Goal: Task Accomplishment & Management: Manage account settings

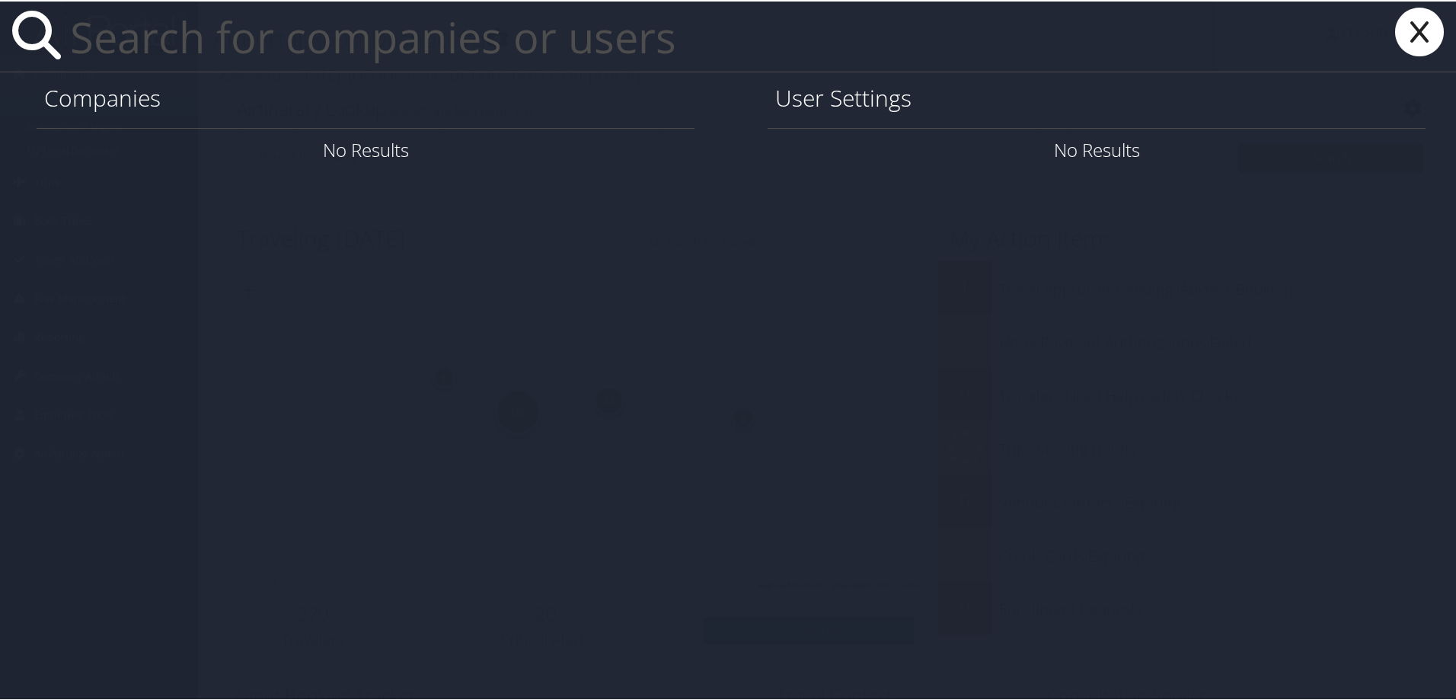
paste input "jimmy.stewart@nucor.com"
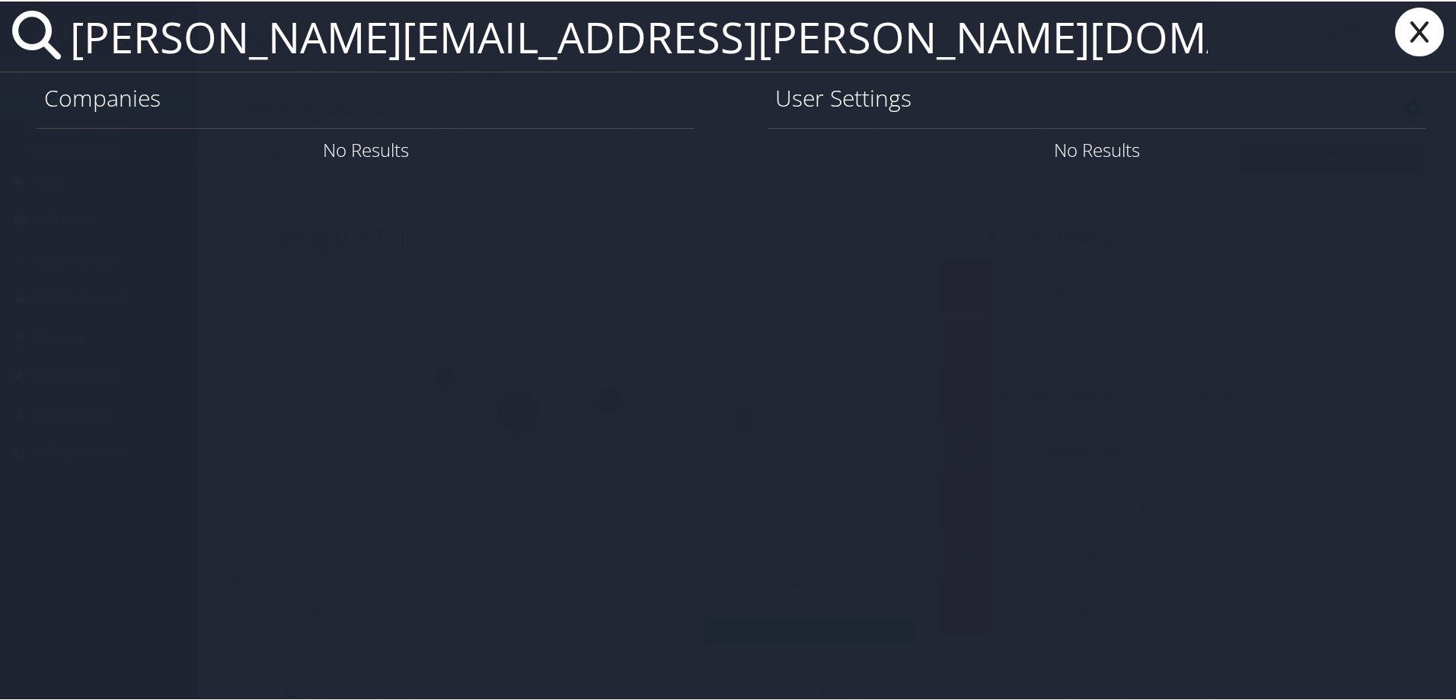
type input "jimmy.stewart@nucor.com"
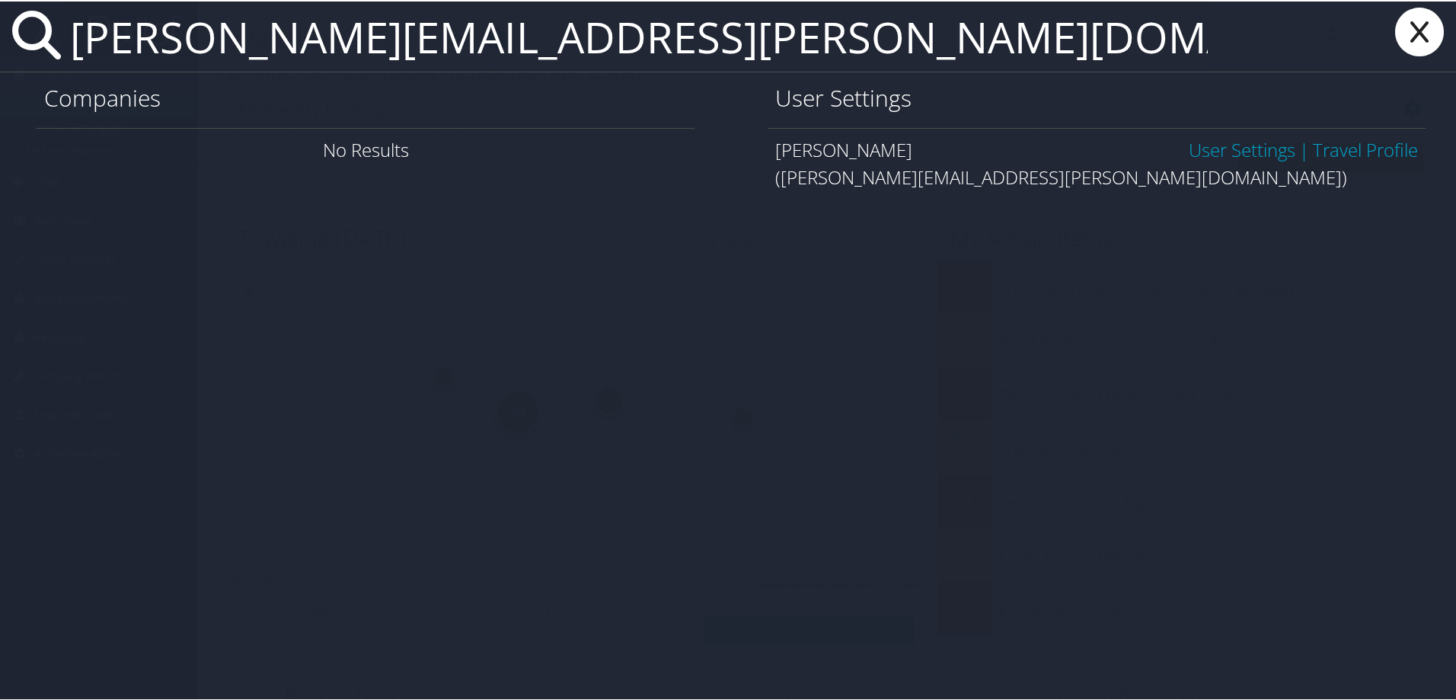
click at [1189, 149] on link "User Settings" at bounding box center [1242, 148] width 107 height 25
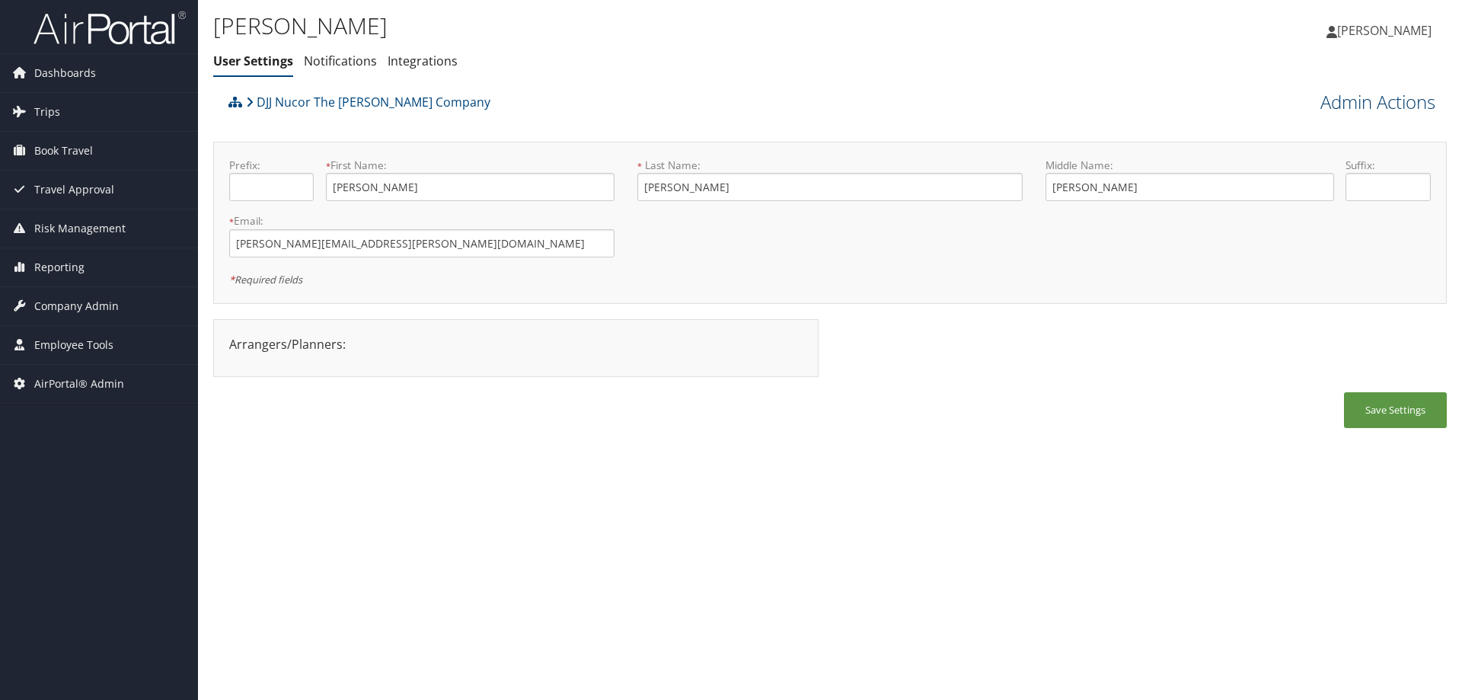
click at [1329, 100] on link "Admin Actions" at bounding box center [1378, 102] width 115 height 26
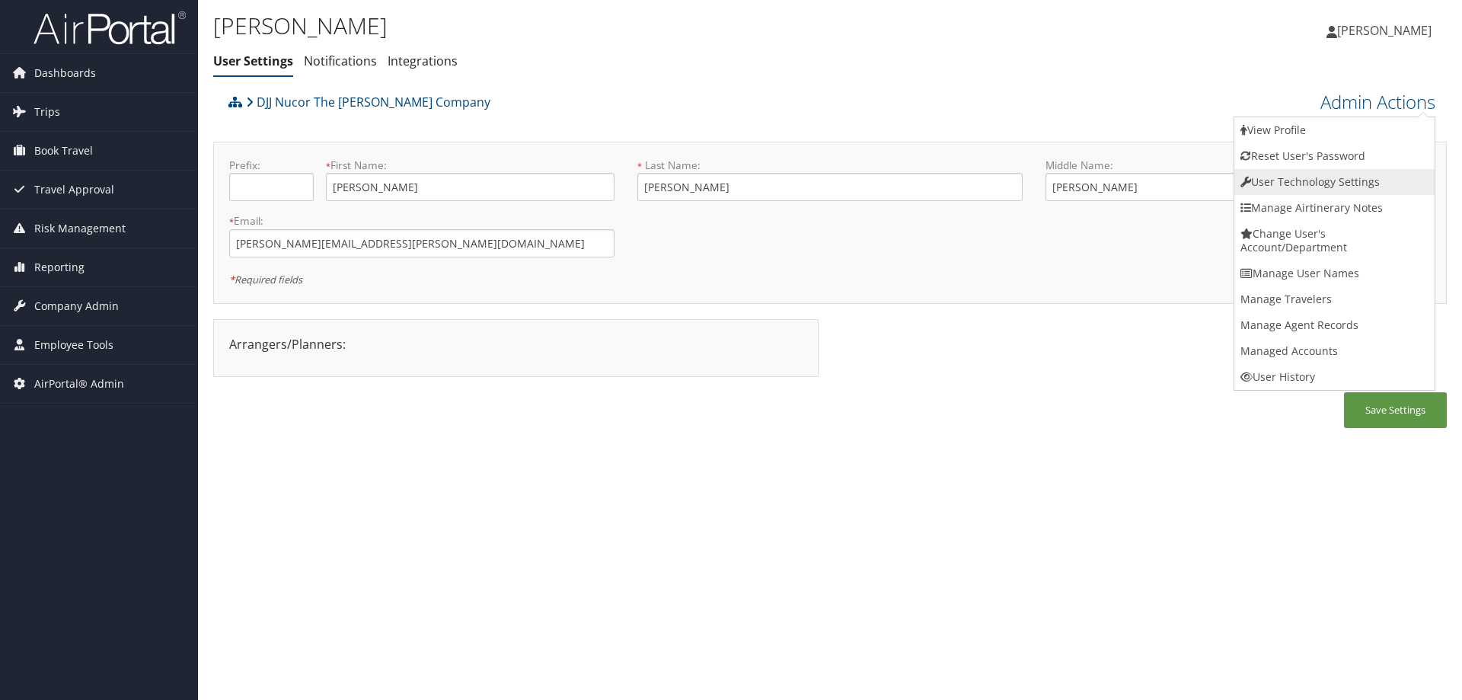
click at [1270, 181] on link "User Technology Settings" at bounding box center [1335, 182] width 200 height 26
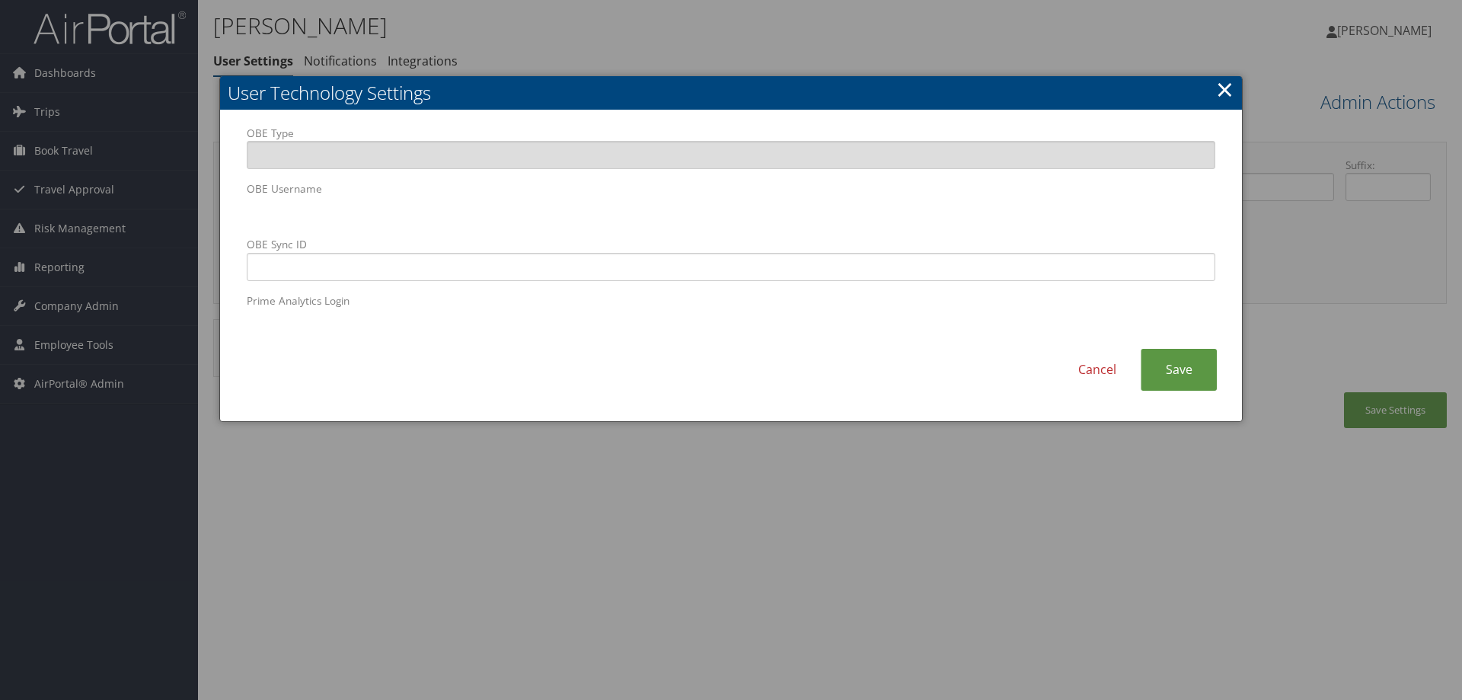
click at [233, 191] on div "OBE Type OBE Username OBE Sync ID Prime Analytics Login Cancel Save" at bounding box center [731, 266] width 1022 height 312
click at [641, 267] on input "OBE Sync ID" at bounding box center [731, 267] width 969 height 28
paste input "jimmy.stewart@rmrecycling.com"
type input "jimmy.stewart@rmrecycling.com"
click at [1177, 373] on link "Save" at bounding box center [1179, 370] width 76 height 42
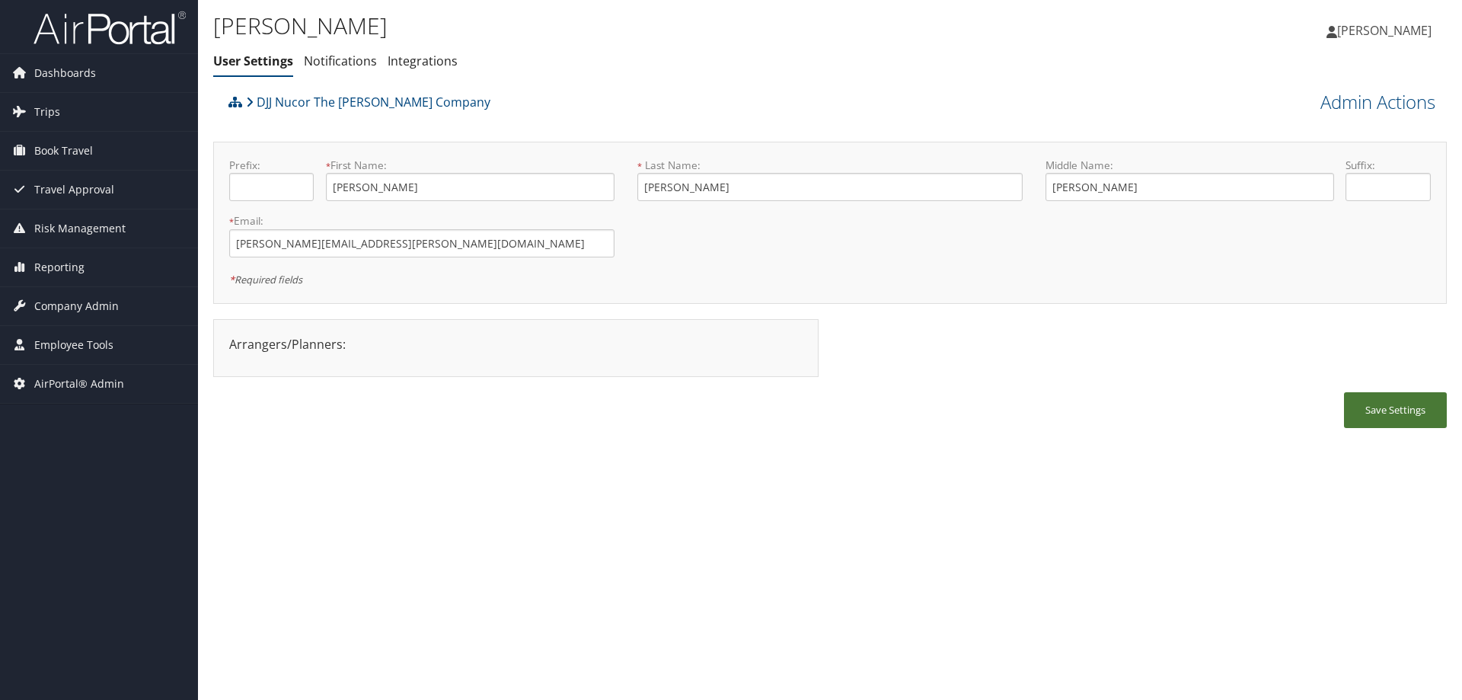
click at [1395, 408] on button "Save Settings" at bounding box center [1395, 410] width 103 height 36
click at [51, 110] on span "Trips" at bounding box center [47, 112] width 26 height 38
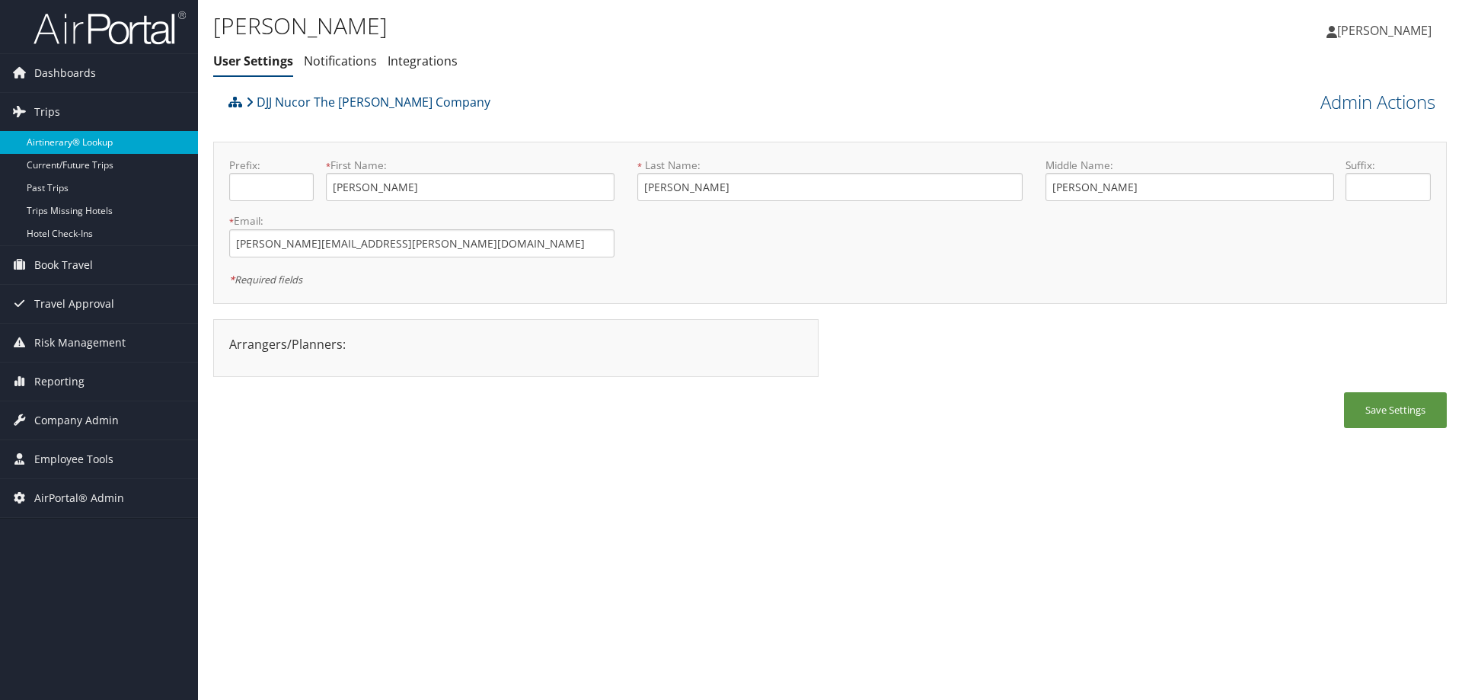
click at [83, 146] on link "Airtinerary® Lookup" at bounding box center [99, 142] width 198 height 23
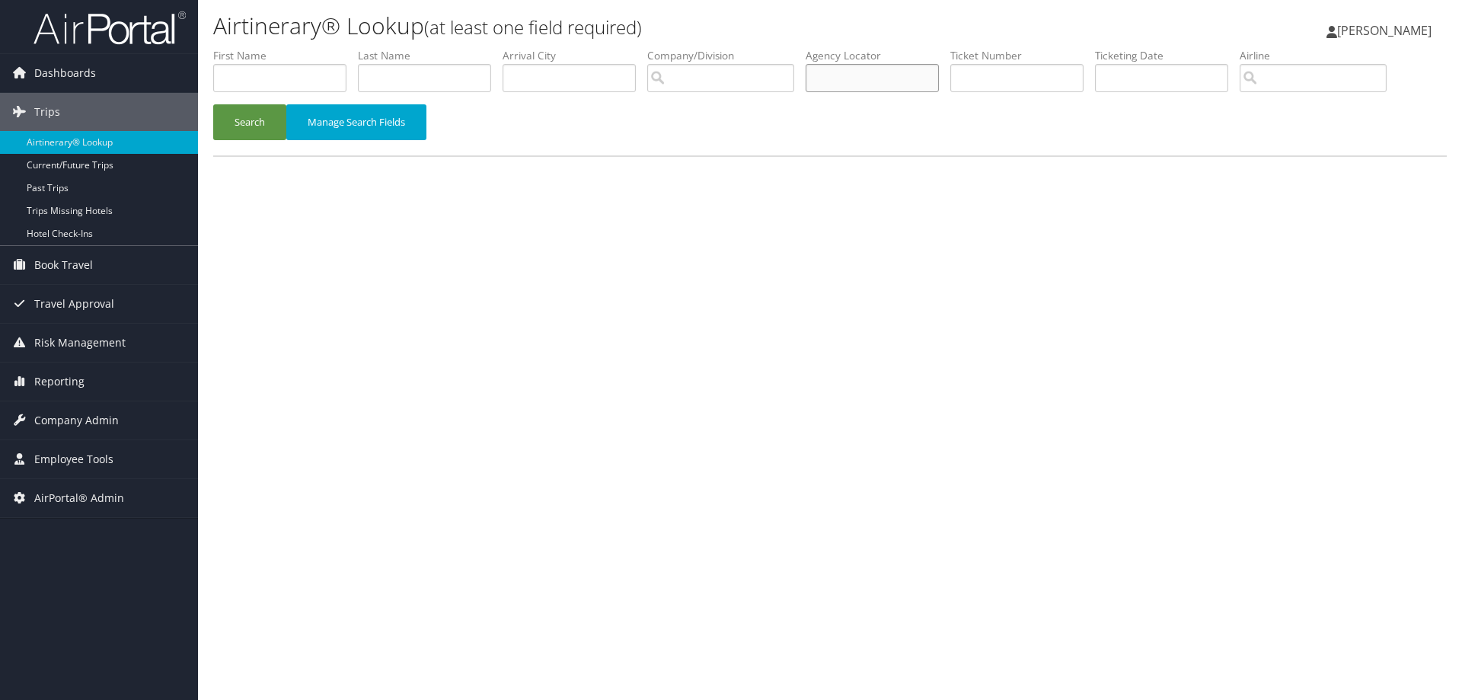
click at [878, 78] on input "text" at bounding box center [872, 78] width 133 height 28
paste input "DD34WR"
click at [213, 104] on button "Search" at bounding box center [249, 122] width 73 height 36
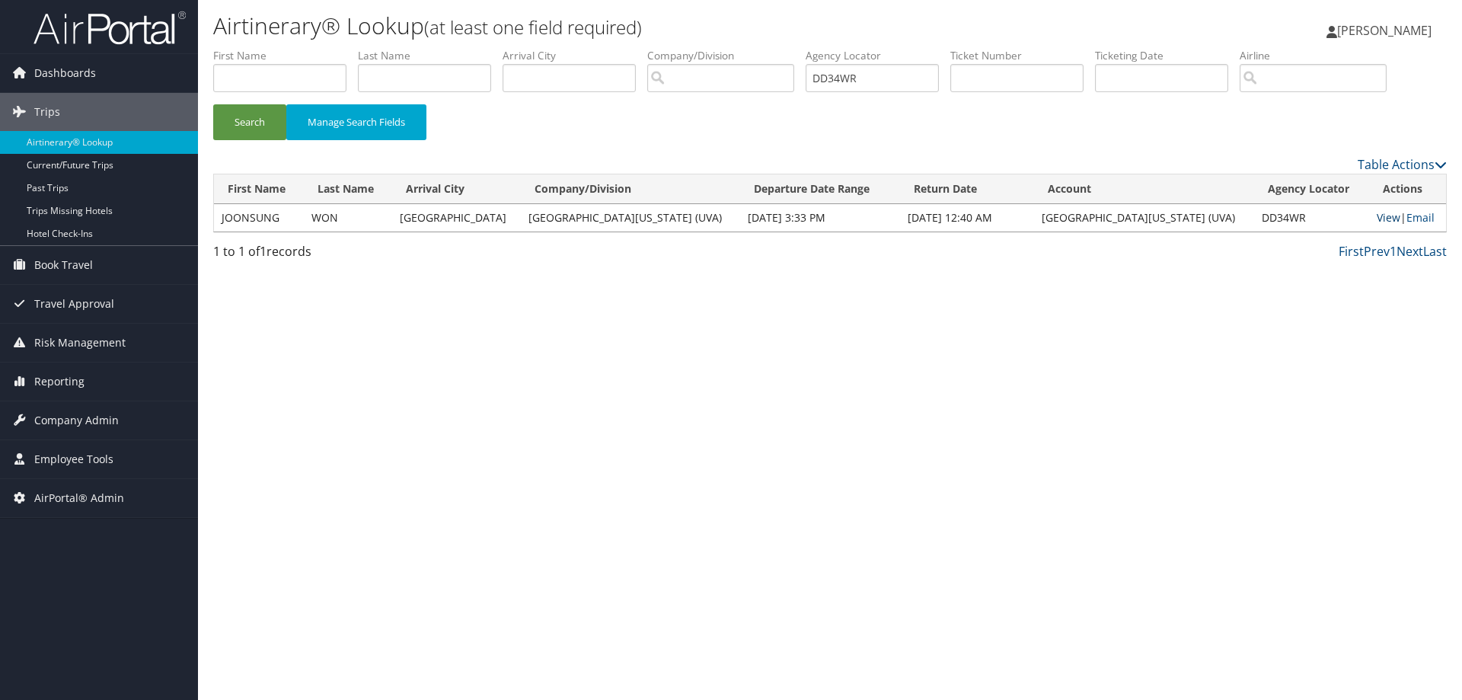
click at [1379, 222] on link "View" at bounding box center [1389, 217] width 24 height 14
click at [886, 82] on input "DD34WR" at bounding box center [872, 78] width 133 height 28
type input "D"
click at [213, 104] on button "Search" at bounding box center [249, 122] width 73 height 36
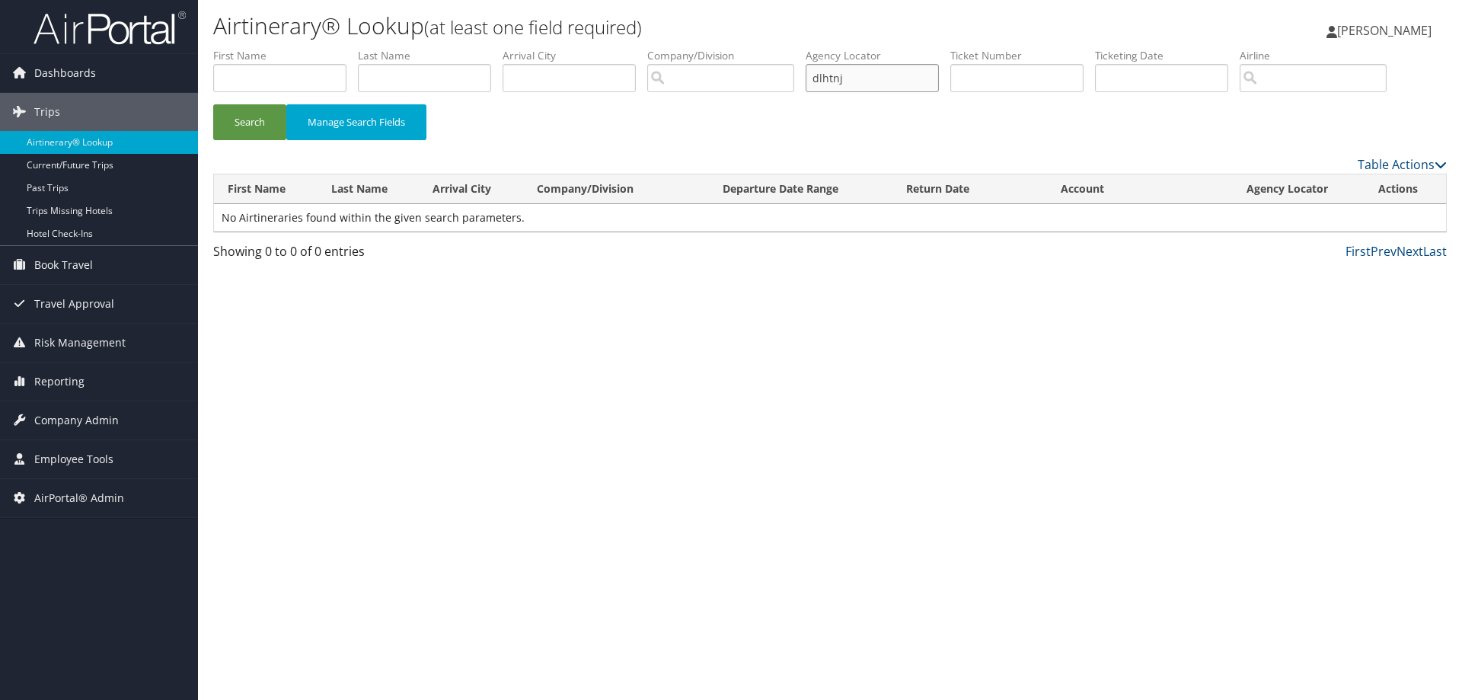
type input "dlhtnj"
click at [213, 104] on button "Search" at bounding box center [249, 122] width 73 height 36
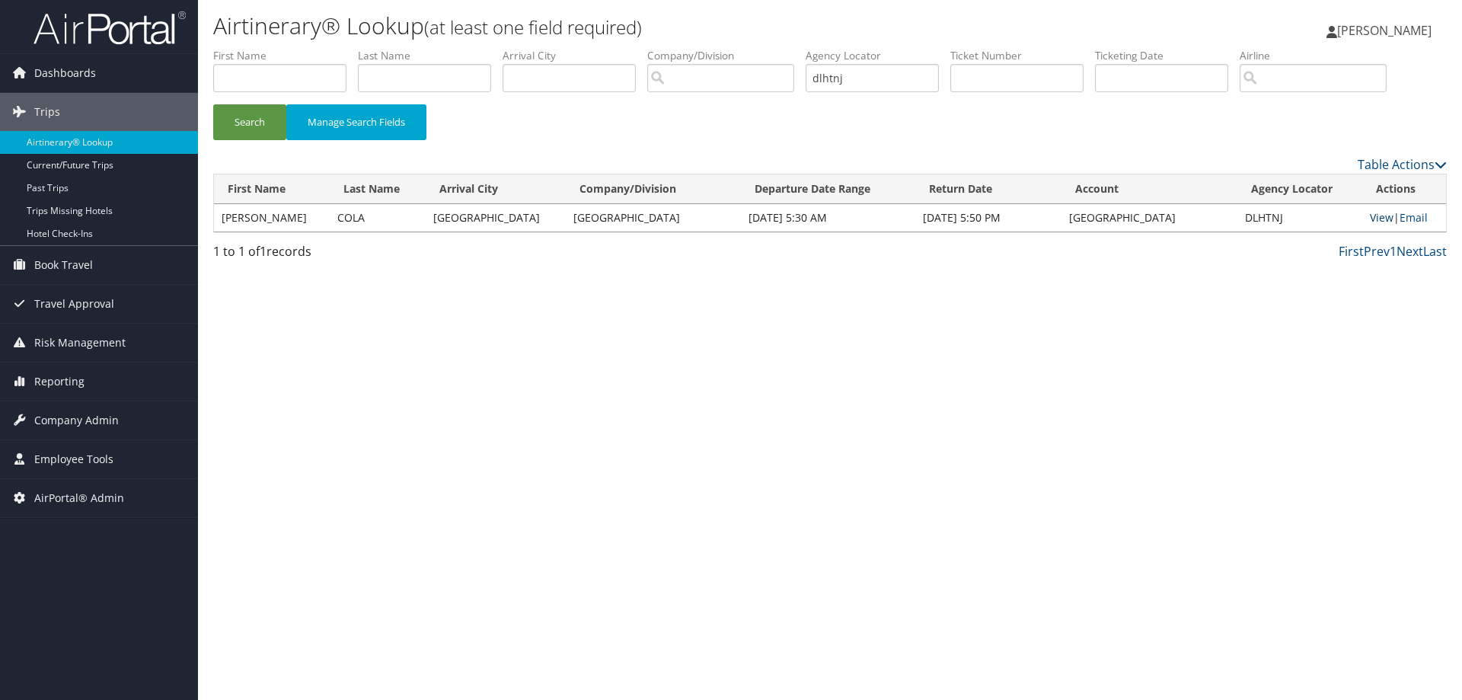
click at [1381, 218] on link "View" at bounding box center [1382, 217] width 24 height 14
drag, startPoint x: 872, startPoint y: 72, endPoint x: 819, endPoint y: 73, distance: 53.3
click at [819, 73] on input "dlhtnj" at bounding box center [872, 78] width 133 height 28
paste input "D4LMQJ/"
type input "D4LMQJ"
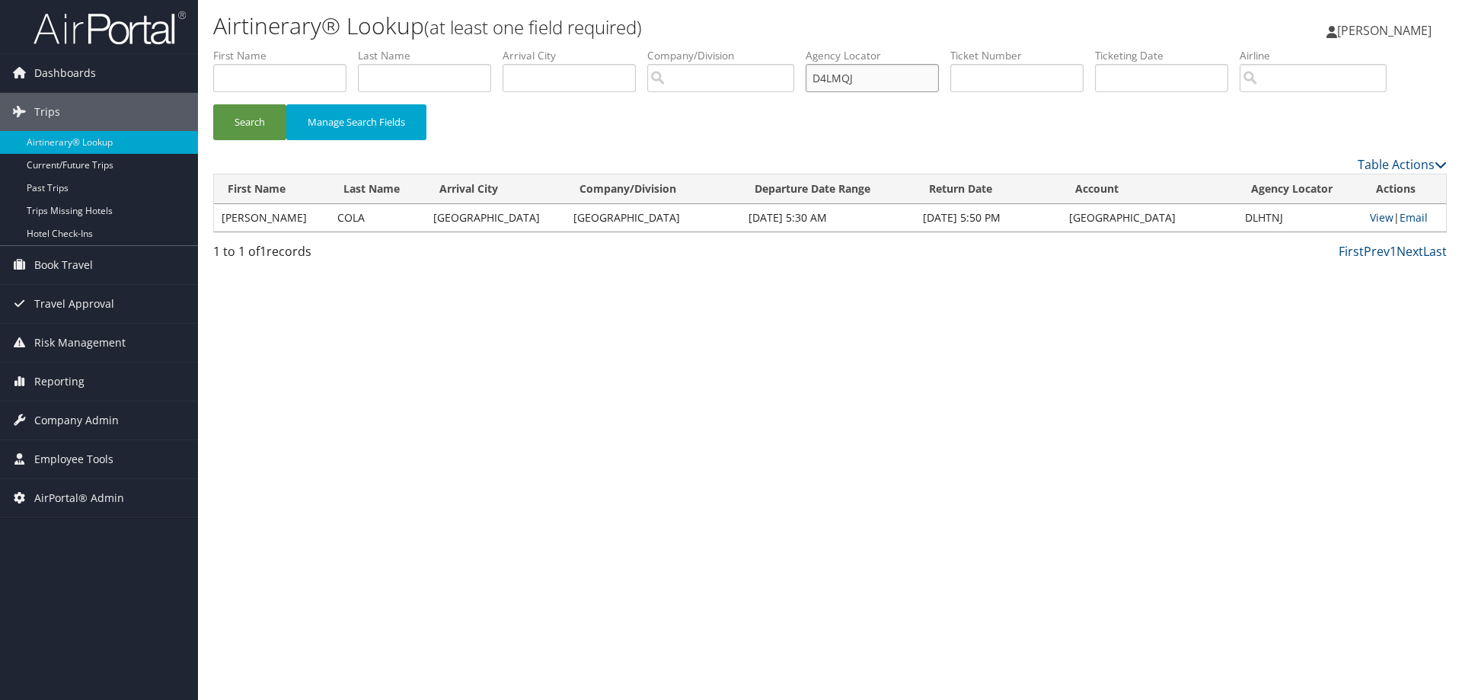
click at [213, 104] on button "Search" at bounding box center [249, 122] width 73 height 36
click at [1377, 220] on link "View" at bounding box center [1389, 217] width 24 height 14
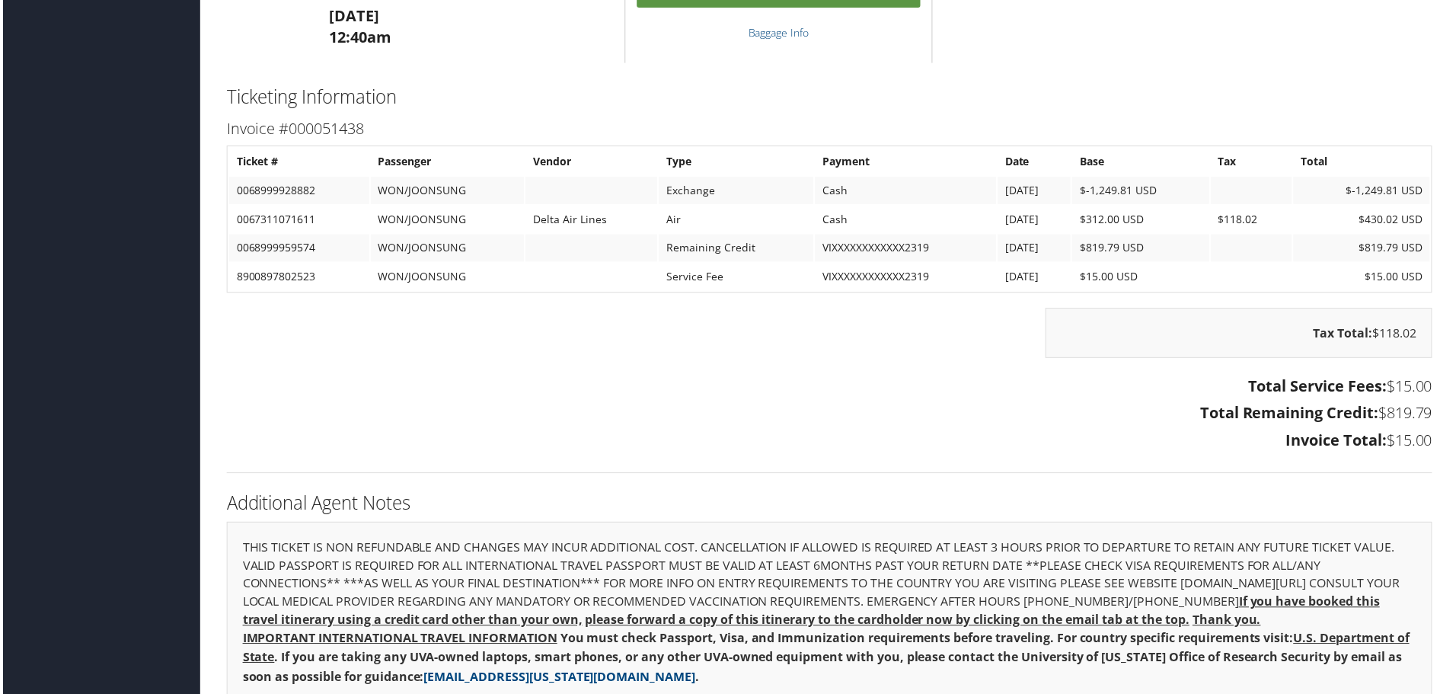
scroll to position [2133, 0]
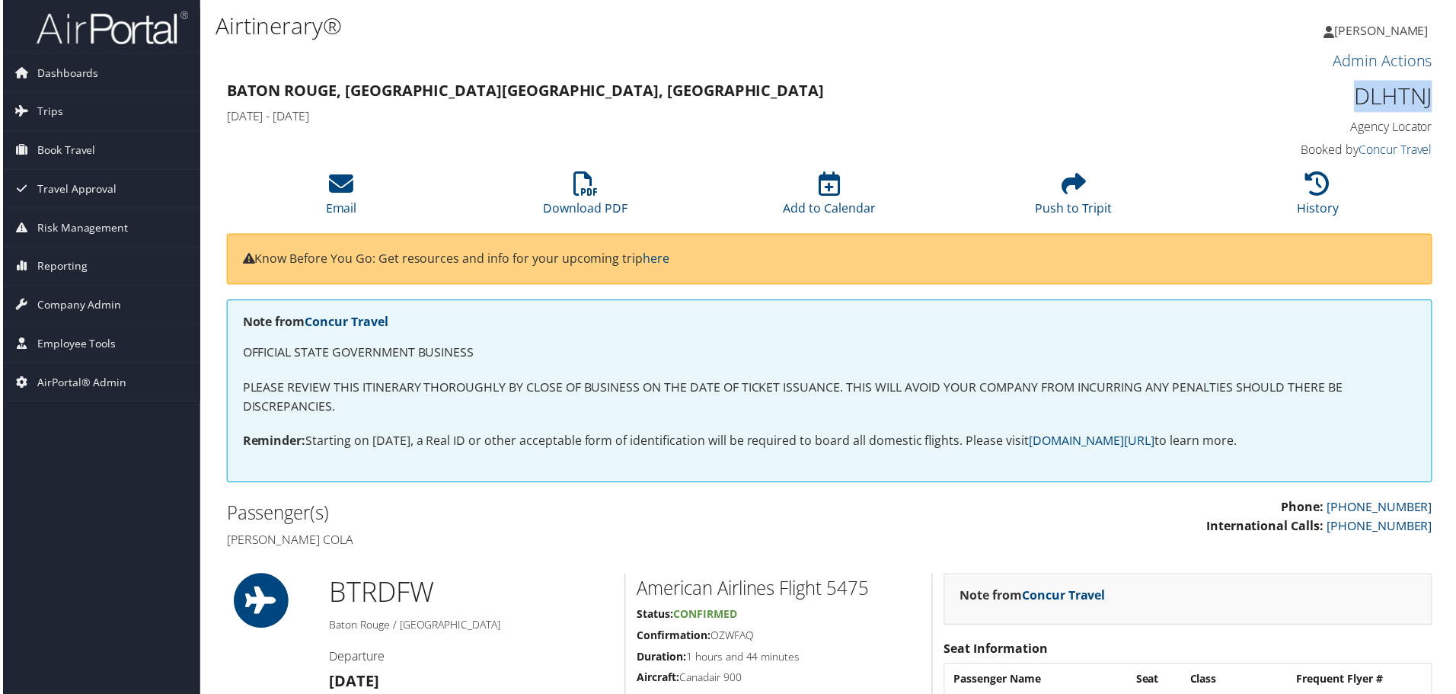
drag, startPoint x: 1424, startPoint y: 97, endPoint x: 1347, endPoint y: 94, distance: 76.2
click at [1347, 94] on div "DLHTNJ Agency Locator Agency Locator DLHTNJ Booked by Concur Travel Booked by C…" at bounding box center [1293, 121] width 308 height 87
copy h1 "DLHTNJ"
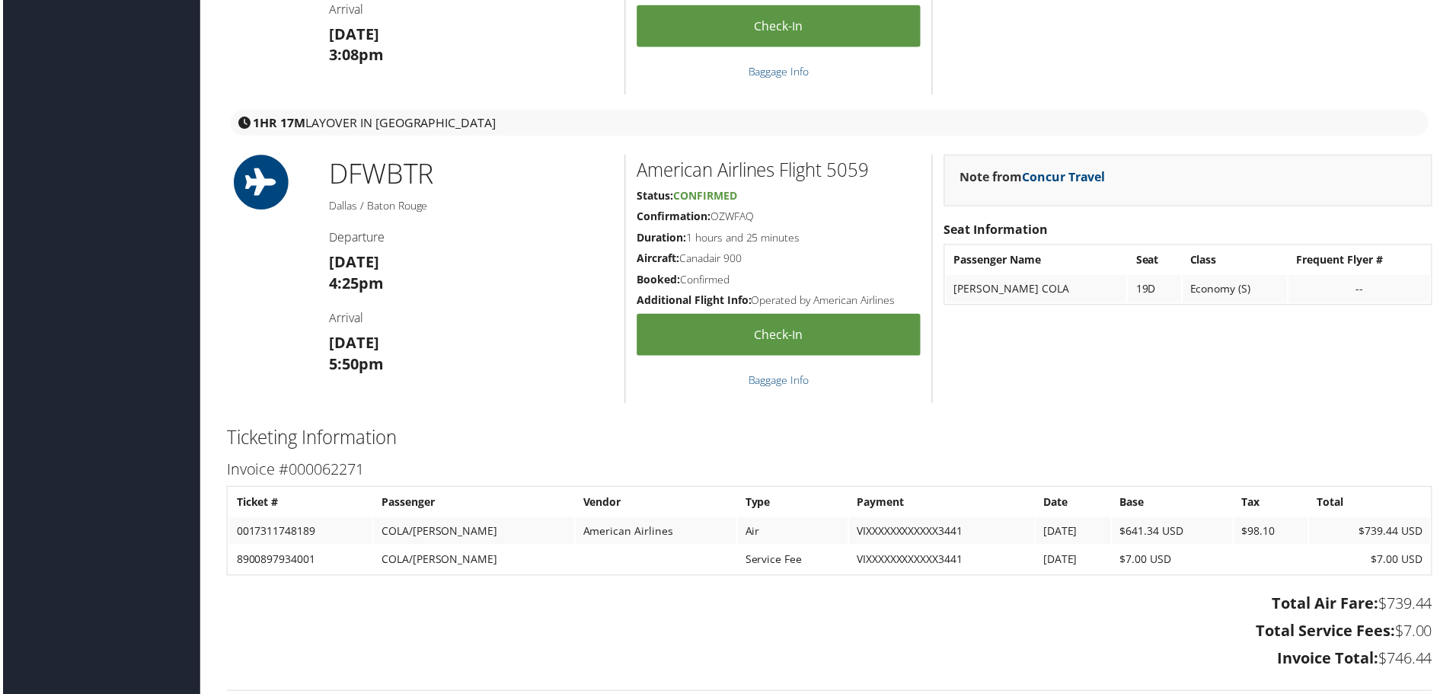
scroll to position [1676, 0]
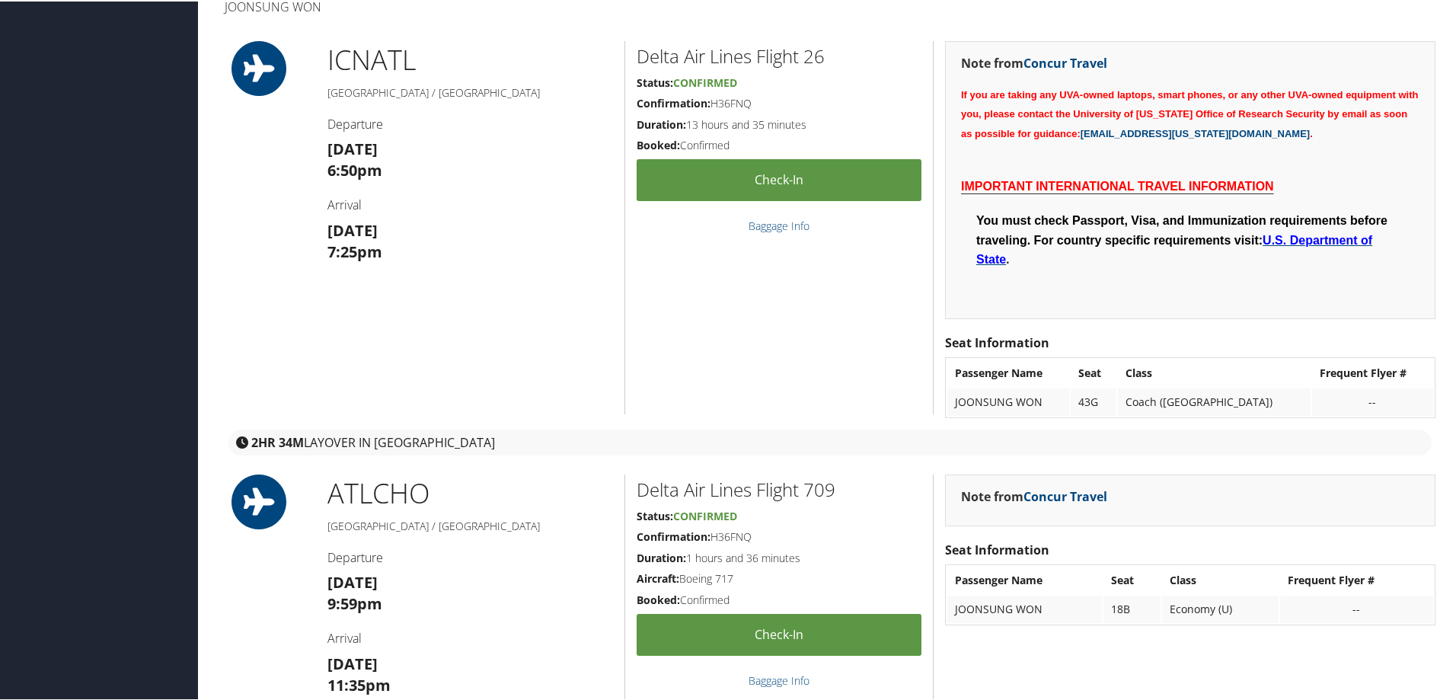
scroll to position [838, 0]
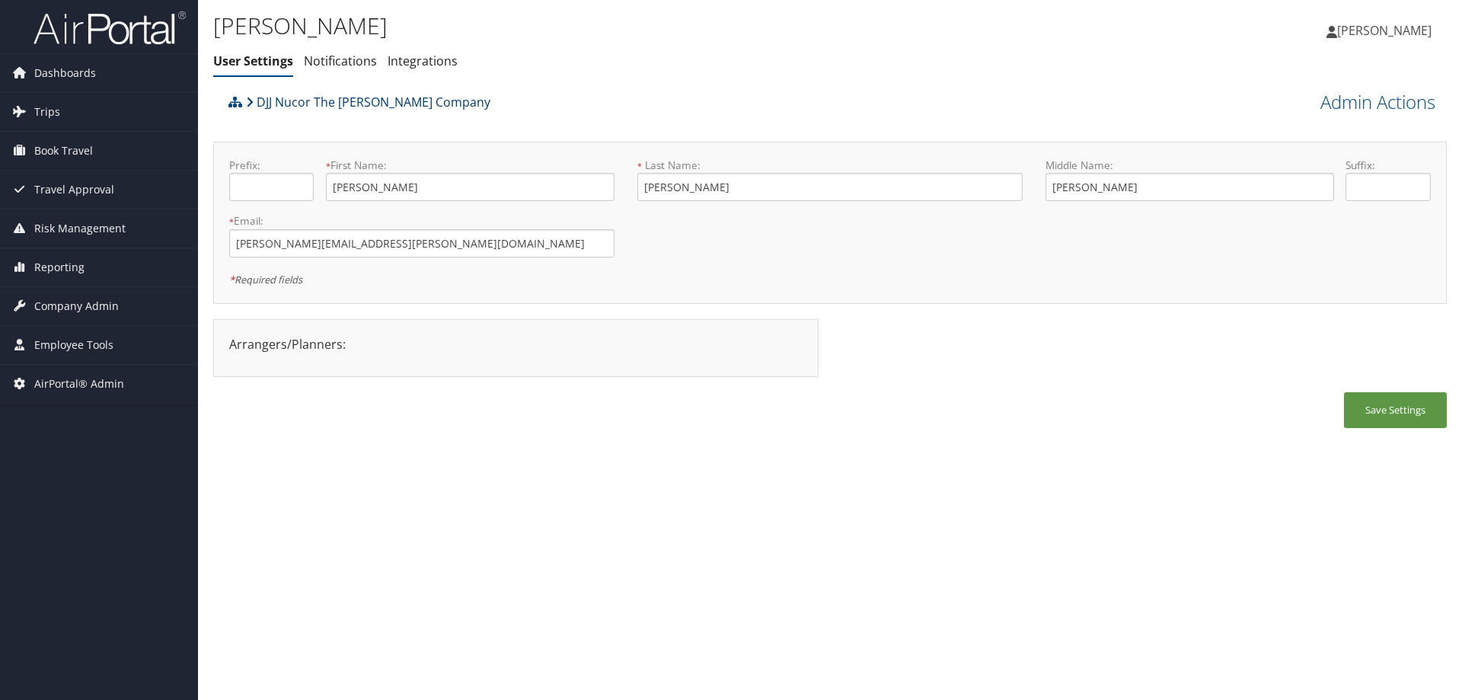
click at [302, 97] on link "DJJ Nucor The [PERSON_NAME] Company" at bounding box center [368, 102] width 245 height 30
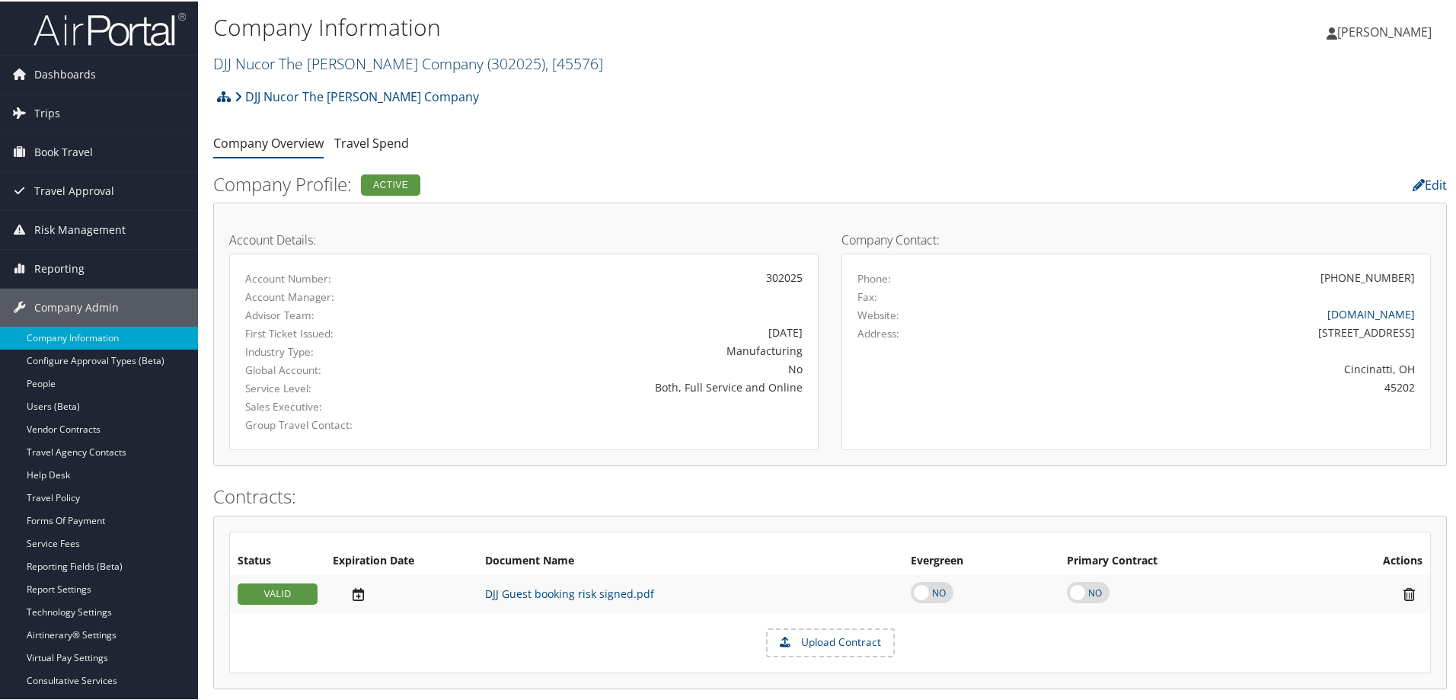
click at [302, 63] on link "DJJ Nucor The David Joseph Company ( 302025 ) , [ 45576 ]" at bounding box center [408, 62] width 390 height 21
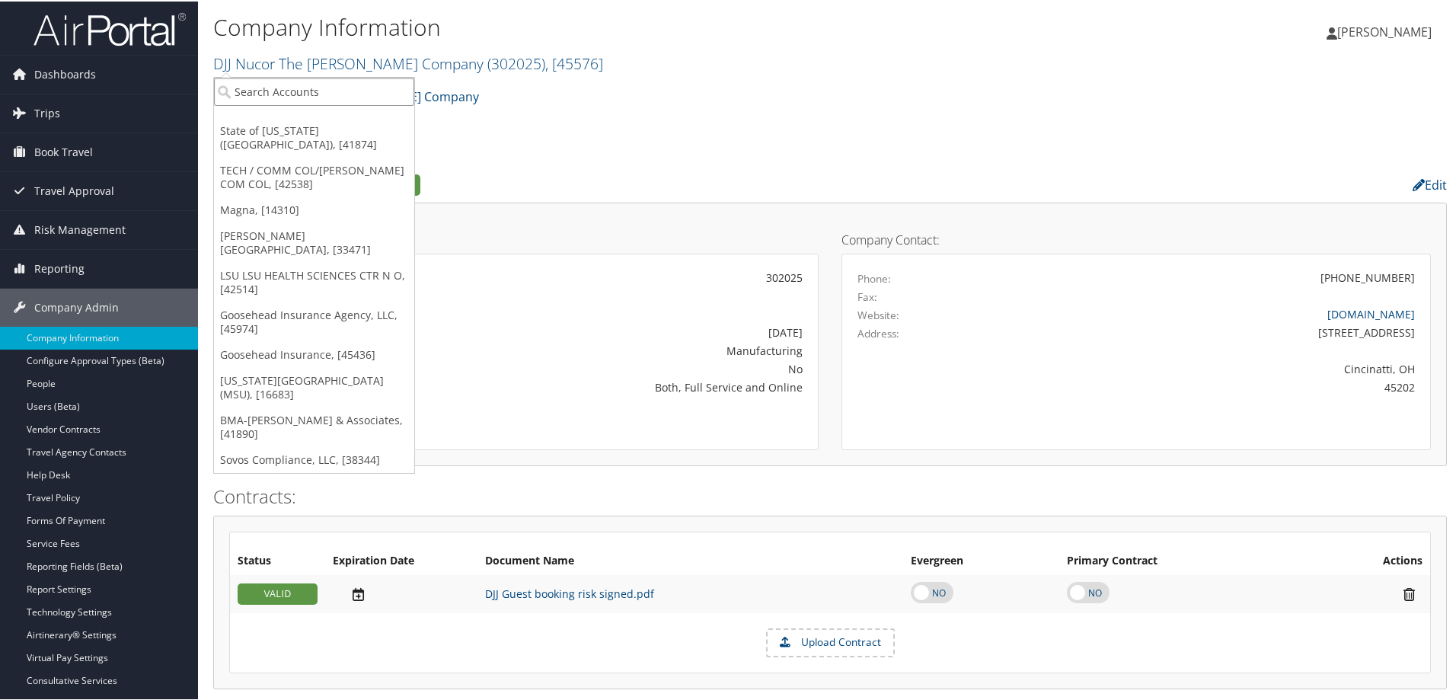
click at [302, 78] on input "search" at bounding box center [314, 90] width 200 height 28
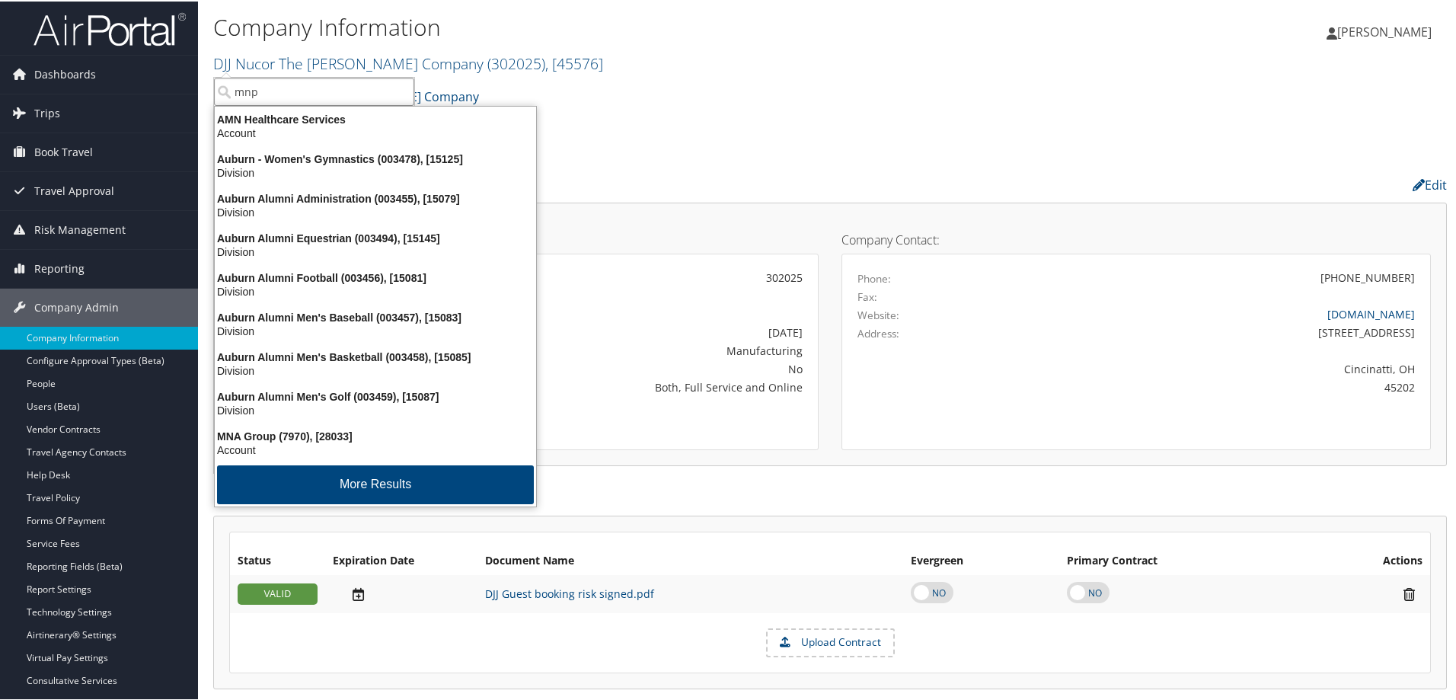
type input "mnps"
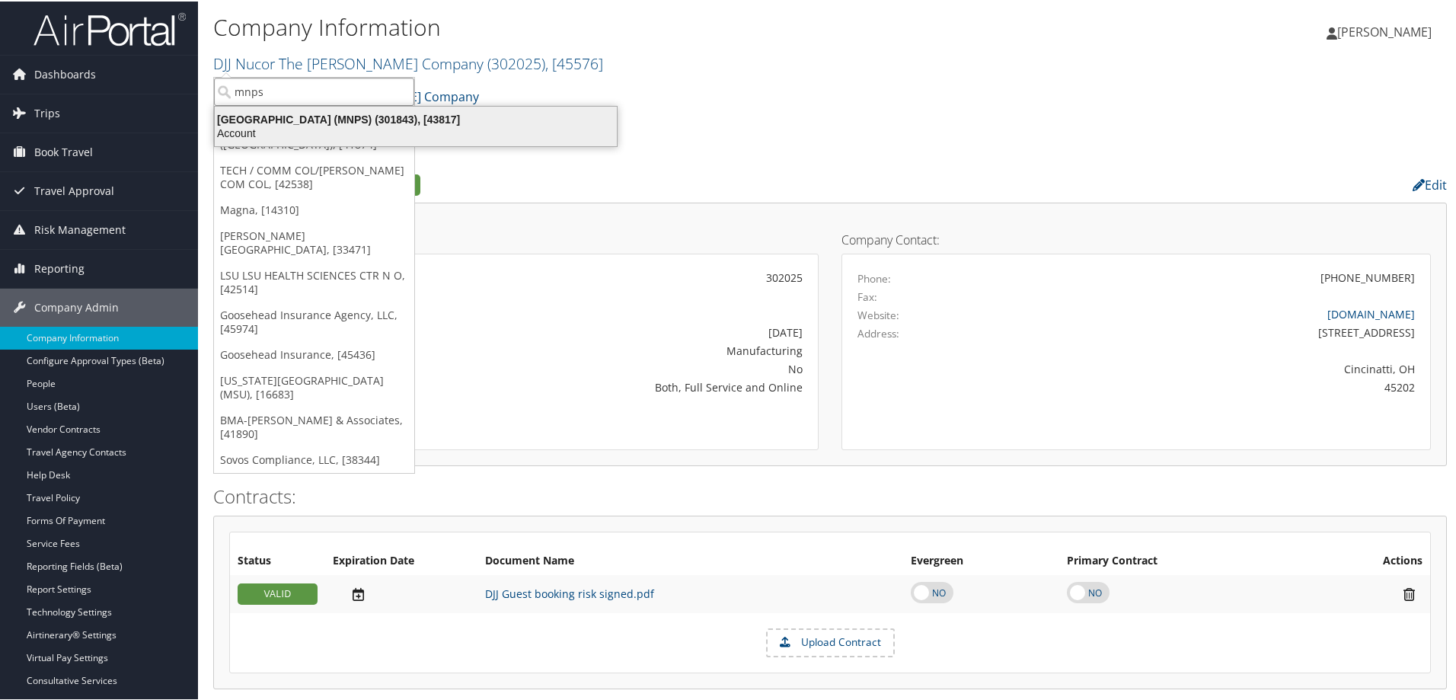
click at [347, 126] on div "Account" at bounding box center [416, 132] width 420 height 14
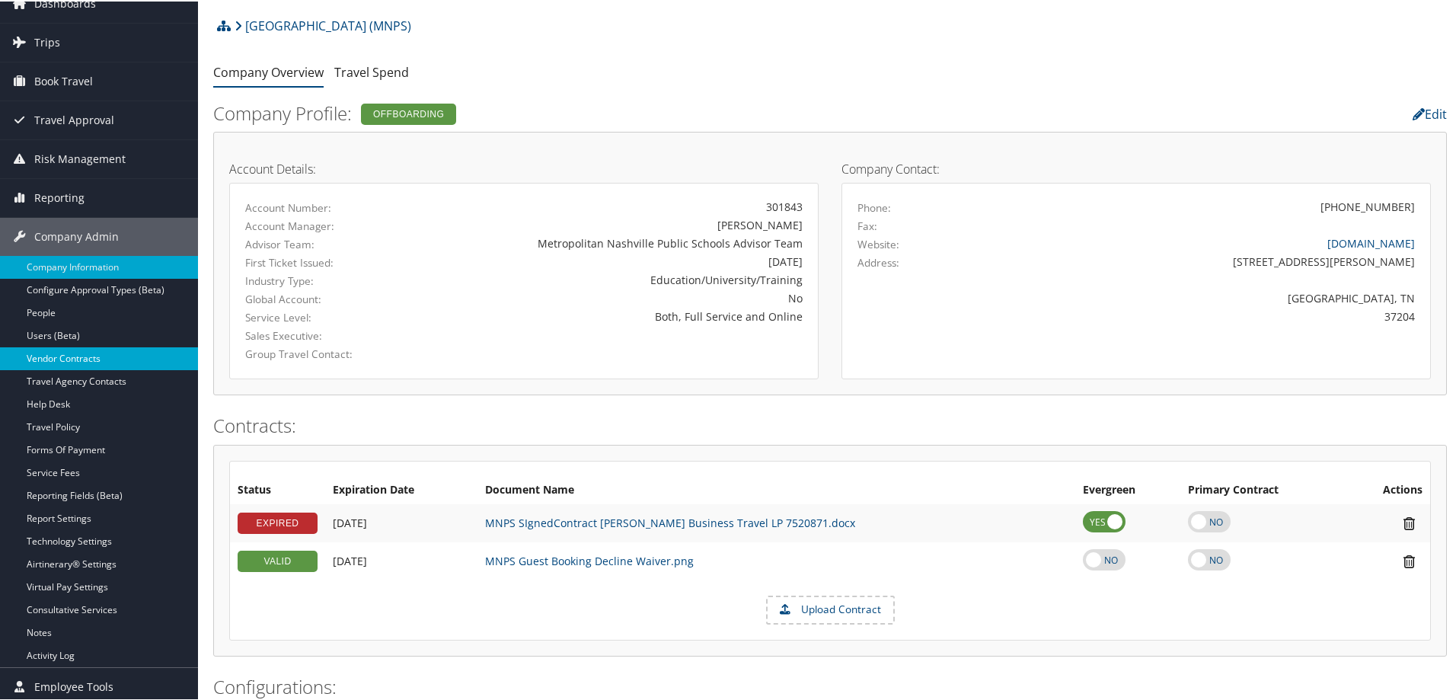
scroll to position [152, 0]
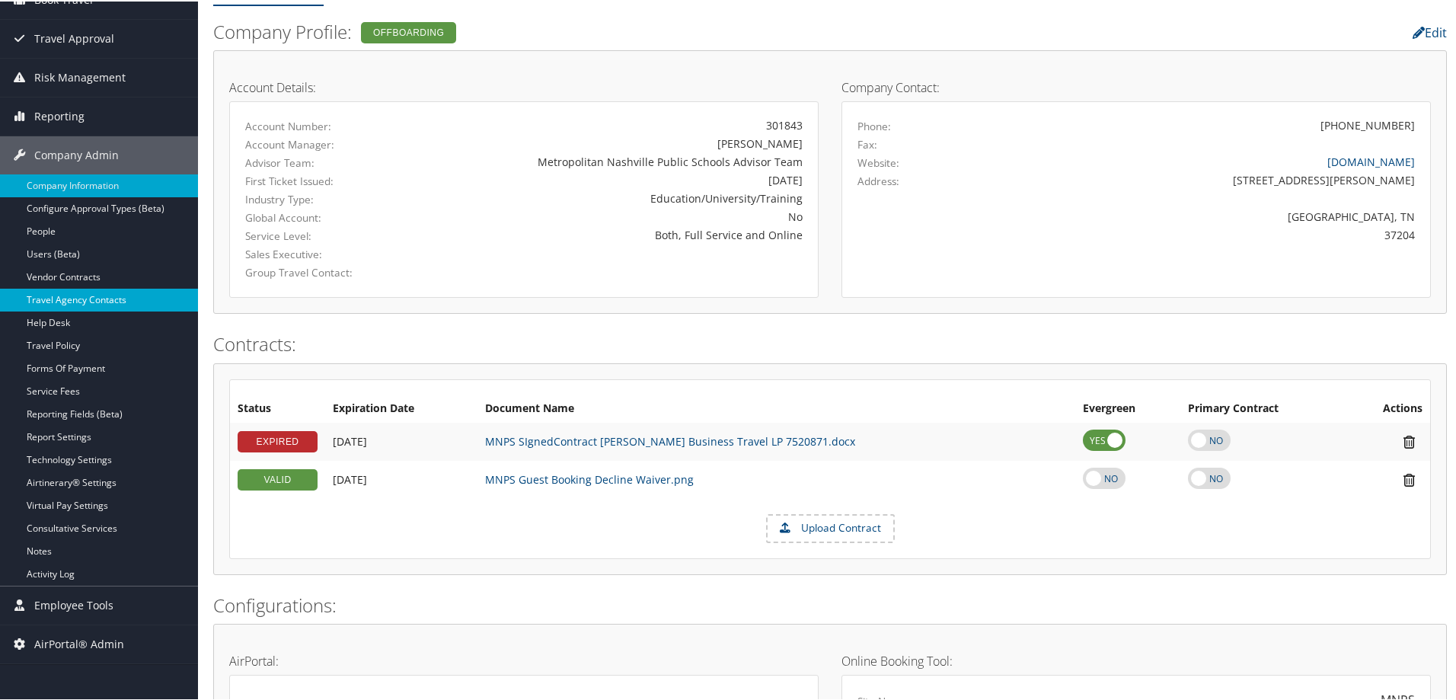
click at [133, 302] on link "Travel Agency Contacts" at bounding box center [99, 298] width 198 height 23
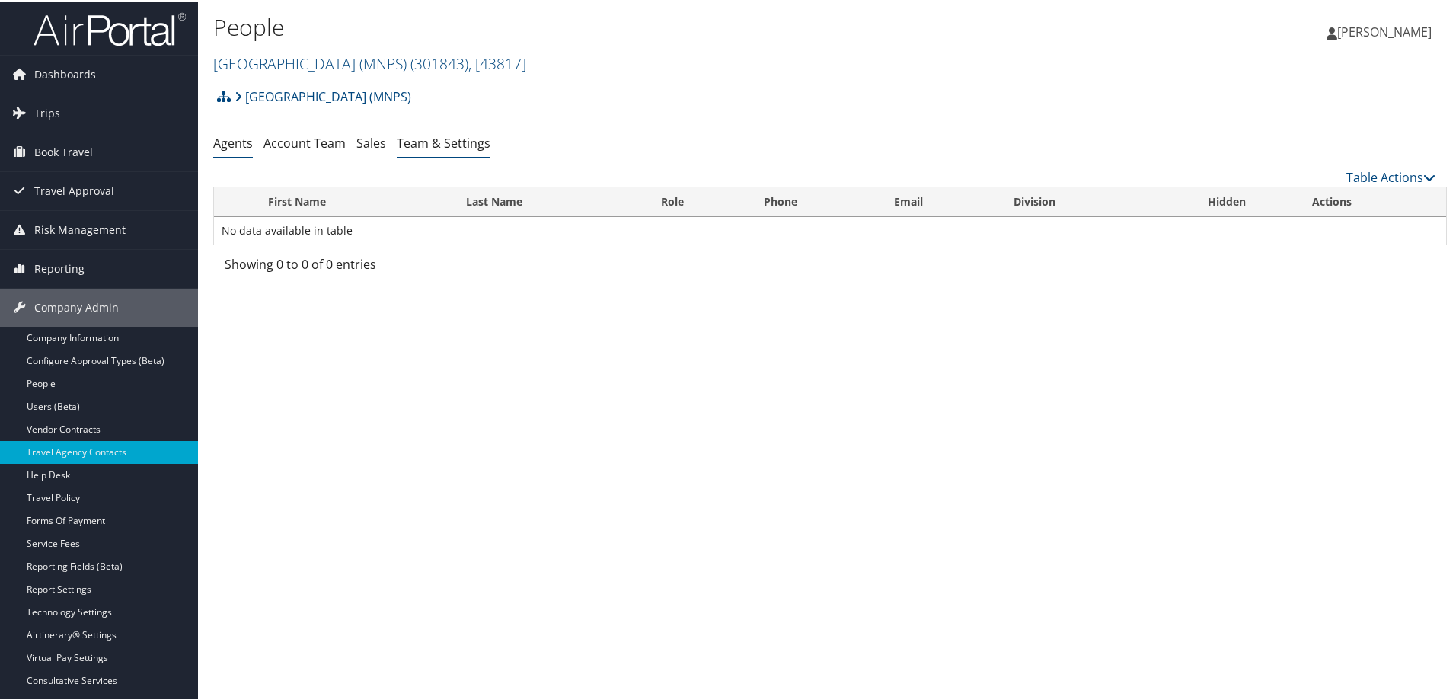
click at [467, 149] on link "Team & Settings" at bounding box center [444, 141] width 94 height 17
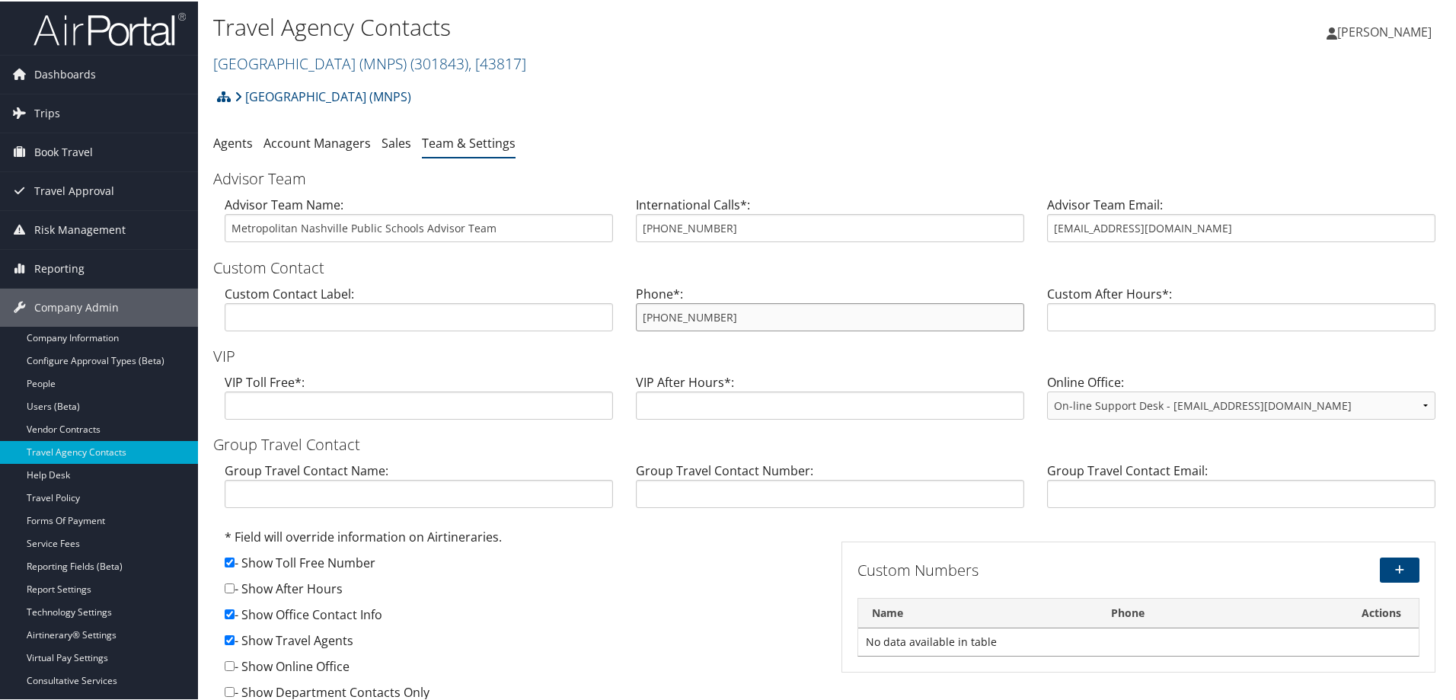
drag, startPoint x: 741, startPoint y: 322, endPoint x: 620, endPoint y: 315, distance: 121.3
click at [620, 315] on div "Custom Contact Label: Phone*: 800-304-6440 Custom After Hours*:" at bounding box center [830, 312] width 1234 height 59
drag, startPoint x: 678, startPoint y: 302, endPoint x: 903, endPoint y: 236, distance: 234.8
click at [906, 235] on input "801-980-3001" at bounding box center [830, 227] width 388 height 28
drag, startPoint x: 737, startPoint y: 320, endPoint x: 622, endPoint y: 331, distance: 115.5
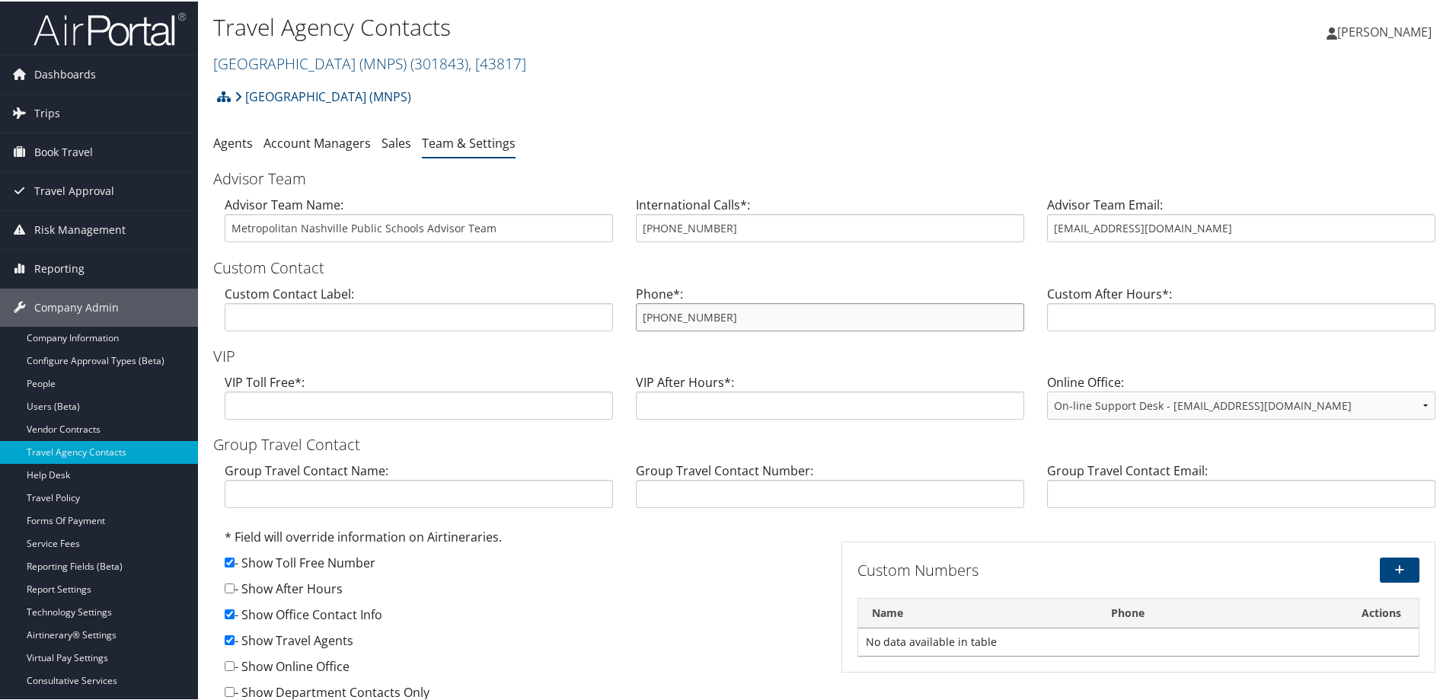
click at [625, 331] on div "Phone*: 800-304-6440" at bounding box center [830, 312] width 411 height 59
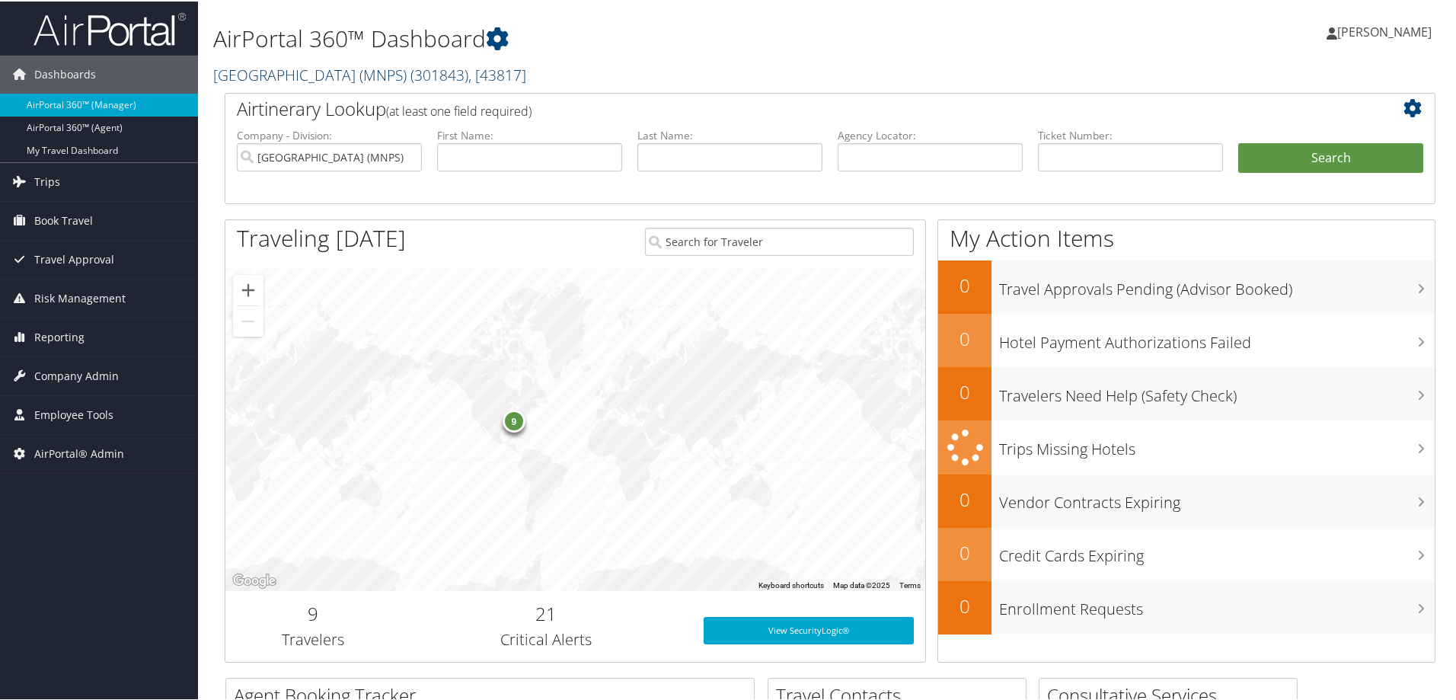
click at [289, 70] on link "[GEOGRAPHIC_DATA] (MNPS) ( 301843 ) , [ 43817 ]" at bounding box center [369, 73] width 313 height 21
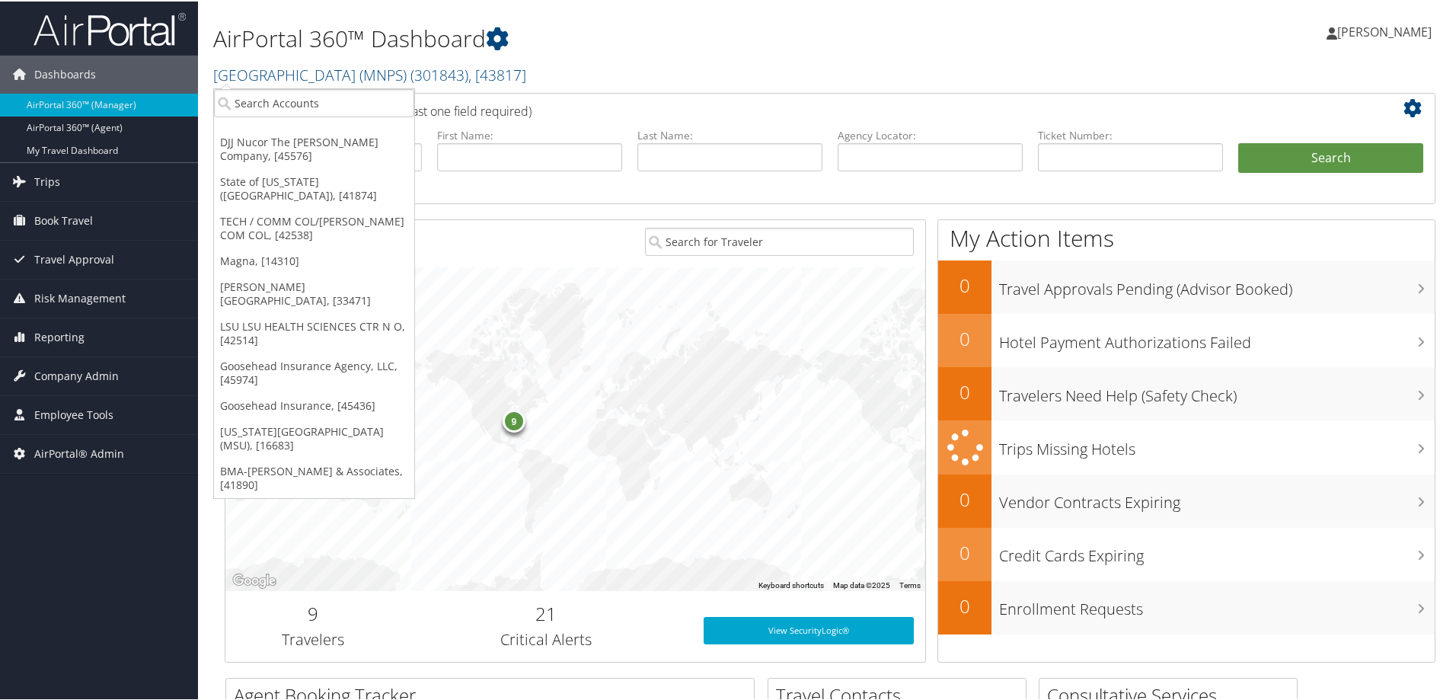
click at [289, 85] on h2 "[GEOGRAPHIC_DATA] (MNPS) ( 301843 ) , [ 43817 ]" at bounding box center [624, 72] width 823 height 26
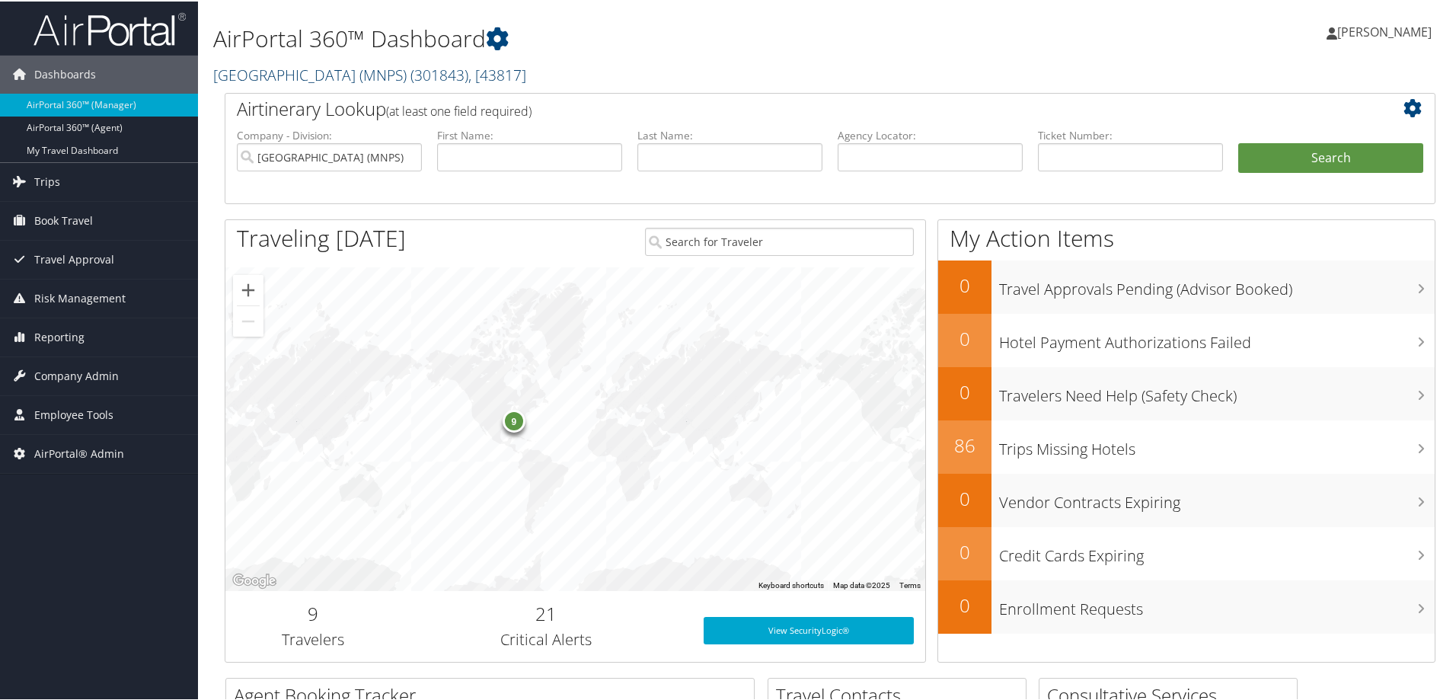
click at [282, 76] on link "Metropolitan Nashville Public Schools (MNPS) ( 301843 ) , [ 43817 ]" at bounding box center [369, 73] width 313 height 21
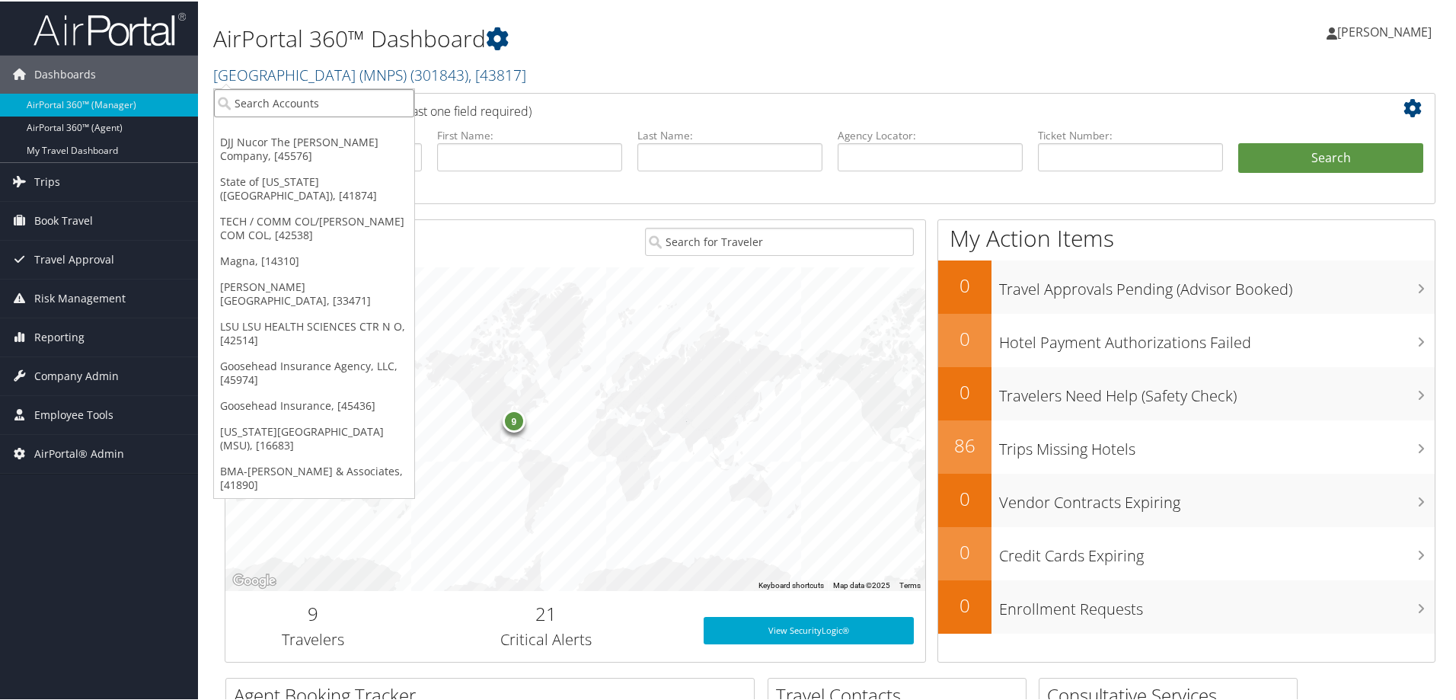
click at [280, 106] on input "search" at bounding box center [314, 102] width 200 height 28
type input "abil"
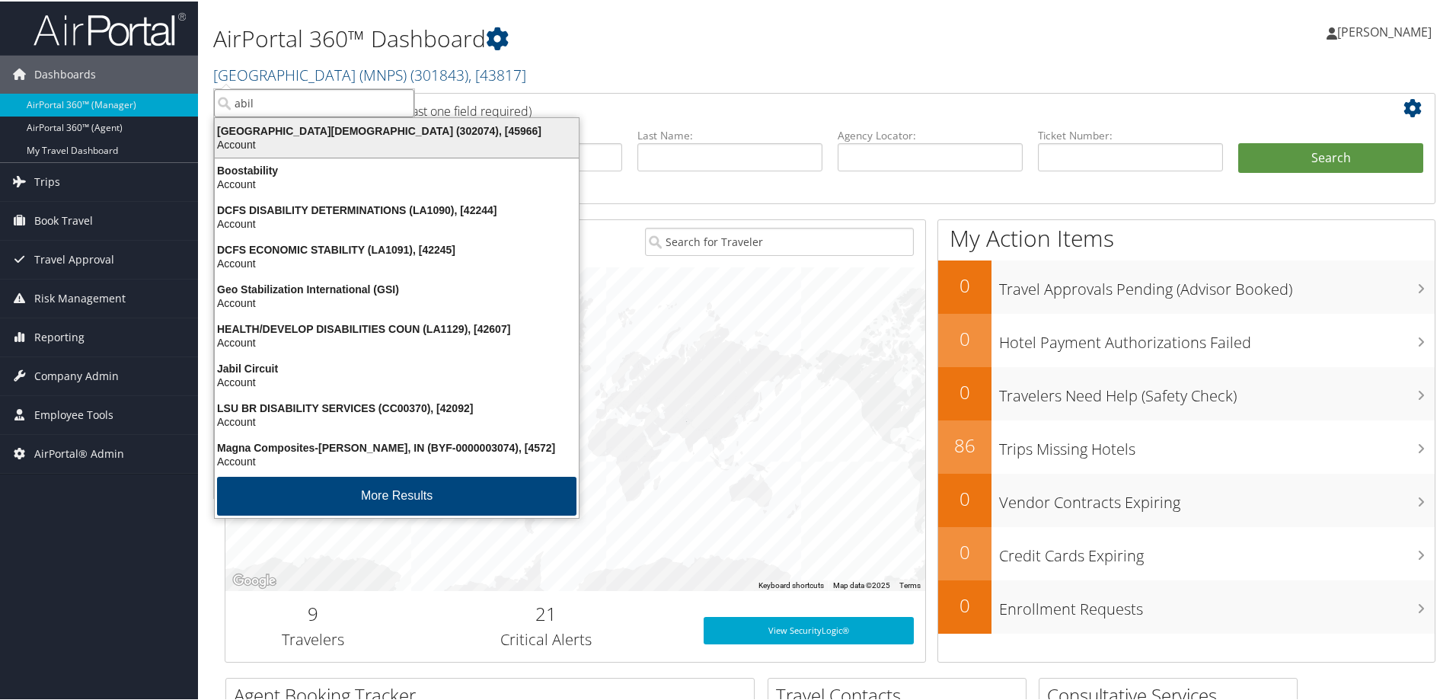
click at [272, 151] on div "Abilene Christian University (302074), [45966] Account" at bounding box center [397, 136] width 360 height 35
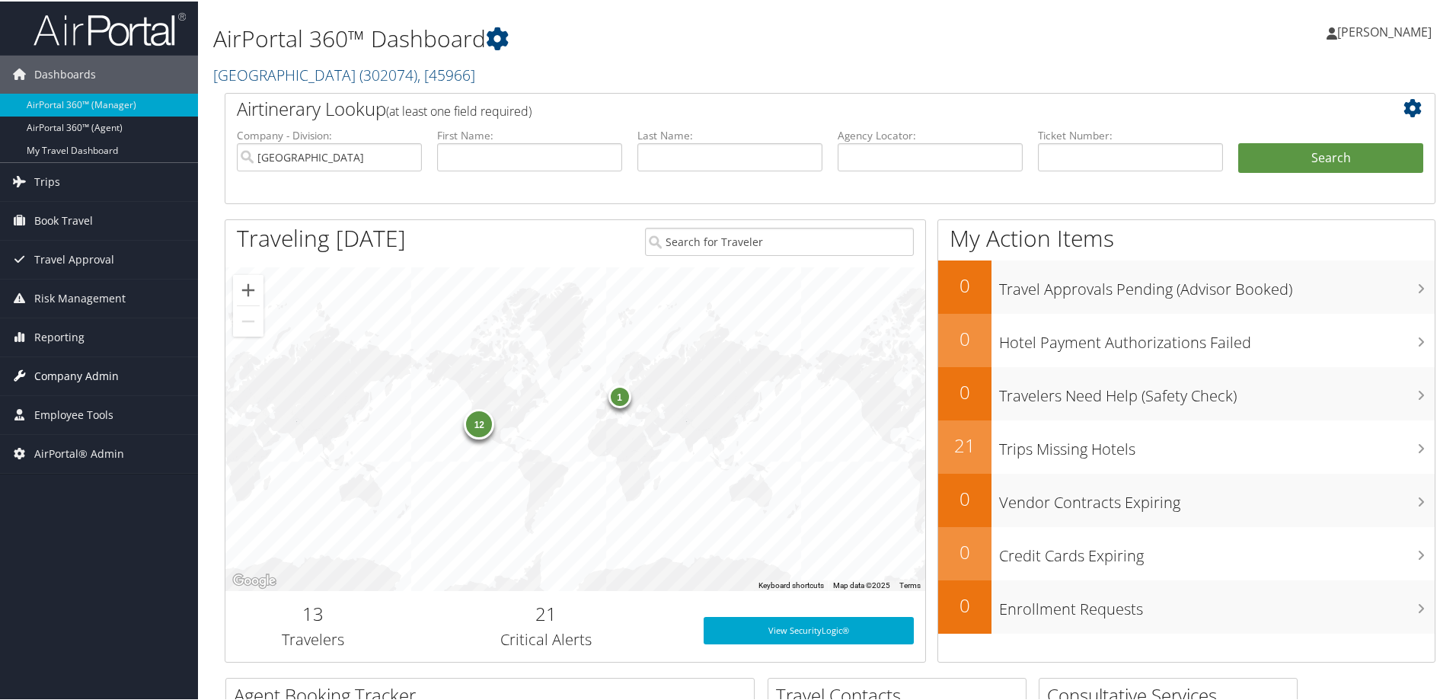
click at [104, 378] on span "Company Admin" at bounding box center [76, 375] width 85 height 38
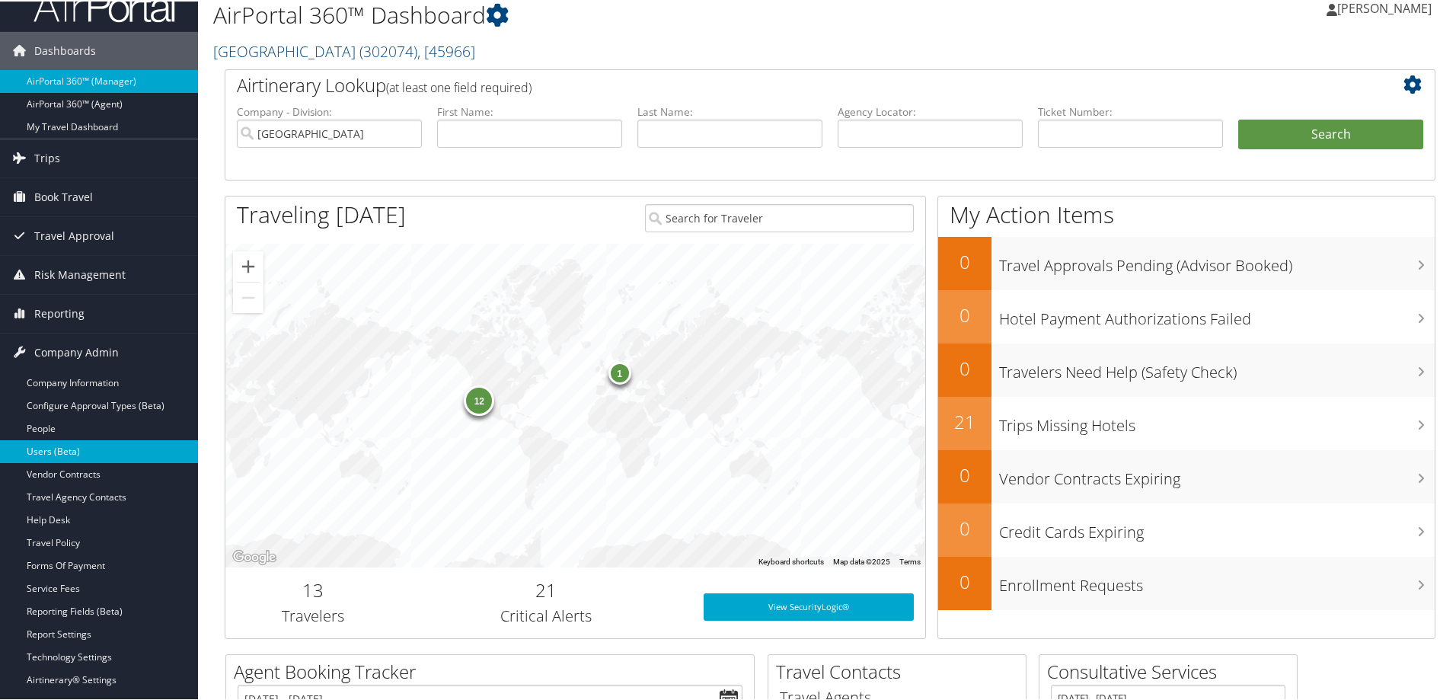
scroll to position [229, 0]
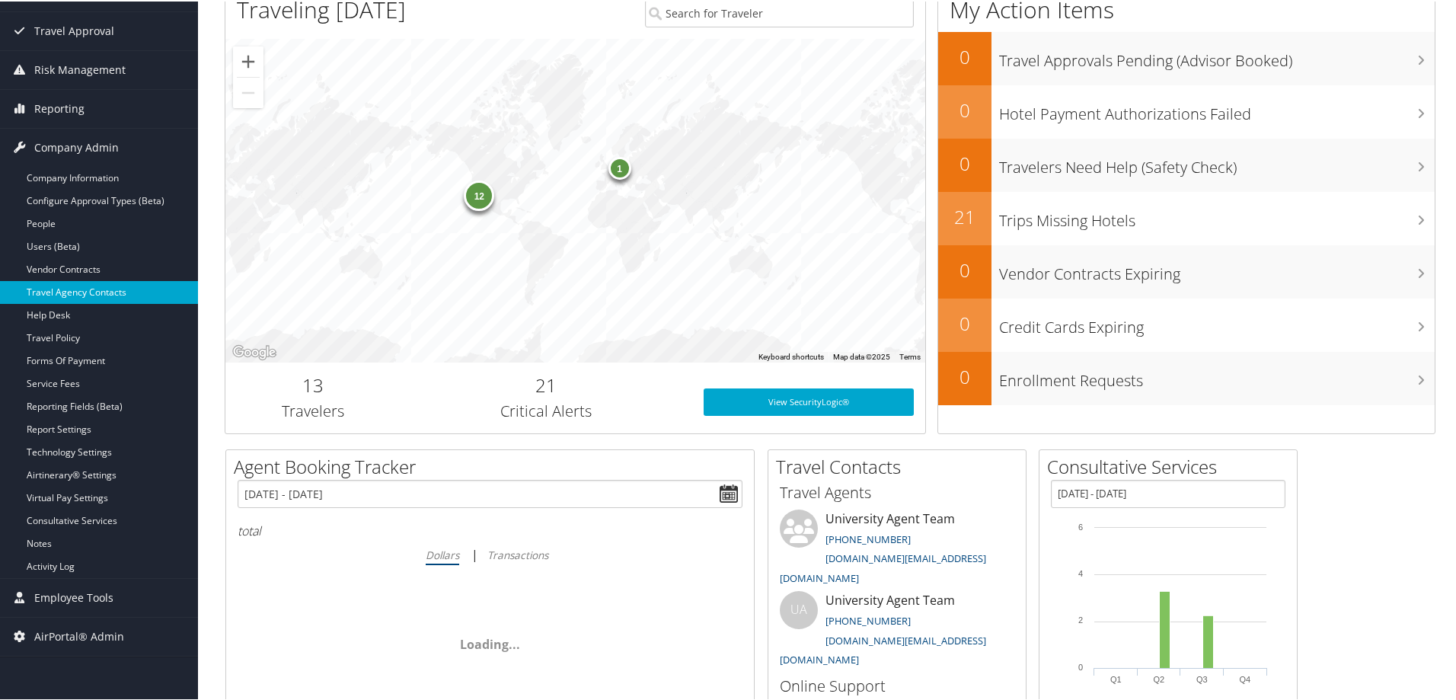
click at [110, 291] on link "Travel Agency Contacts" at bounding box center [99, 291] width 198 height 23
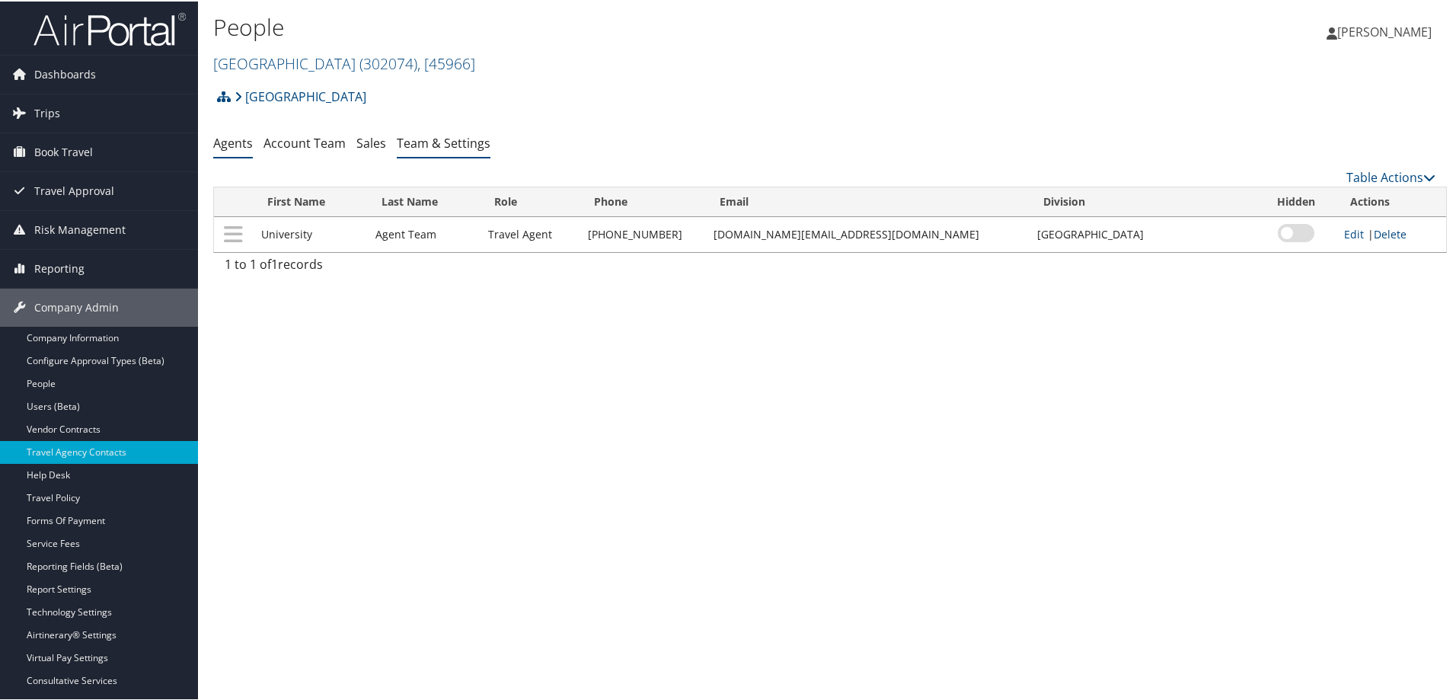
click at [467, 141] on link "Team & Settings" at bounding box center [444, 141] width 94 height 17
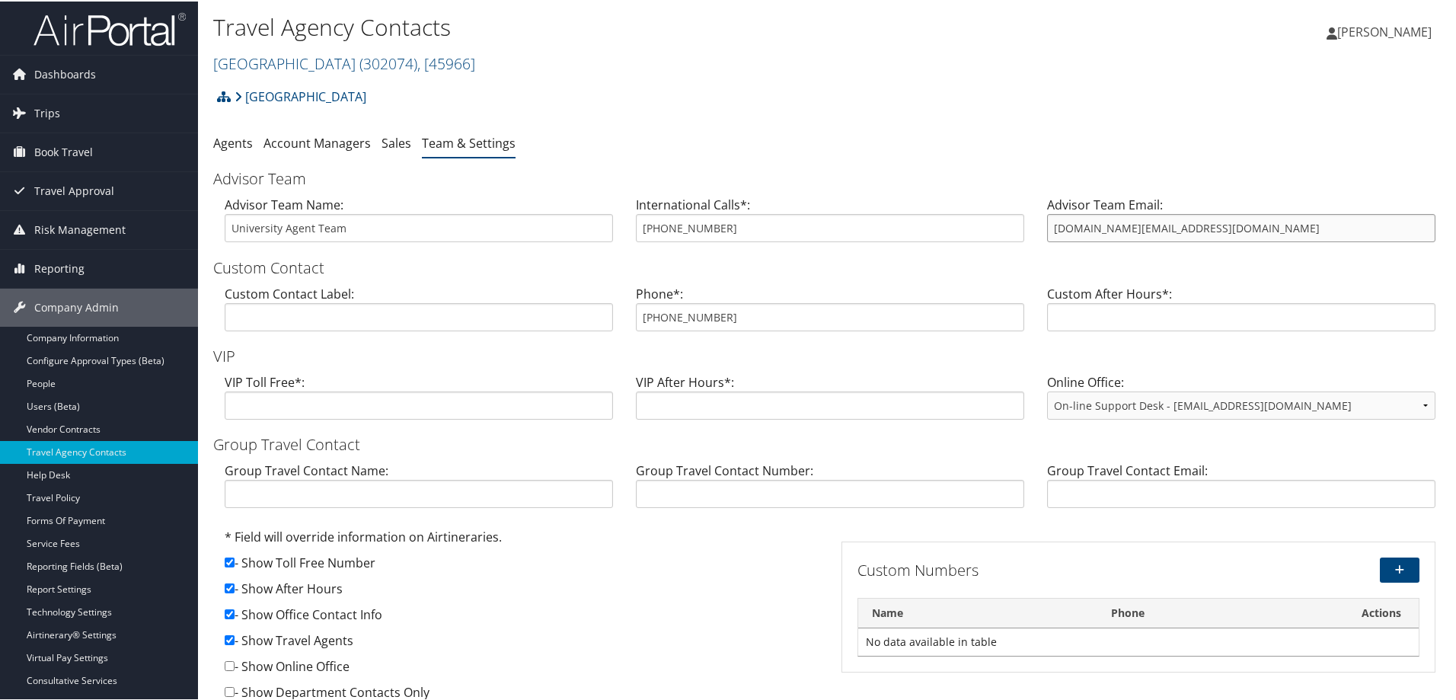
drag, startPoint x: 1233, startPoint y: 226, endPoint x: 1031, endPoint y: 222, distance: 201.9
click at [1036, 222] on div "Advisor Team Email: university.travel@cbtravel.com" at bounding box center [1241, 223] width 411 height 59
drag, startPoint x: 667, startPoint y: 318, endPoint x: 520, endPoint y: 315, distance: 147.0
click at [520, 315] on div "Custom Contact Label: Phone*: 800-285-3603 Custom After Hours*:" at bounding box center [830, 312] width 1234 height 59
click at [301, 62] on link "Abilene Christian University ( 302074 ) , [ 45966 ]" at bounding box center [344, 62] width 262 height 21
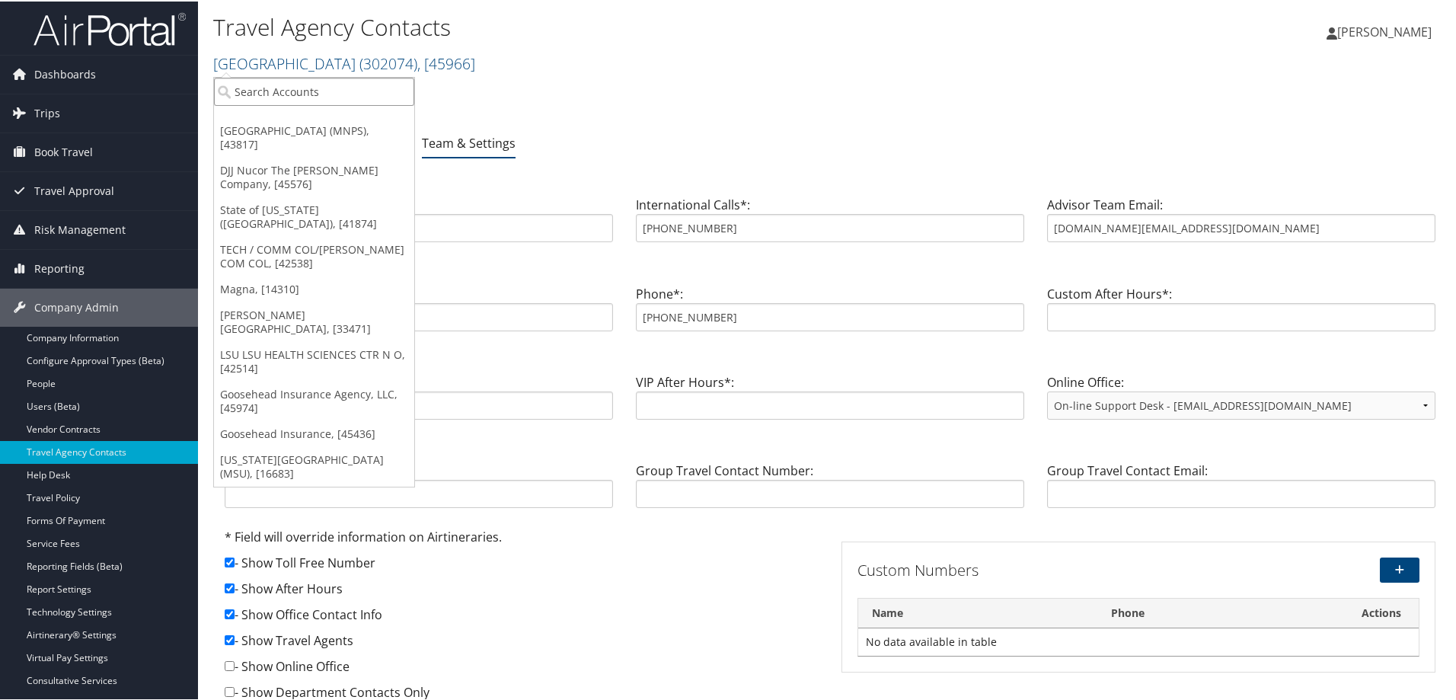
click at [292, 97] on input "search" at bounding box center [314, 90] width 200 height 28
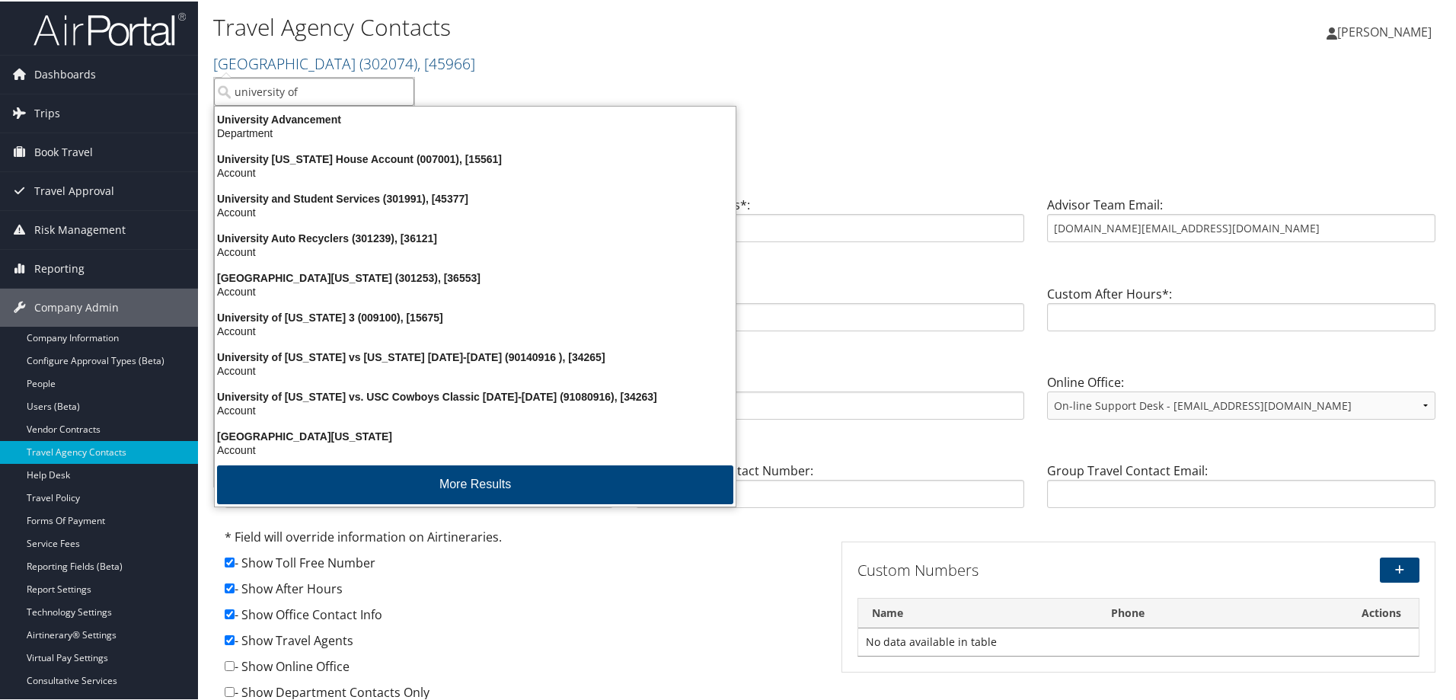
type input "university of"
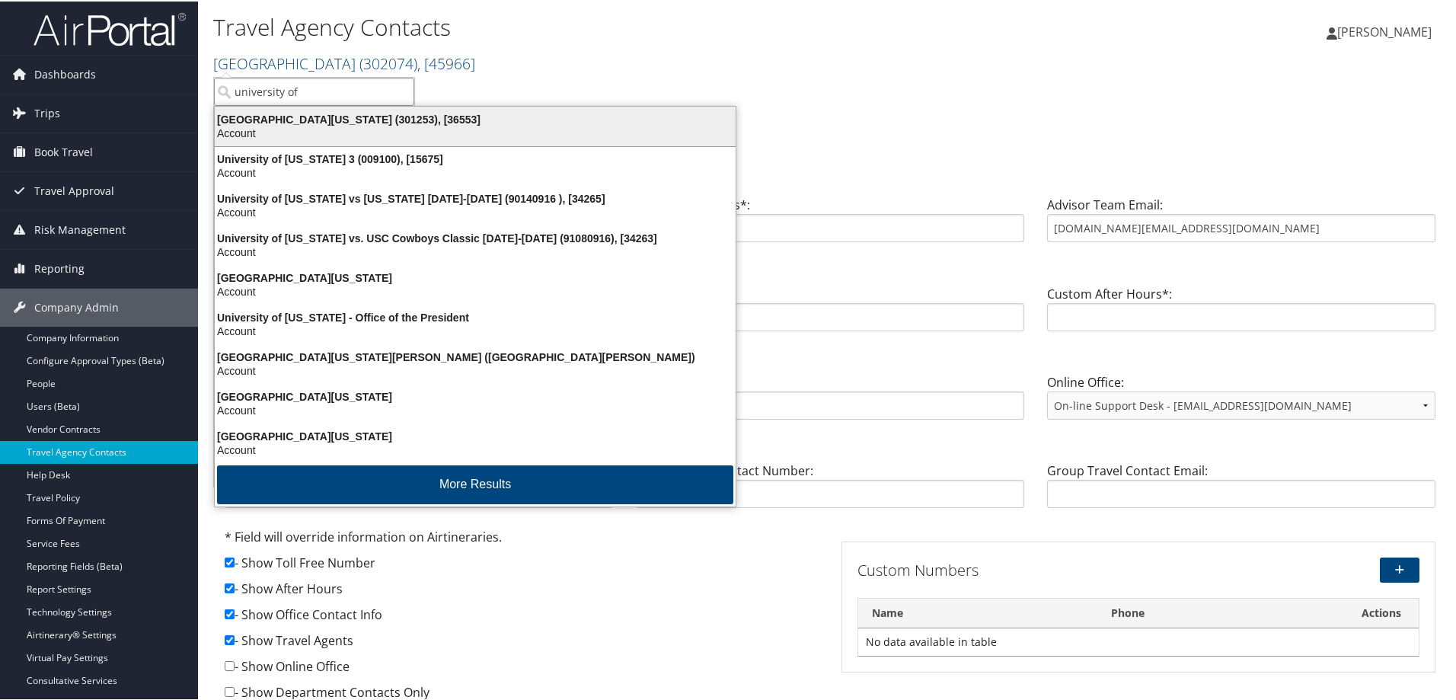
click at [328, 123] on div "University of Alabama (301253), [36553]" at bounding box center [475, 118] width 539 height 14
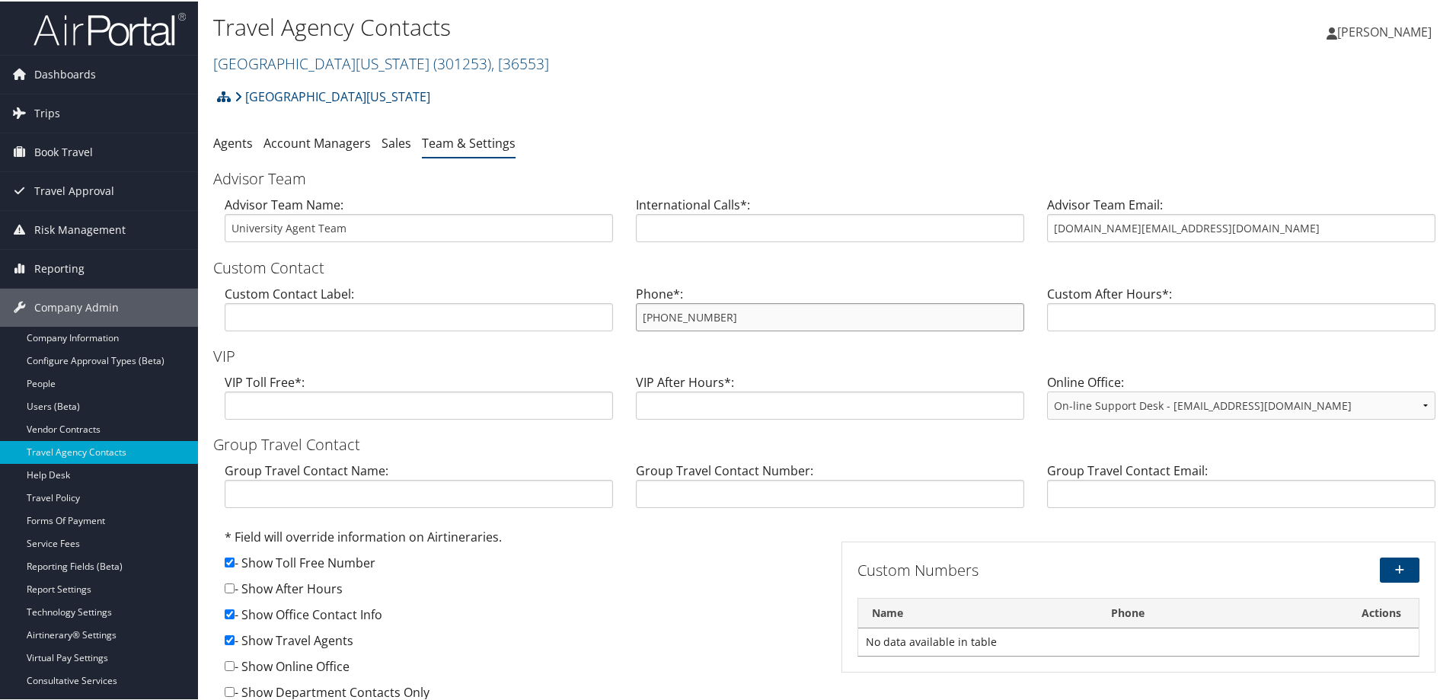
drag, startPoint x: 730, startPoint y: 322, endPoint x: 621, endPoint y: 315, distance: 109.9
click at [621, 315] on div "Custom Contact Label: Phone*: 888-224-2526 Custom After Hours*:" at bounding box center [830, 312] width 1234 height 59
drag, startPoint x: 1245, startPoint y: 227, endPoint x: 1036, endPoint y: 222, distance: 209.5
click at [1036, 222] on div "Advisor Team Email: university.travel@cbtravel.com" at bounding box center [1241, 223] width 411 height 59
drag, startPoint x: 786, startPoint y: 317, endPoint x: 624, endPoint y: 312, distance: 162.3
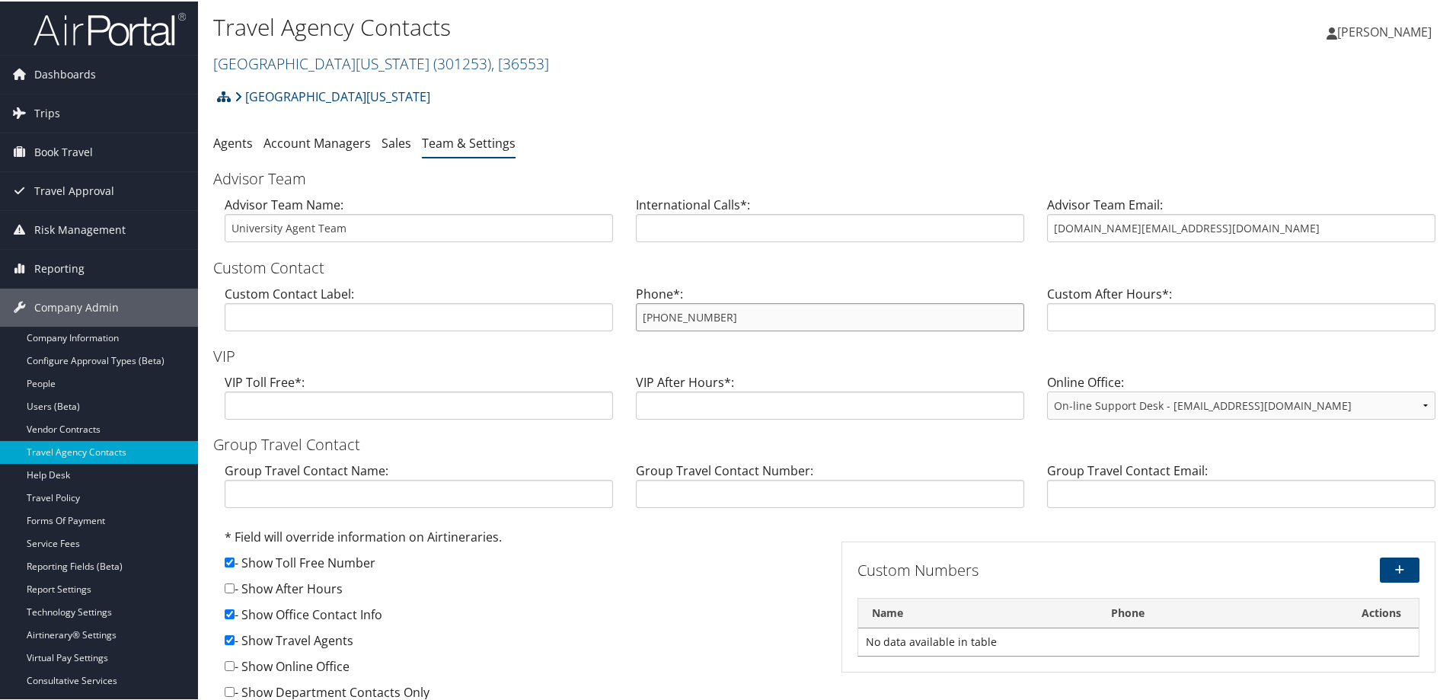
click at [625, 313] on div "Phone*: 888-224-2526" at bounding box center [830, 312] width 411 height 59
click at [918, 72] on h2 "University of Alabama ( 301253 ) , [ 36553 ]" at bounding box center [624, 61] width 823 height 26
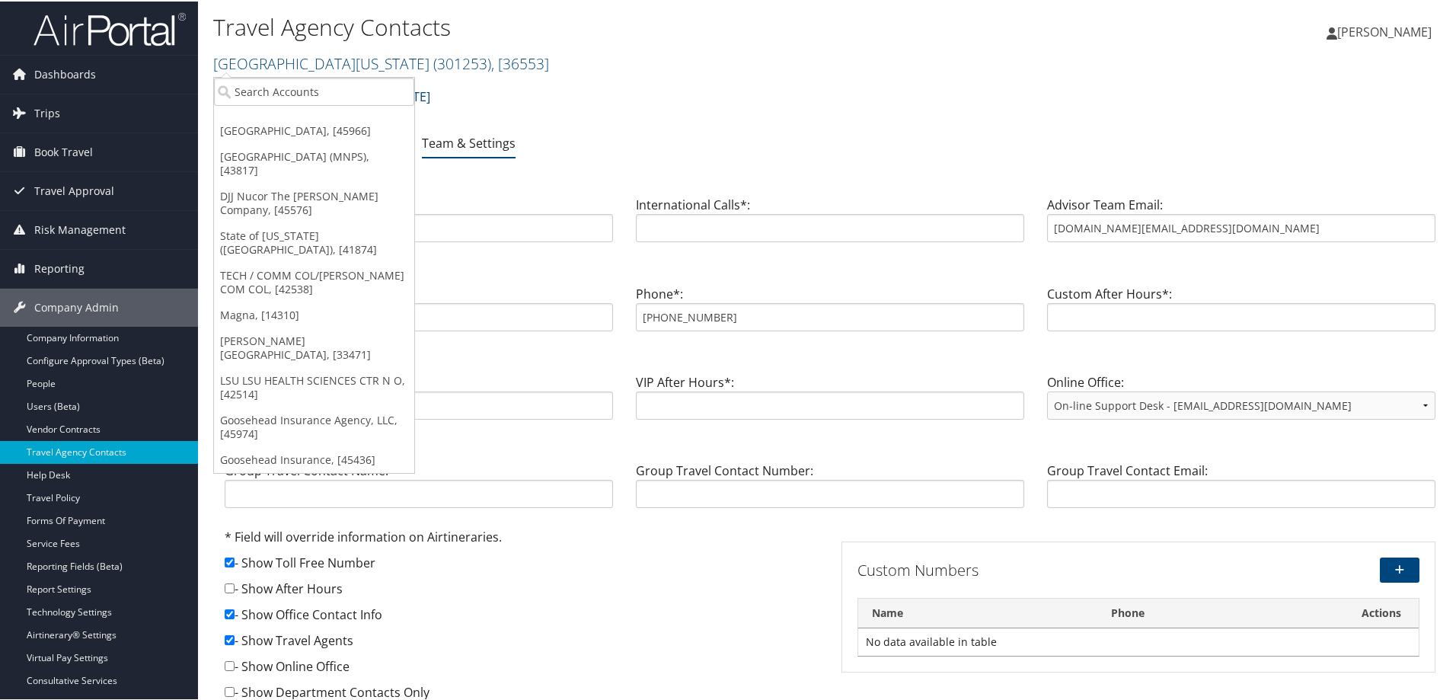
click at [883, 66] on h2 "University of Alabama ( 301253 ) , [ 36553 ]" at bounding box center [624, 61] width 823 height 26
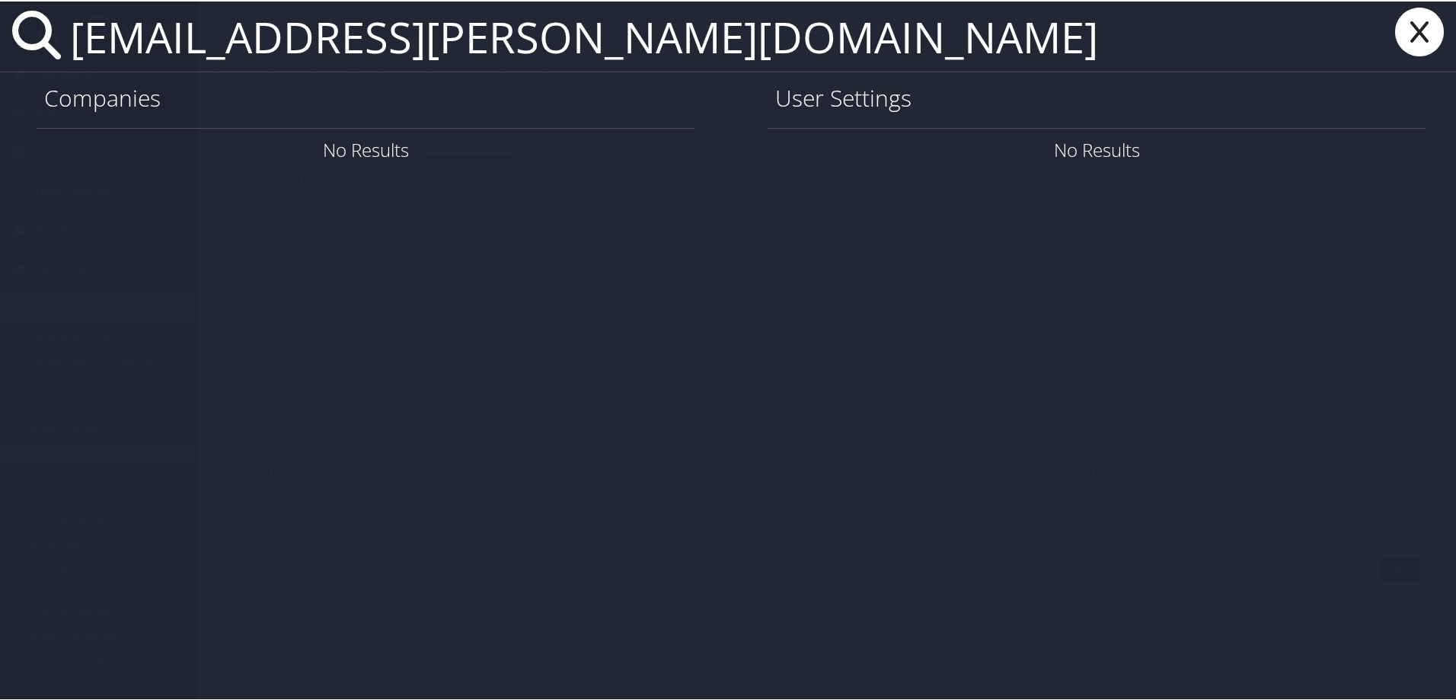
drag, startPoint x: 519, startPoint y: 42, endPoint x: 7, endPoint y: 30, distance: 512.7
click at [7, 30] on div "ben.keidan@imail.org" at bounding box center [731, 35] width 1462 height 71
type input "ben.keidan@imail.org"
click at [1398, 38] on icon at bounding box center [1419, 30] width 61 height 49
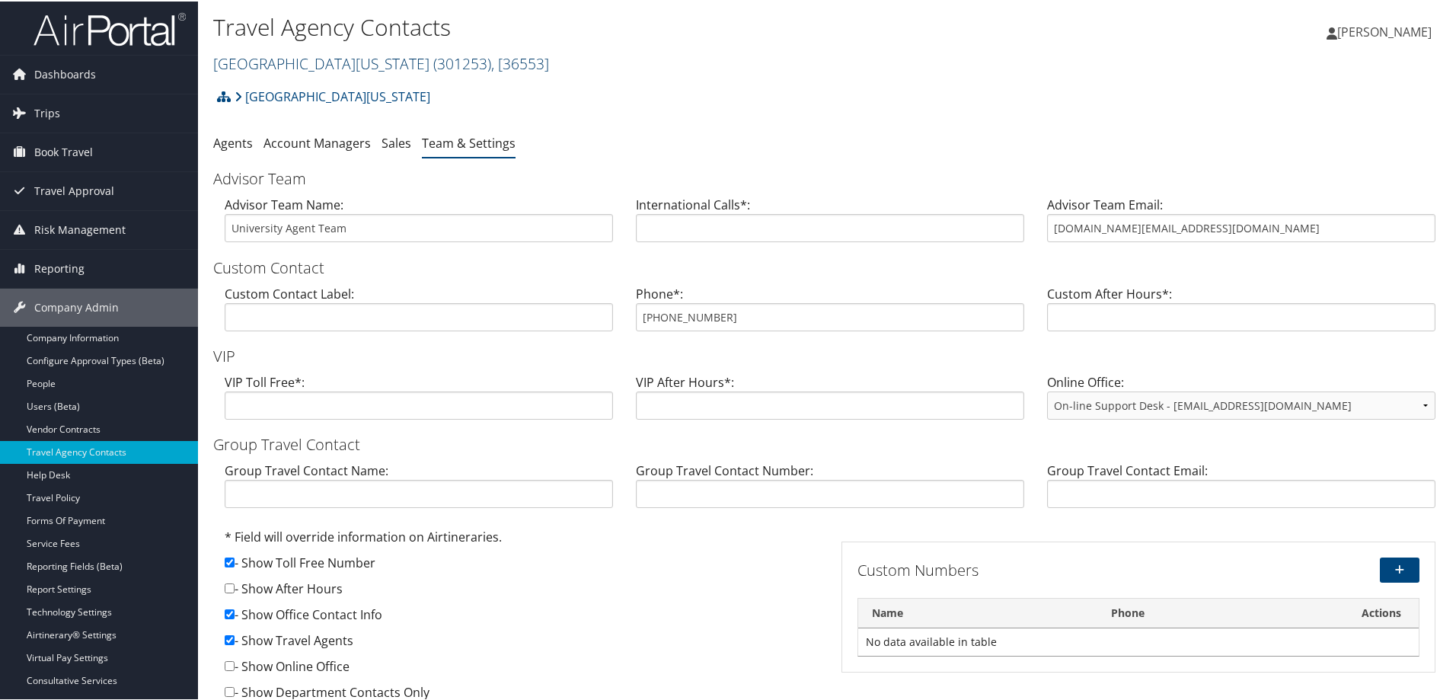
click at [321, 64] on link "University of Alabama ( 301253 ) , [ 36553 ]" at bounding box center [381, 62] width 336 height 21
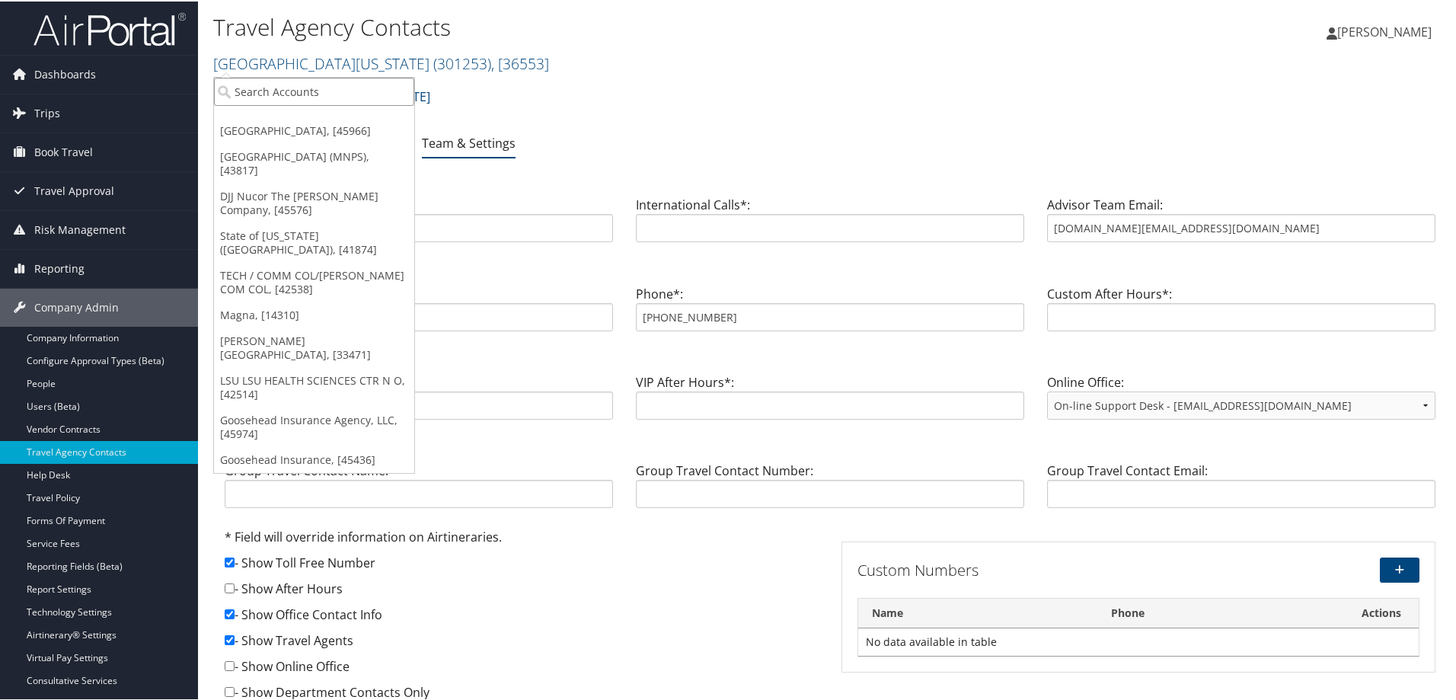
click at [309, 94] on input "search" at bounding box center [314, 90] width 200 height 28
type input "intermountain health"
click at [284, 122] on div "Intermountain Health (IHC100), [3133]" at bounding box center [340, 118] width 269 height 14
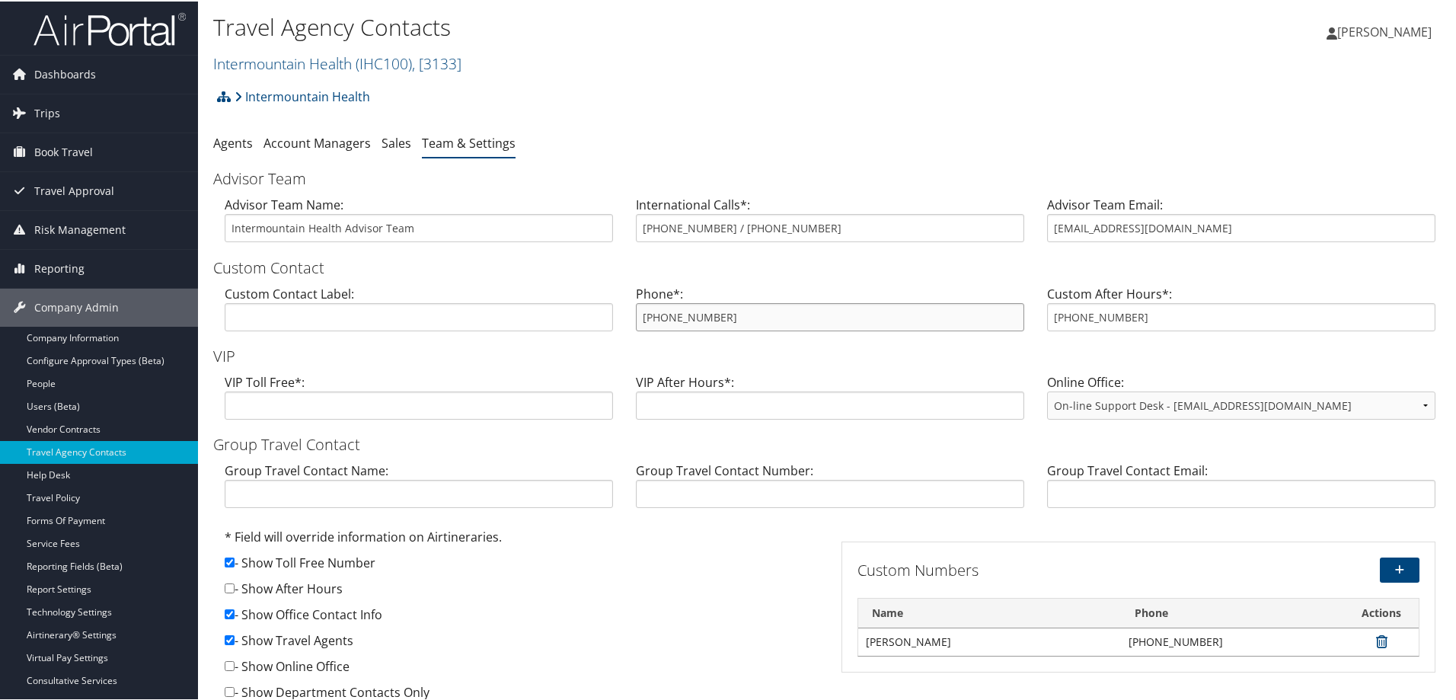
drag, startPoint x: 708, startPoint y: 317, endPoint x: 534, endPoint y: 312, distance: 174.5
click at [534, 312] on div "Custom Contact Label: Phone*: [PHONE_NUMBER] Custom After Hours*: [PHONE_NUMBER]" at bounding box center [830, 312] width 1234 height 59
click at [296, 93] on link "Intermountain Health" at bounding box center [303, 95] width 136 height 30
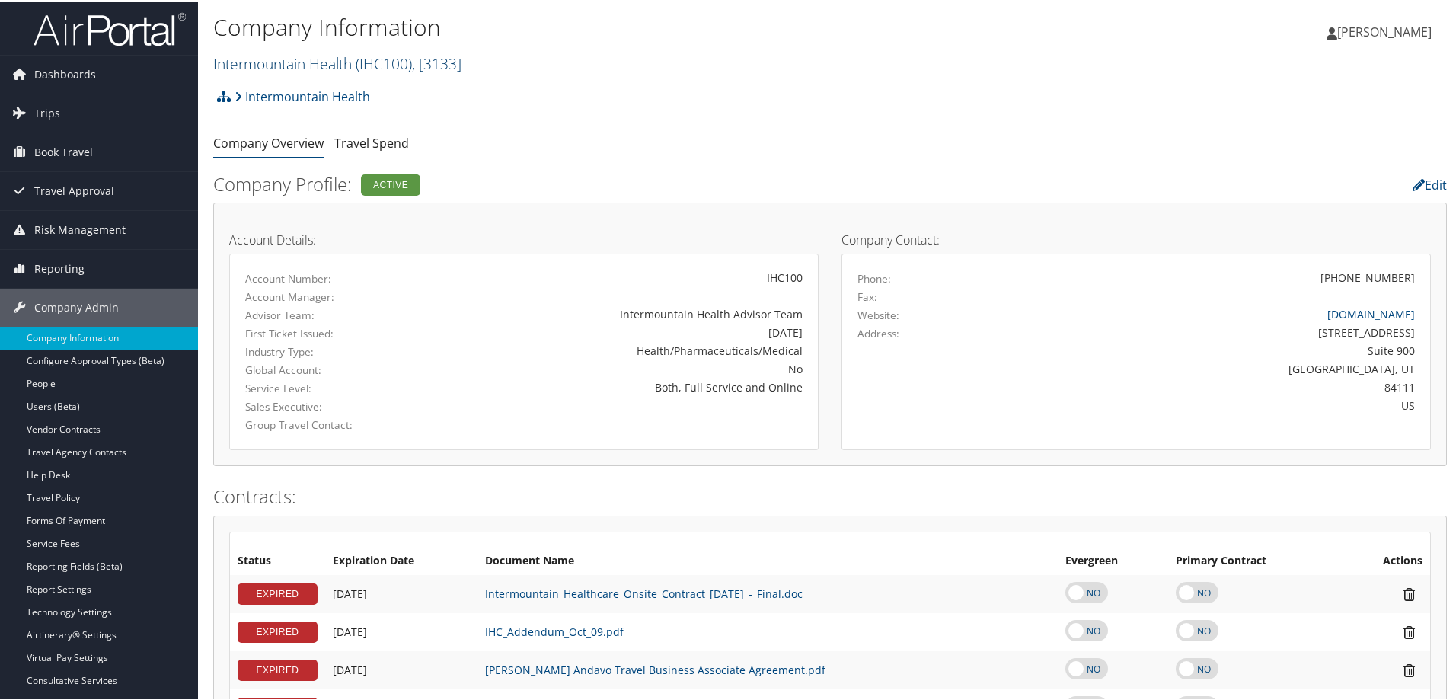
click at [307, 59] on link "Intermountain Health ( IHC100 ) , [ 3133 ]" at bounding box center [337, 62] width 248 height 21
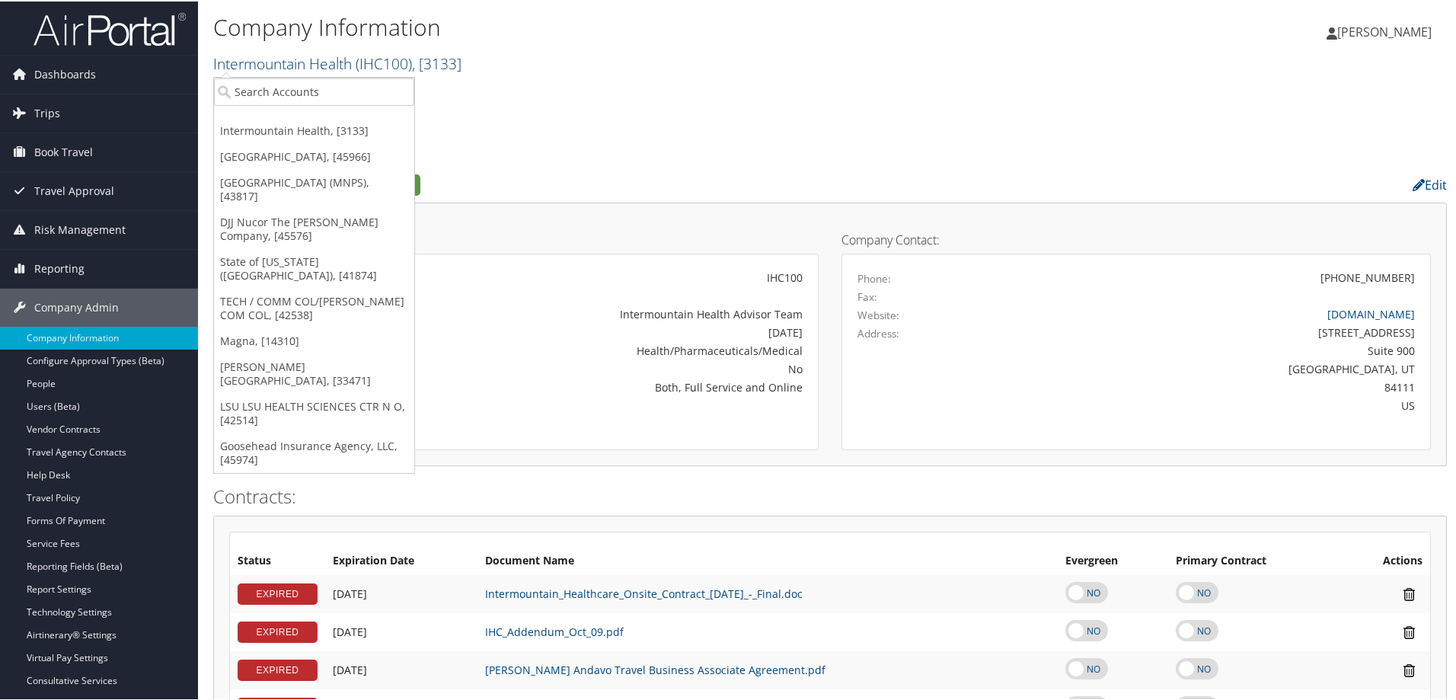
click at [336, 64] on link "Intermountain Health ( IHC100 ) , [ 3133 ]" at bounding box center [337, 62] width 248 height 21
click at [657, 153] on ul "Company Overview Travel Spend" at bounding box center [830, 142] width 1234 height 27
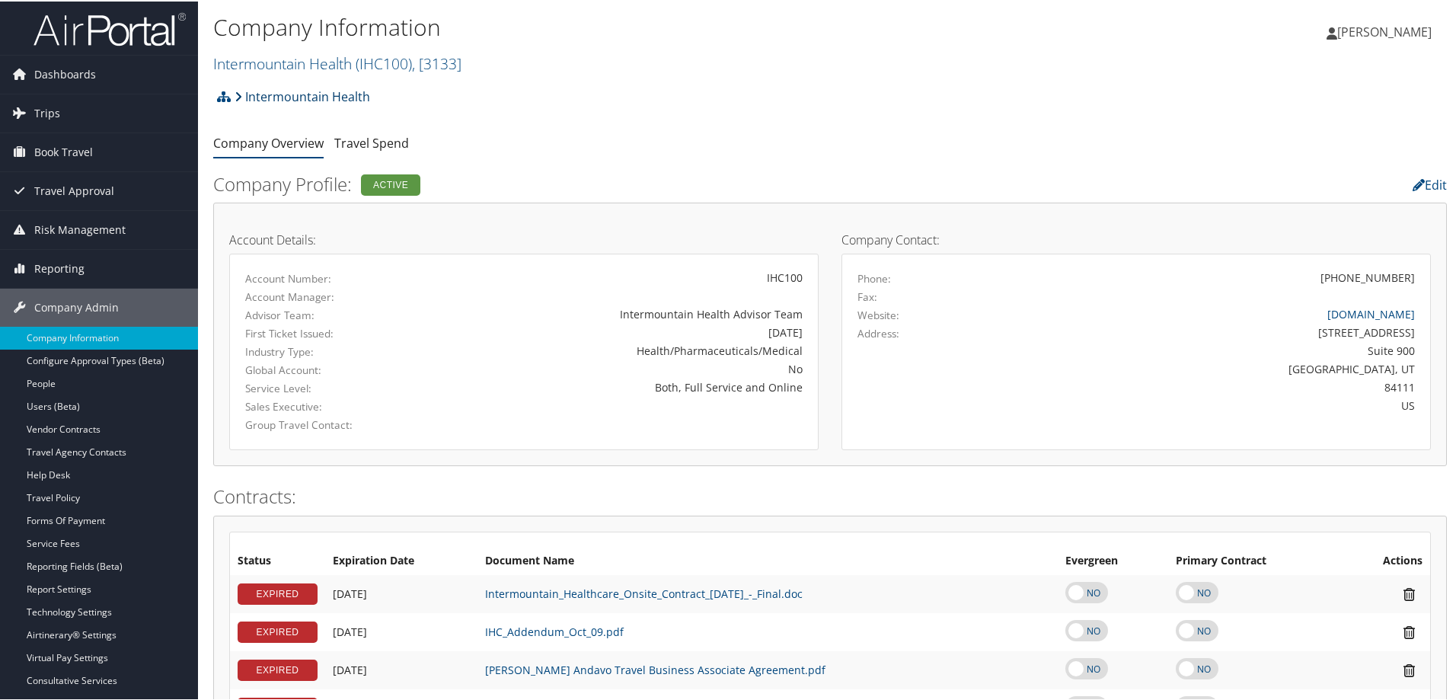
click at [278, 94] on link "Intermountain Health" at bounding box center [303, 95] width 136 height 30
click at [117, 441] on link "Travel Agency Contacts" at bounding box center [99, 450] width 198 height 23
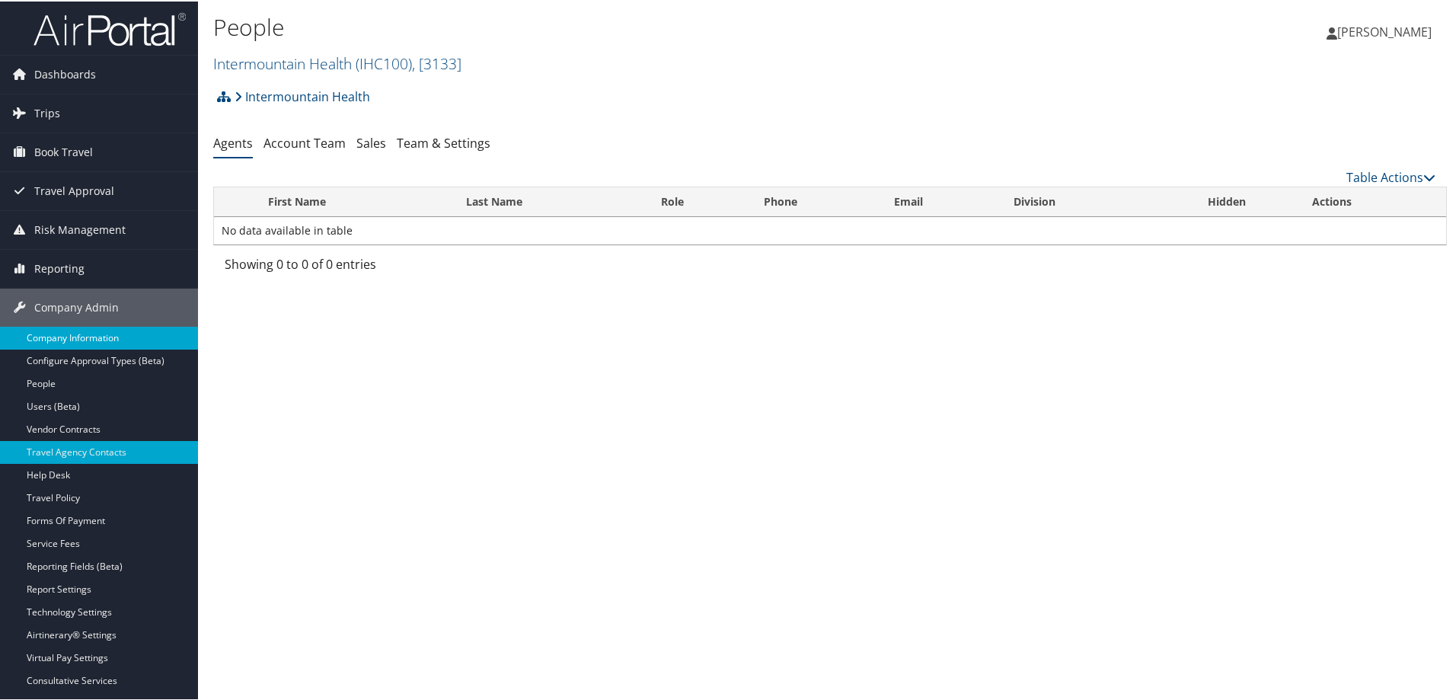
click at [129, 340] on link "Company Information" at bounding box center [99, 336] width 198 height 23
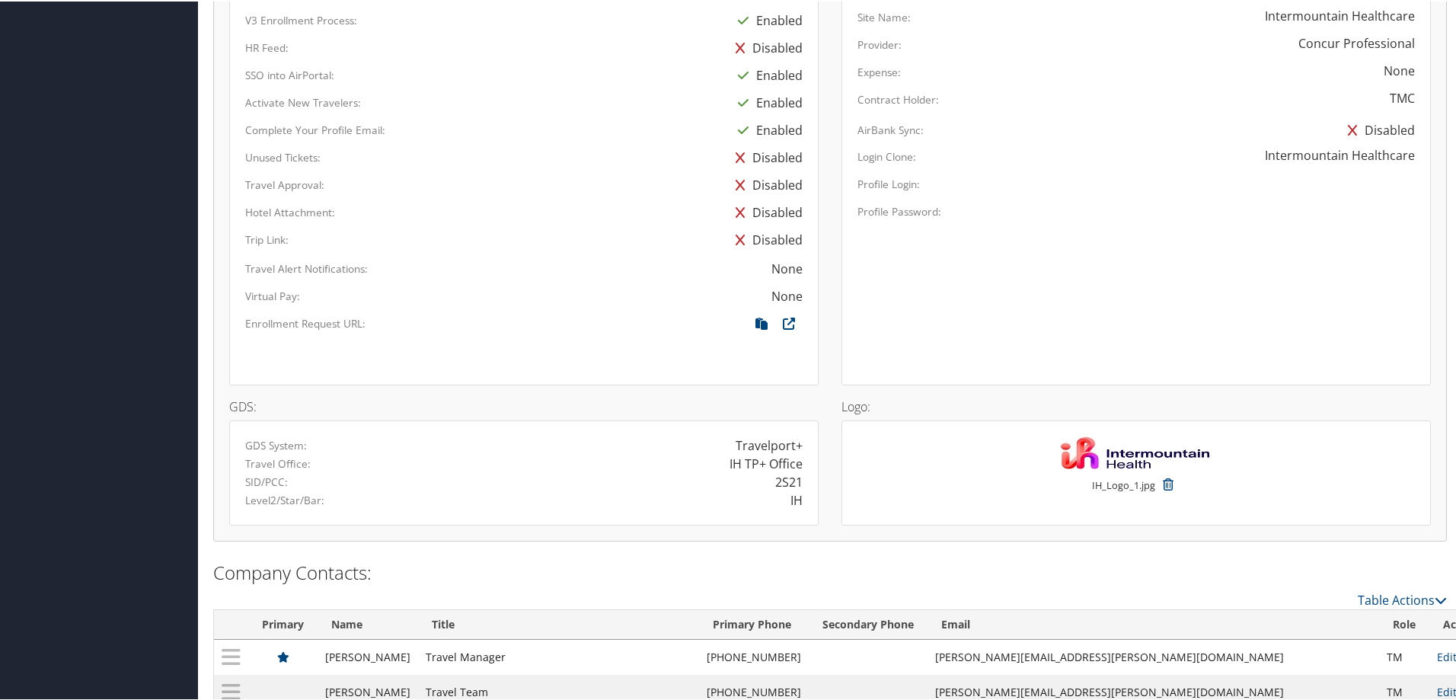
scroll to position [1066, 0]
click at [775, 315] on icon at bounding box center [788, 325] width 27 height 20
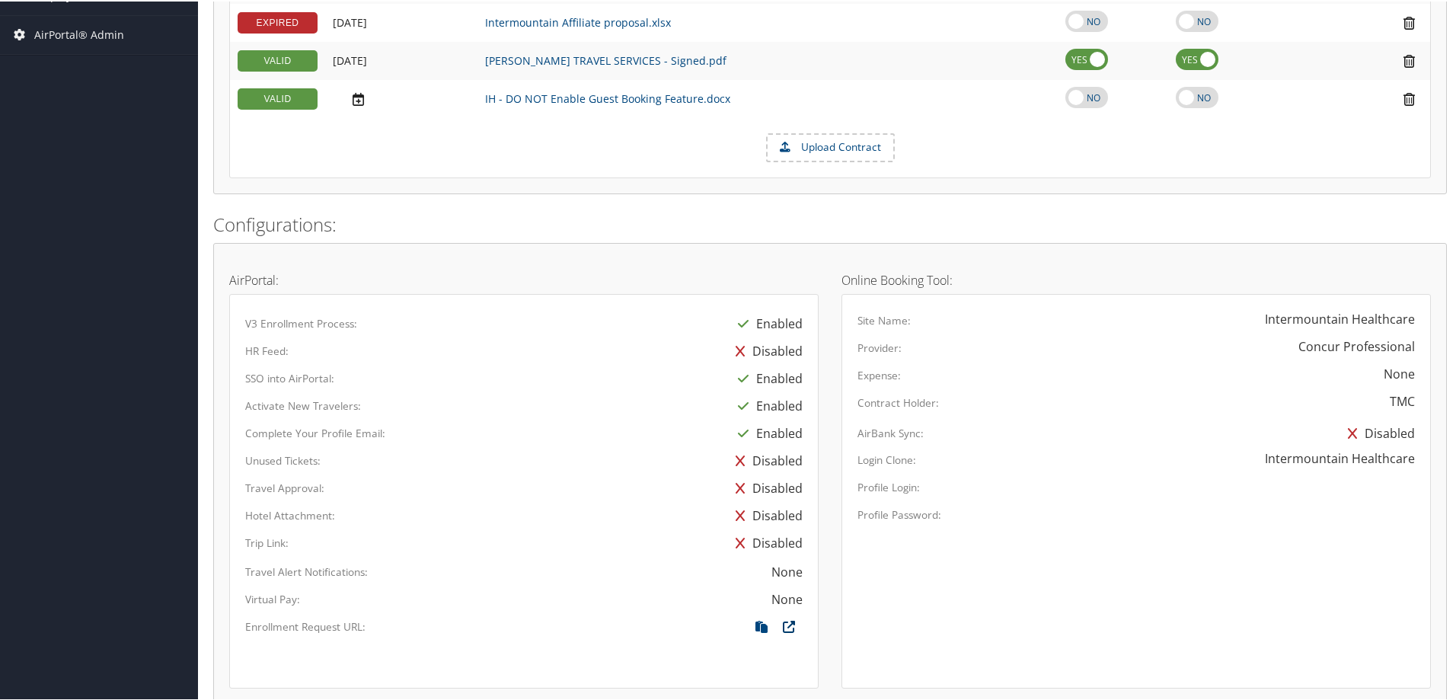
scroll to position [838, 0]
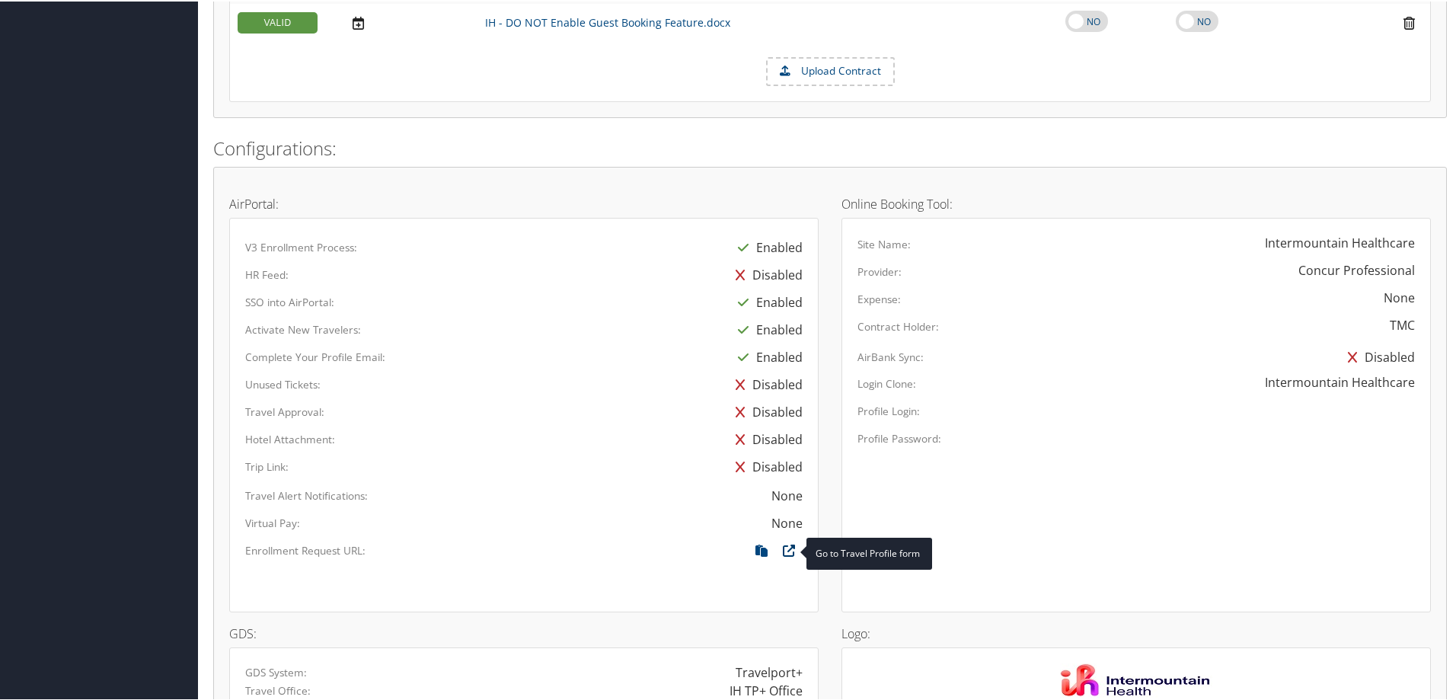
click at [789, 544] on icon at bounding box center [788, 553] width 27 height 20
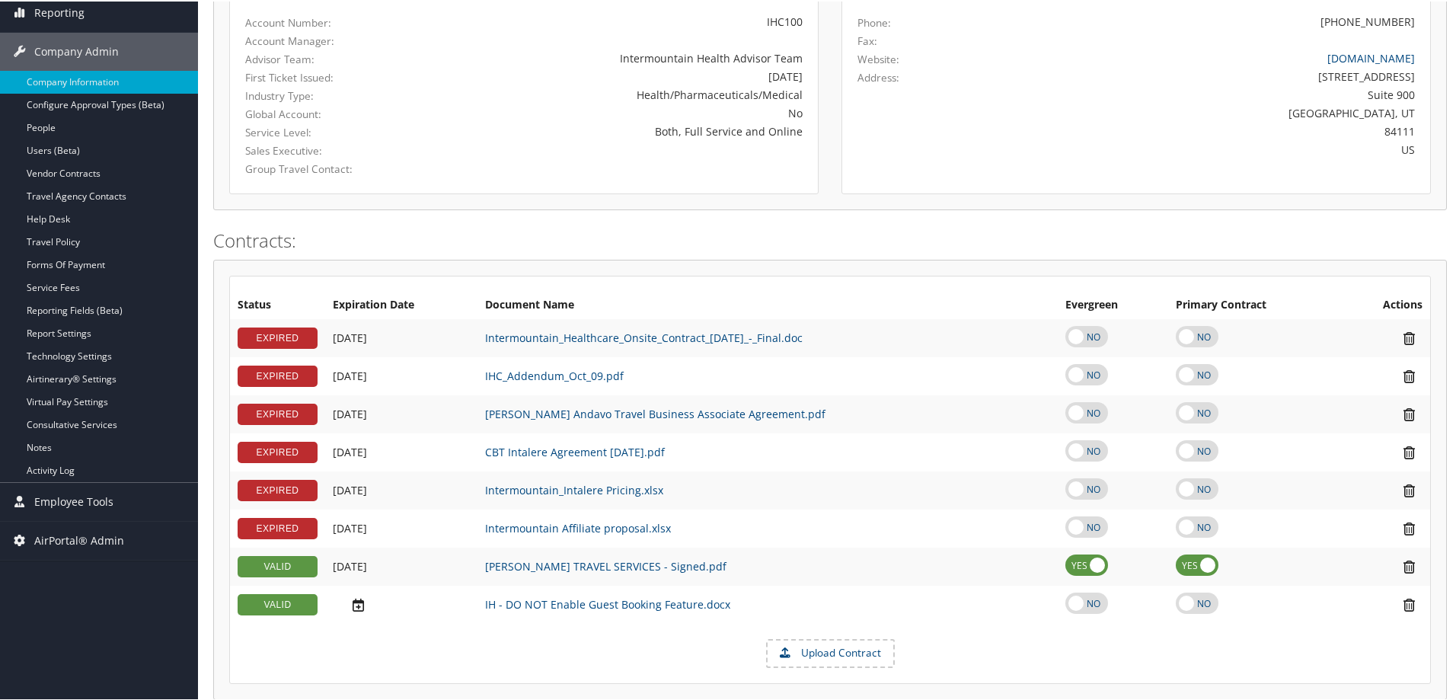
scroll to position [0, 0]
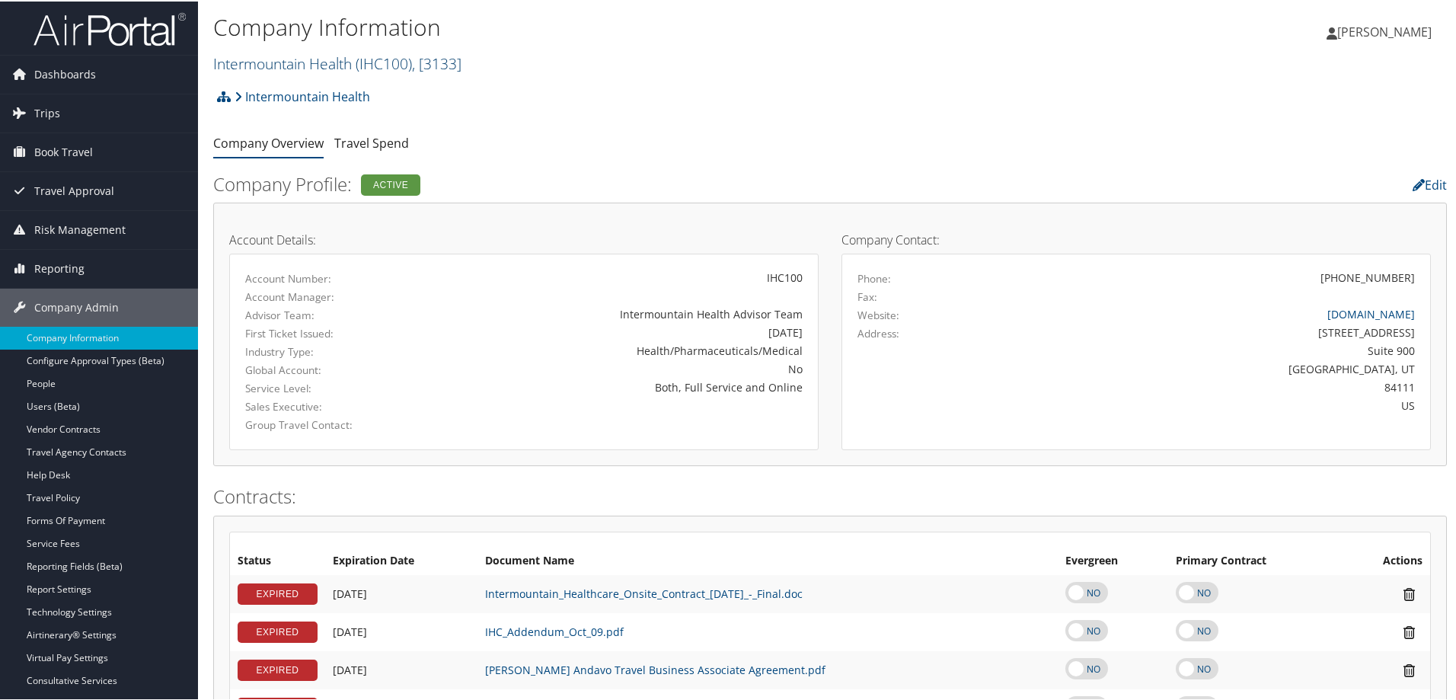
click at [299, 67] on link "Intermountain Health ( IHC100 ) , [ 3133 ]" at bounding box center [337, 62] width 248 height 21
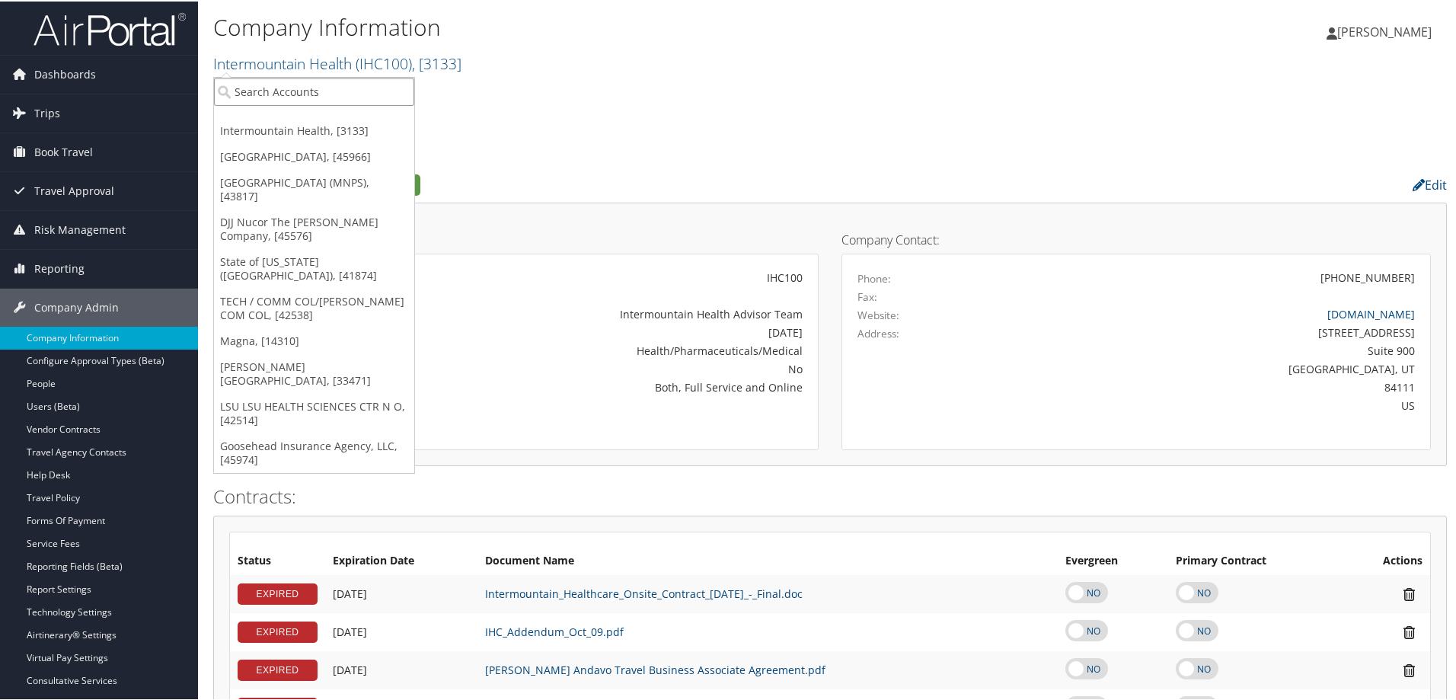
click at [289, 94] on input "search" at bounding box center [314, 90] width 200 height 28
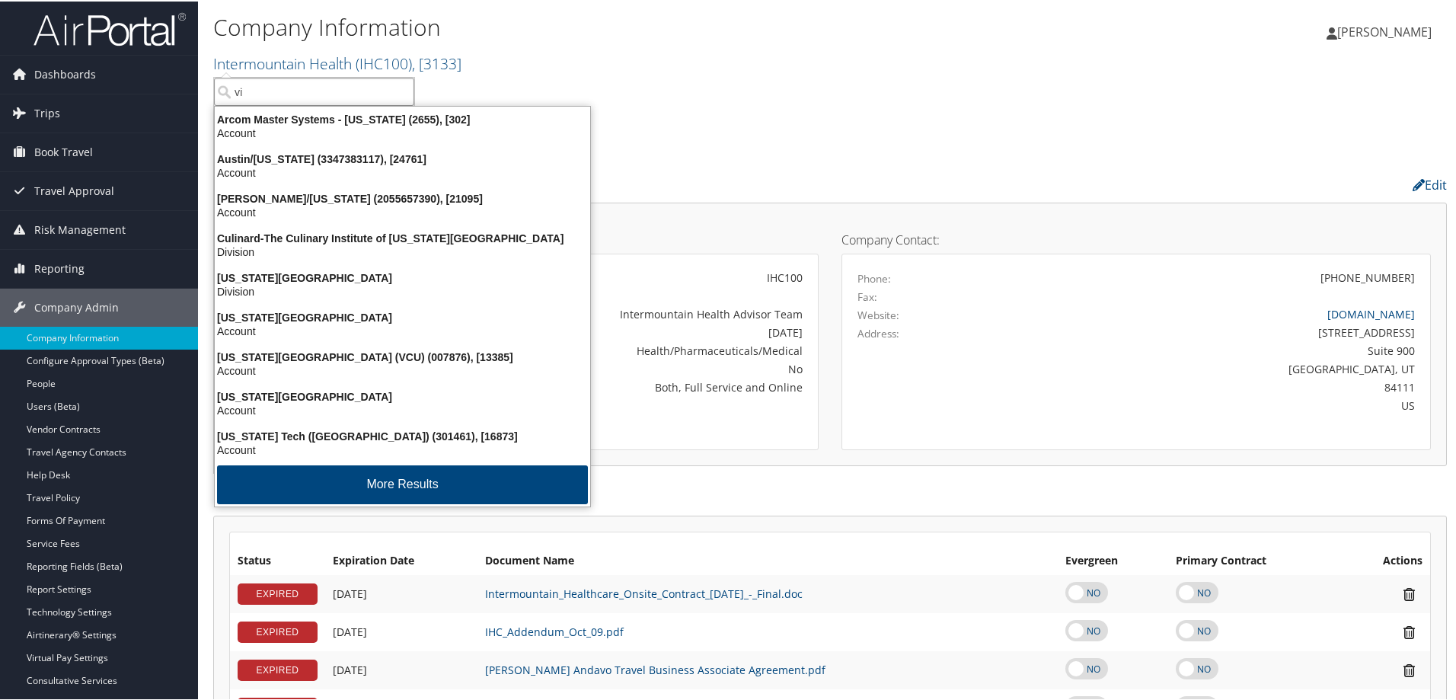
type input "v"
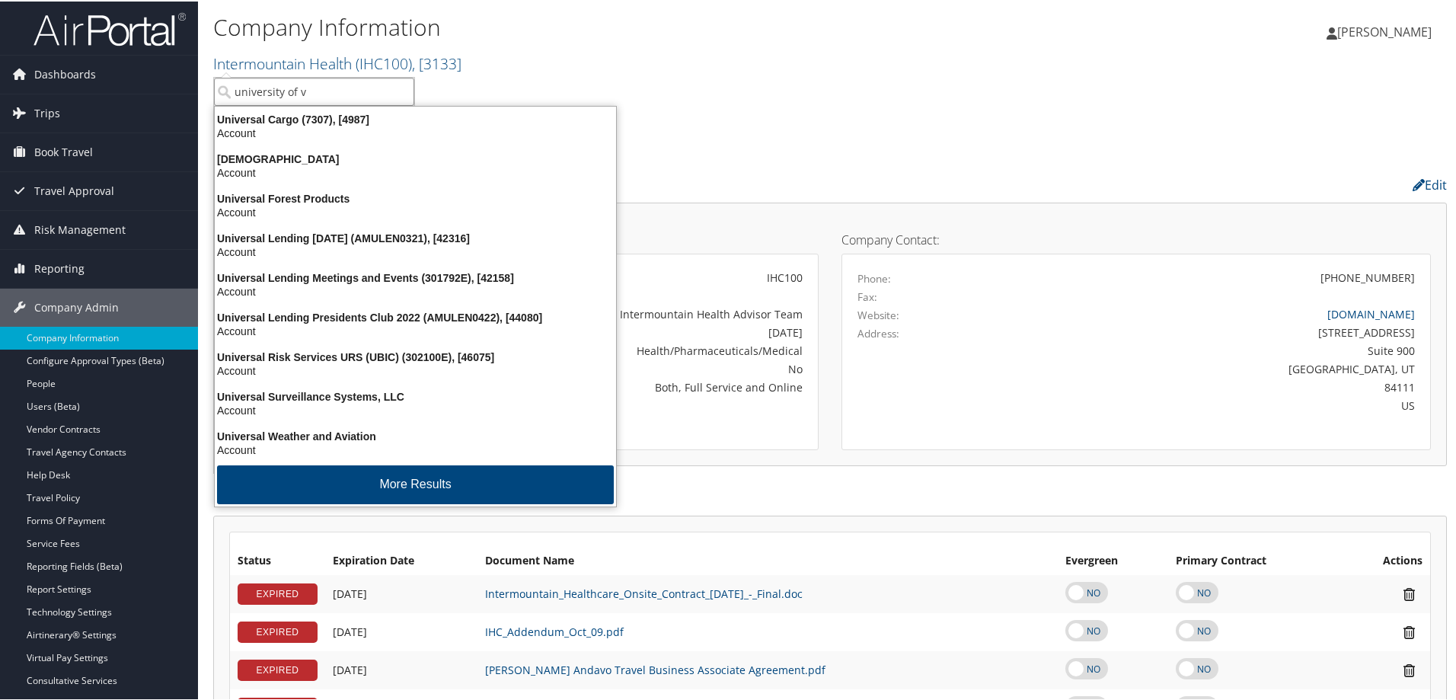
type input "university of vi"
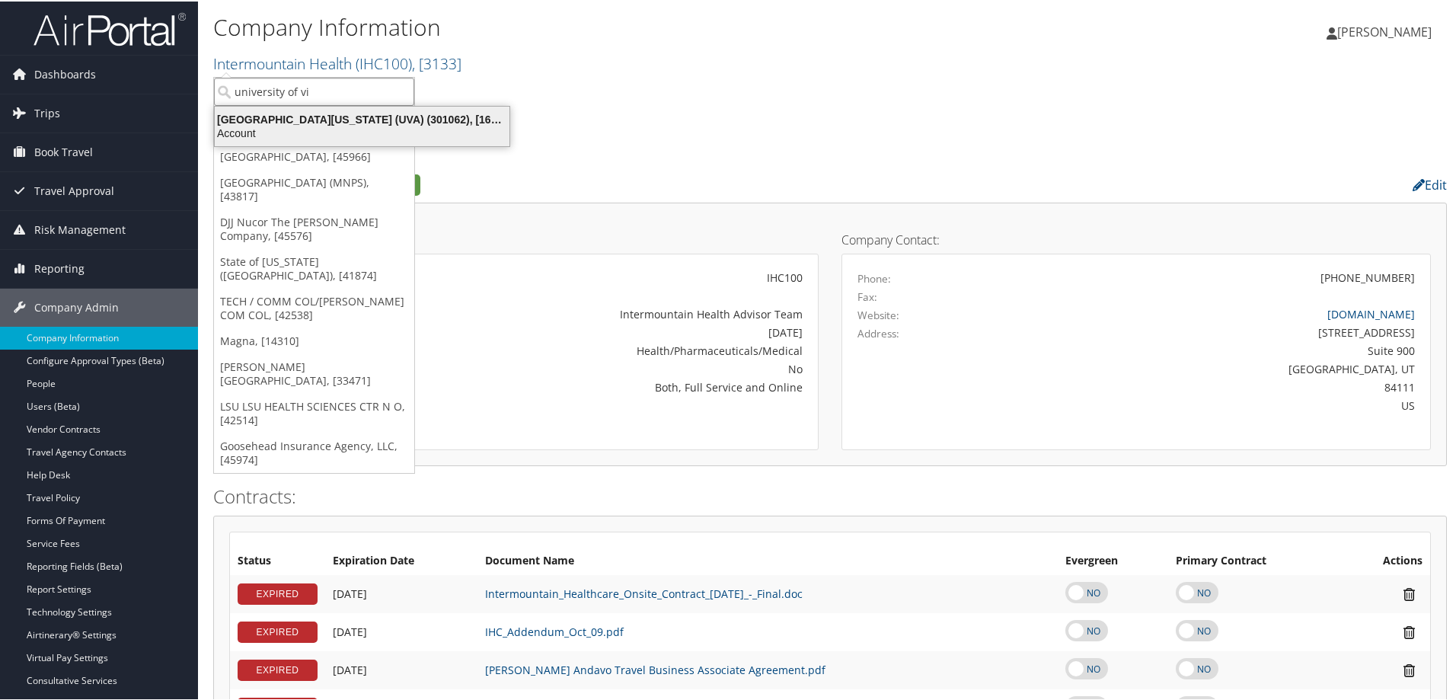
click at [283, 122] on div "University of Virginia (UVA) (301062), [16863]" at bounding box center [362, 118] width 313 height 14
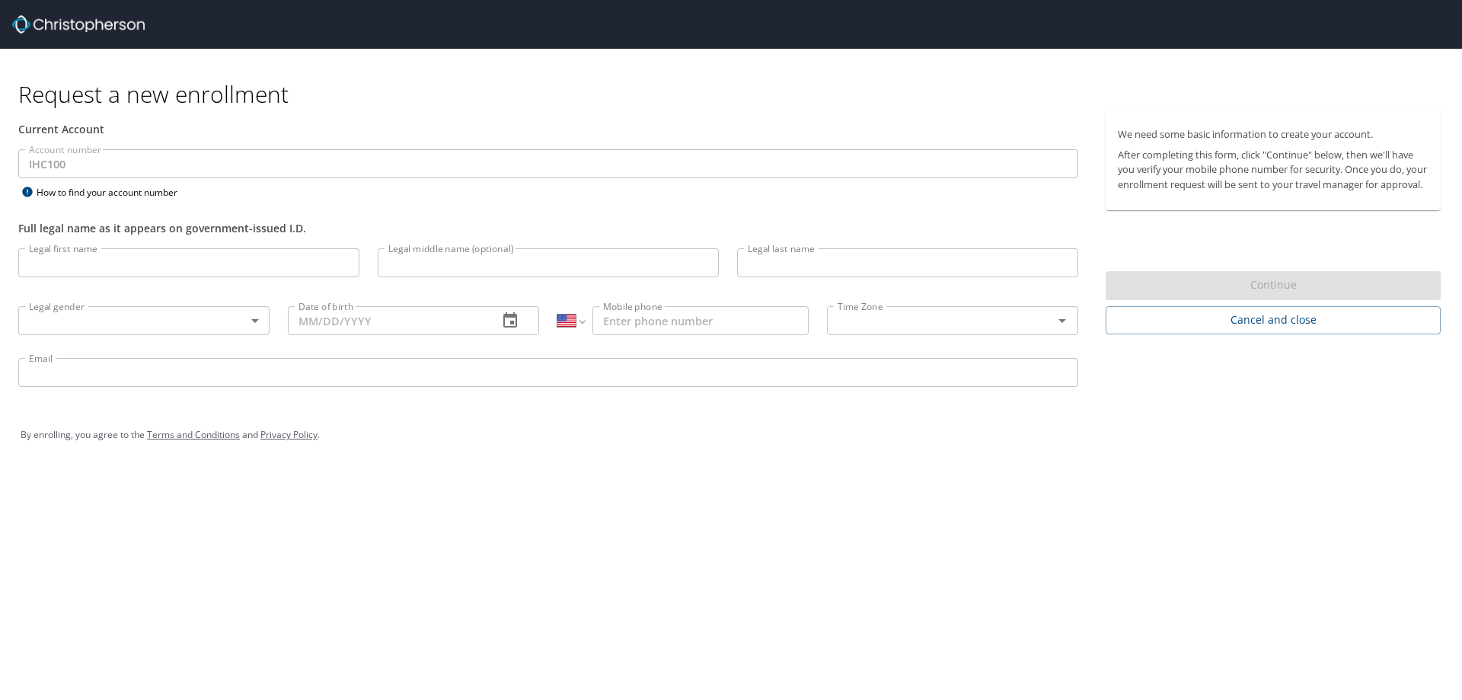
select select "US"
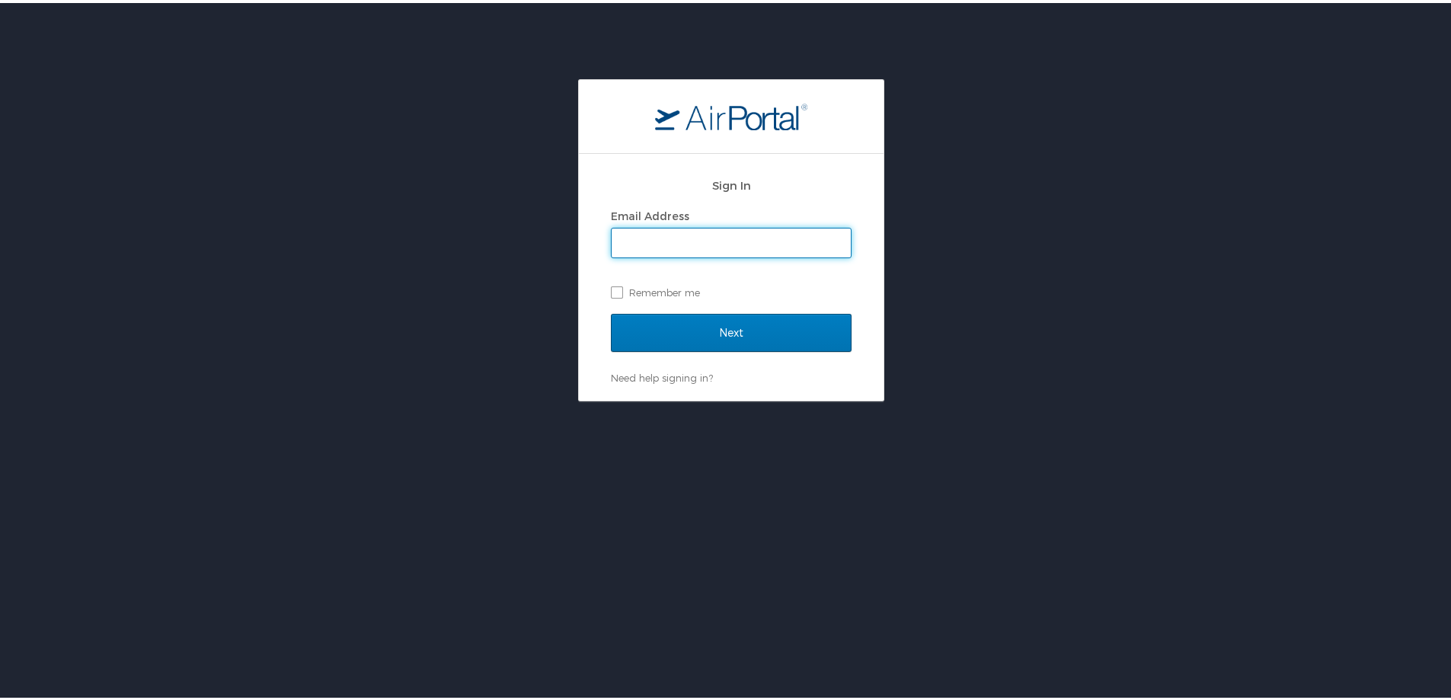
type input "[PERSON_NAME][EMAIL_ADDRESS][PERSON_NAME][DOMAIN_NAME]"
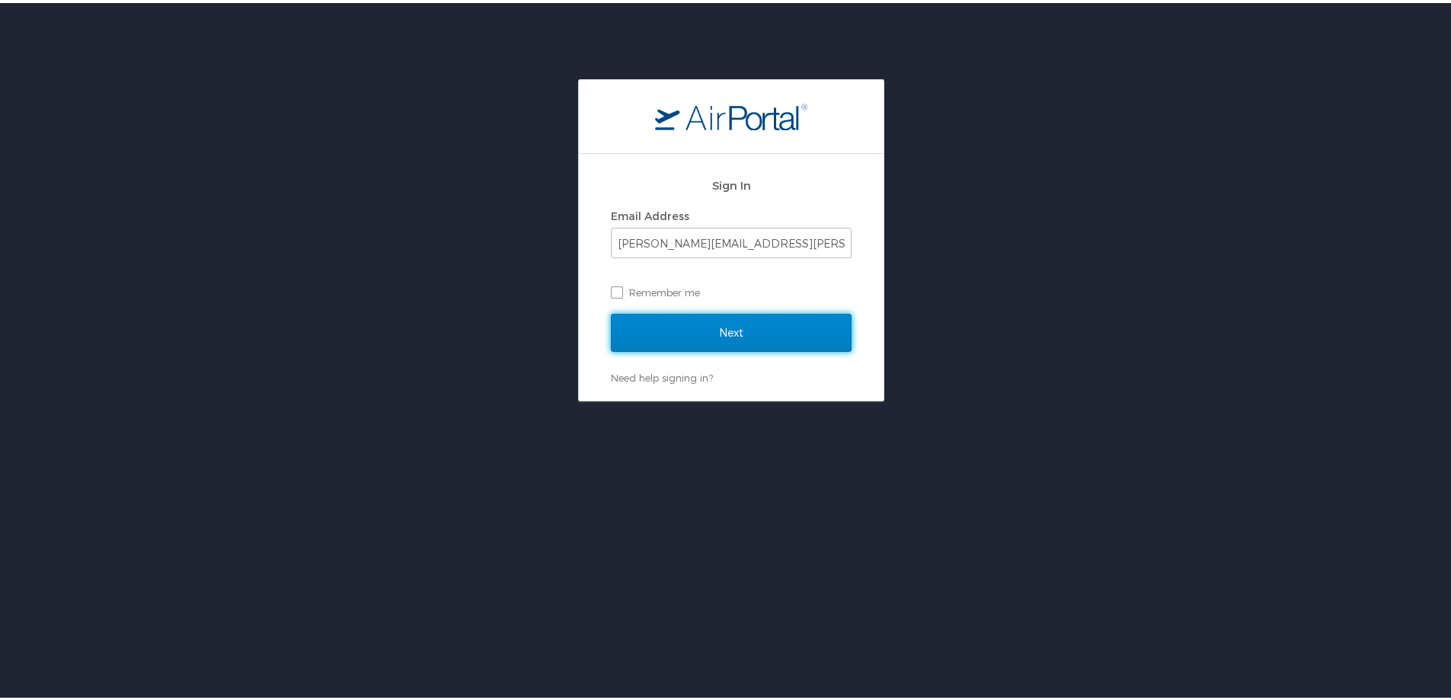
click at [812, 339] on input "Next" at bounding box center [731, 330] width 241 height 38
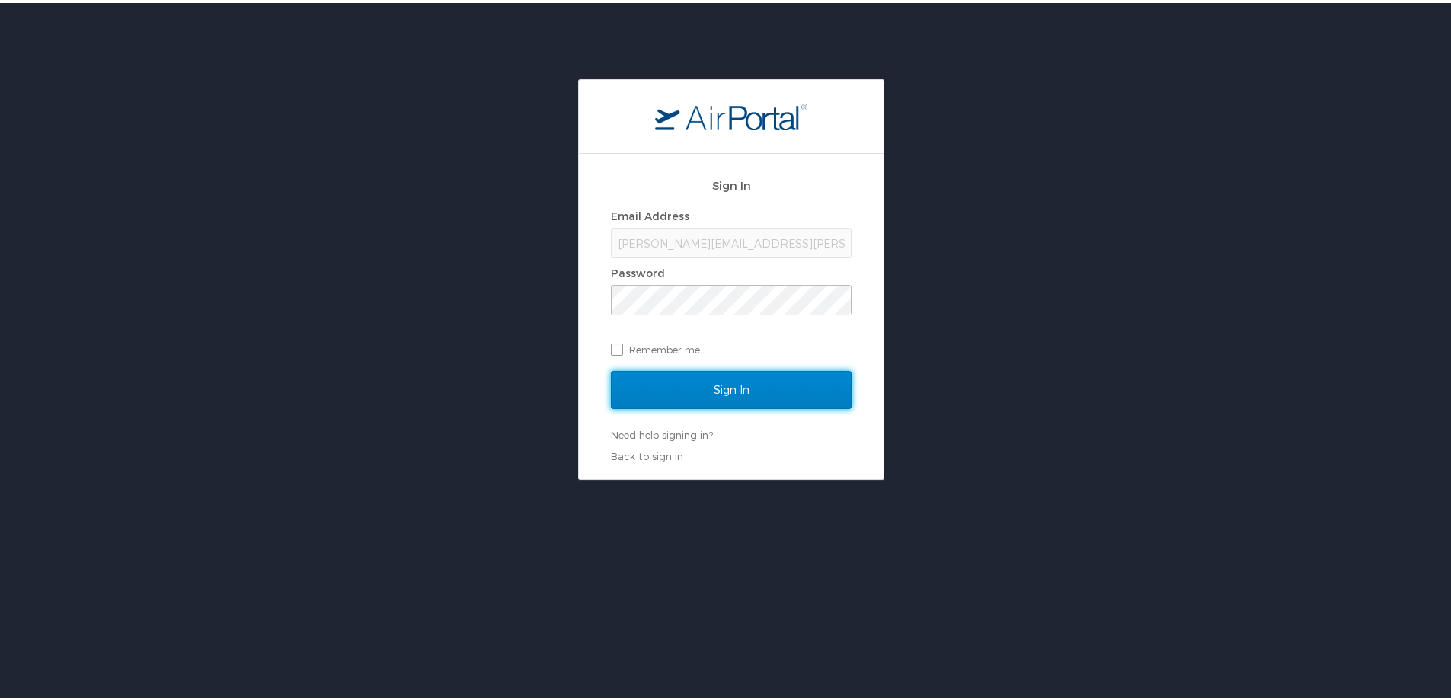
click at [789, 396] on input "Sign In" at bounding box center [731, 387] width 241 height 38
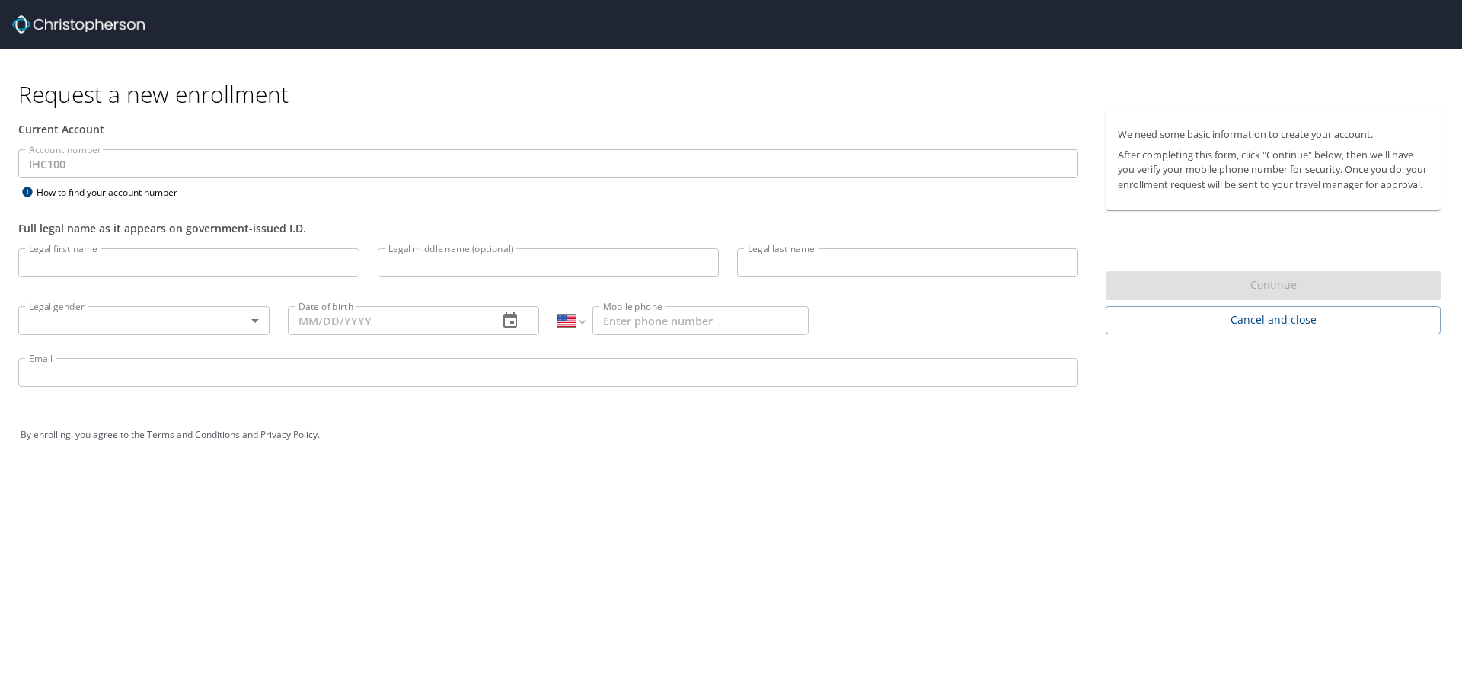
select select "US"
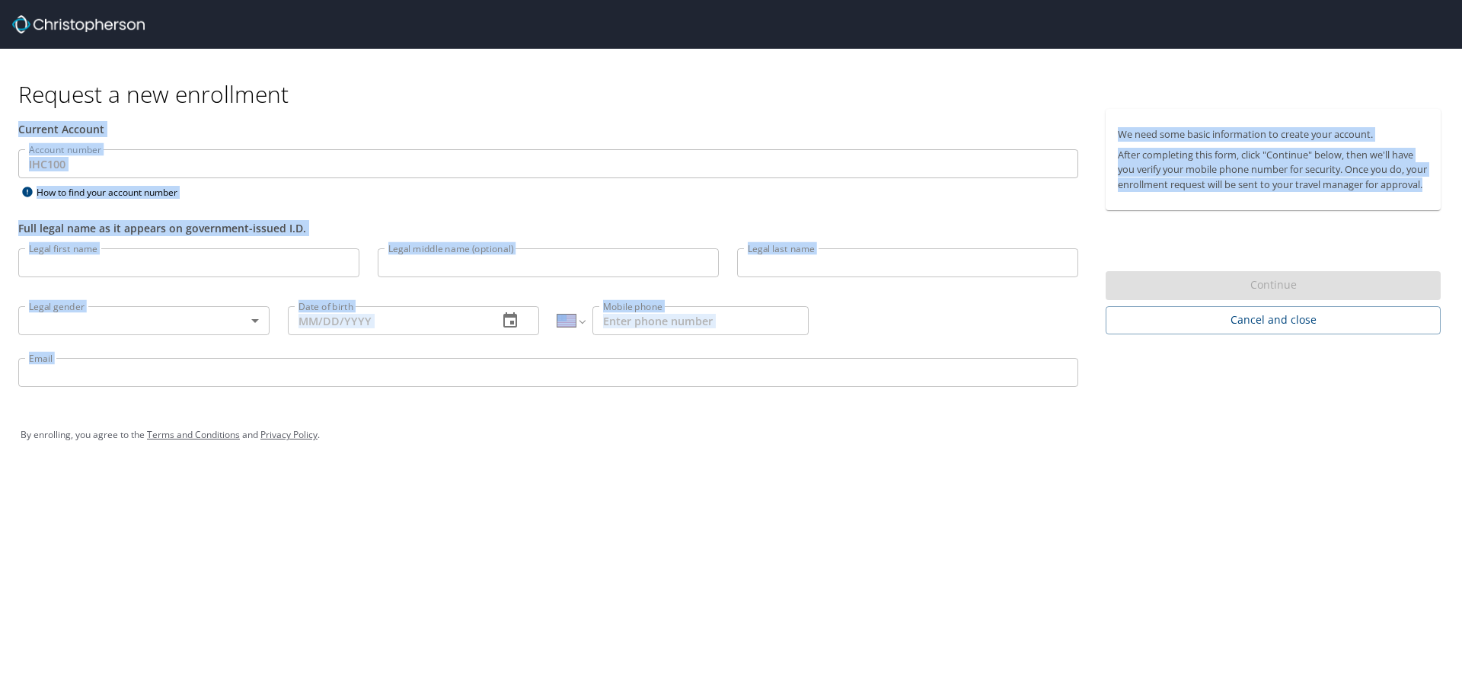
drag, startPoint x: 1102, startPoint y: 80, endPoint x: 1316, endPoint y: 219, distance: 255.0
click at [1316, 219] on div "Request a new enrollment Current Account Account number IHC100 Account number H…" at bounding box center [731, 259] width 1462 height 420
click at [1316, 210] on div "We need some basic information to create your account. After completing this fo…" at bounding box center [1273, 159] width 335 height 101
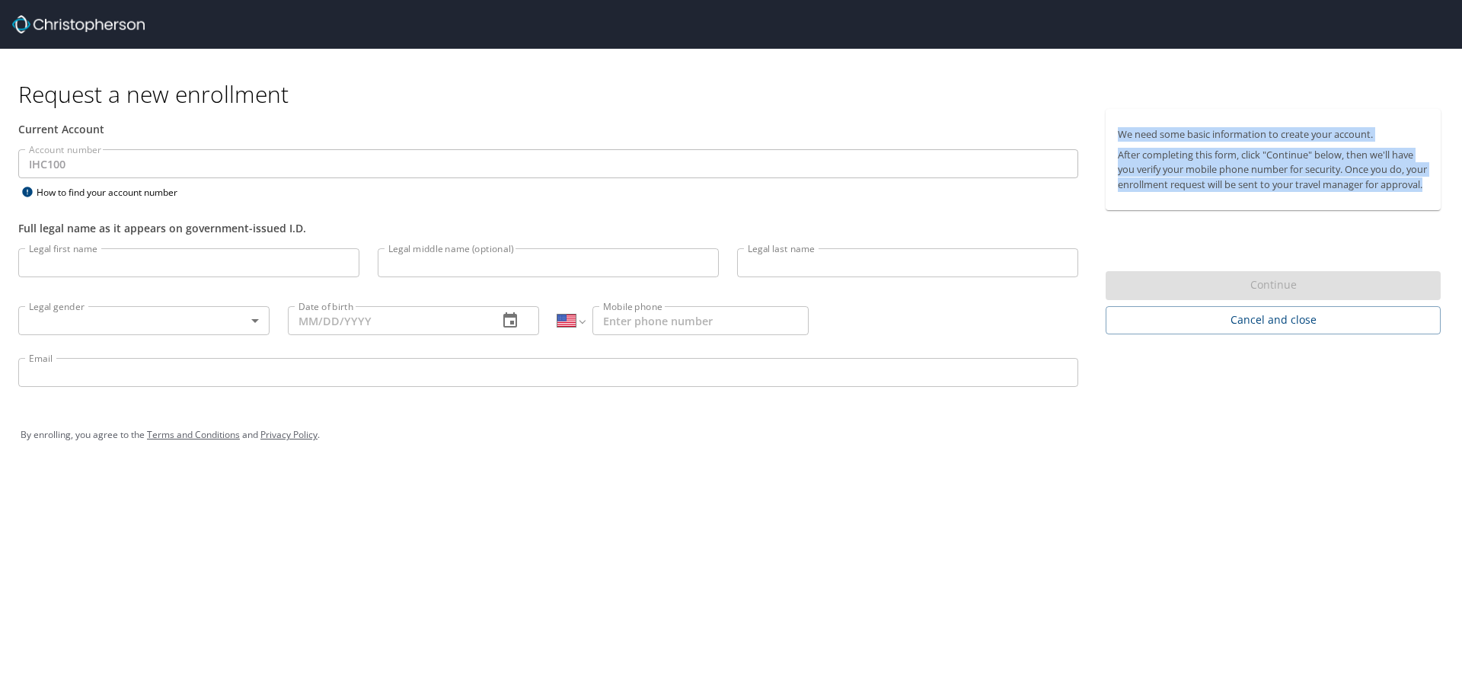
drag, startPoint x: 1292, startPoint y: 206, endPoint x: 1111, endPoint y: 132, distance: 195.3
click at [1111, 132] on div "We need some basic information to create your account. After completing this fo…" at bounding box center [1273, 159] width 335 height 101
copy div "We need some basic information to create your account. After completing this fo…"
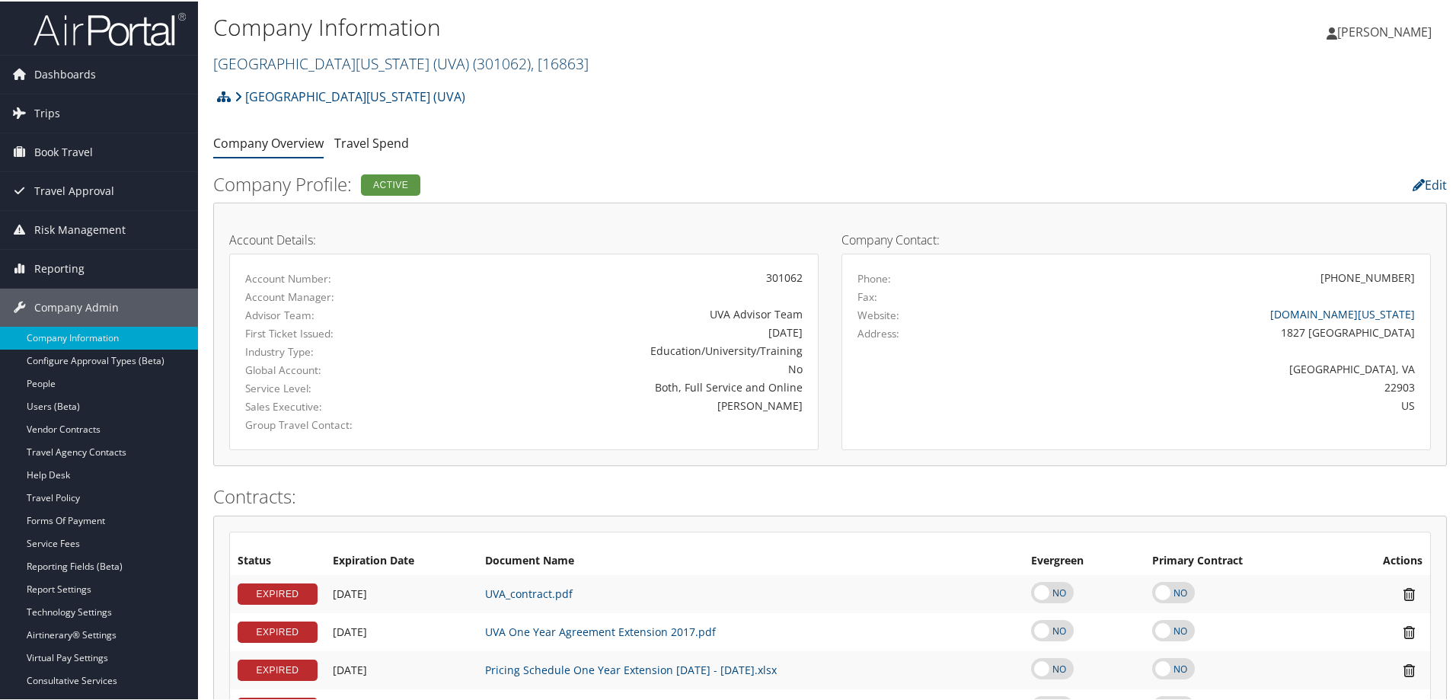
click at [318, 54] on link "[GEOGRAPHIC_DATA][US_STATE] (UVA) ( 301062 ) , [ 16863 ]" at bounding box center [401, 62] width 376 height 21
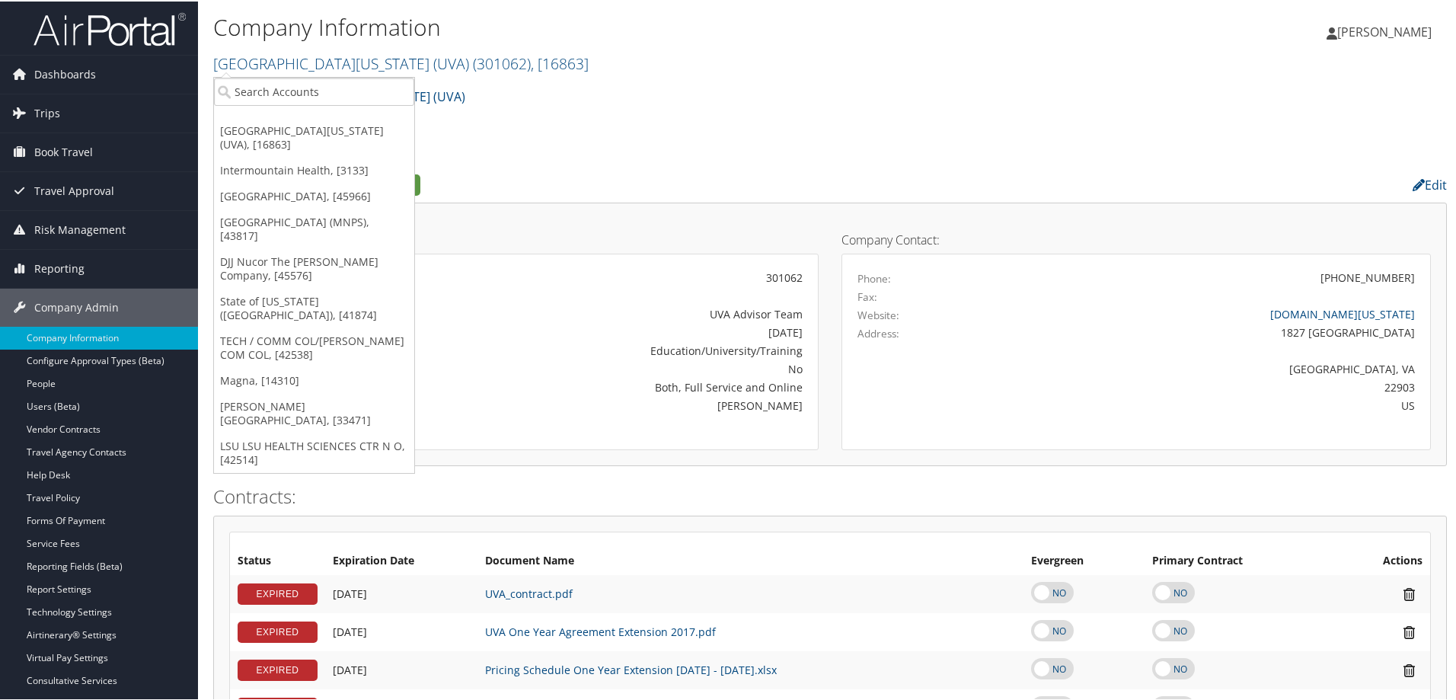
click at [599, 151] on ul "Company Overview Travel Spend" at bounding box center [830, 142] width 1234 height 27
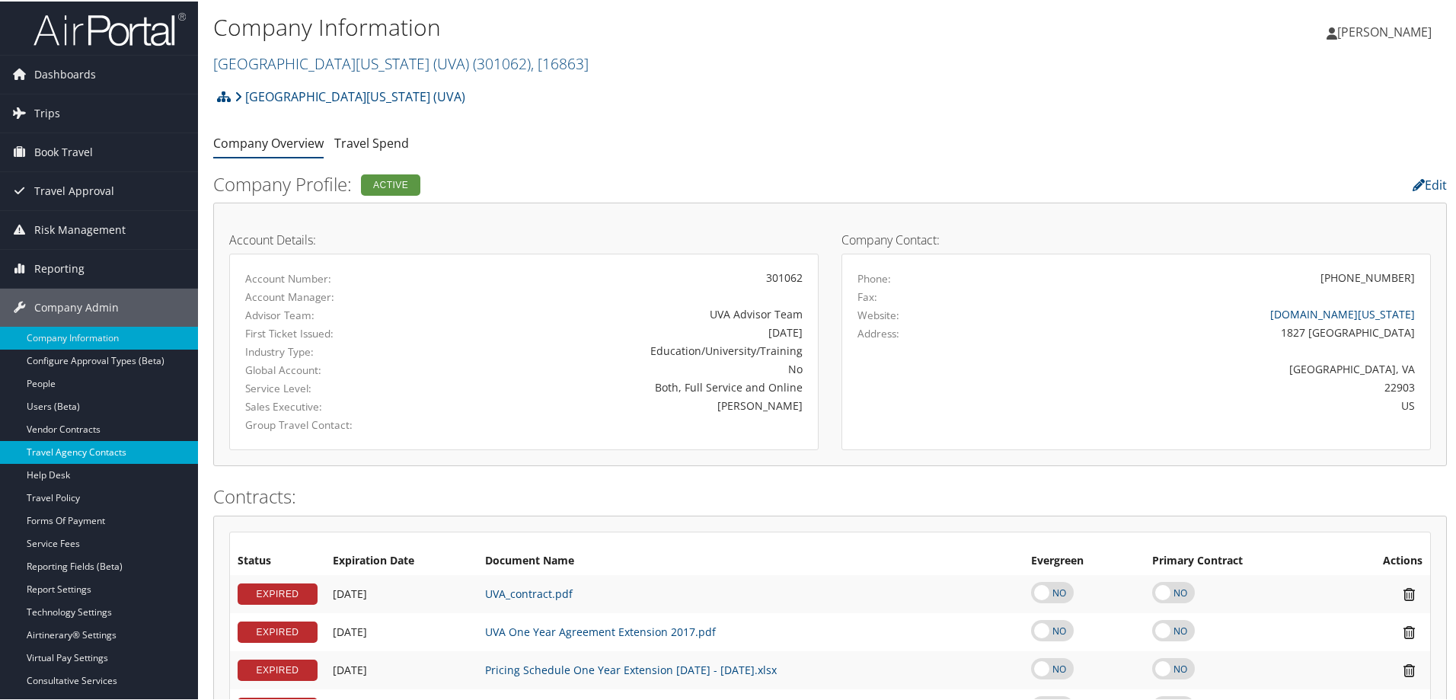
click at [97, 446] on link "Travel Agency Contacts" at bounding box center [99, 450] width 198 height 23
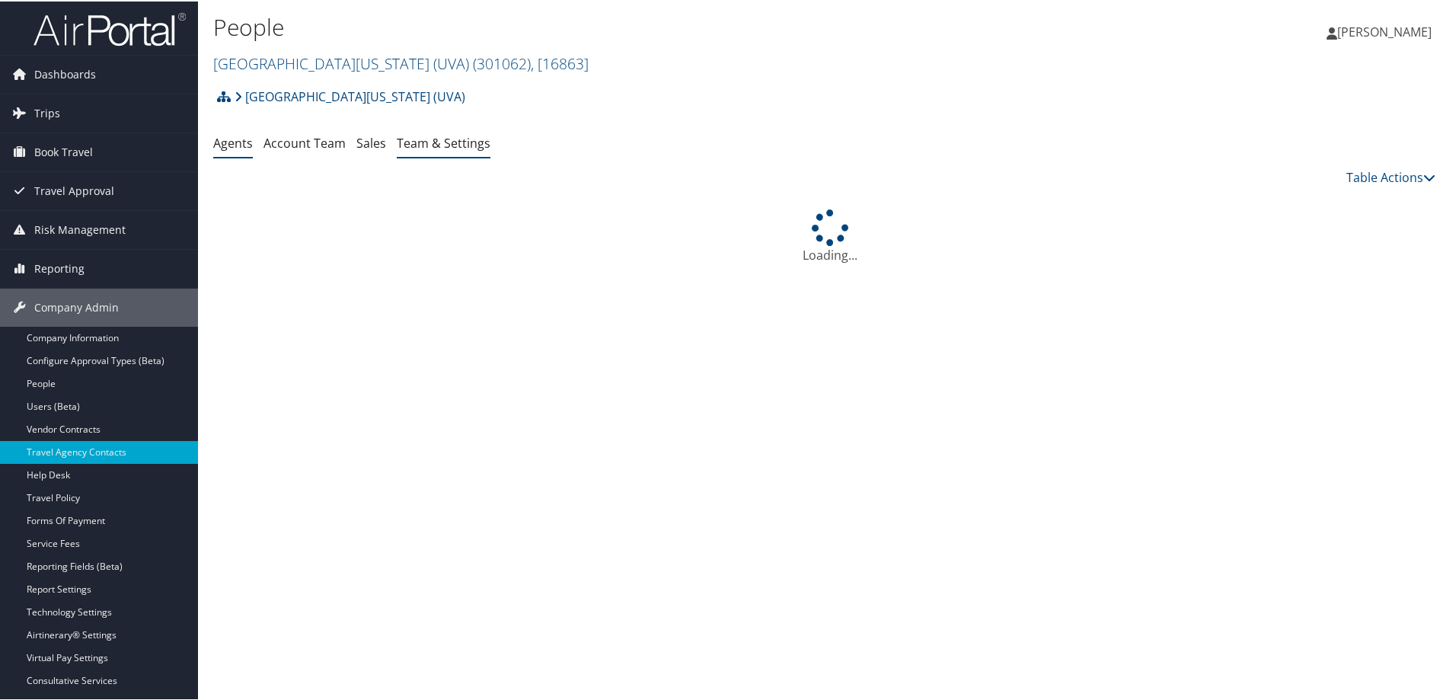
click at [437, 138] on link "Team & Settings" at bounding box center [444, 141] width 94 height 17
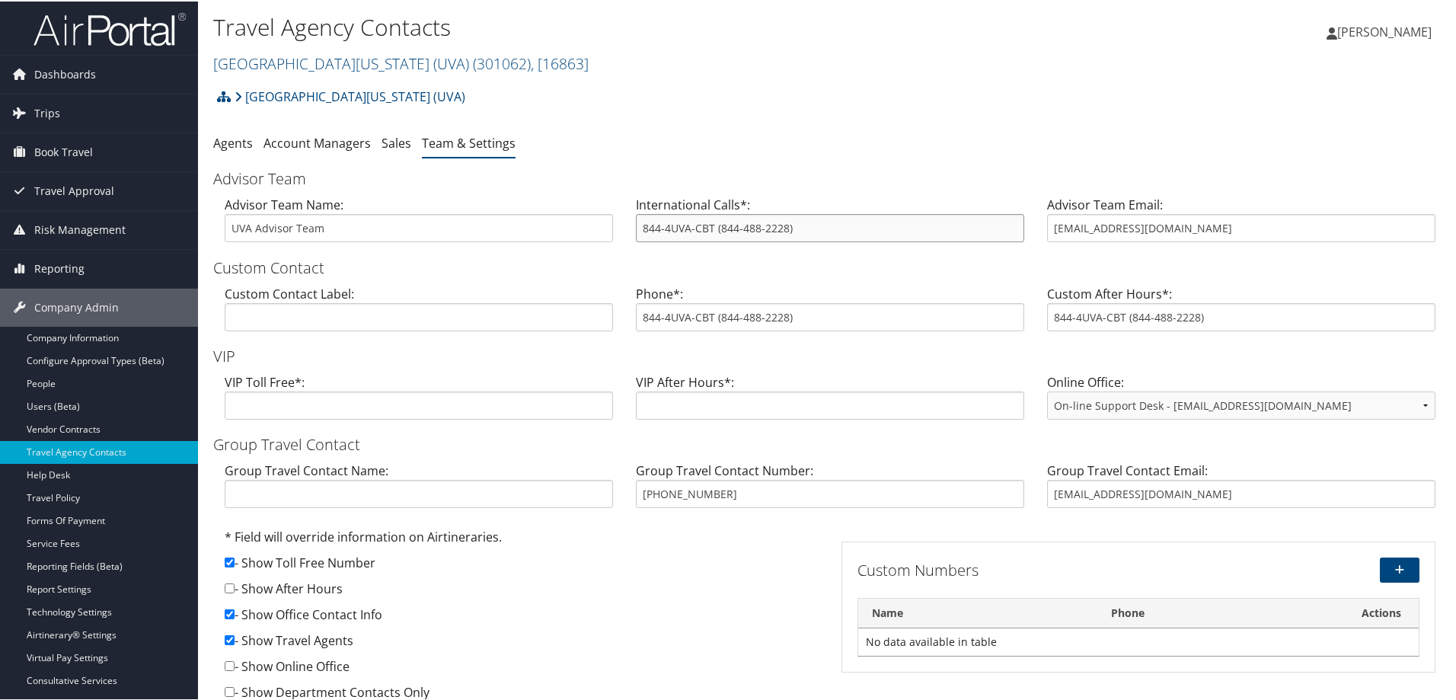
drag, startPoint x: 787, startPoint y: 225, endPoint x: 718, endPoint y: 225, distance: 68.6
click at [718, 225] on input "844-4UVA-CBT (844-488-2228)" at bounding box center [830, 227] width 388 height 28
click at [324, 55] on link "University of Virginia (UVA) ( 301062 ) , [ 16863 ]" at bounding box center [401, 62] width 376 height 21
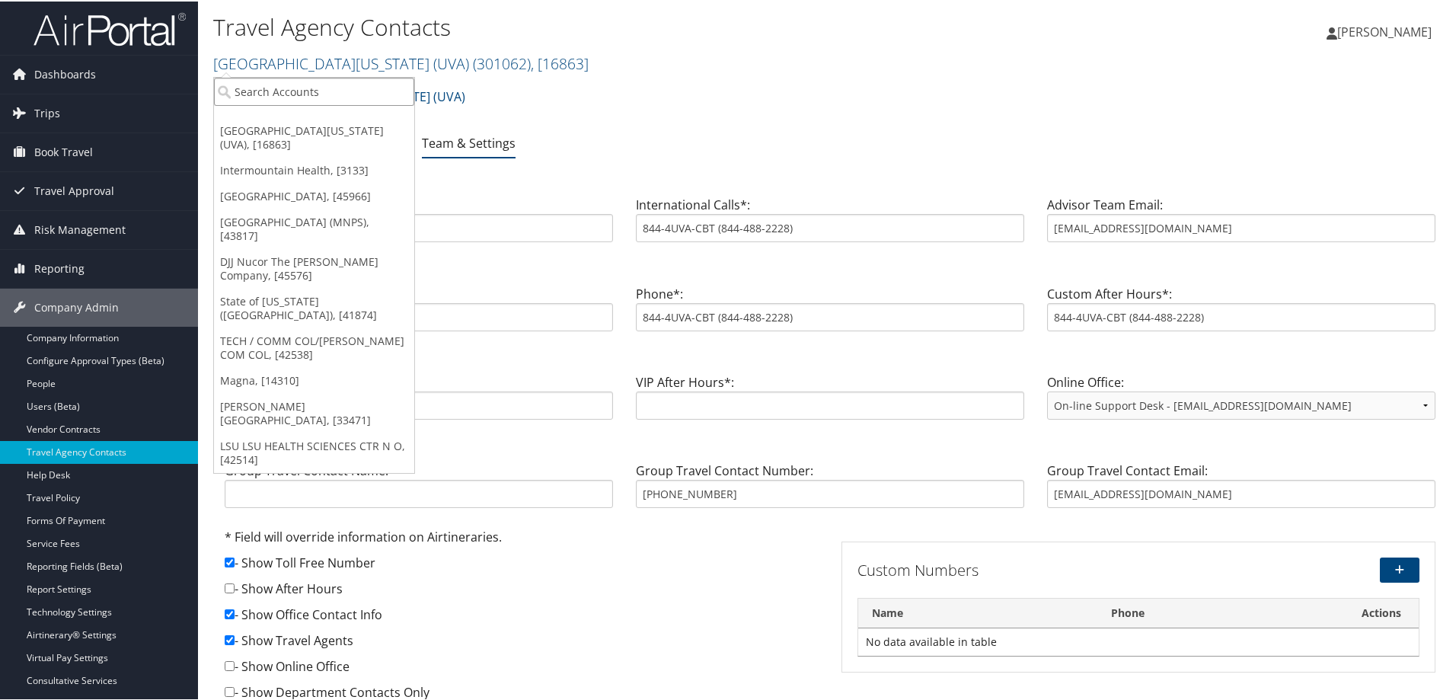
click at [303, 94] on input "search" at bounding box center [314, 90] width 200 height 28
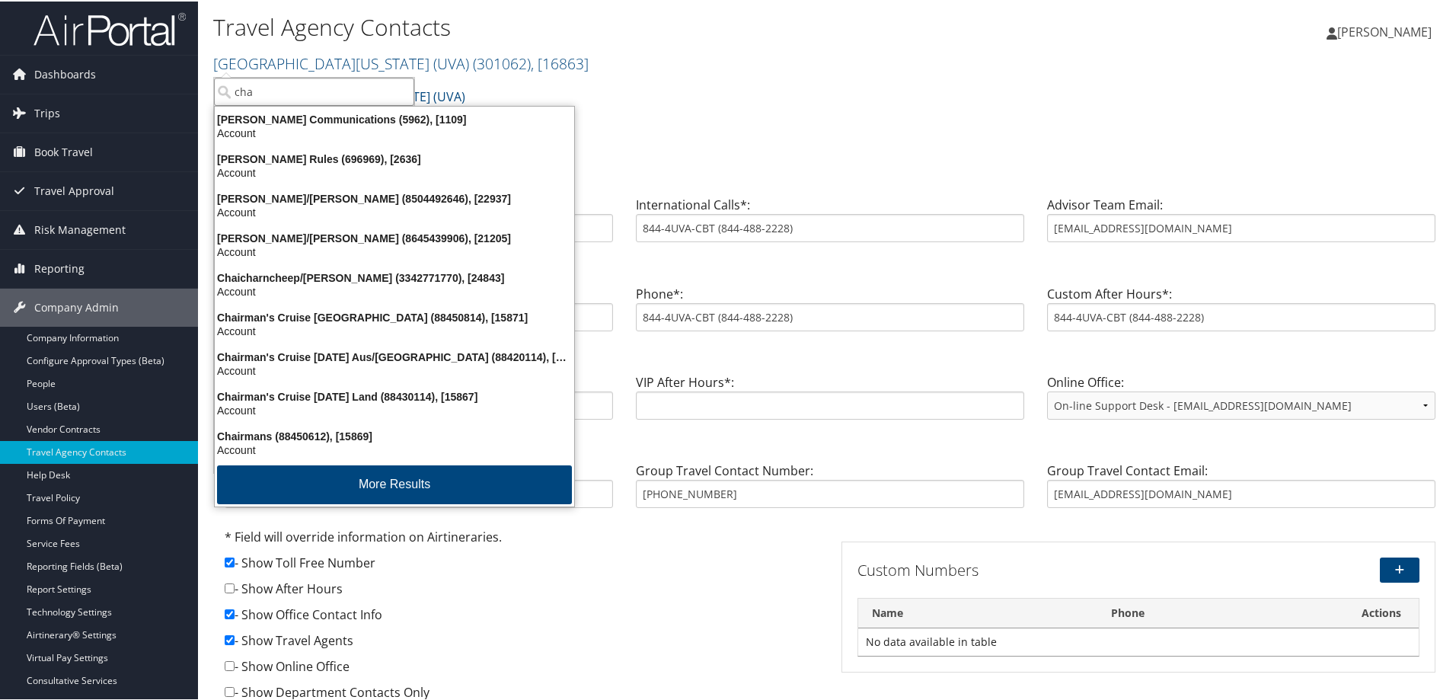
type input "chap"
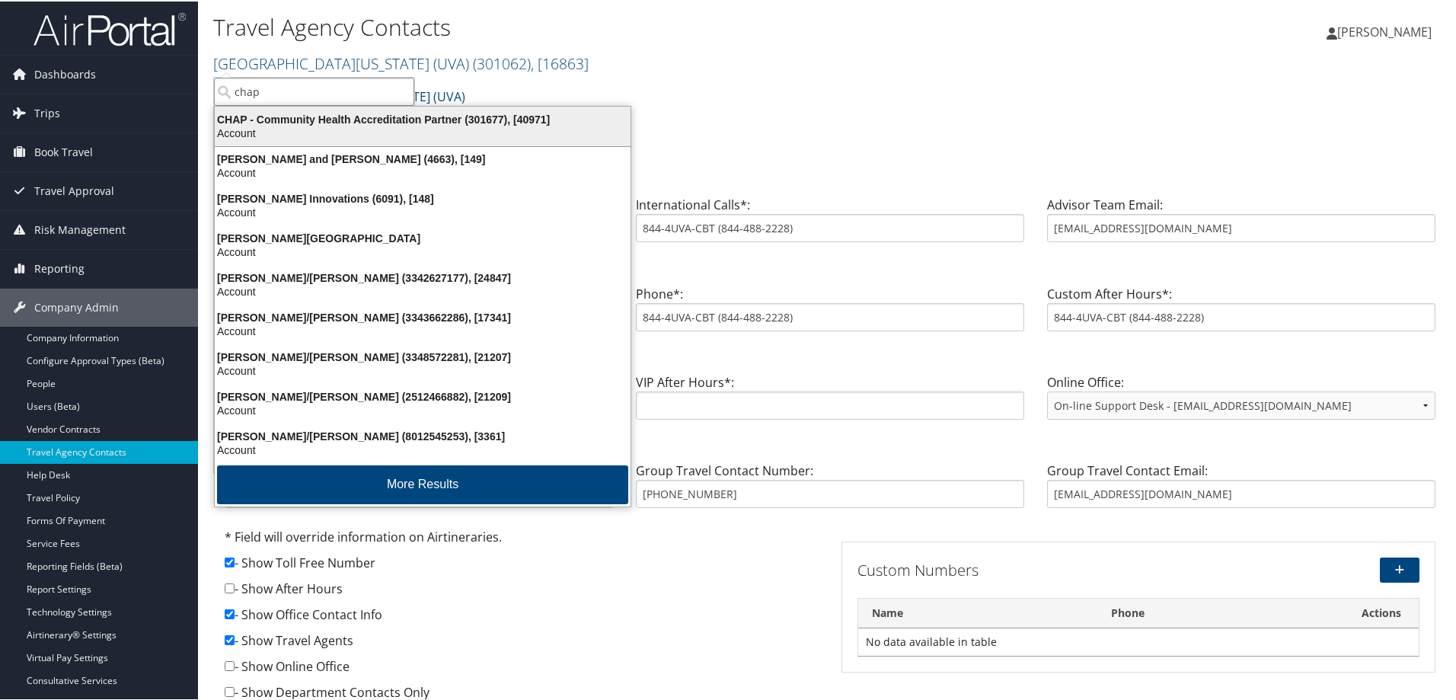
click at [351, 116] on div "CHAP - Community Health Accreditation Partner (301677), [40971]" at bounding box center [423, 118] width 434 height 14
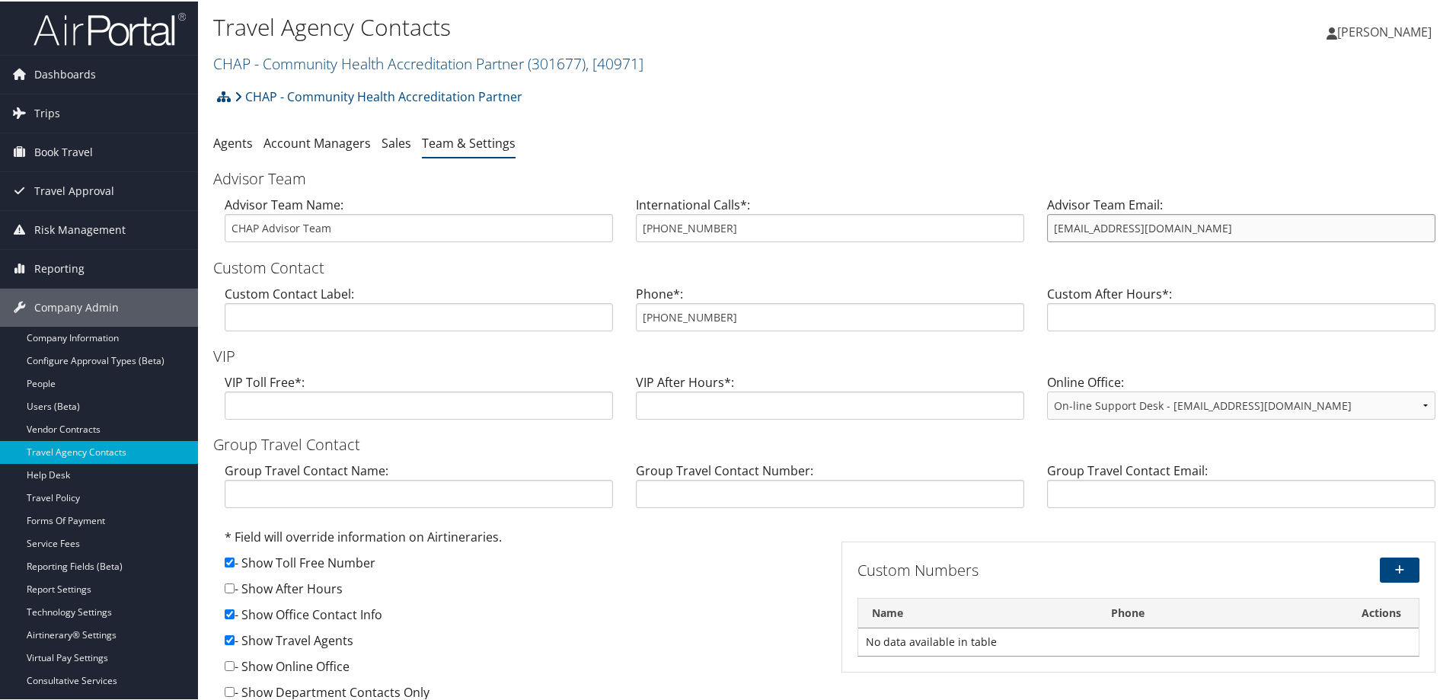
drag, startPoint x: 1167, startPoint y: 231, endPoint x: 1038, endPoint y: 226, distance: 128.8
click at [1038, 226] on div "Advisor Team Email: trips@cbtravel.com" at bounding box center [1241, 223] width 411 height 59
drag, startPoint x: 734, startPoint y: 324, endPoint x: 623, endPoint y: 331, distance: 111.5
click at [625, 331] on div "Phone*: 855-995-1879" at bounding box center [830, 312] width 411 height 59
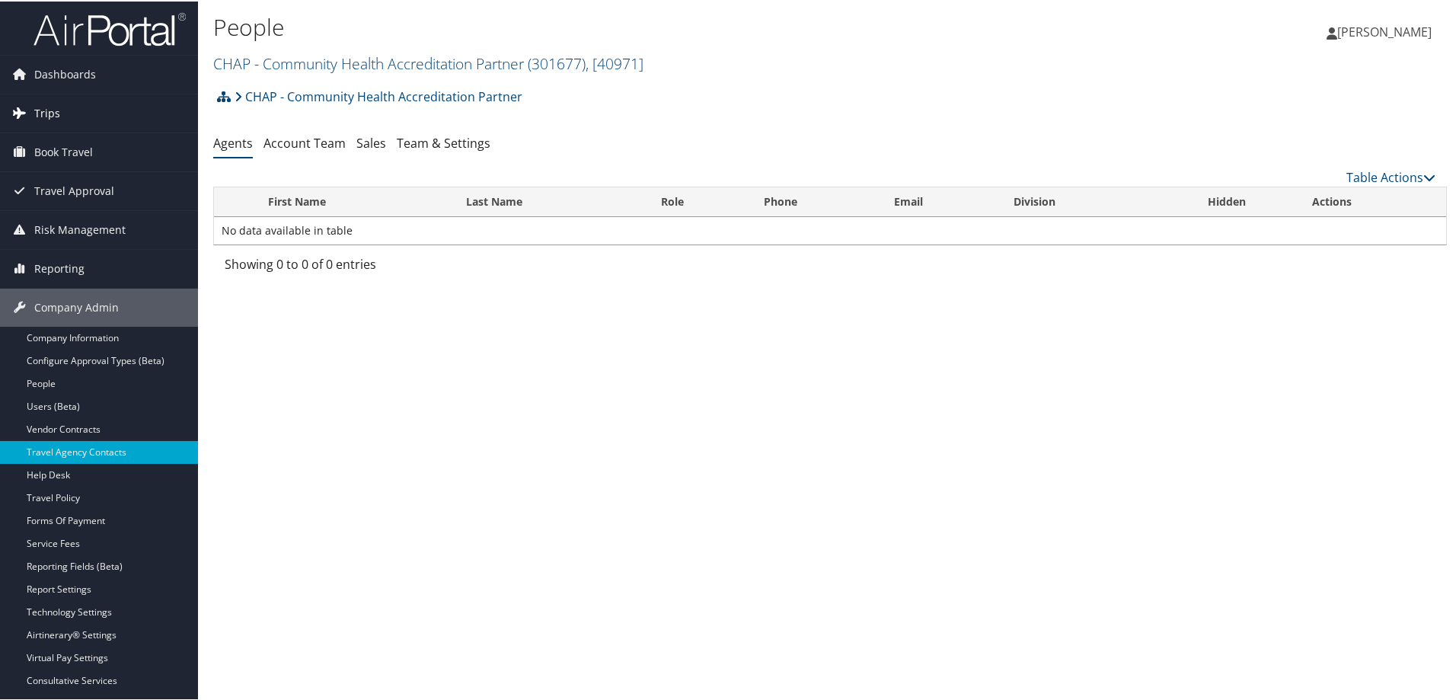
click at [60, 101] on link "Trips" at bounding box center [99, 112] width 198 height 38
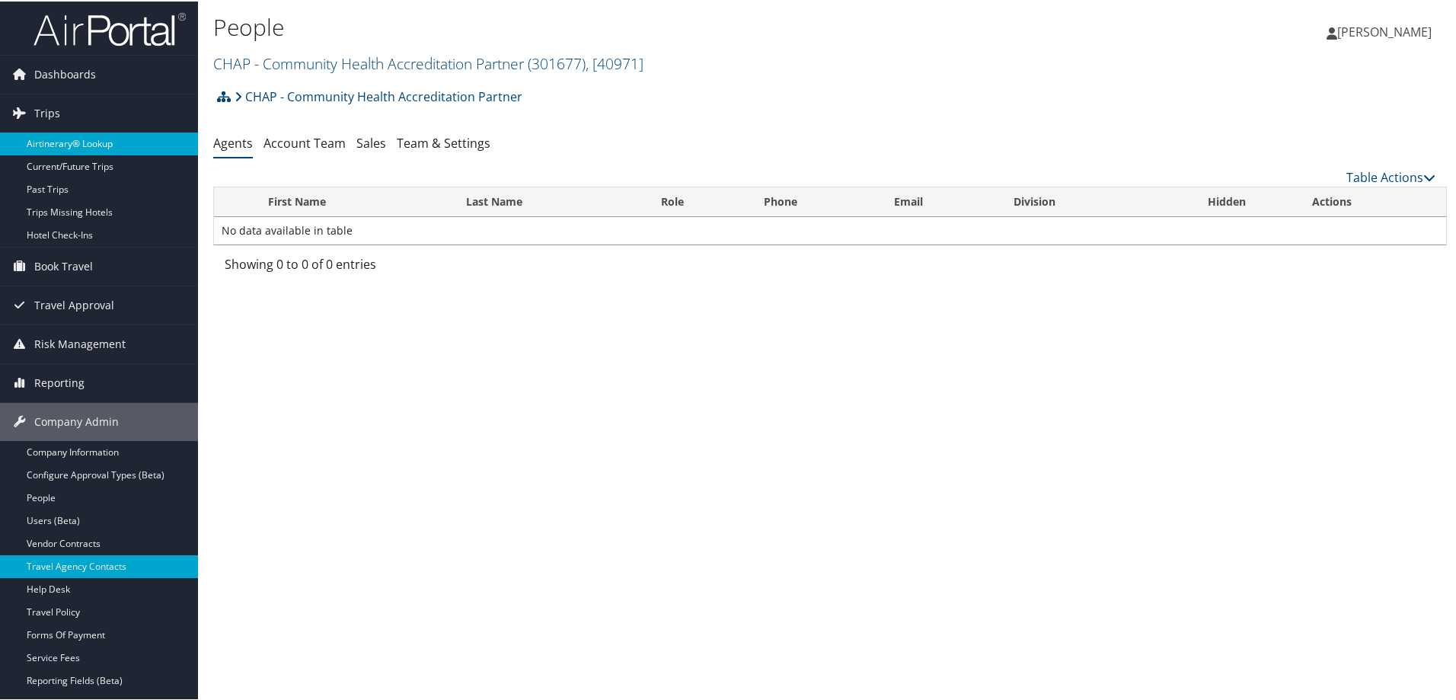
click at [67, 134] on link "Airtinerary® Lookup" at bounding box center [99, 142] width 198 height 23
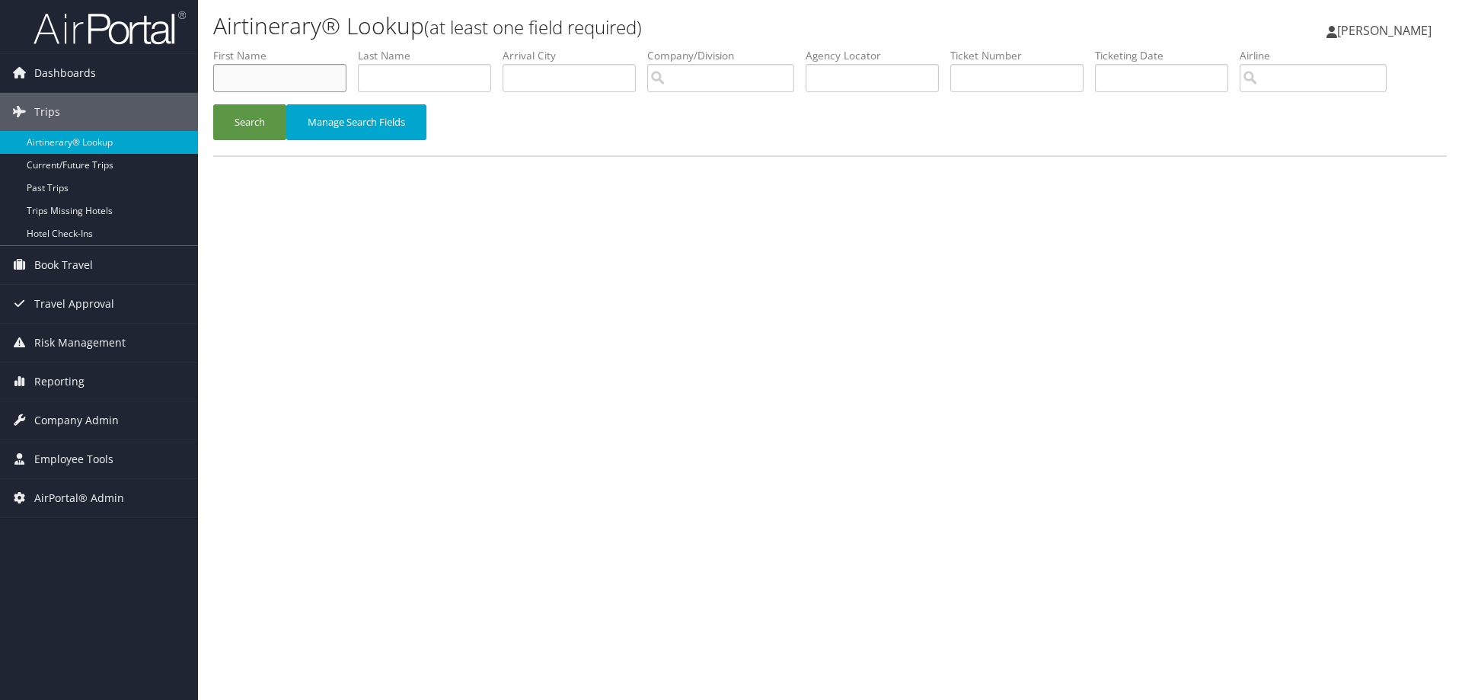
click at [274, 78] on input "text" at bounding box center [279, 78] width 133 height 28
type input "[PERSON_NAME]"
click at [213, 104] on button "Search" at bounding box center [249, 122] width 73 height 36
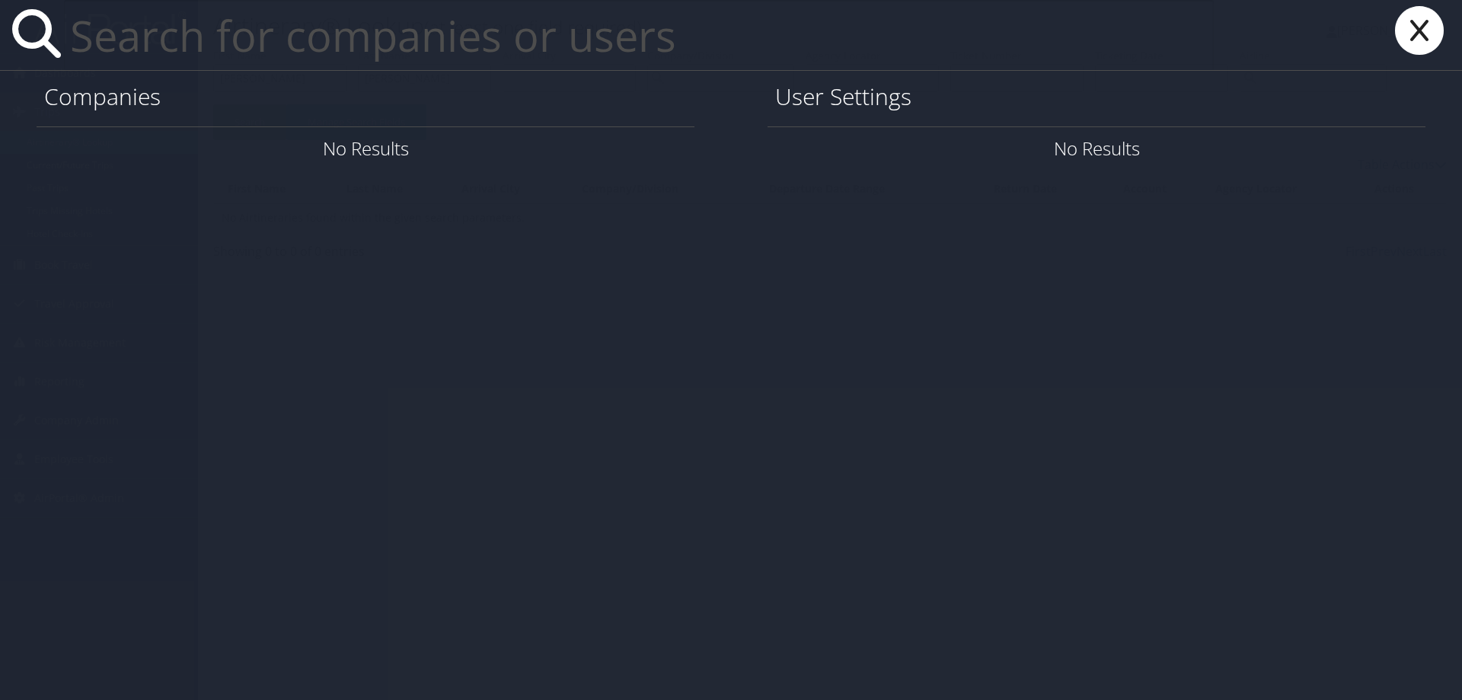
paste input "[EMAIL_ADDRESS][DOMAIN_NAME]"
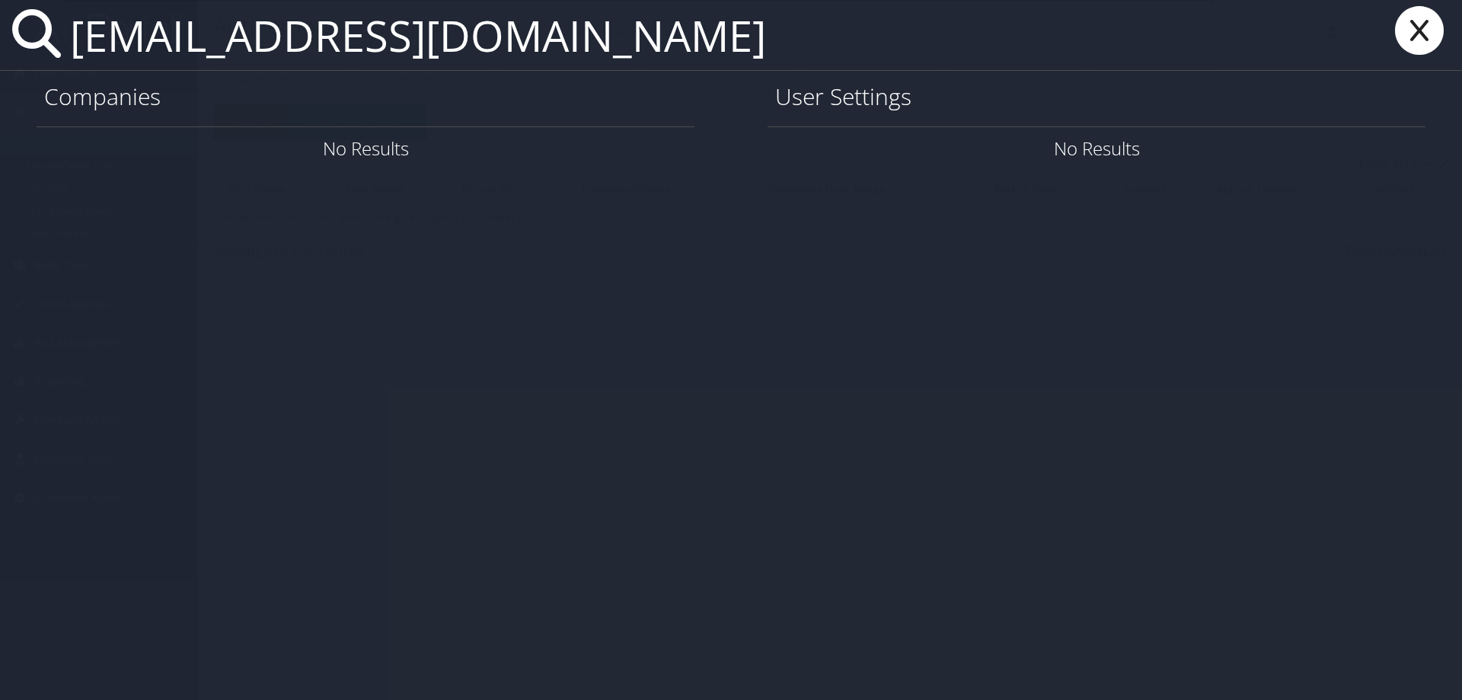
type input "[EMAIL_ADDRESS][DOMAIN_NAME]"
click at [1396, 36] on icon at bounding box center [1419, 30] width 61 height 49
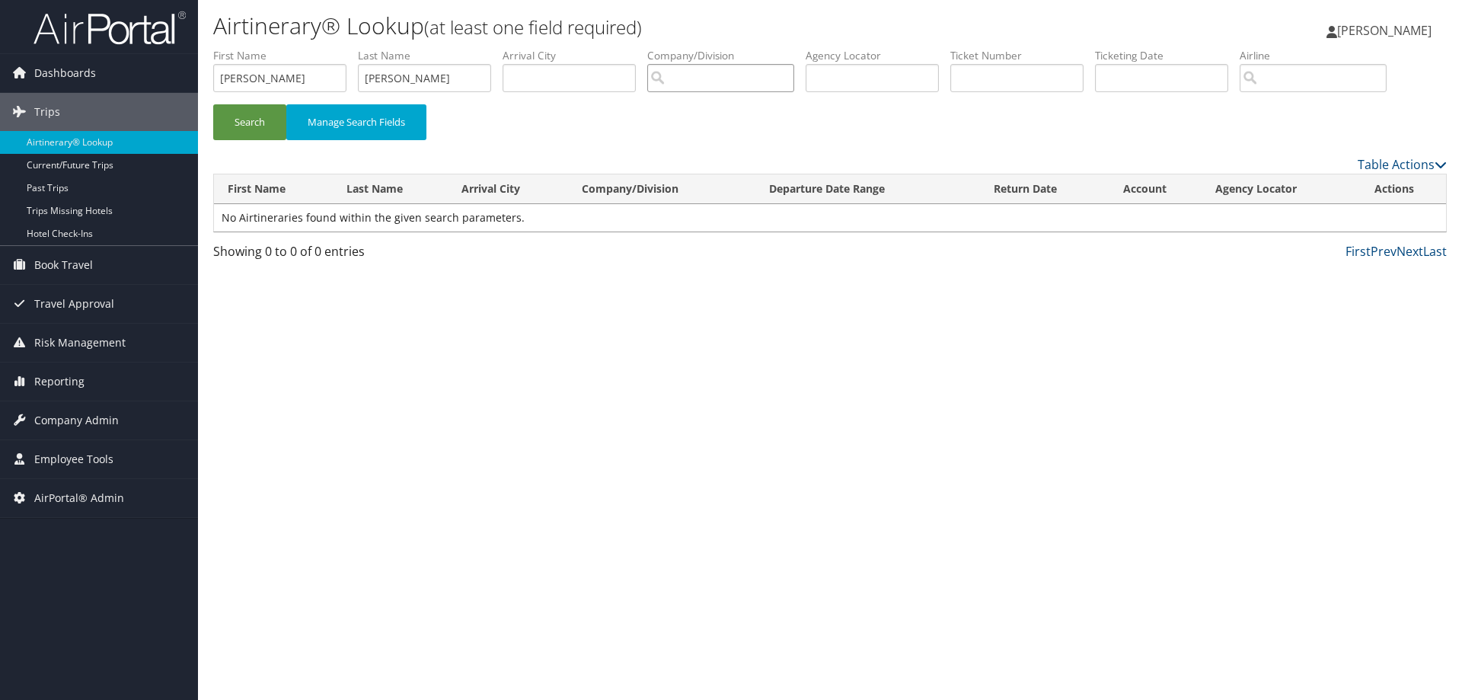
click at [743, 85] on input "search" at bounding box center [720, 78] width 147 height 28
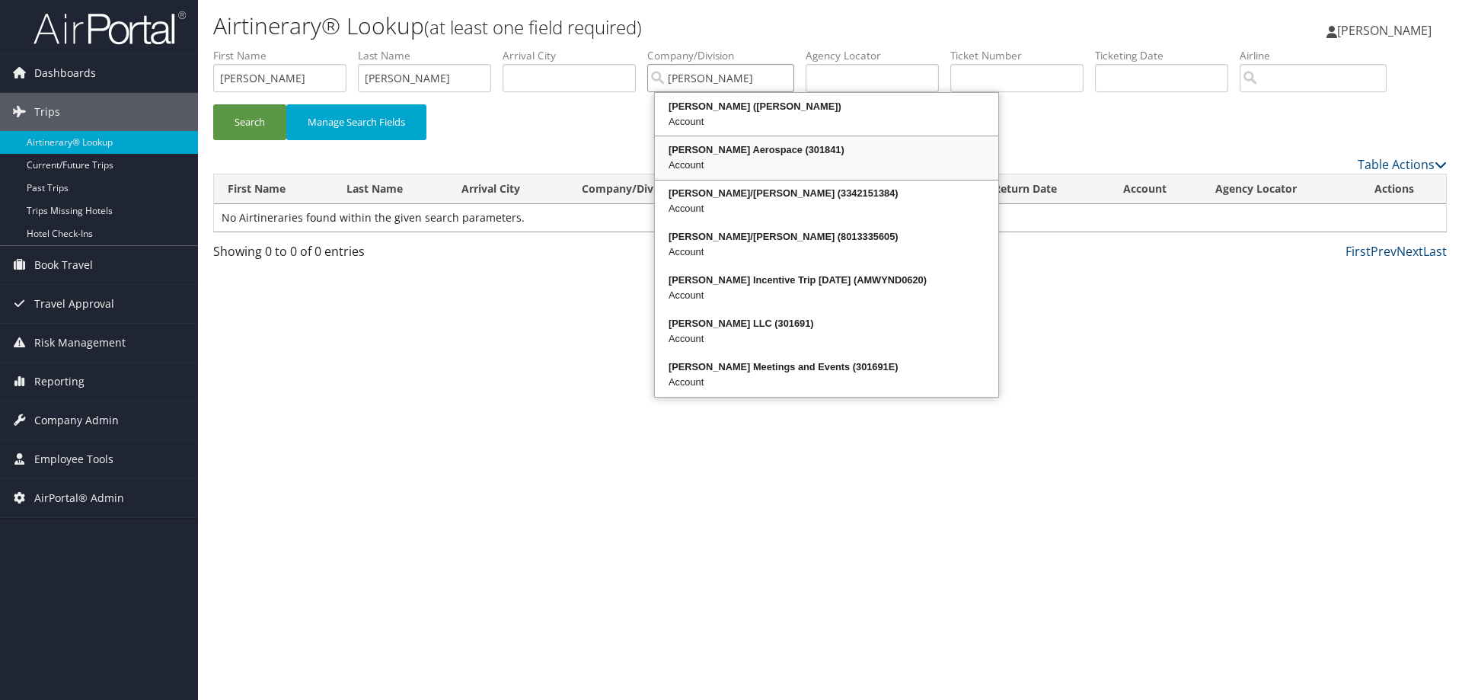
click at [711, 159] on div "Account" at bounding box center [826, 165] width 339 height 15
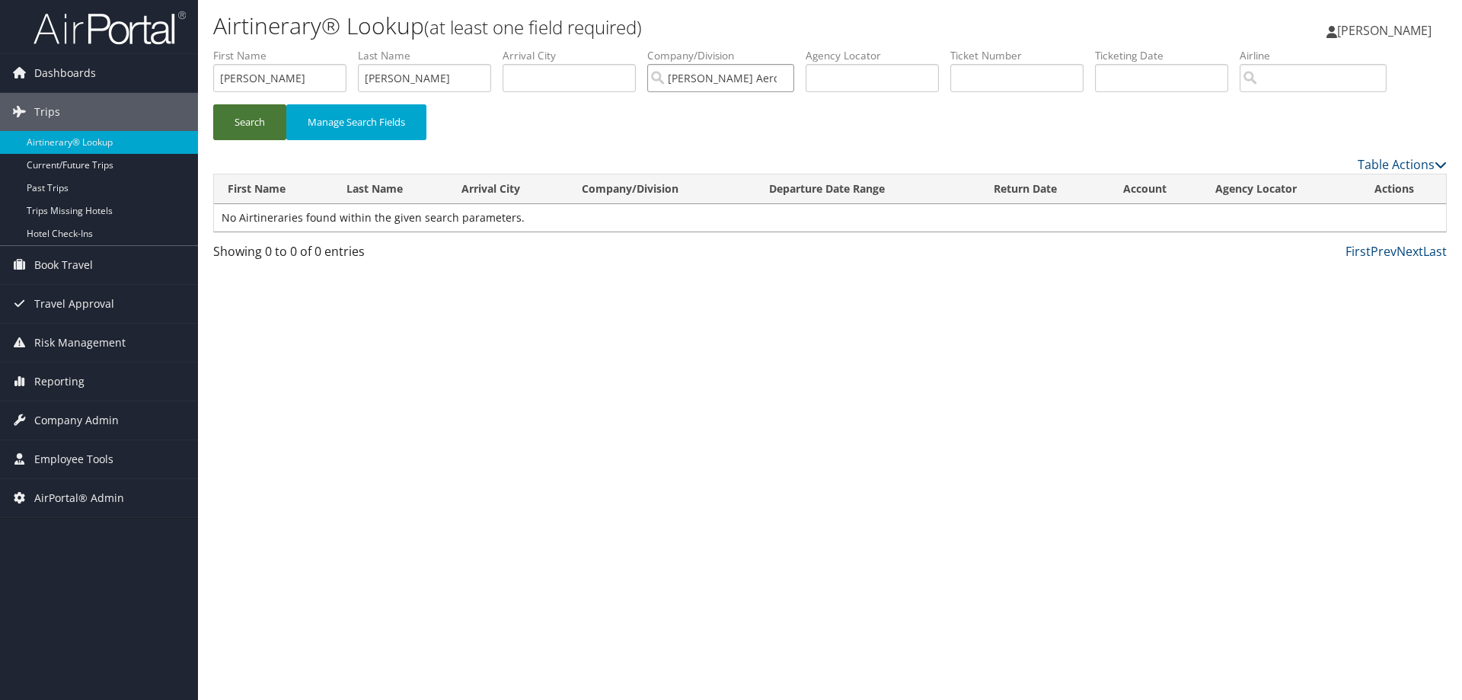
type input "Stark Aerospace"
click at [251, 130] on button "Search" at bounding box center [249, 122] width 73 height 36
drag, startPoint x: 292, startPoint y: 84, endPoint x: 157, endPoint y: 58, distance: 138.0
click at [157, 58] on div "Dashboards AirPortal 360™ (Manager) AirPortal 360™ (Agent) My Travel Dashboard …" at bounding box center [731, 350] width 1462 height 700
type input "jonathan"
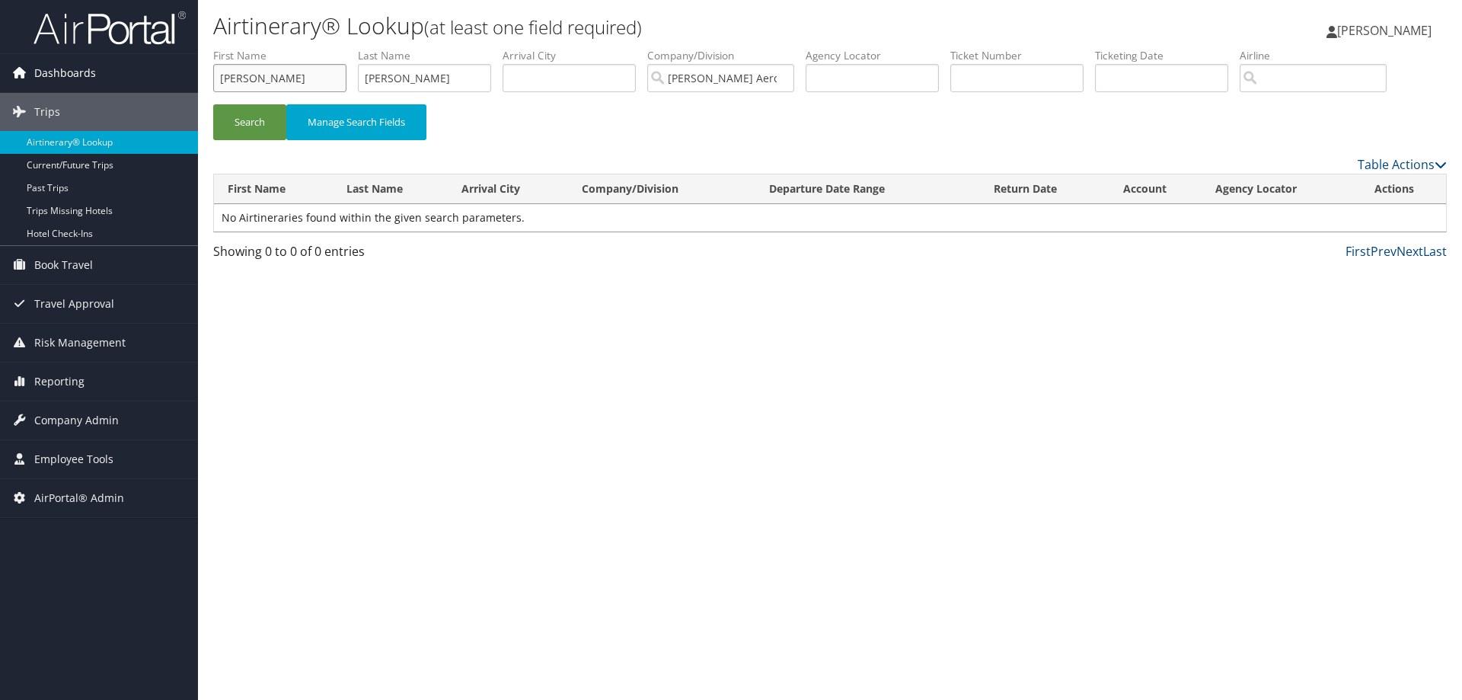
click at [213, 104] on button "Search" at bounding box center [249, 122] width 73 height 36
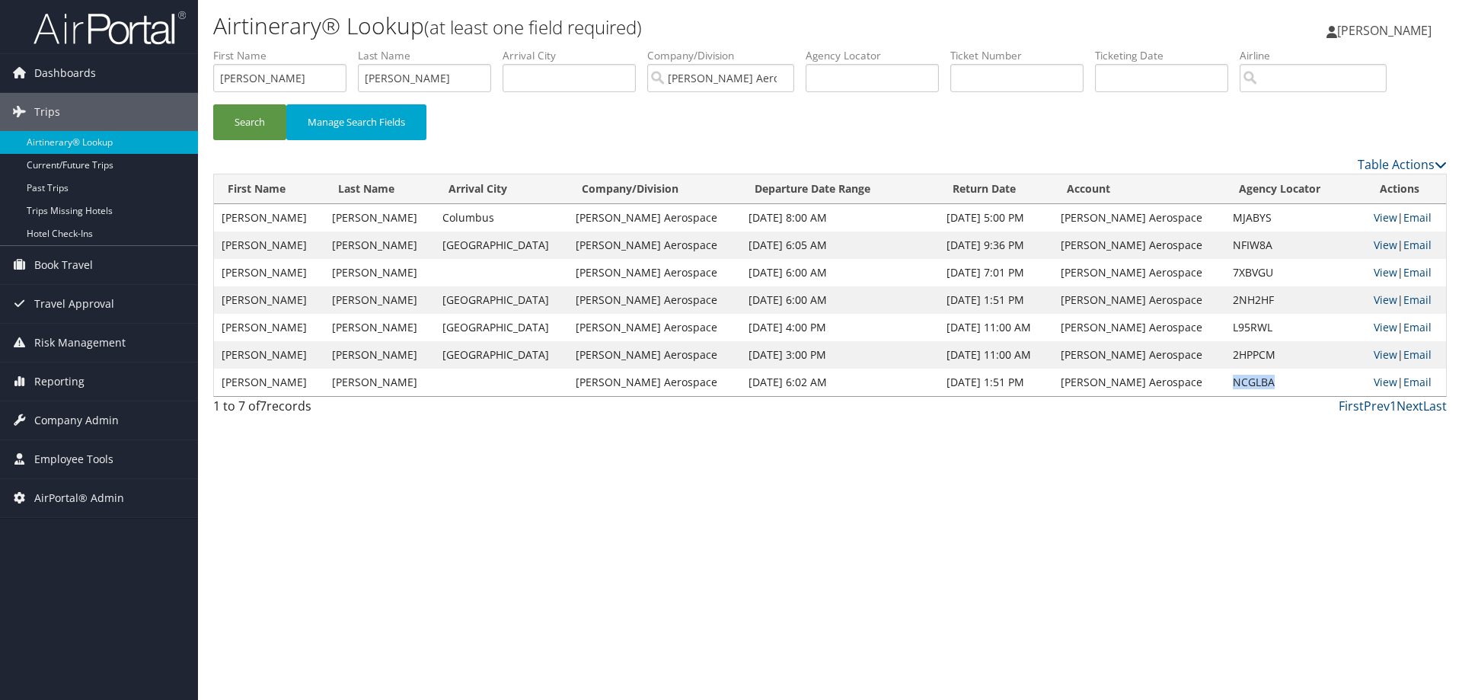
drag, startPoint x: 1274, startPoint y: 383, endPoint x: 1204, endPoint y: 380, distance: 70.1
click at [1226, 380] on td "NCGLBA" at bounding box center [1296, 382] width 140 height 27
copy td "NCGLBA"
click at [1374, 382] on link "View" at bounding box center [1386, 382] width 24 height 14
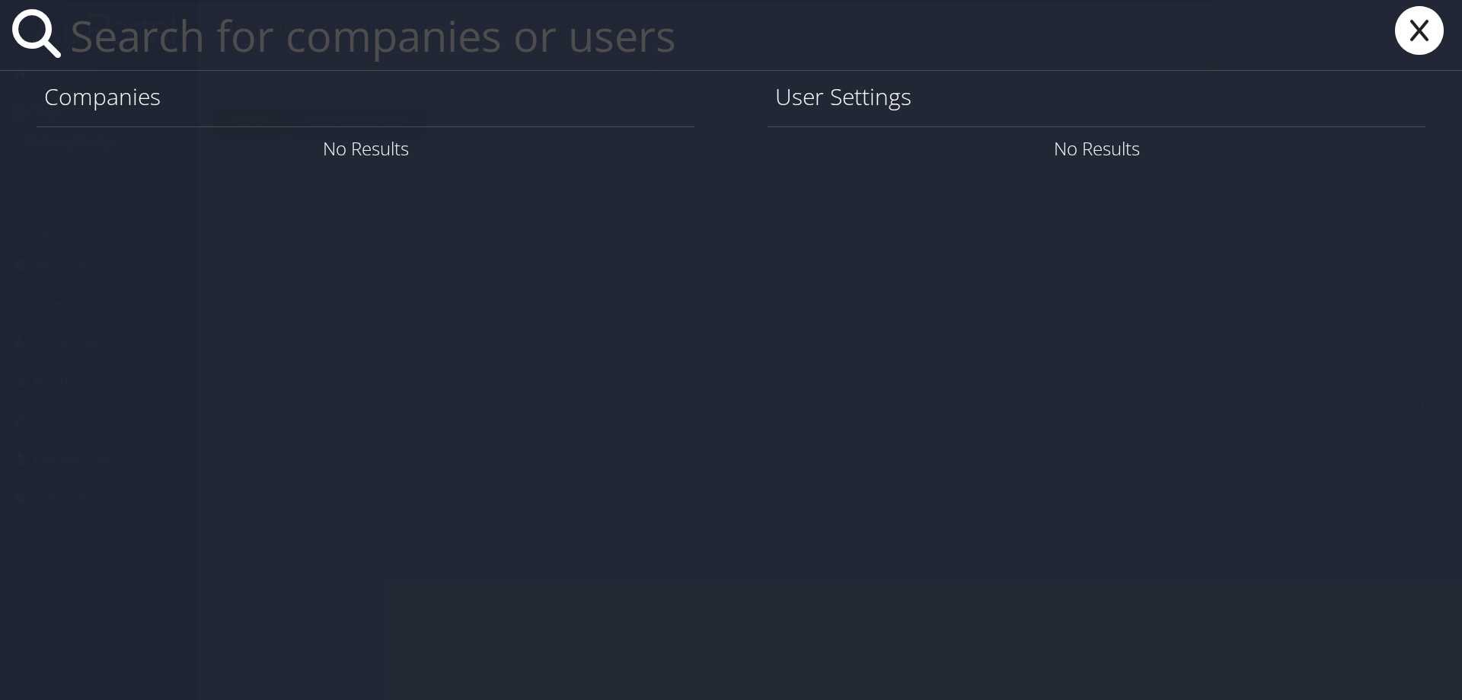
paste input "toledano.adi@gmail.com"
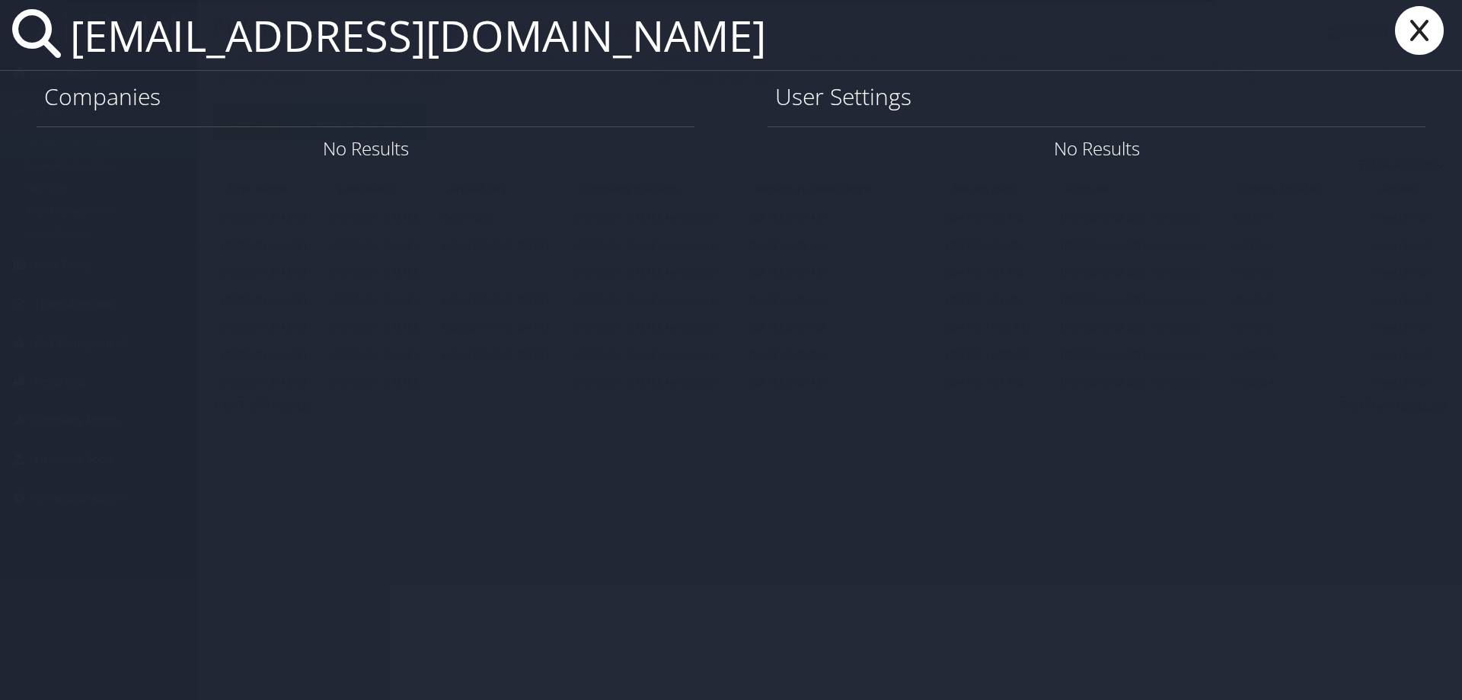
type input "toledano.adi@gmail.com"
click at [1424, 24] on icon at bounding box center [1419, 30] width 61 height 49
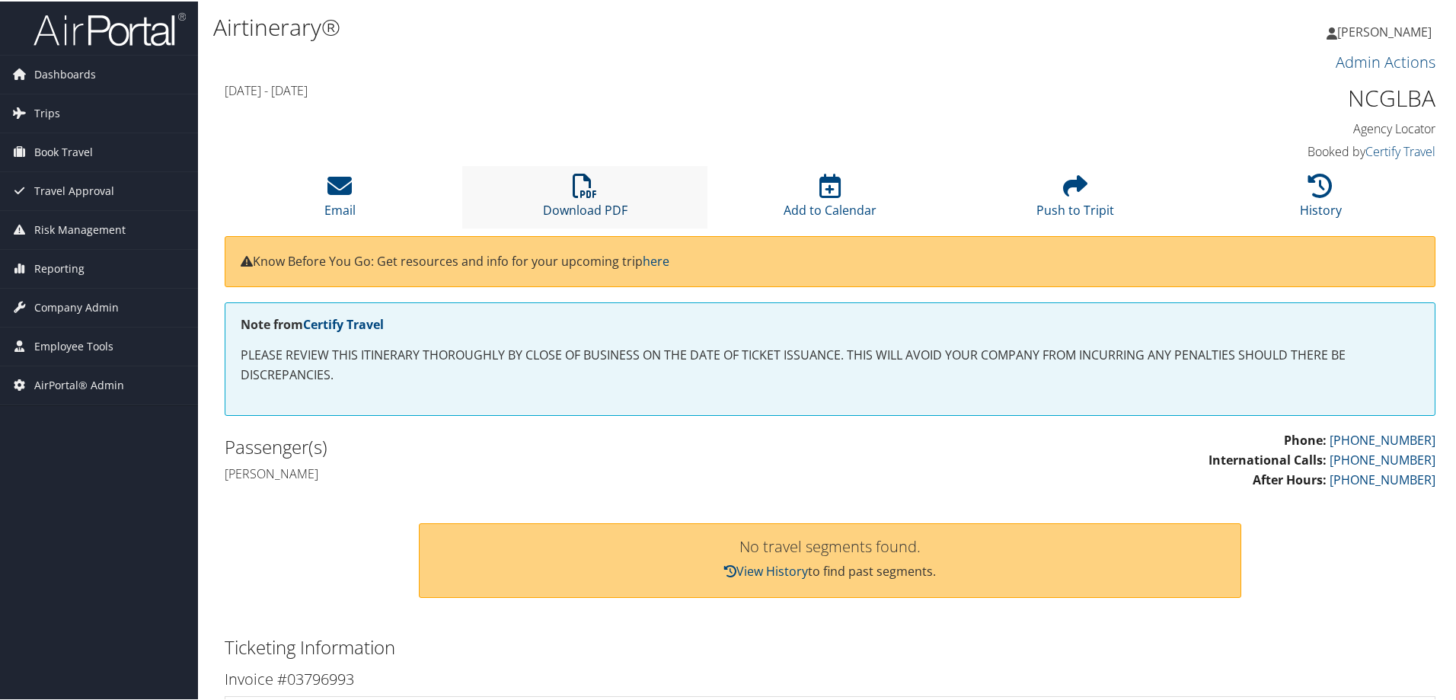
click at [580, 194] on icon at bounding box center [585, 184] width 24 height 24
click at [585, 172] on icon at bounding box center [585, 184] width 24 height 24
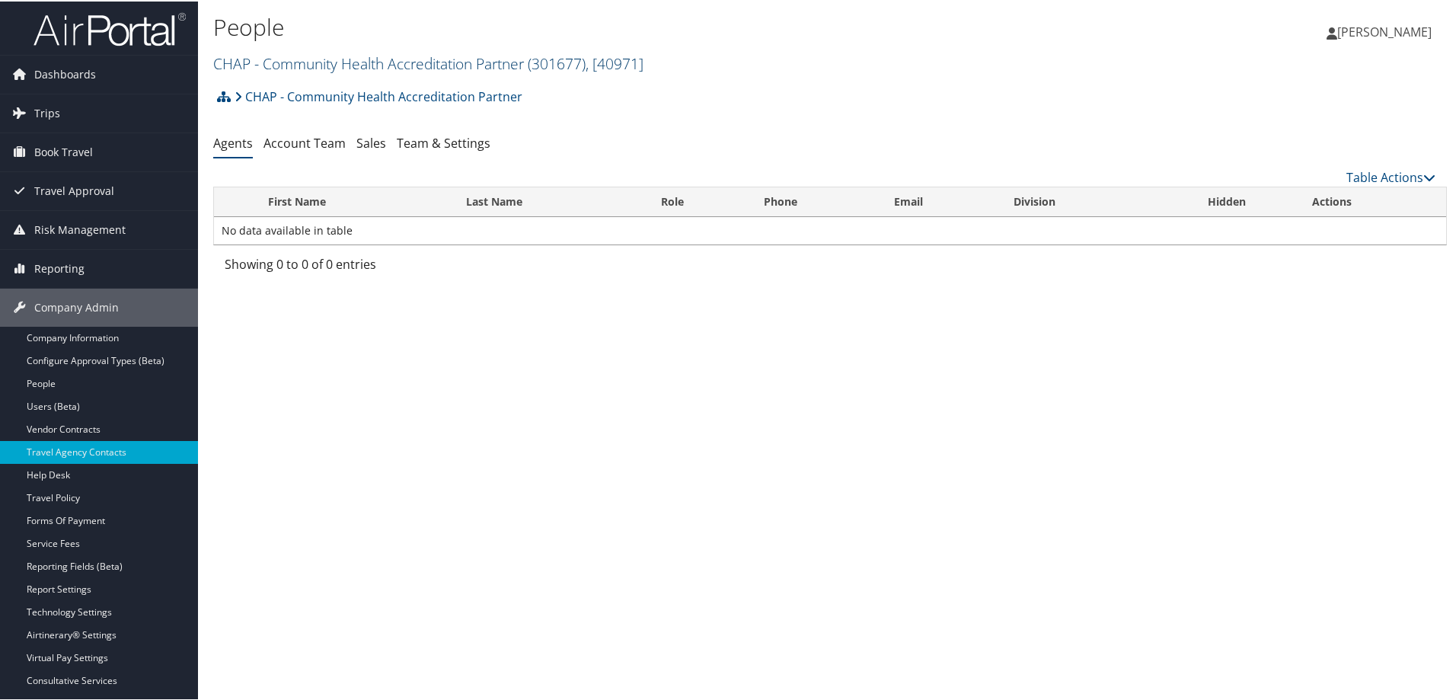
click at [346, 58] on link "CHAP - Community Health Accreditation Partner ( 301677 ) , [ 40971 ]" at bounding box center [428, 62] width 430 height 21
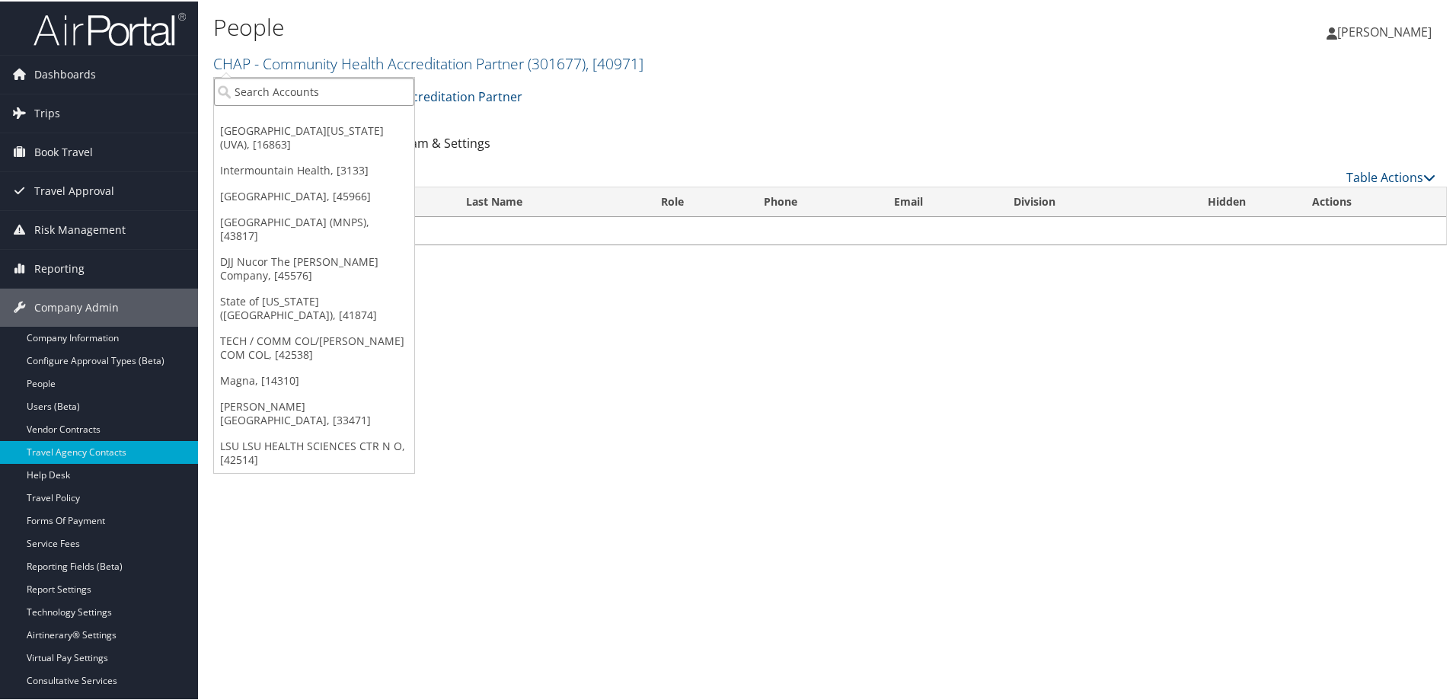
click at [336, 83] on input "search" at bounding box center [314, 90] width 200 height 28
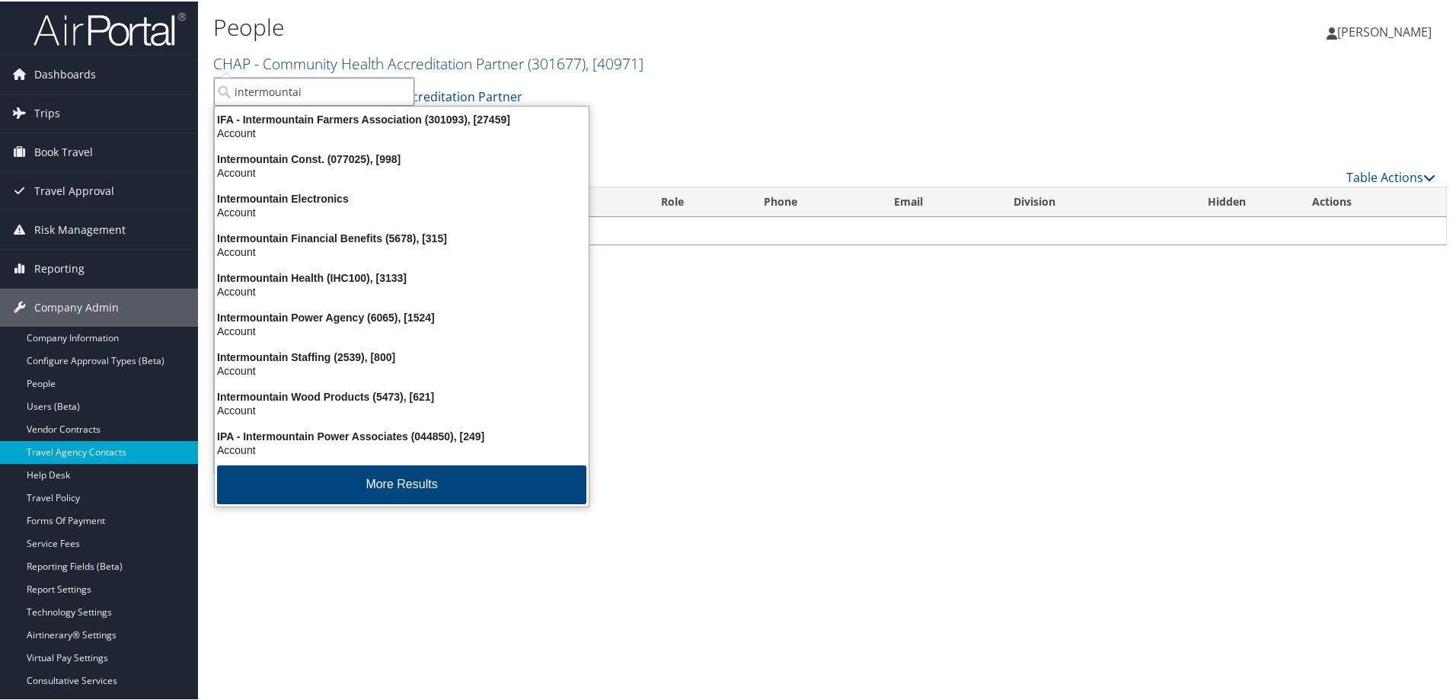
type input "intermountain"
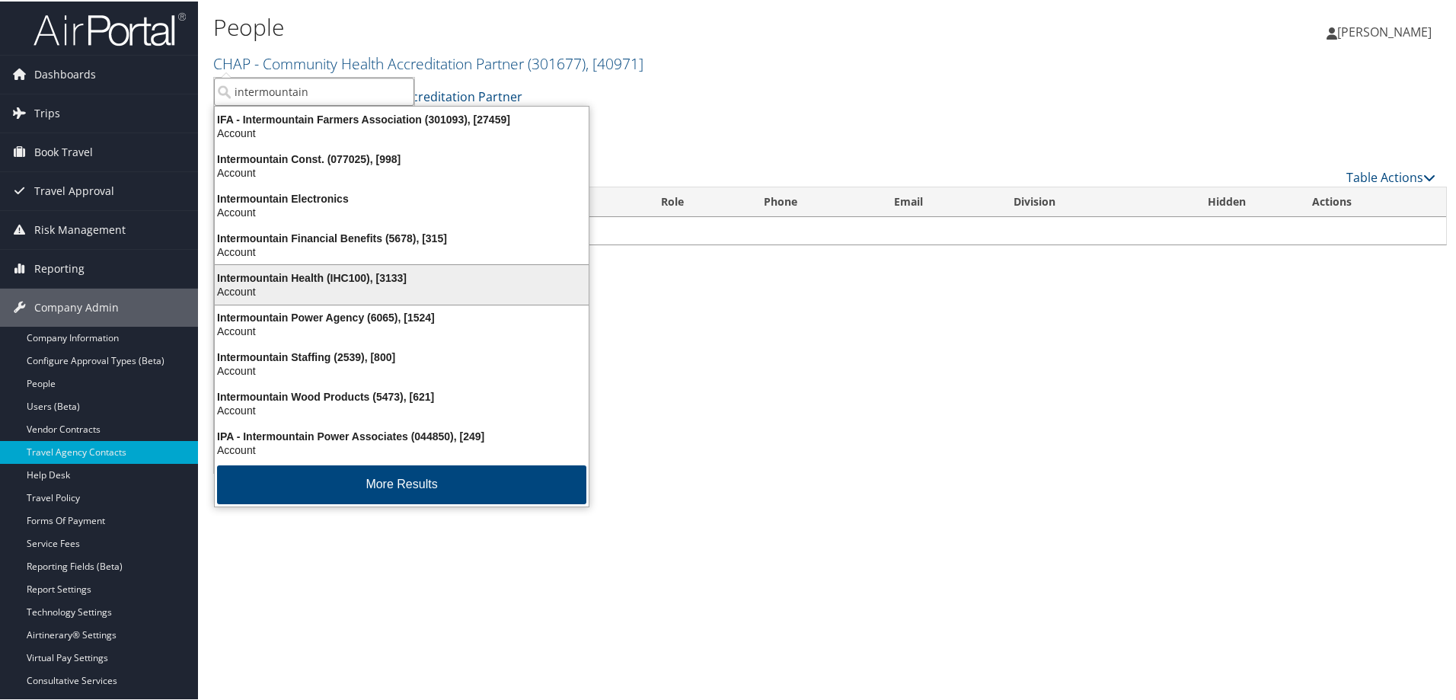
click at [321, 280] on div "Intermountain Health (IHC100), [3133]" at bounding box center [402, 277] width 392 height 14
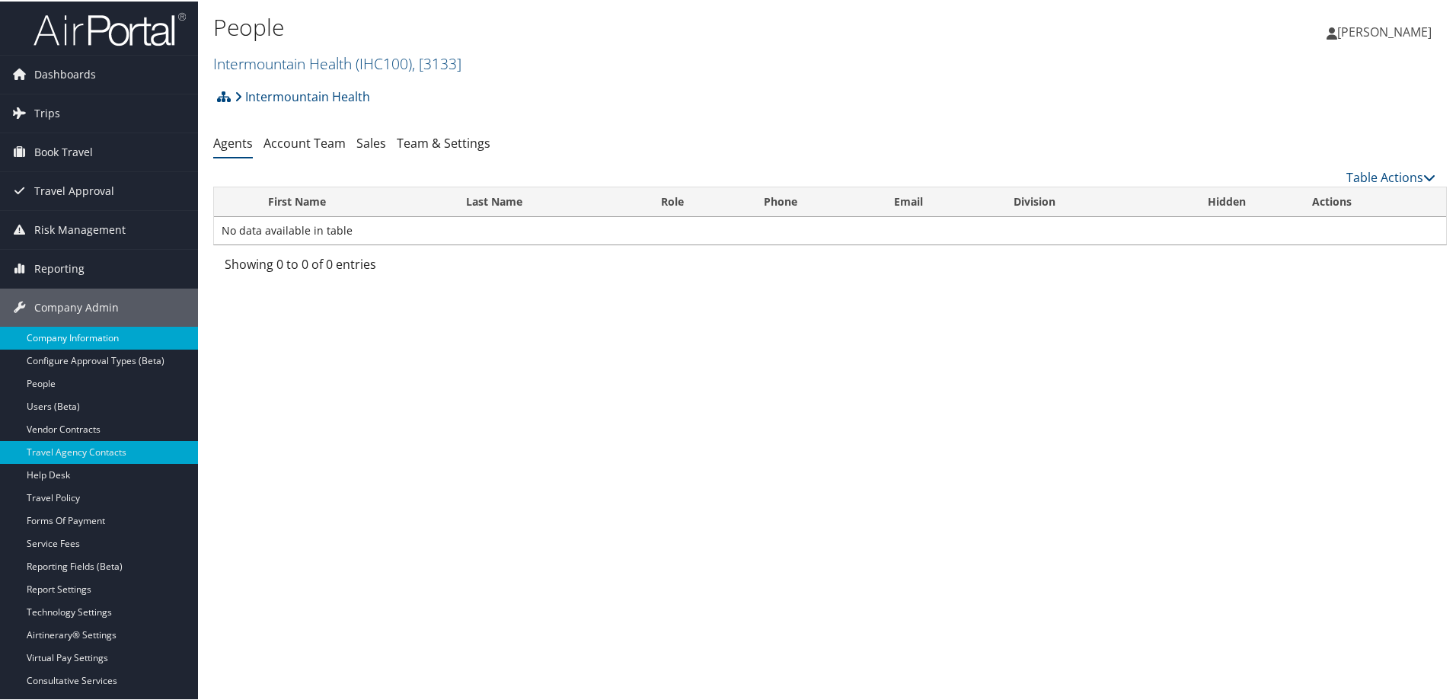
click at [129, 334] on link "Company Information" at bounding box center [99, 336] width 198 height 23
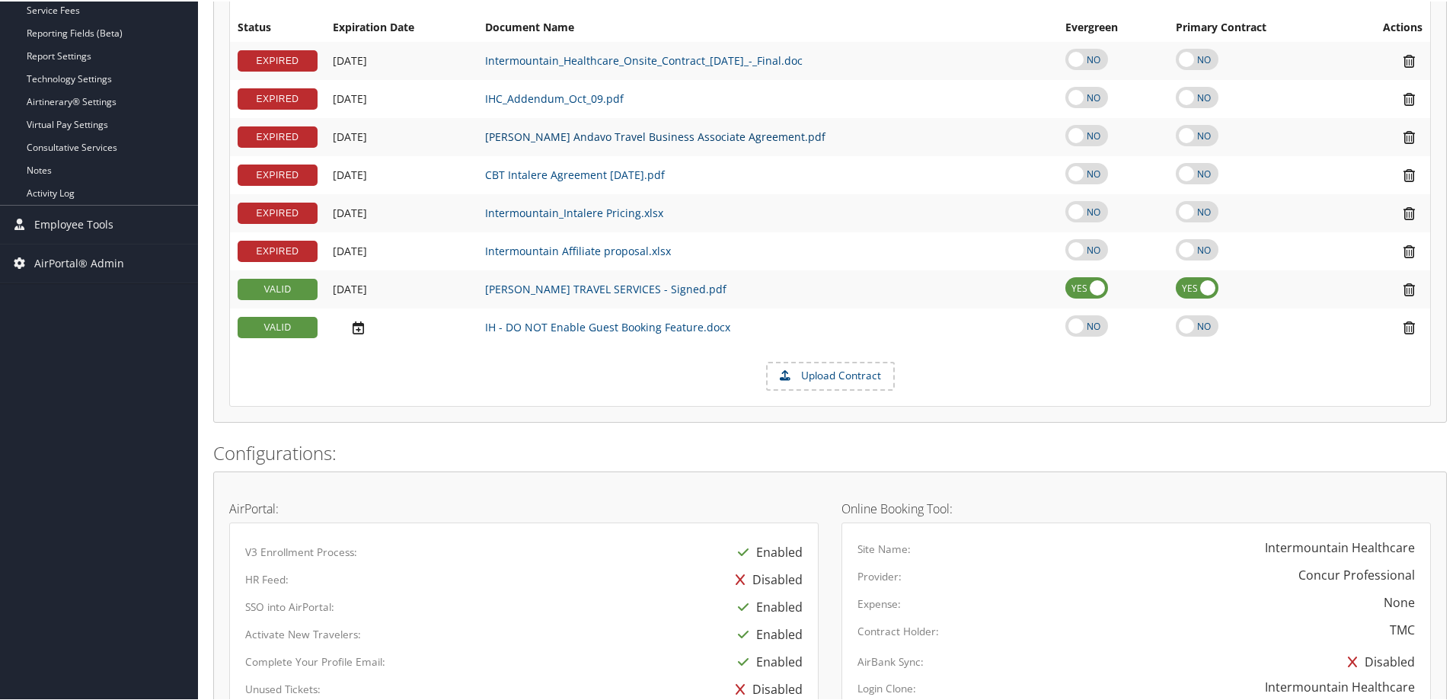
scroll to position [990, 0]
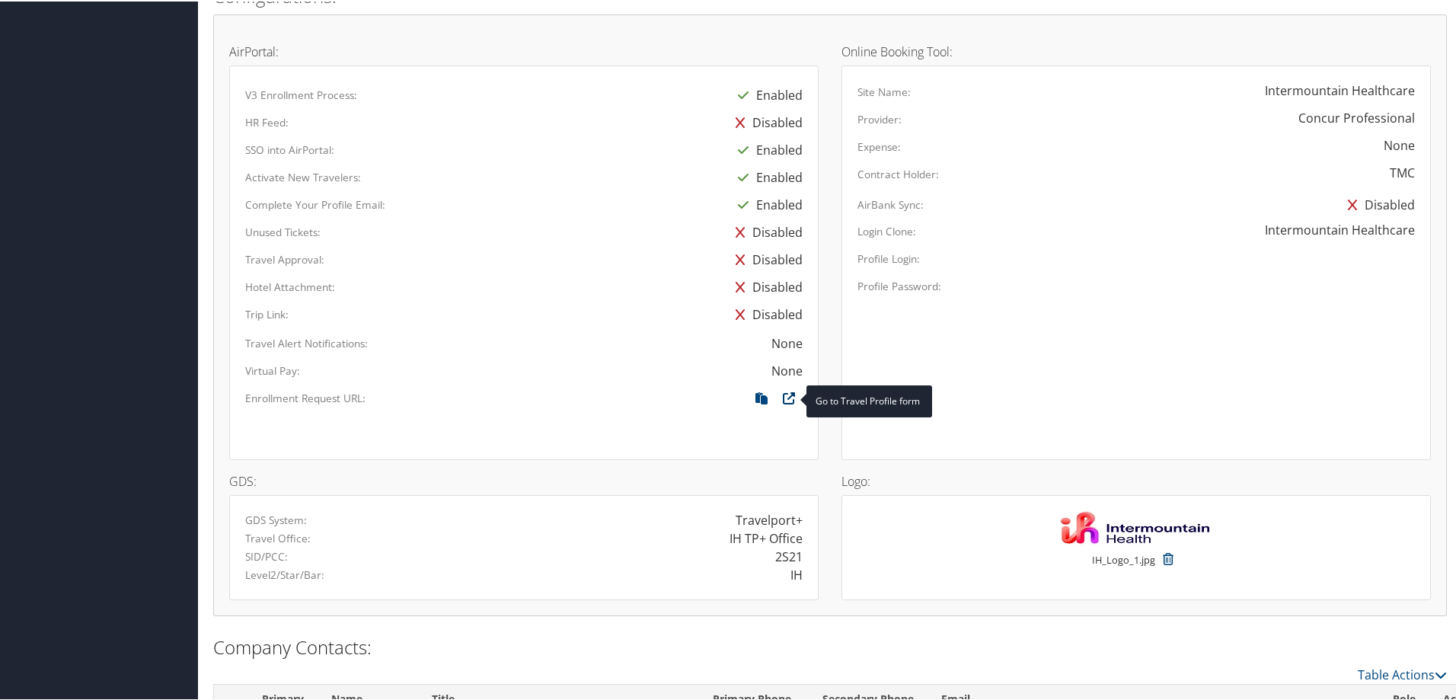
click at [782, 392] on icon at bounding box center [788, 401] width 27 height 20
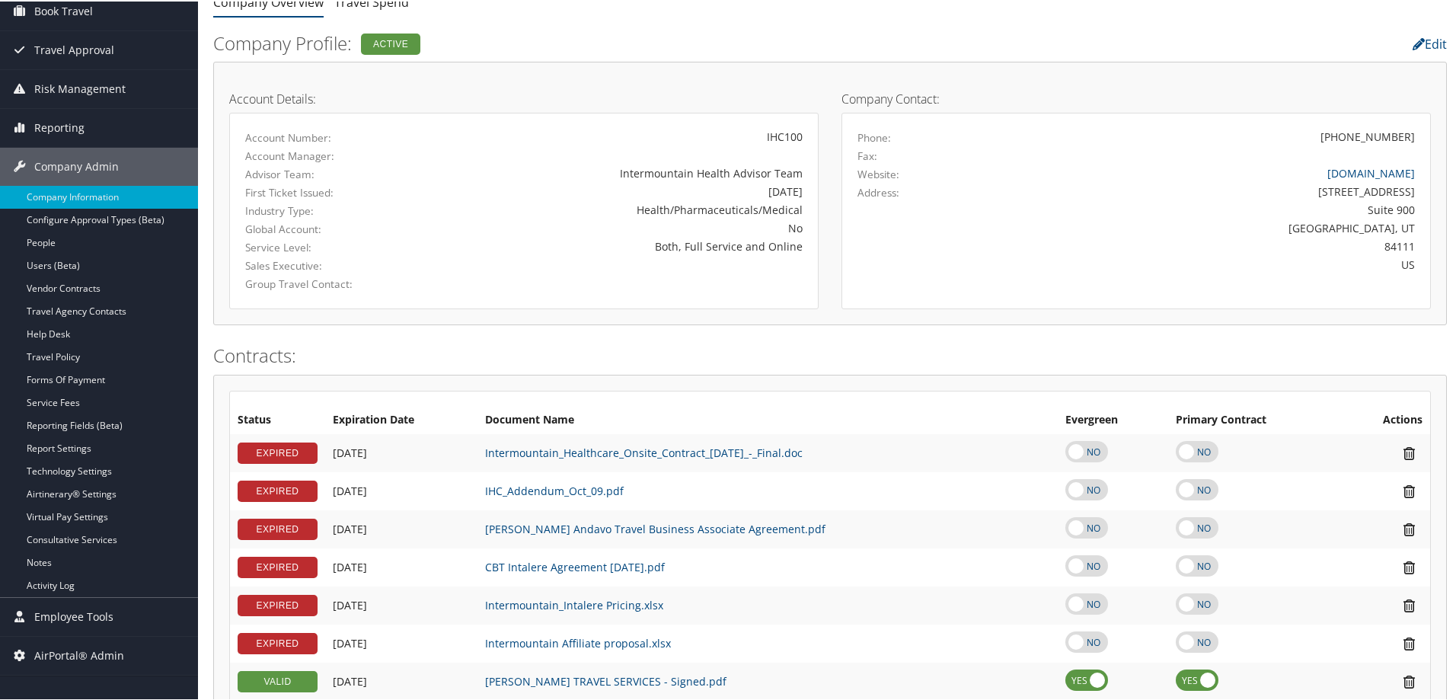
scroll to position [0, 0]
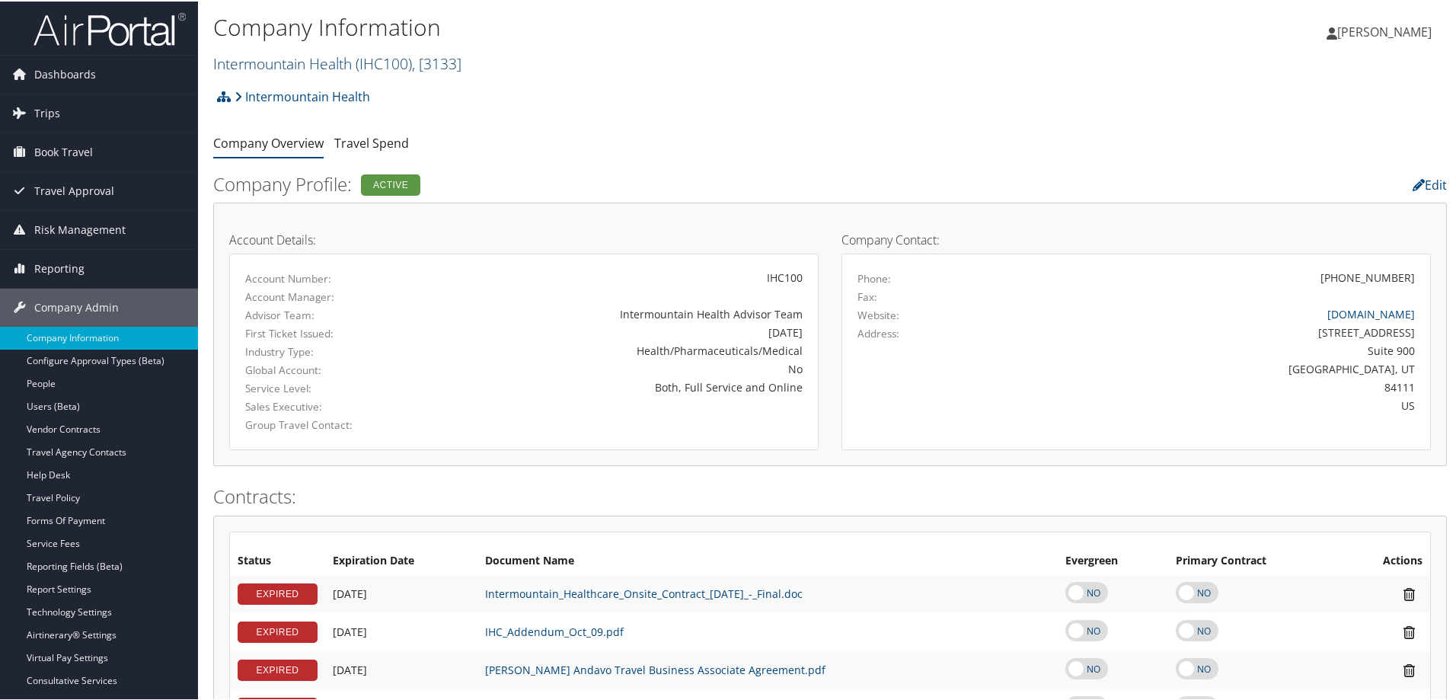
click at [284, 63] on link "Intermountain Health ( IHC100 ) , [ 3133 ]" at bounding box center [337, 62] width 248 height 21
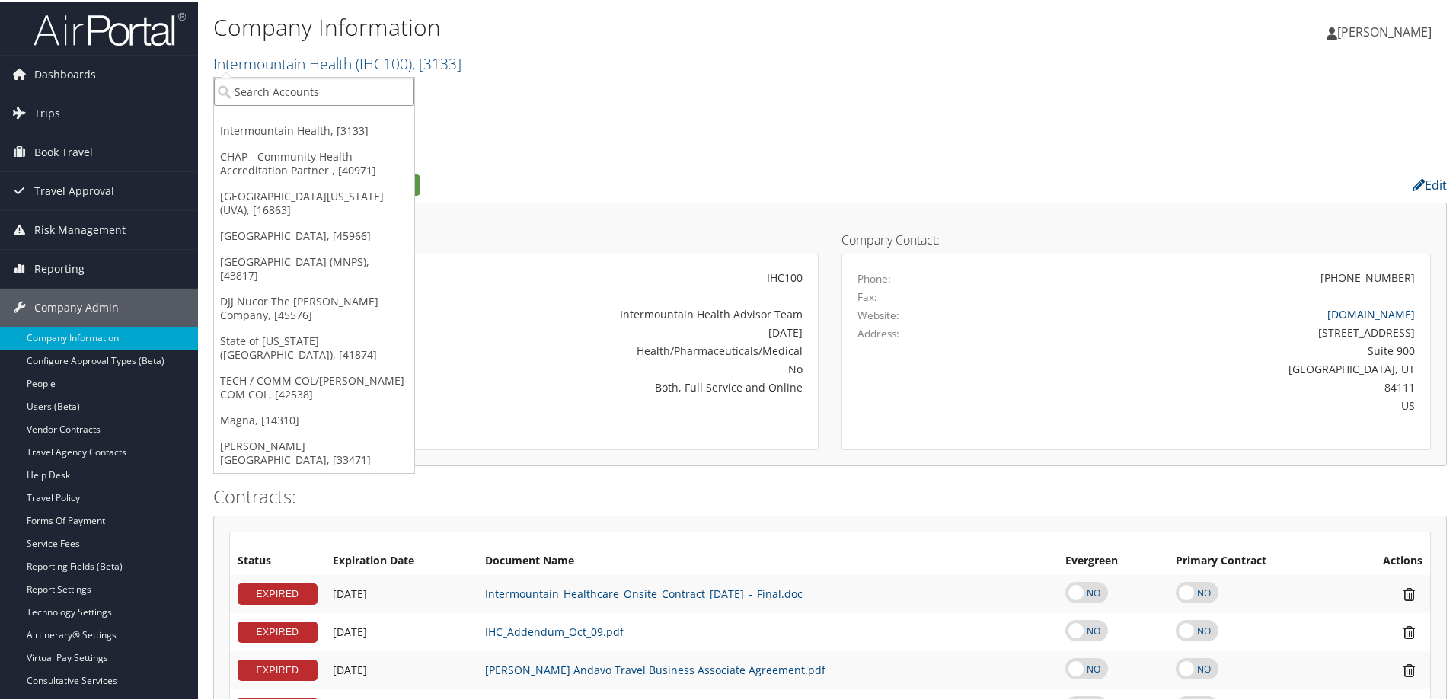
click at [276, 90] on input "search" at bounding box center [314, 90] width 200 height 28
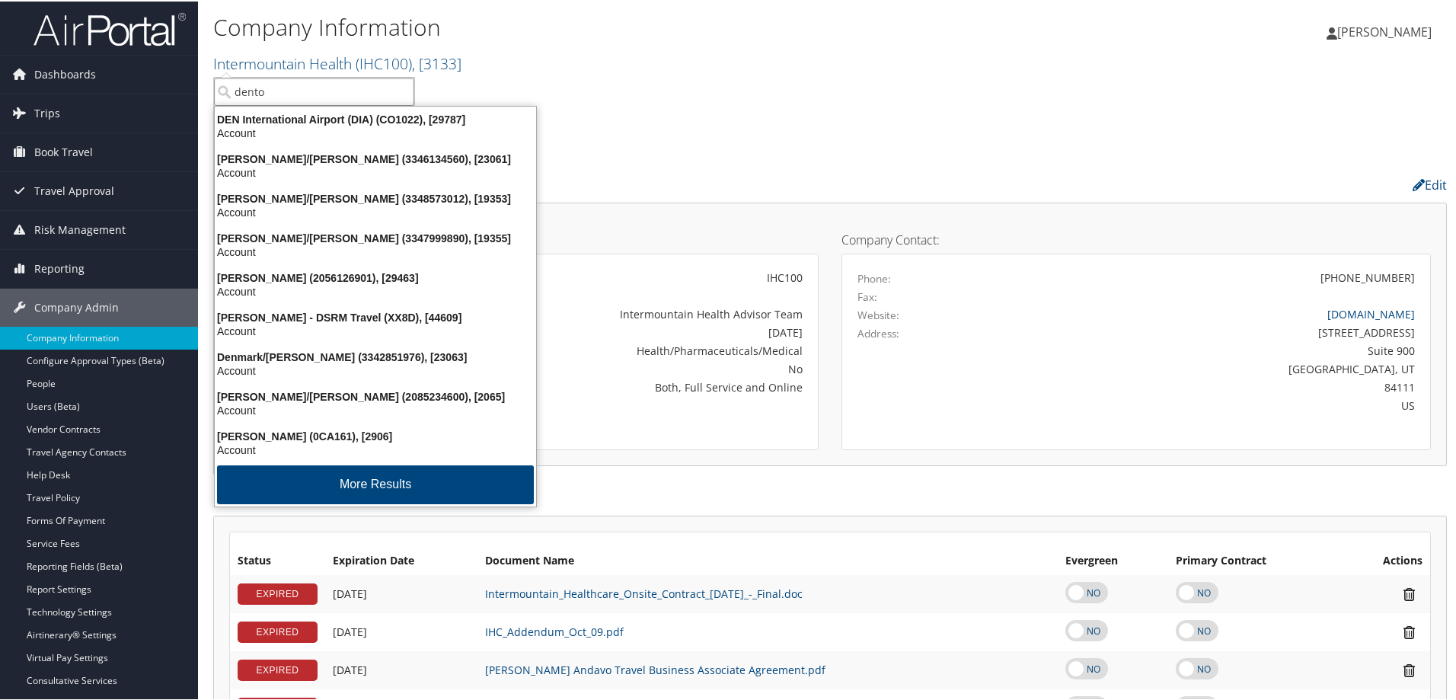
type input "denton"
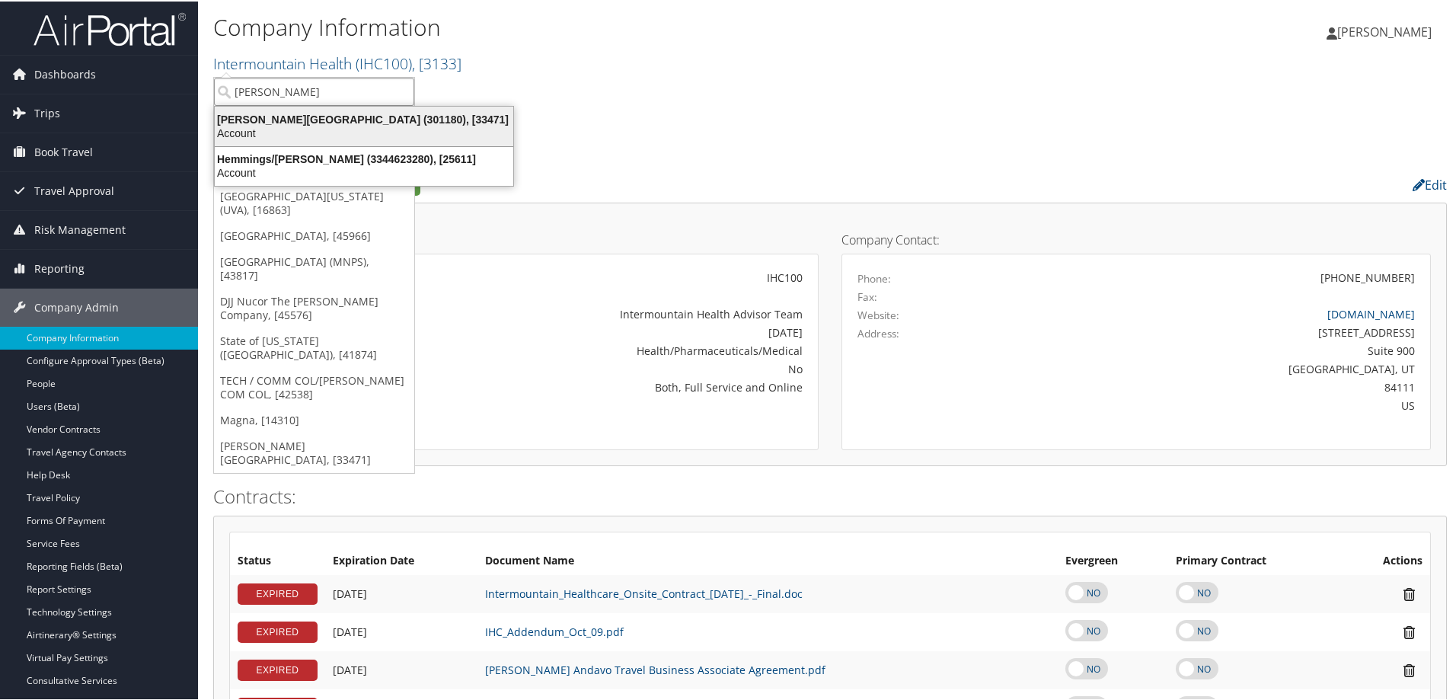
click at [335, 123] on div "Denton House Design Studio (301180), [33471]" at bounding box center [364, 118] width 317 height 14
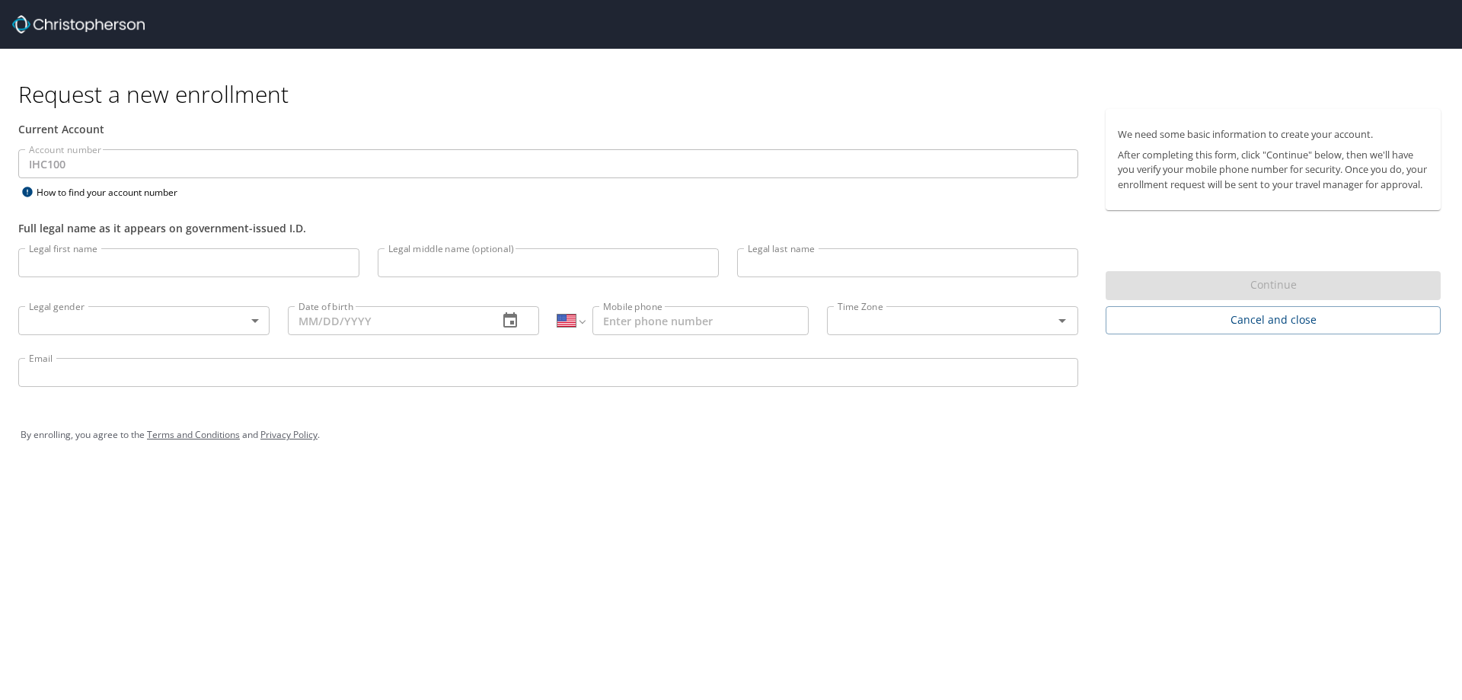
select select "US"
drag, startPoint x: 367, startPoint y: 110, endPoint x: 359, endPoint y: 75, distance: 36.0
click at [369, 107] on div "Request a new enrollment Current Account Account number IHC100 Account number H…" at bounding box center [731, 259] width 1462 height 420
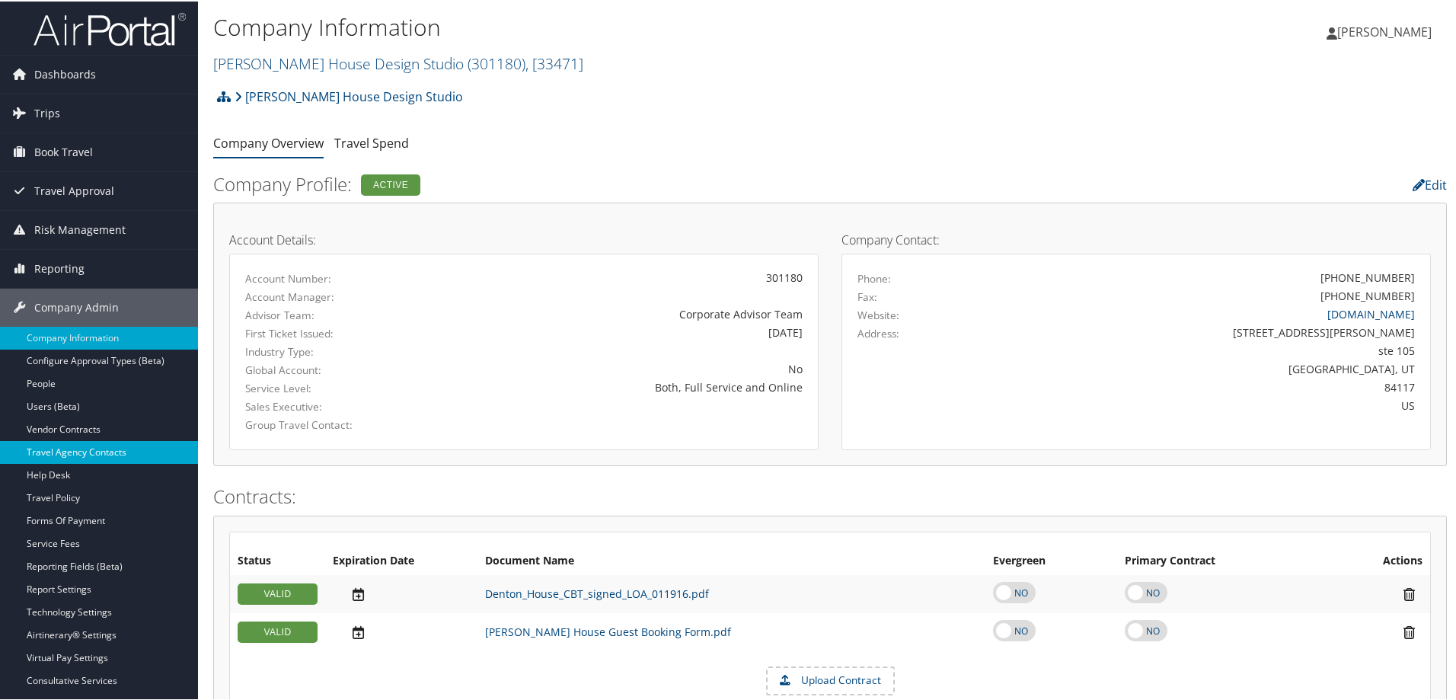
click at [115, 446] on link "Travel Agency Contacts" at bounding box center [99, 450] width 198 height 23
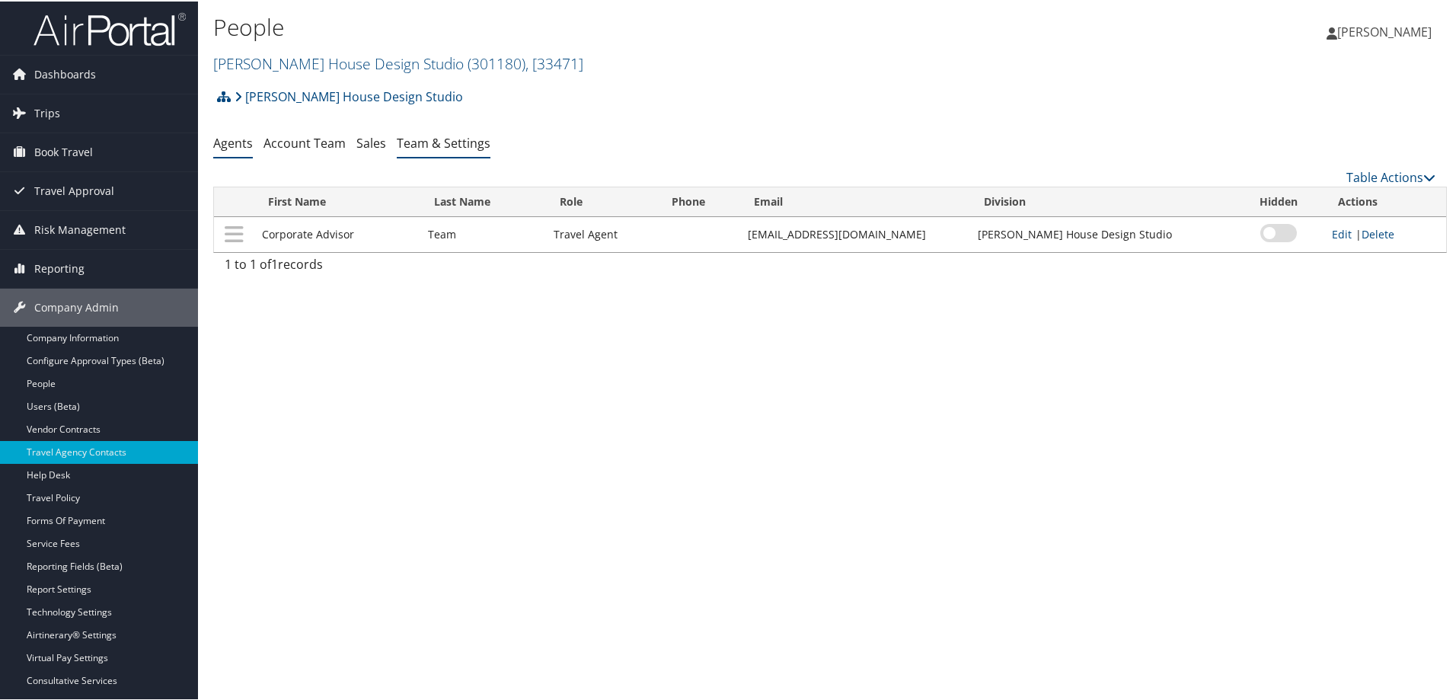
click at [436, 137] on link "Team & Settings" at bounding box center [444, 141] width 94 height 17
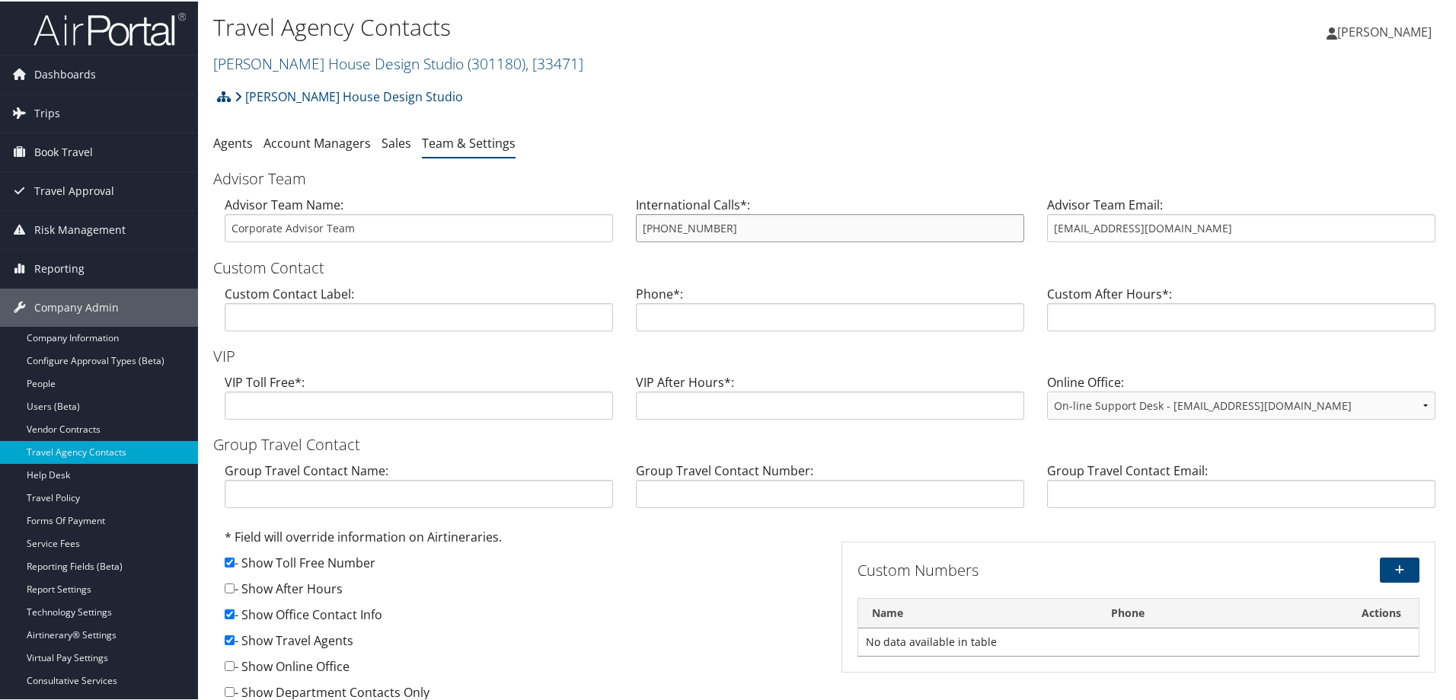
drag, startPoint x: 762, startPoint y: 221, endPoint x: 604, endPoint y: 206, distance: 159.2
click at [604, 206] on div "Advisor Team Name: Corporate Advisor Team International Calls*: 800-600-3737 Ad…" at bounding box center [830, 223] width 1234 height 59
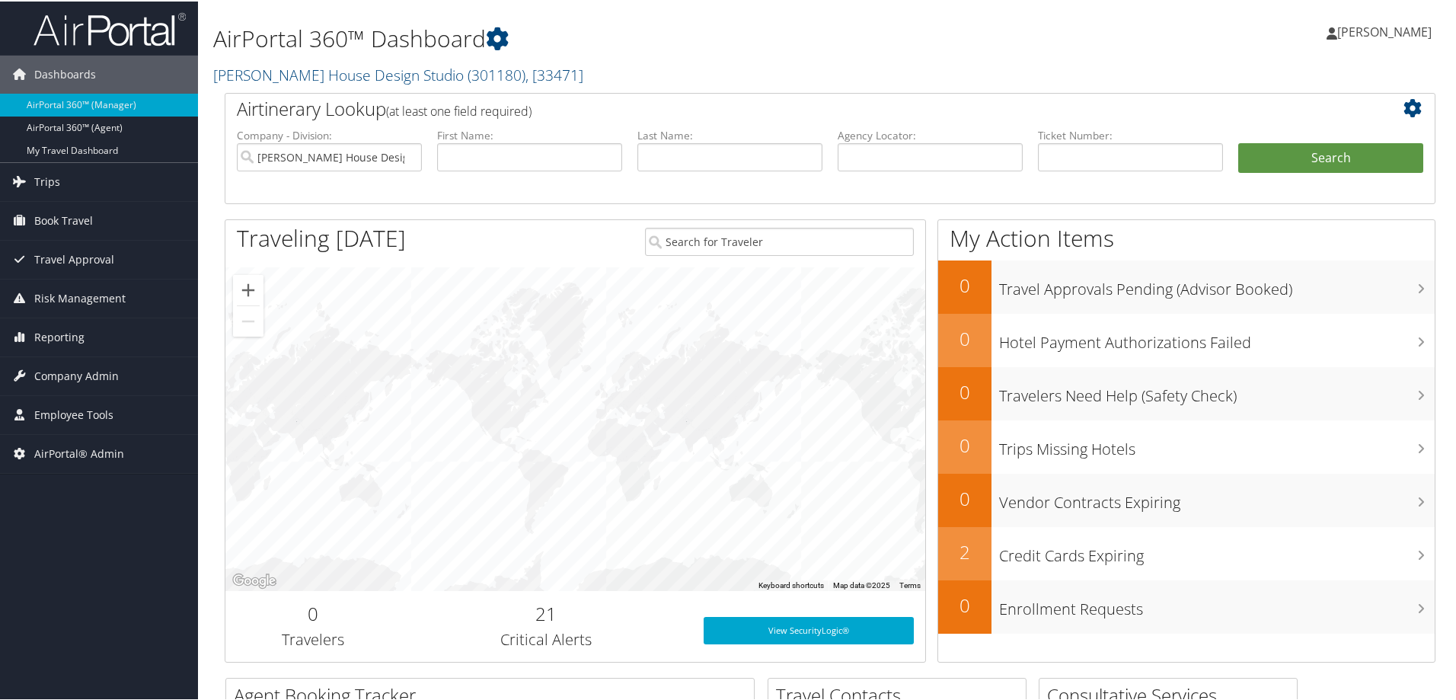
click at [722, 471] on div at bounding box center [575, 428] width 700 height 324
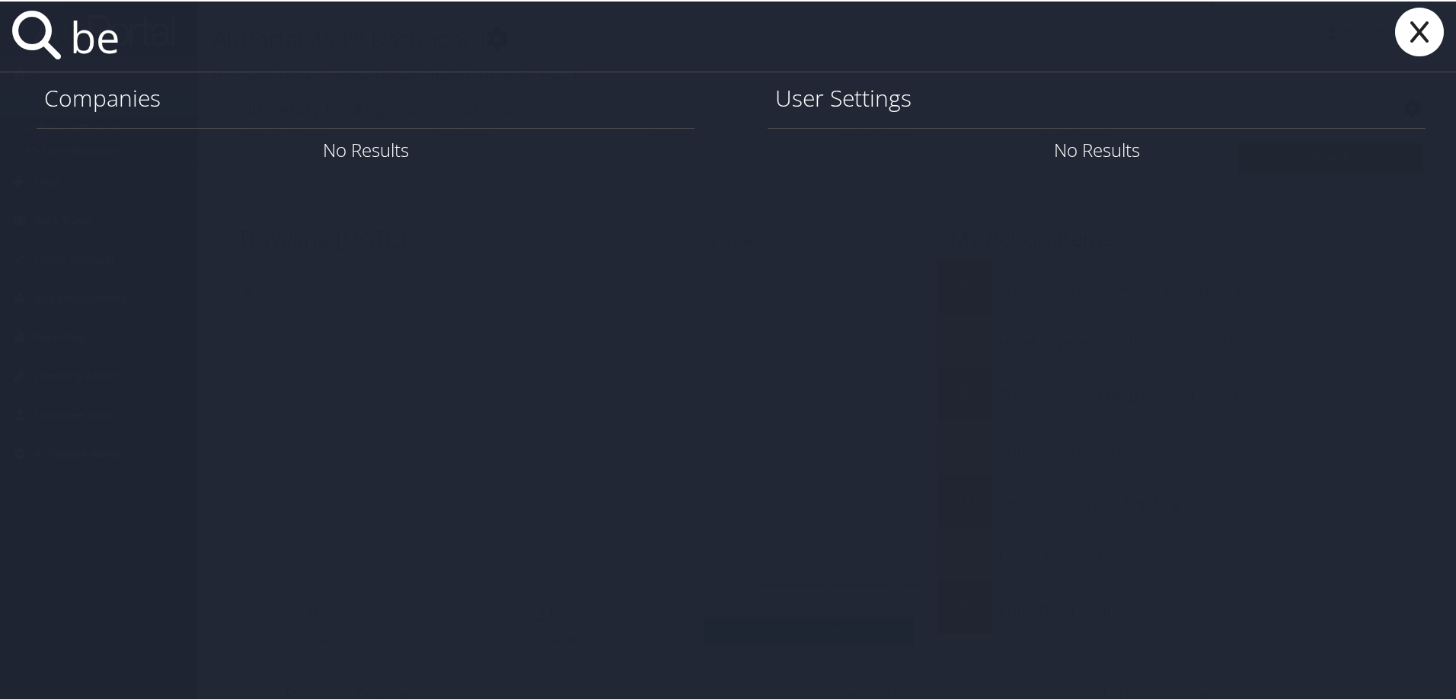
type input "b"
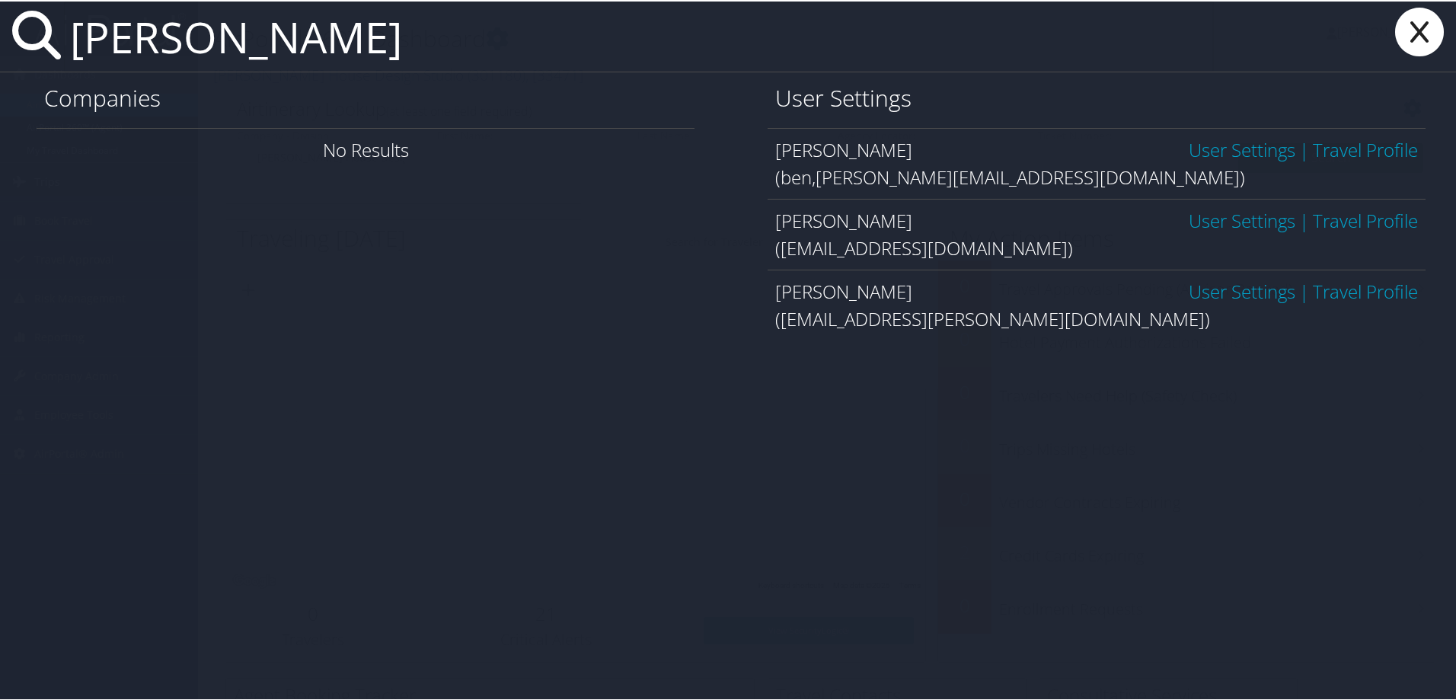
type input "keidan"
click at [1193, 150] on link "User Settings" at bounding box center [1242, 148] width 107 height 25
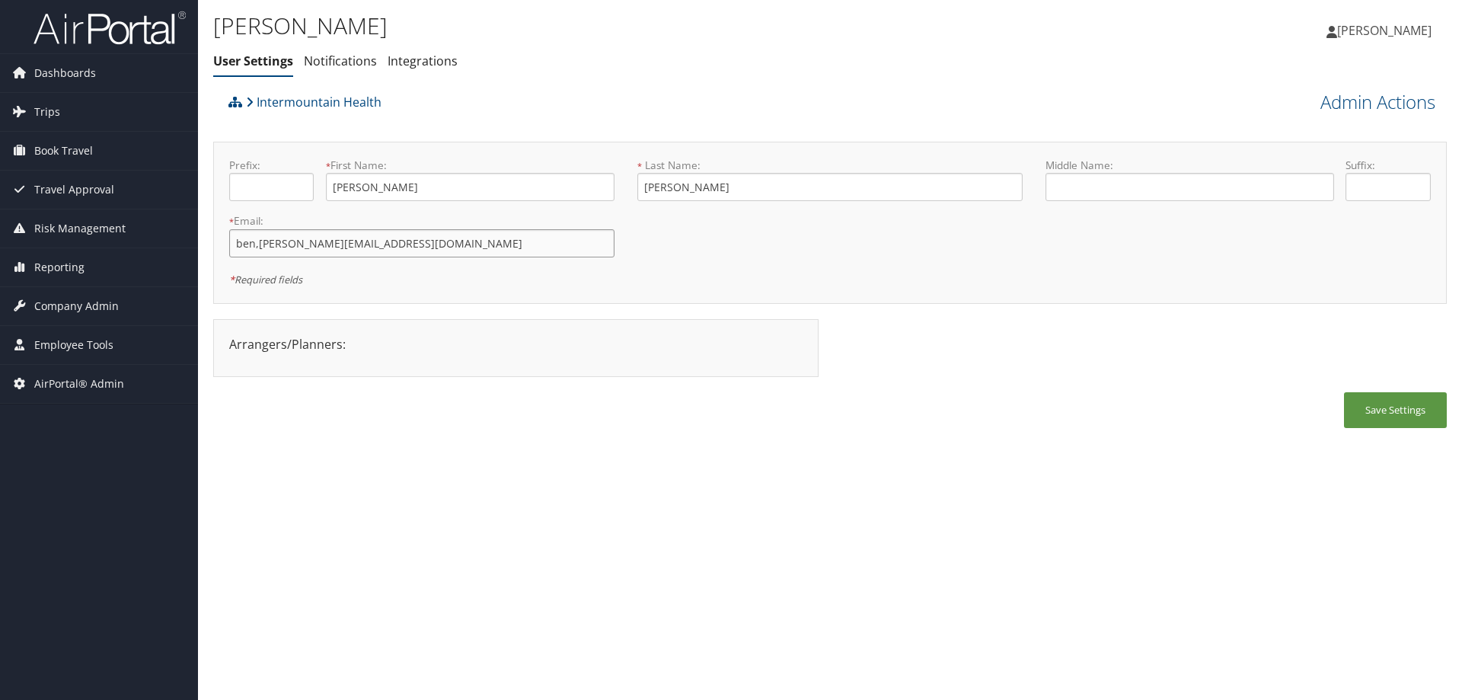
click at [258, 247] on input "ben,[PERSON_NAME][EMAIL_ADDRESS][DOMAIN_NAME]" at bounding box center [421, 243] width 385 height 28
type input "[EMAIL_ADDRESS][PERSON_NAME][DOMAIN_NAME]"
click at [1382, 93] on link "Admin Actions" at bounding box center [1378, 102] width 115 height 26
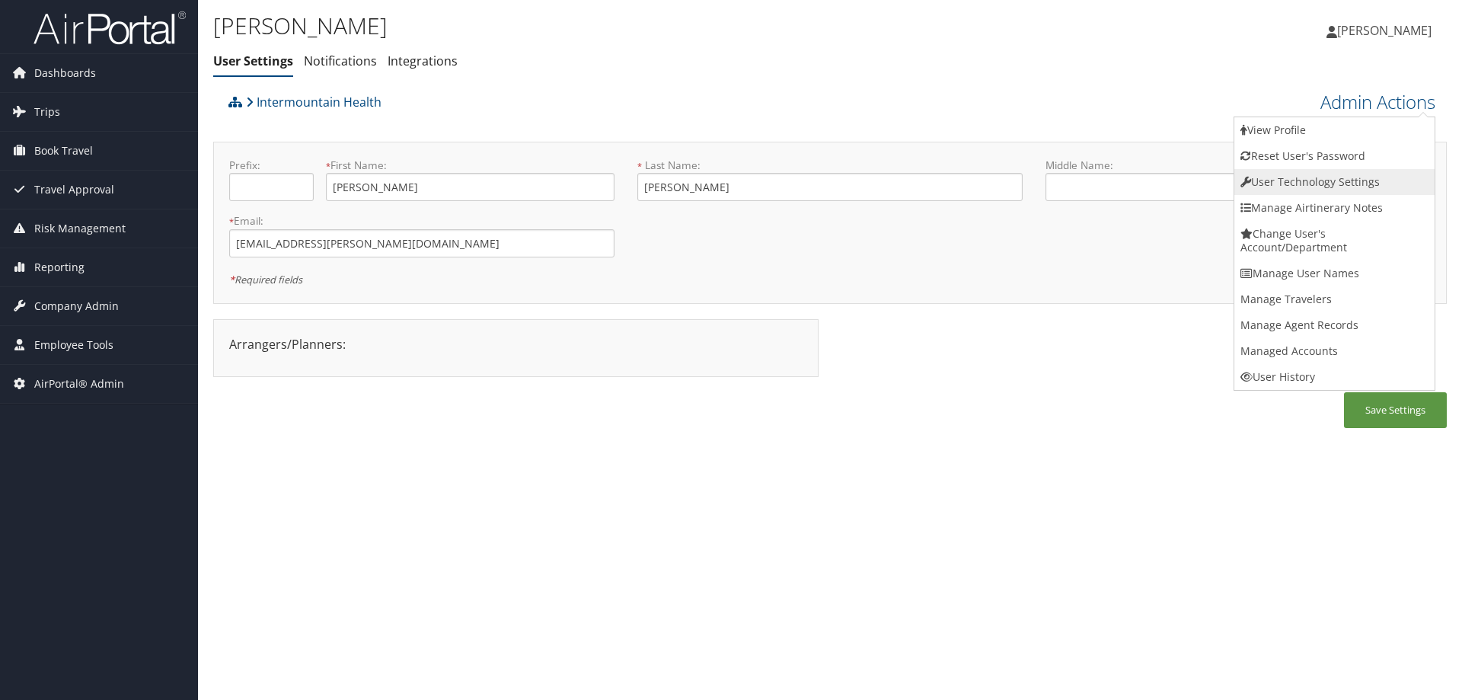
click at [1334, 181] on link "User Technology Settings" at bounding box center [1335, 182] width 200 height 26
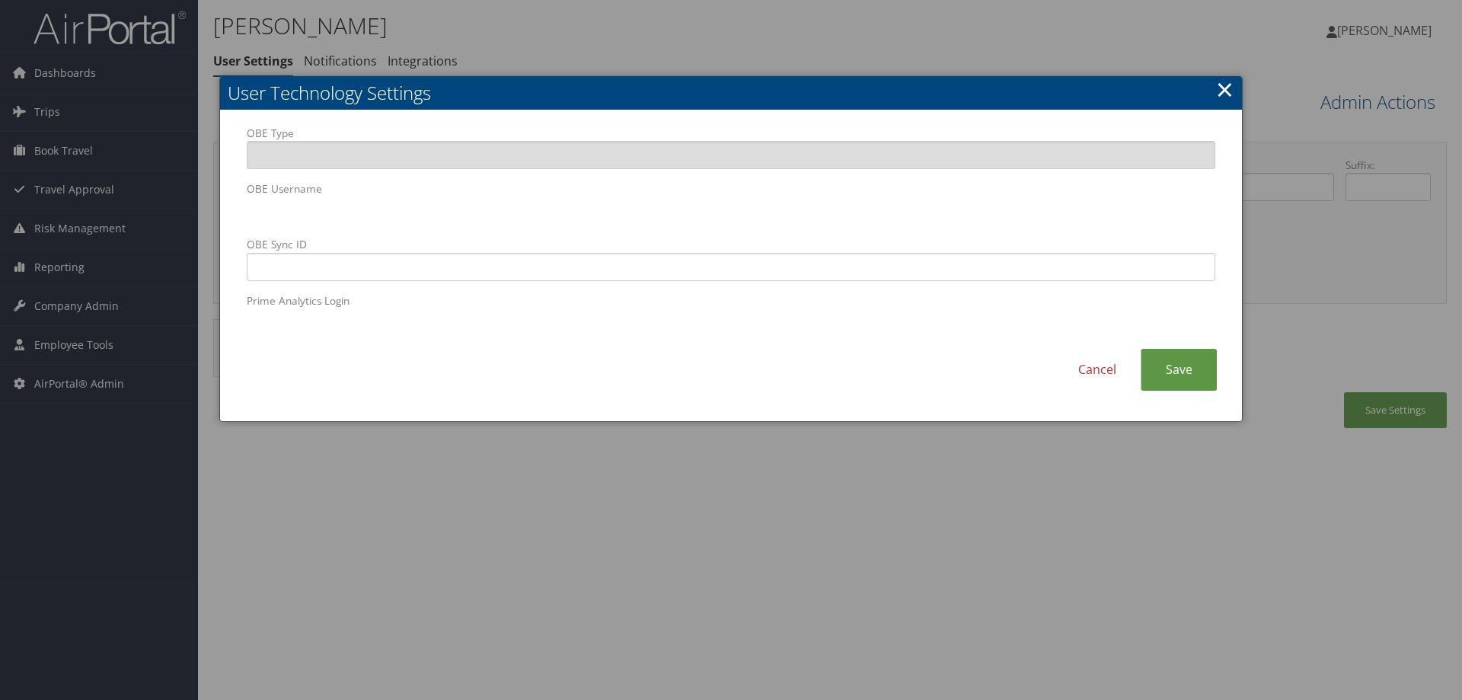
click at [191, 209] on body "Menu Dashboards ► AirPortal 360™ (Manager) AirPortal 360™ (Agent) My Travel Das…" at bounding box center [731, 350] width 1462 height 700
click at [1089, 358] on link "Cancel" at bounding box center [1097, 370] width 87 height 42
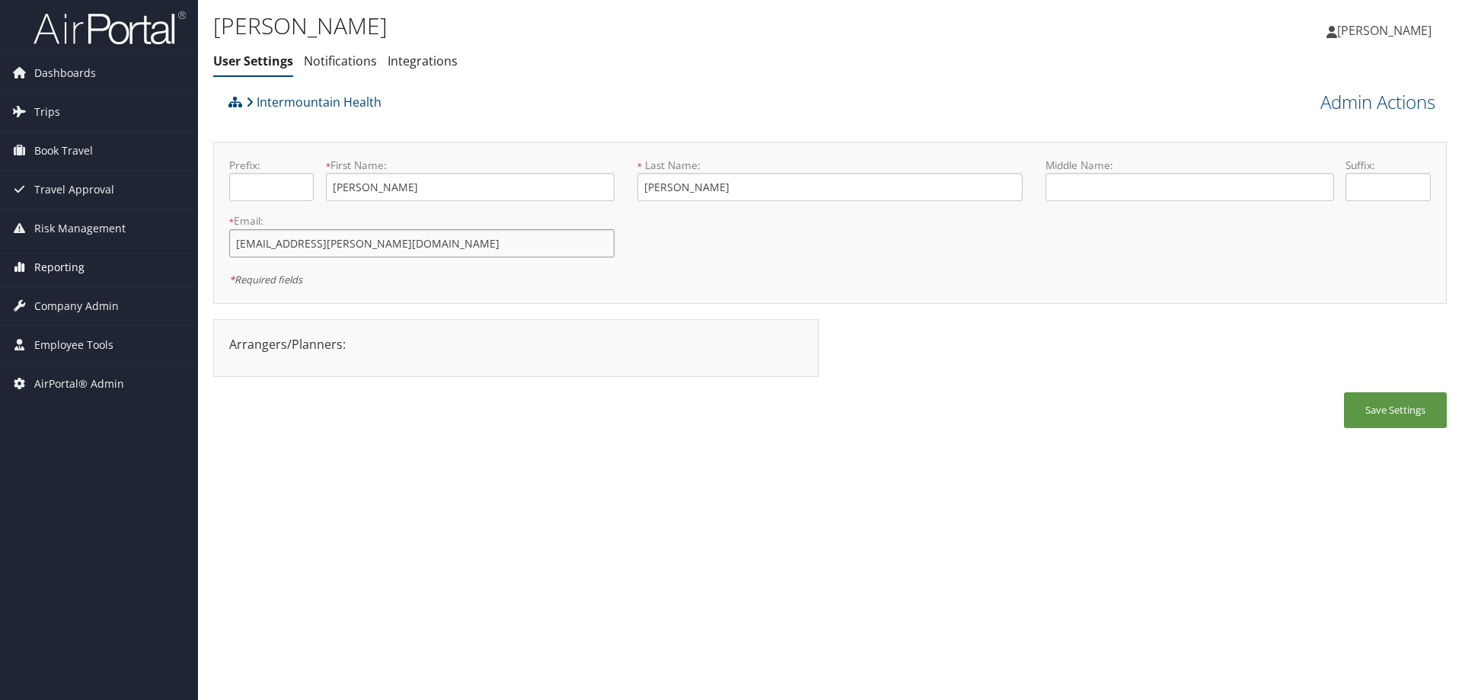
drag, startPoint x: 404, startPoint y: 246, endPoint x: 188, endPoint y: 249, distance: 215.6
click at [188, 249] on div "Dashboards AirPortal 360™ (Manager) AirPortal 360™ (Agent) My Travel Dashboard …" at bounding box center [731, 350] width 1462 height 700
click at [1350, 102] on link "Admin Actions" at bounding box center [1378, 102] width 115 height 26
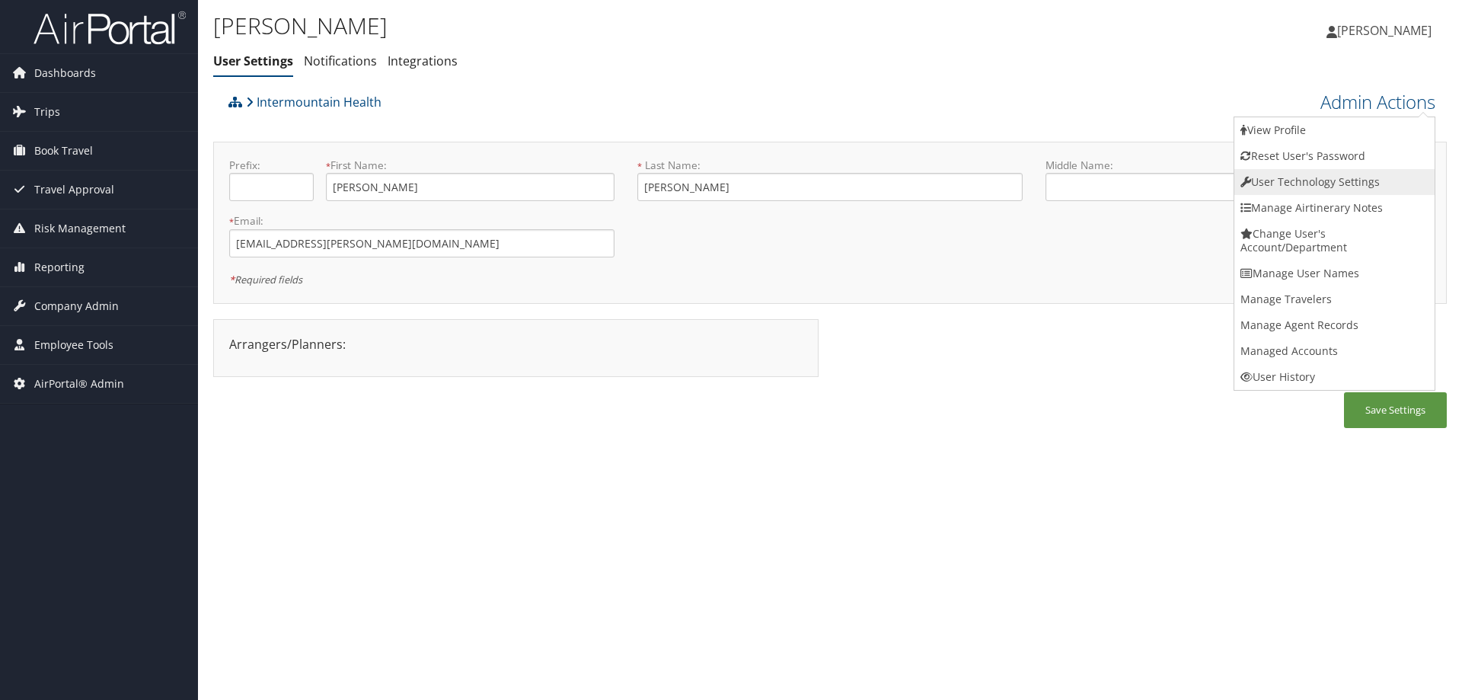
click at [1339, 193] on link "User Technology Settings" at bounding box center [1335, 182] width 200 height 26
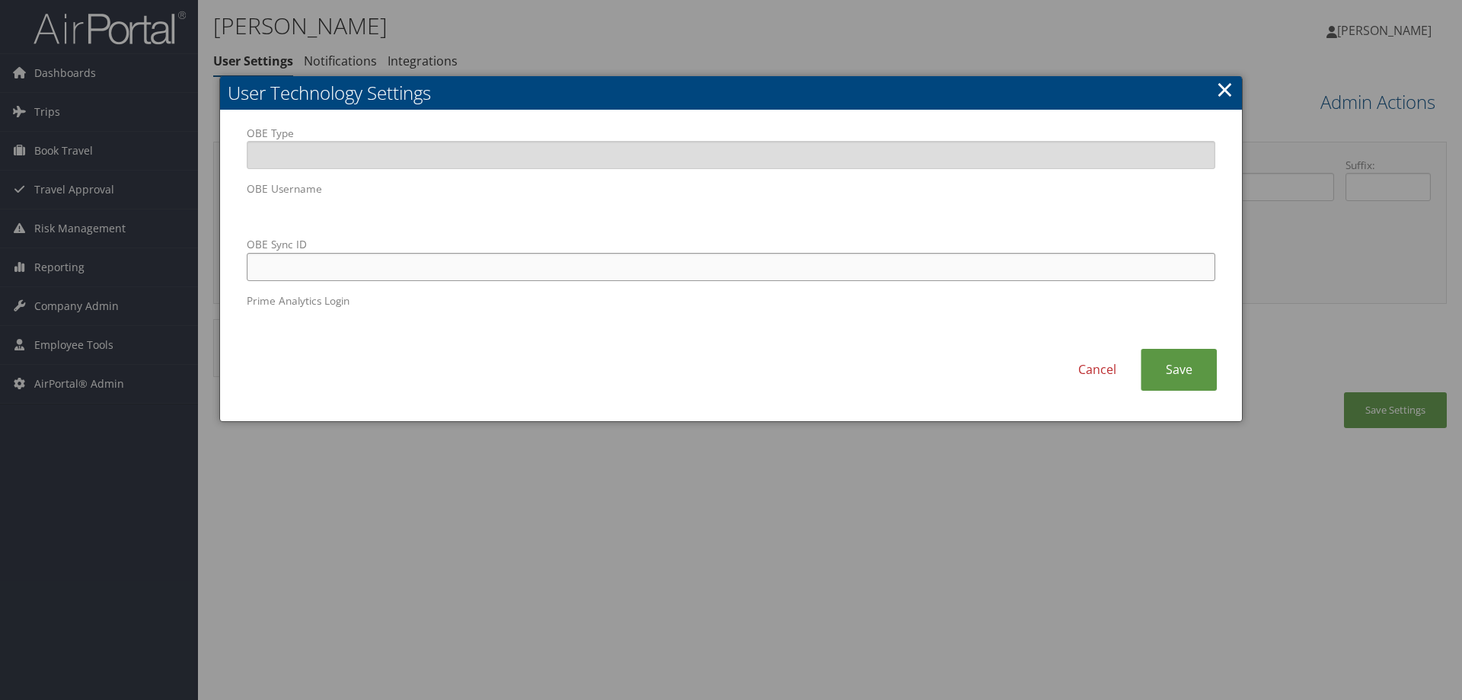
click at [580, 266] on input "OBE Sync ID" at bounding box center [731, 267] width 969 height 28
paste input "[EMAIL_ADDRESS][PERSON_NAME][DOMAIN_NAME]"
type input "[EMAIL_ADDRESS][PERSON_NAME][DOMAIN_NAME]"
click at [1164, 368] on link "Save" at bounding box center [1179, 370] width 76 height 42
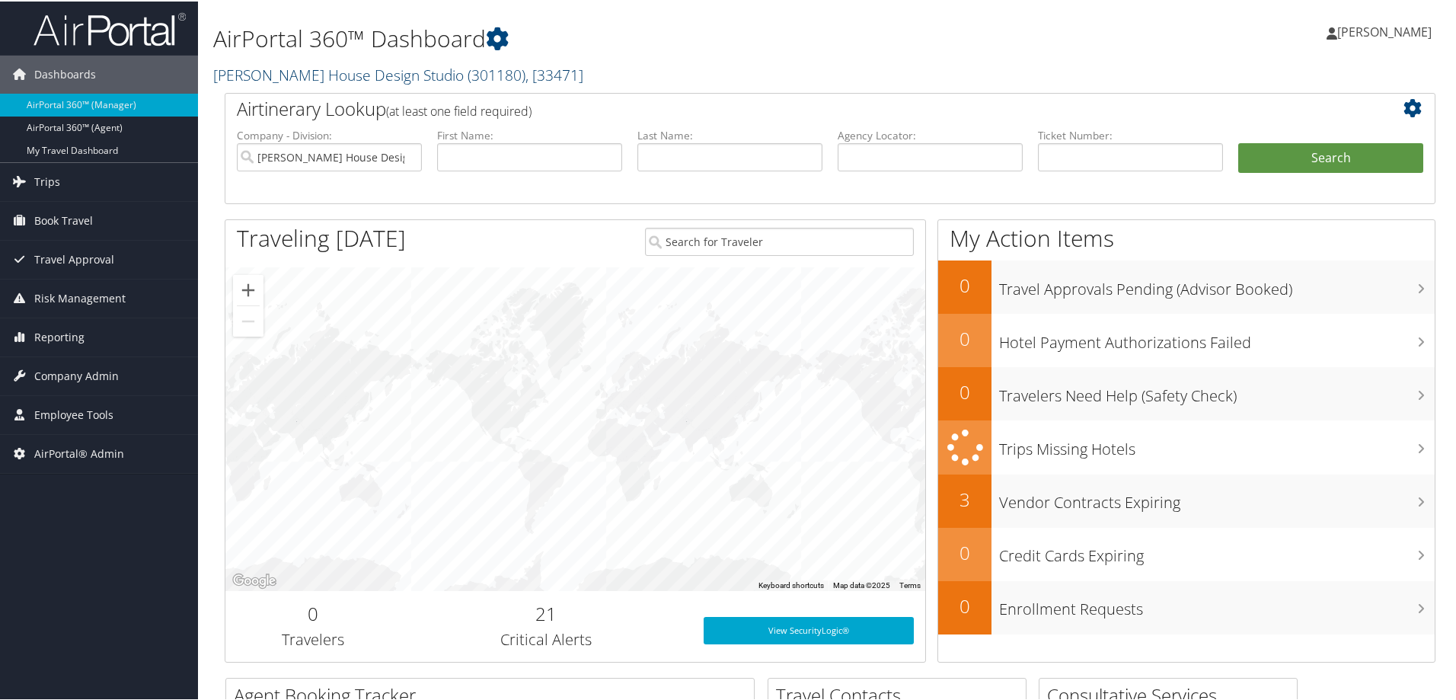
click at [332, 69] on link "Denton House Design Studio ( 301180 ) , [ 33471 ]" at bounding box center [398, 73] width 370 height 21
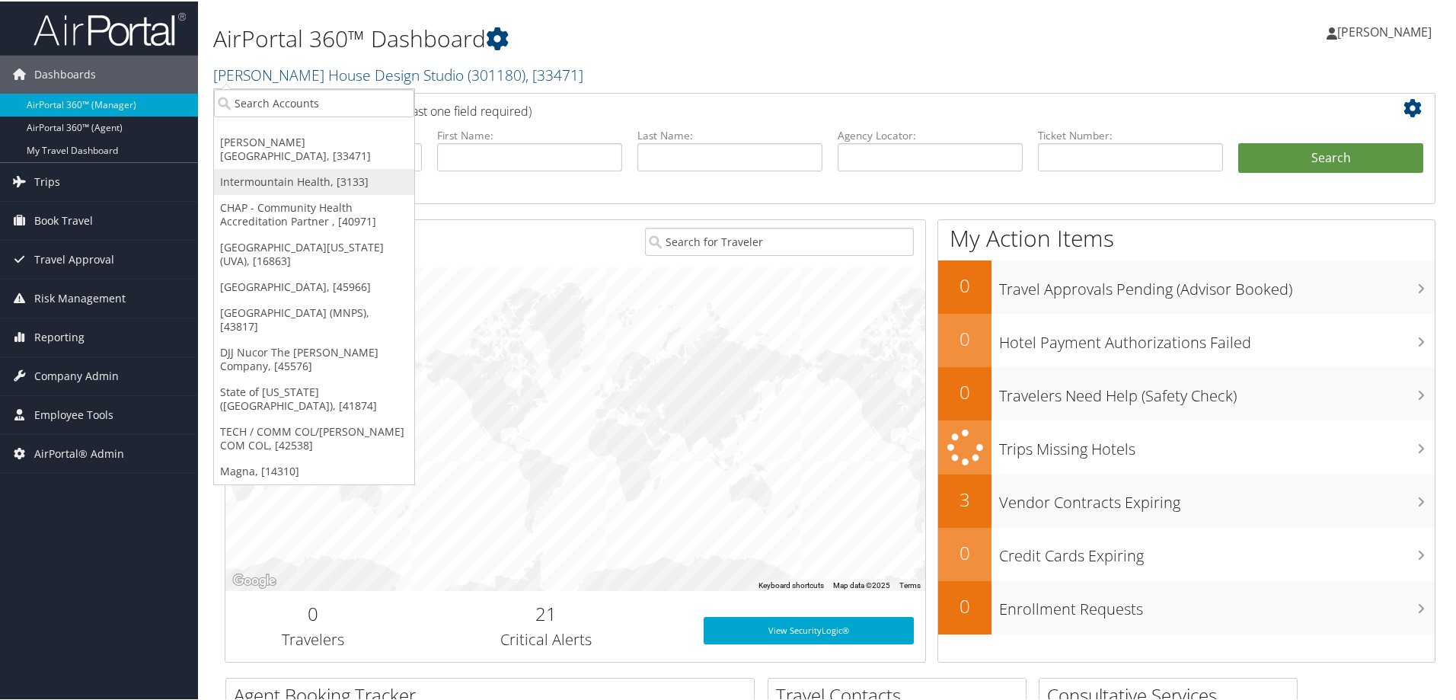
click at [278, 168] on link "Intermountain Health, [3133]" at bounding box center [314, 181] width 200 height 26
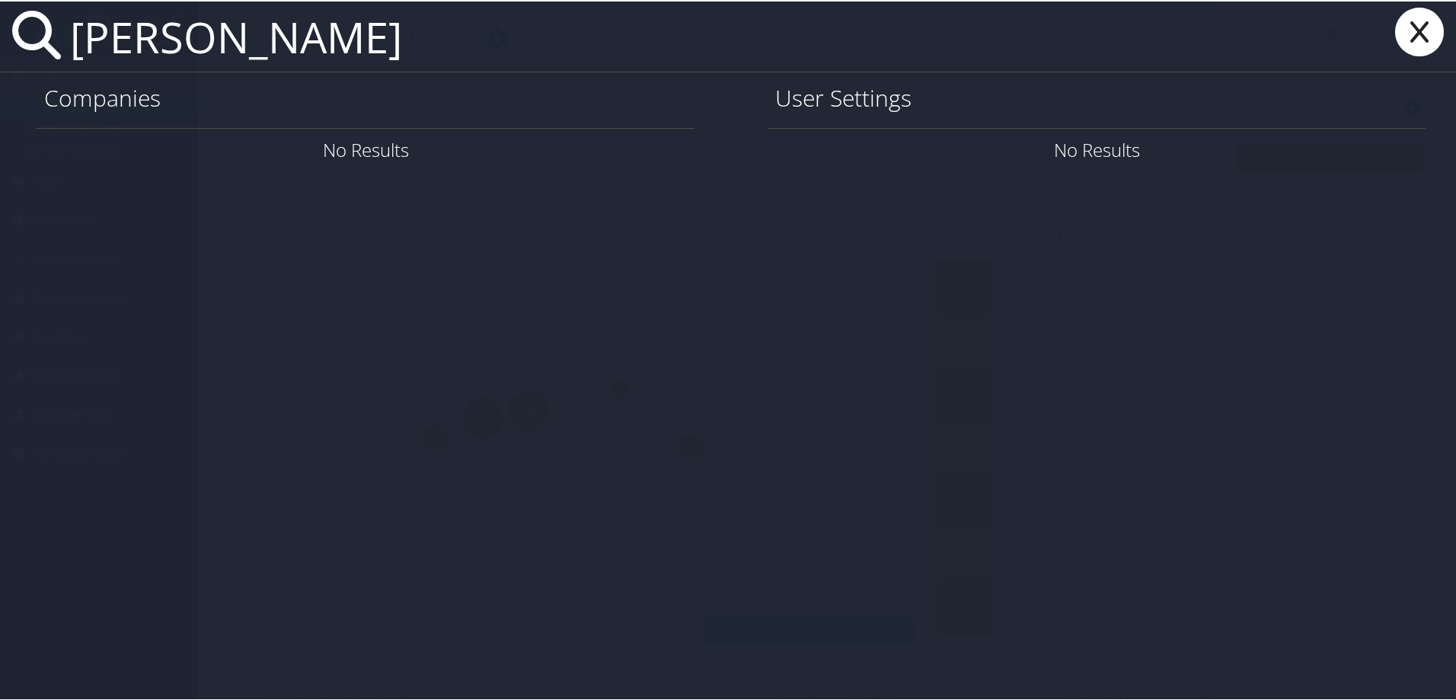
type input "keidan"
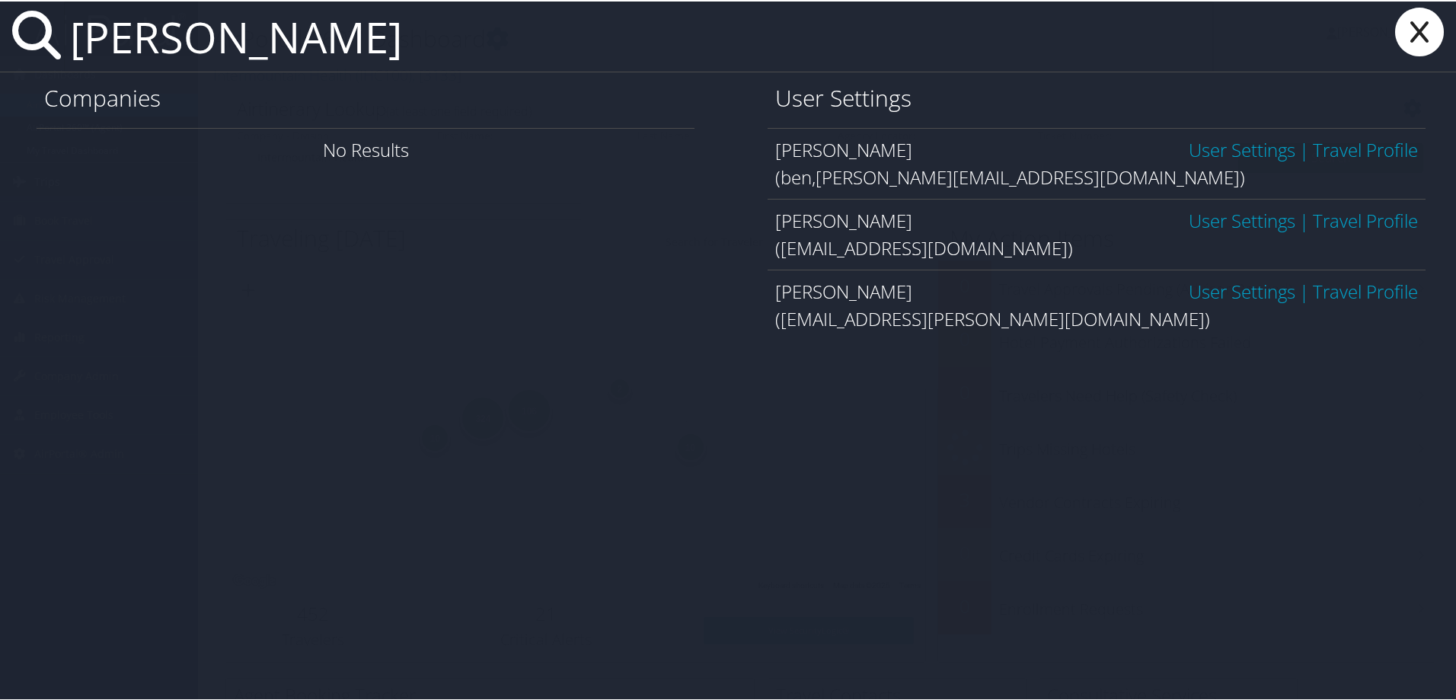
click at [1354, 146] on link "Travel Profile" at bounding box center [1365, 148] width 105 height 25
click at [1231, 149] on link "User Settings" at bounding box center [1242, 148] width 107 height 25
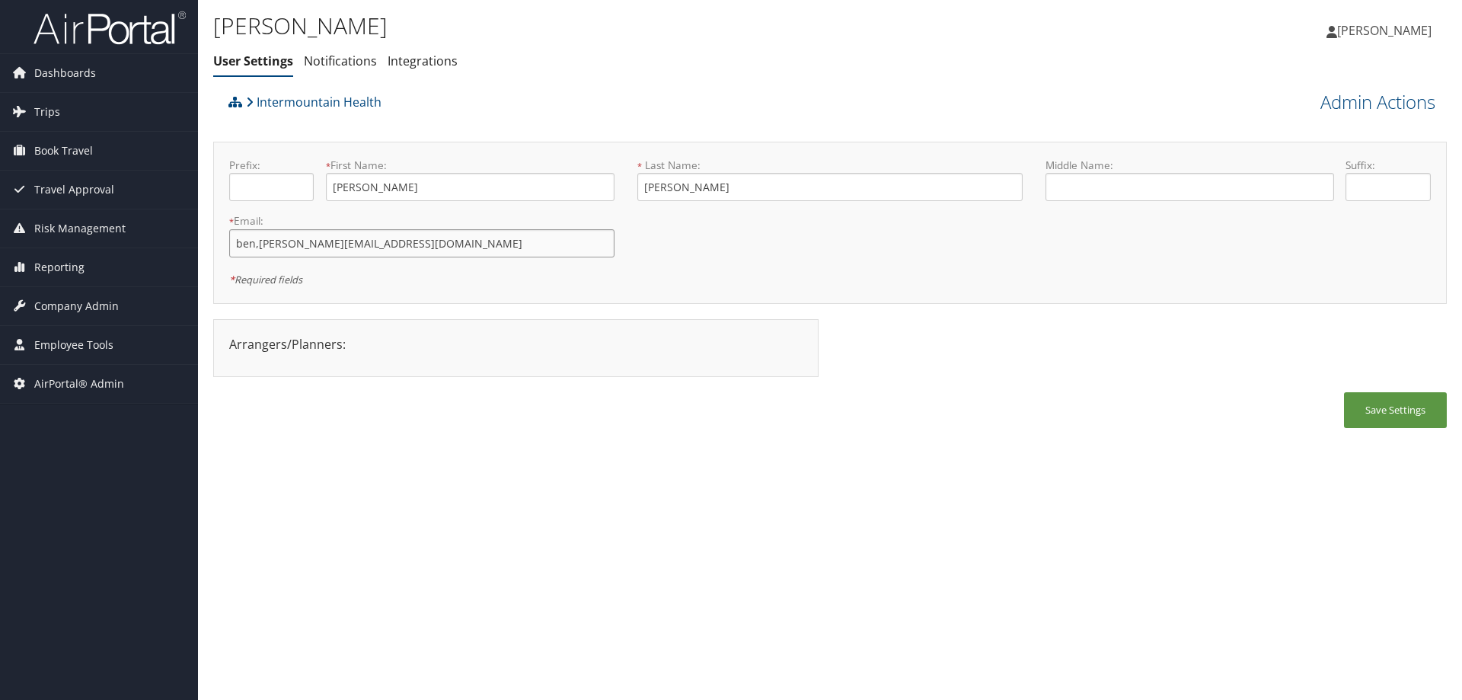
click at [255, 248] on input "ben,keidan@imail.org" at bounding box center [421, 243] width 385 height 28
type input "[EMAIL_ADDRESS][PERSON_NAME][DOMAIN_NAME]"
click at [1354, 117] on div "Intermountain Health Admin Actions View Profile Reset User's Password Confirm R…" at bounding box center [830, 103] width 1234 height 32
click at [1354, 108] on link "Admin Actions" at bounding box center [1378, 102] width 115 height 26
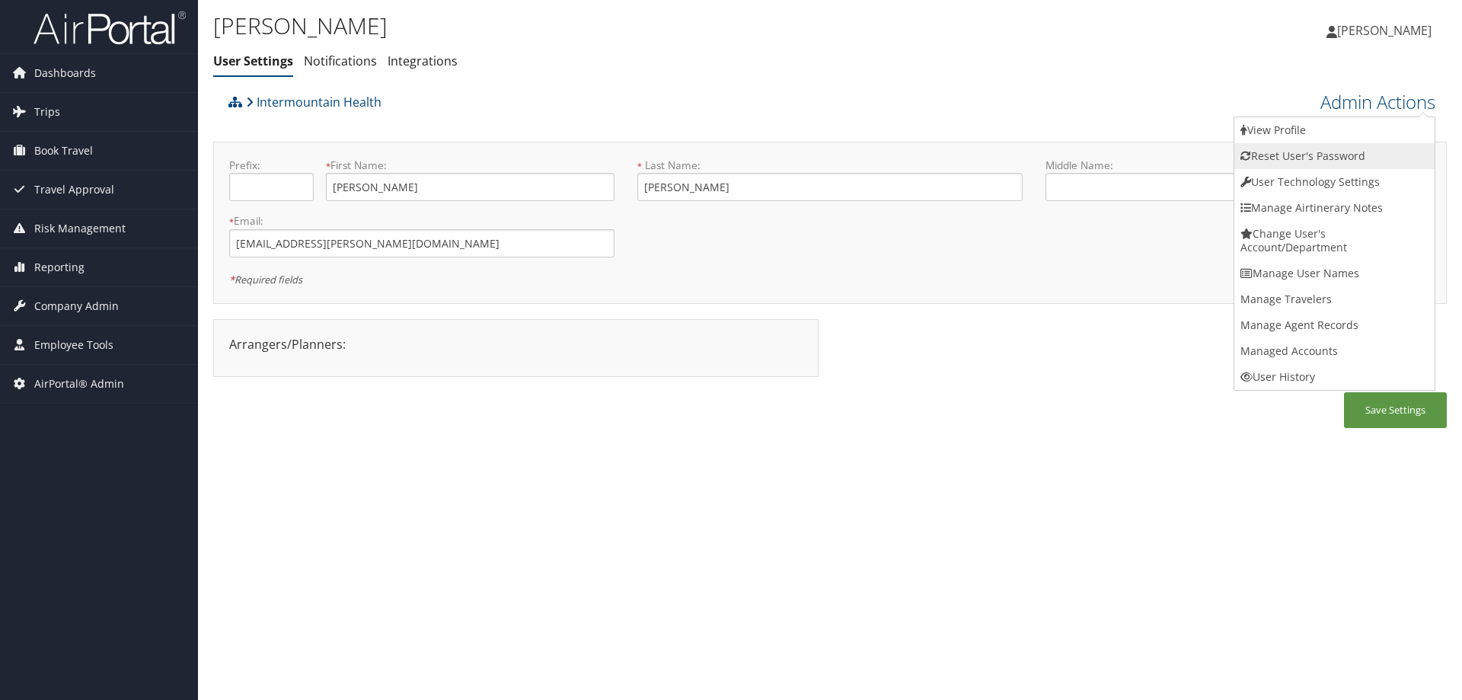
click at [1353, 152] on link "Reset User's Password" at bounding box center [1335, 156] width 200 height 26
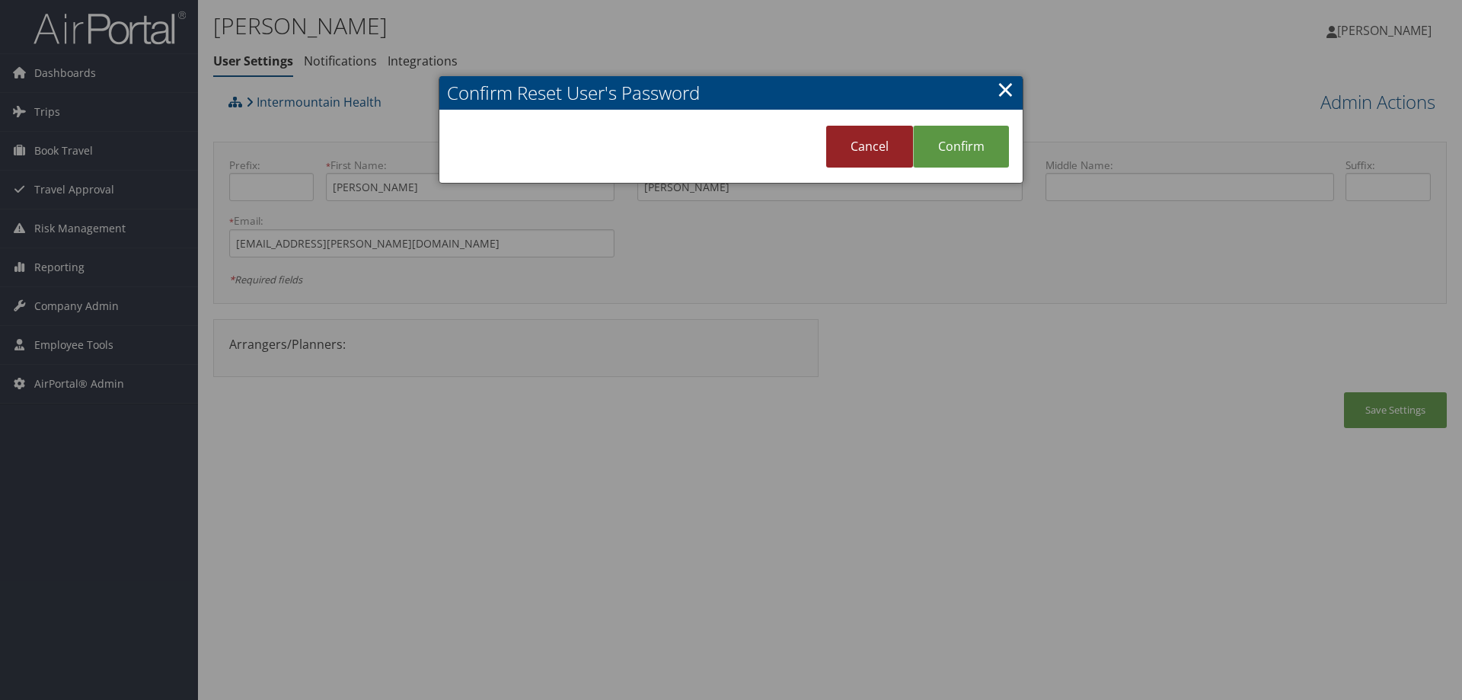
click at [884, 141] on link "Cancel" at bounding box center [869, 147] width 87 height 42
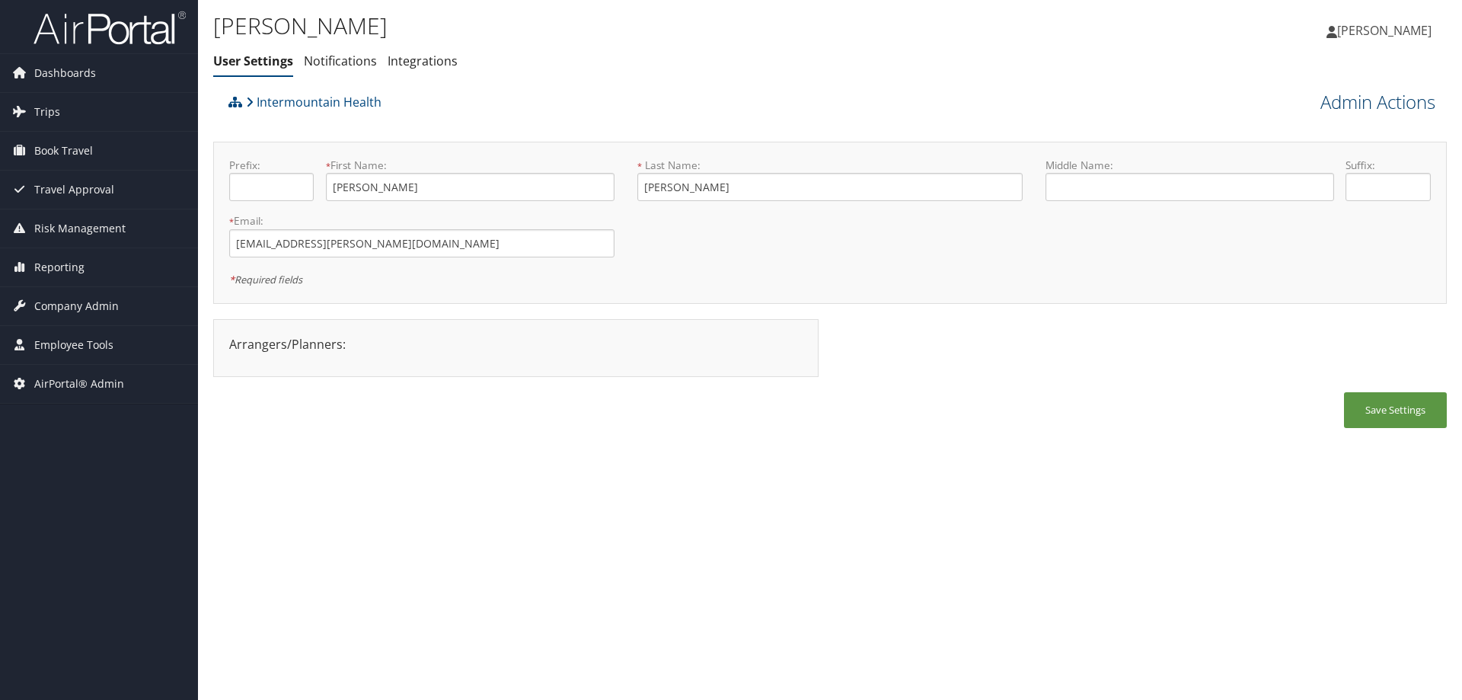
click at [1395, 104] on link "Admin Actions" at bounding box center [1378, 102] width 115 height 26
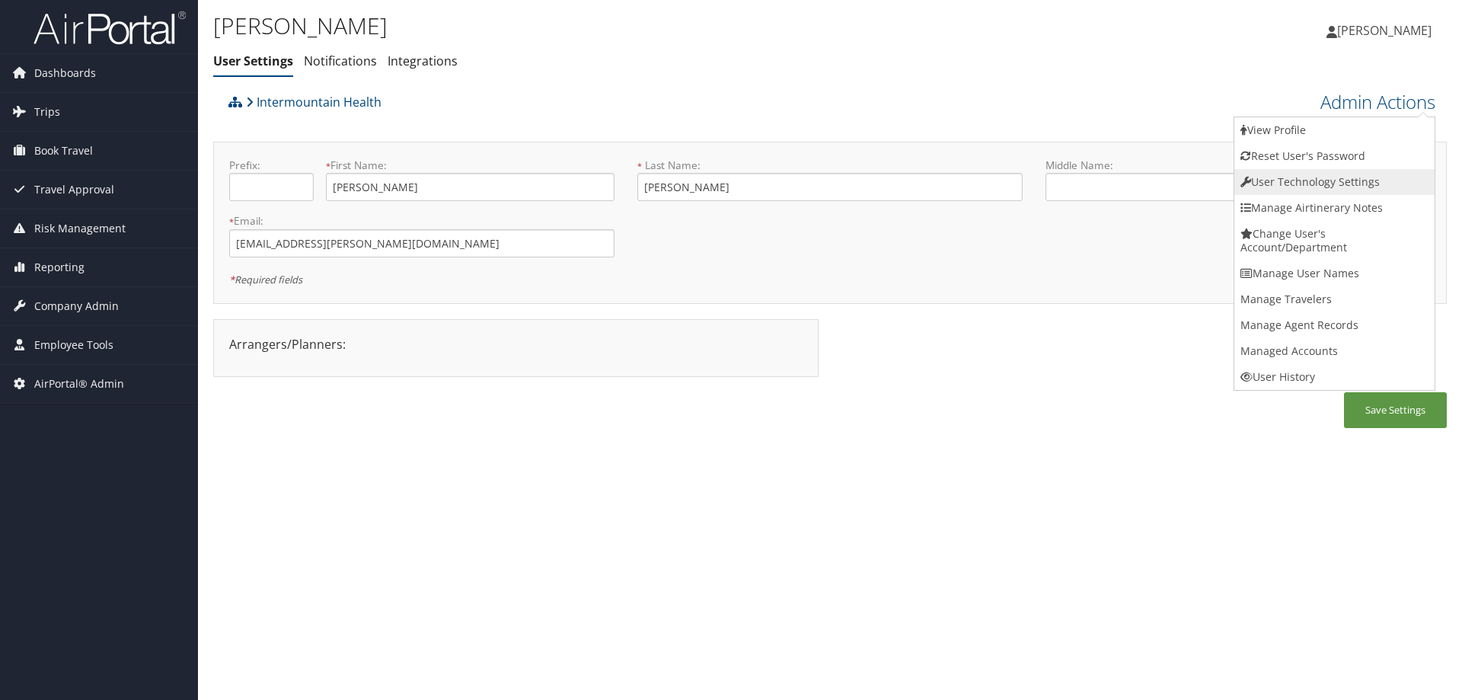
click at [1349, 182] on link "User Technology Settings" at bounding box center [1335, 182] width 200 height 26
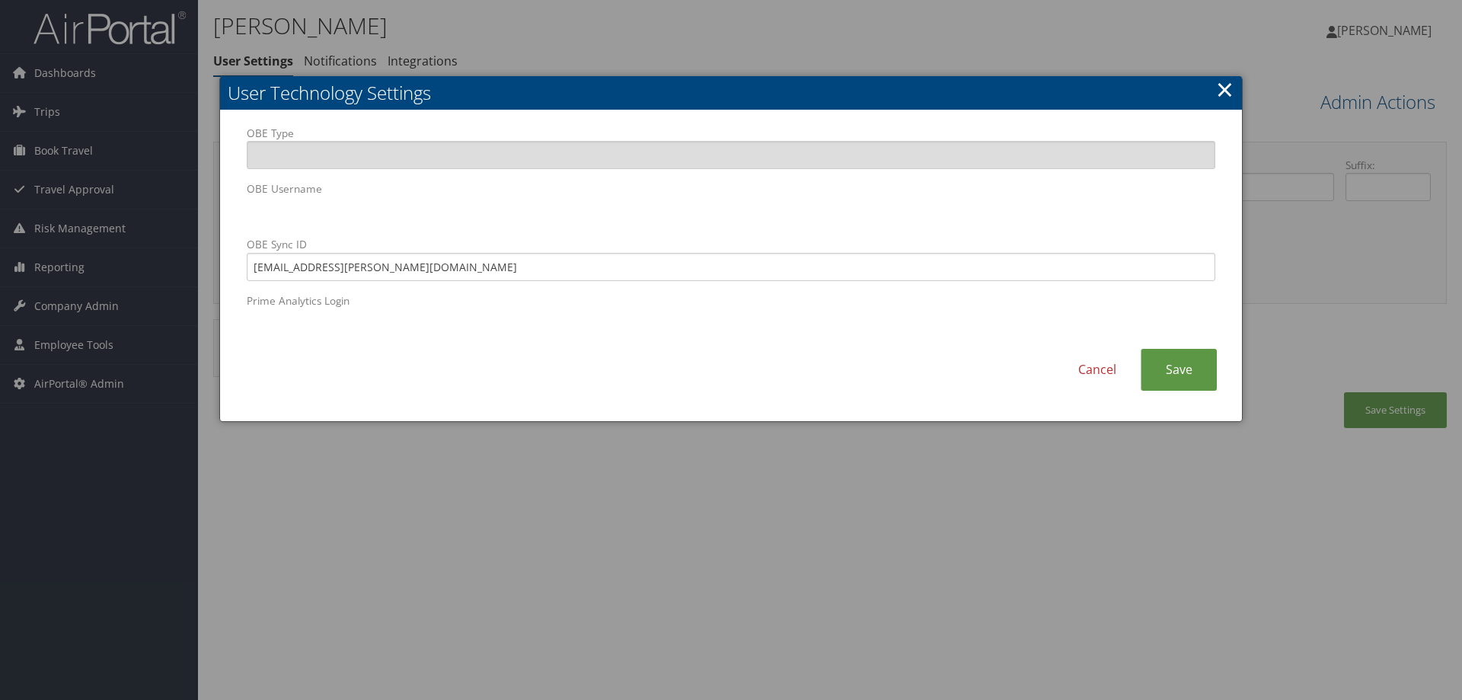
click at [346, 366] on div "Cancel Save" at bounding box center [731, 377] width 992 height 57
click at [276, 270] on input "ben.keidan@imail.org" at bounding box center [731, 267] width 969 height 28
type input "ben,keidan@imail.org"
click at [1176, 375] on link "Save" at bounding box center [1179, 370] width 76 height 42
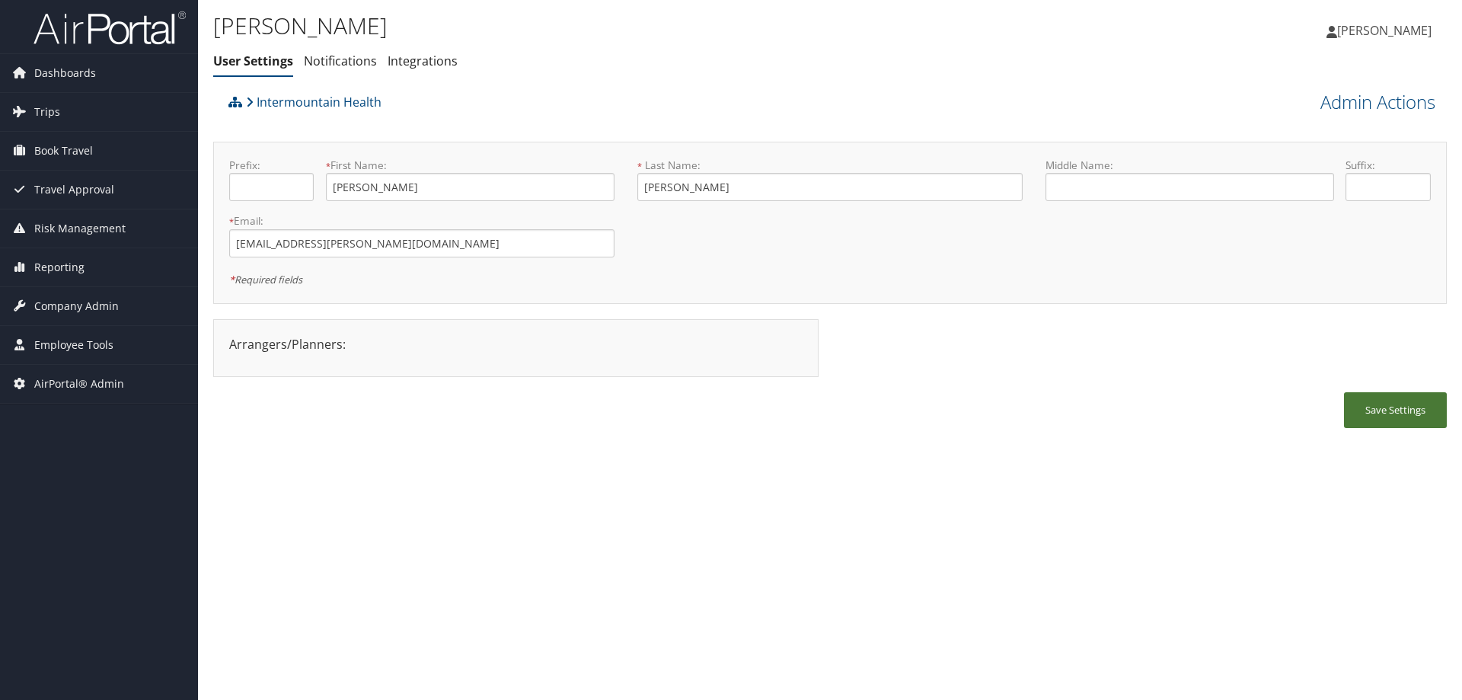
click at [1395, 418] on button "Save Settings" at bounding box center [1395, 410] width 103 height 36
click at [80, 303] on span "Company Admin" at bounding box center [76, 306] width 85 height 38
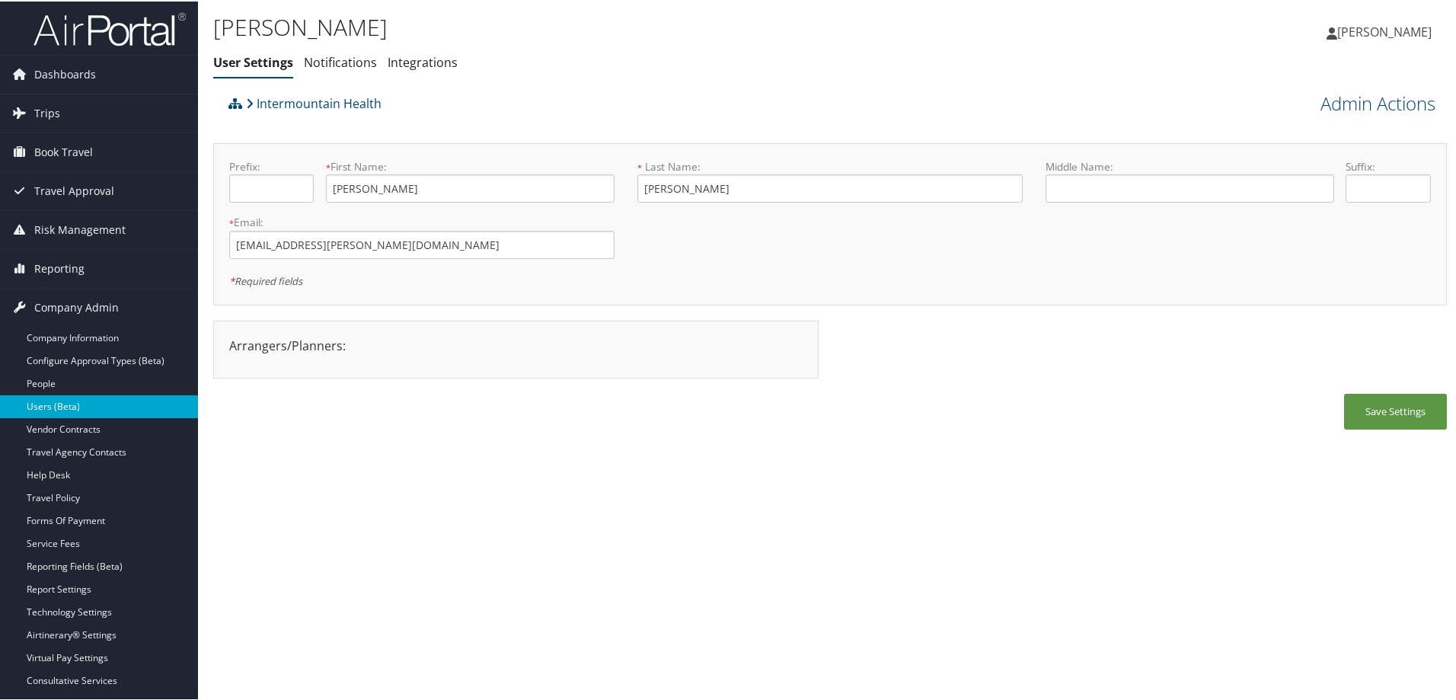
click at [104, 399] on link "Users (Beta)" at bounding box center [99, 405] width 198 height 23
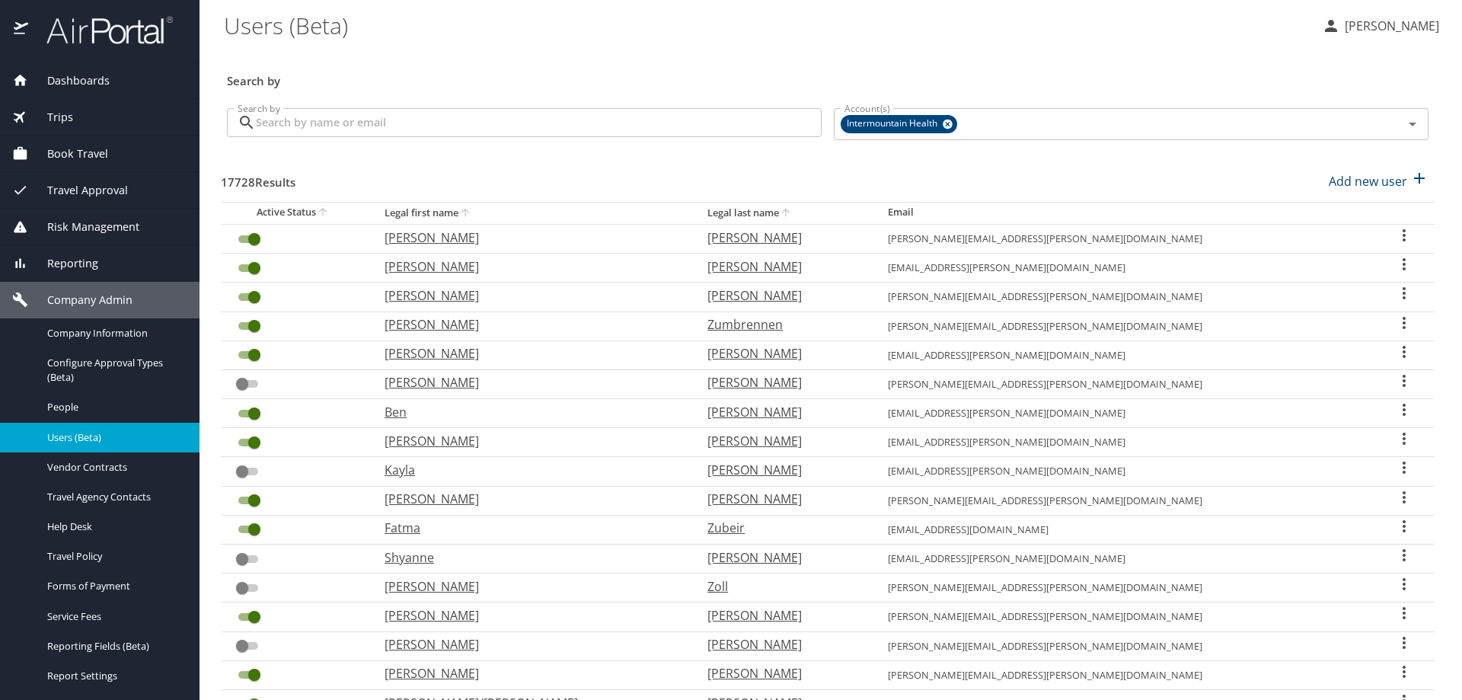
click at [512, 129] on input "Search by" at bounding box center [539, 122] width 566 height 29
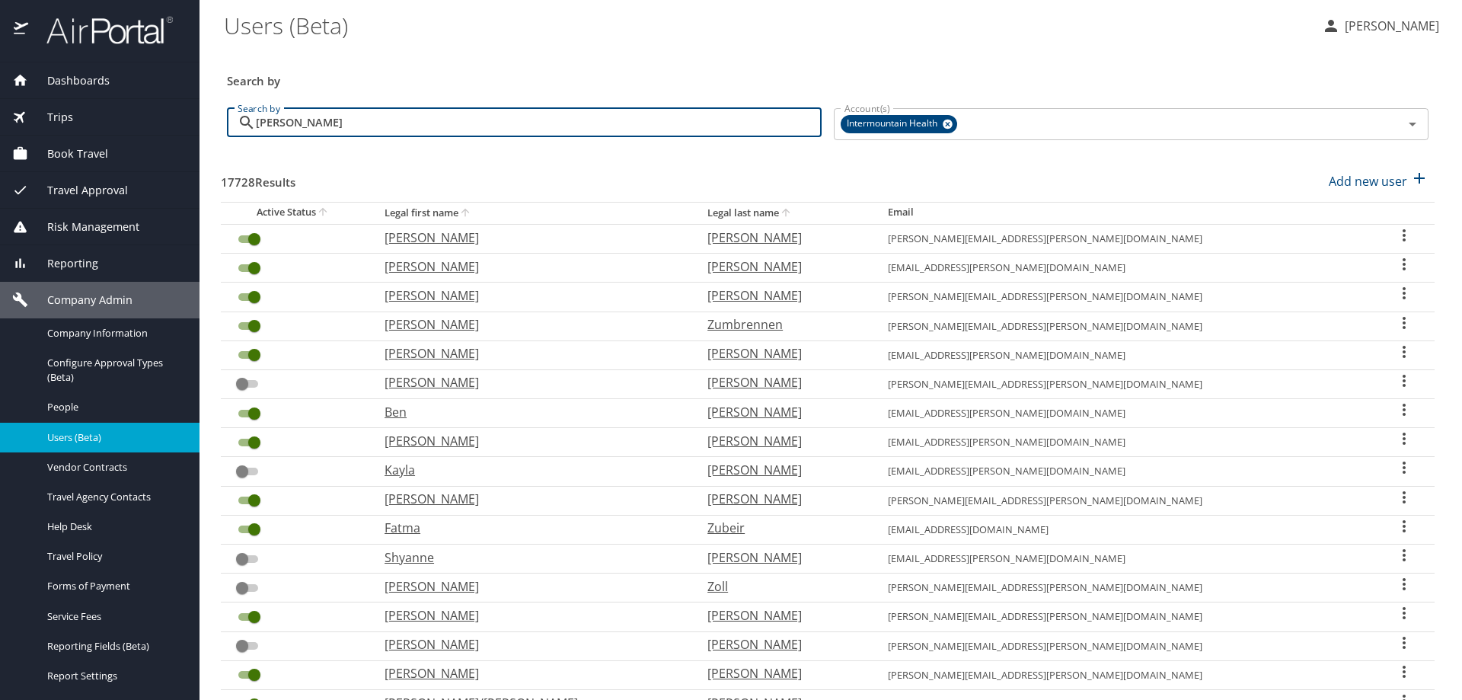
type input "[PERSON_NAME]"
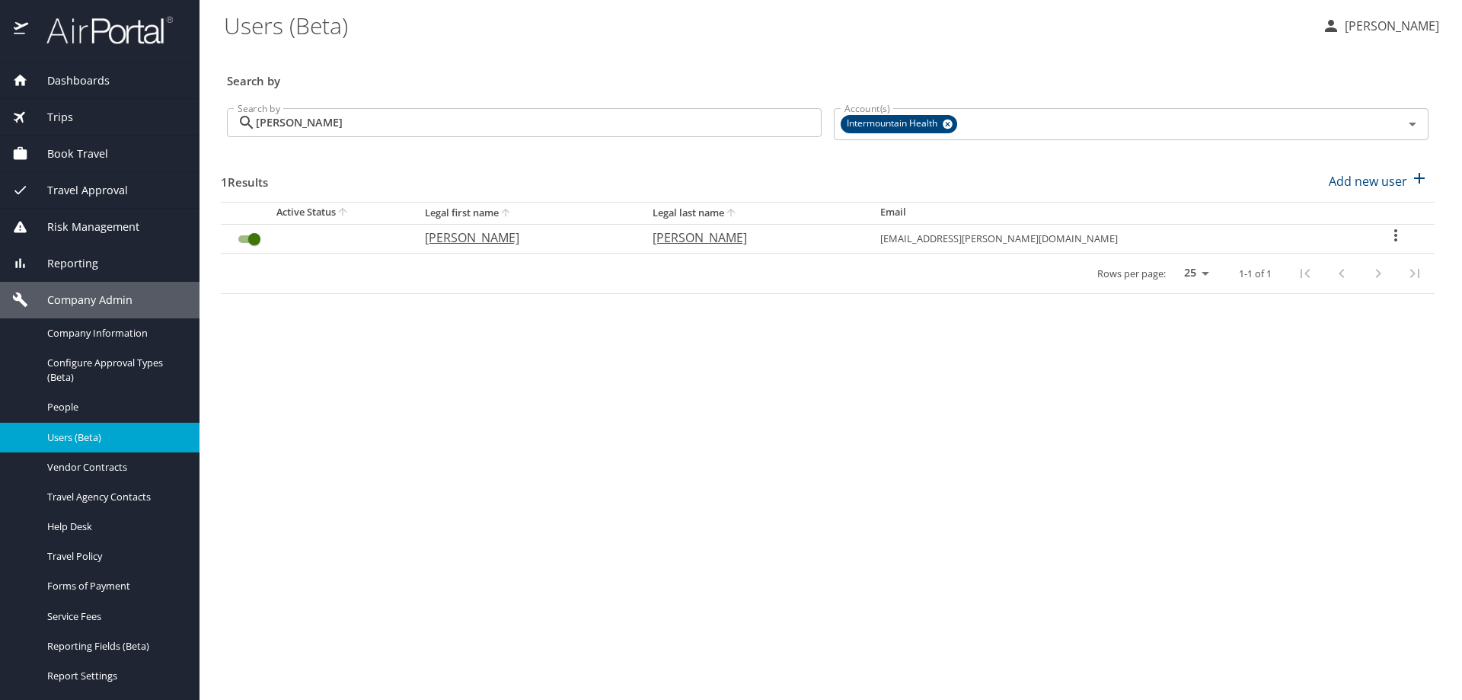
click at [1388, 235] on icon "User Search Table" at bounding box center [1396, 235] width 18 height 18
click at [1378, 237] on li "View profile" at bounding box center [1342, 237] width 221 height 27
select select "US"
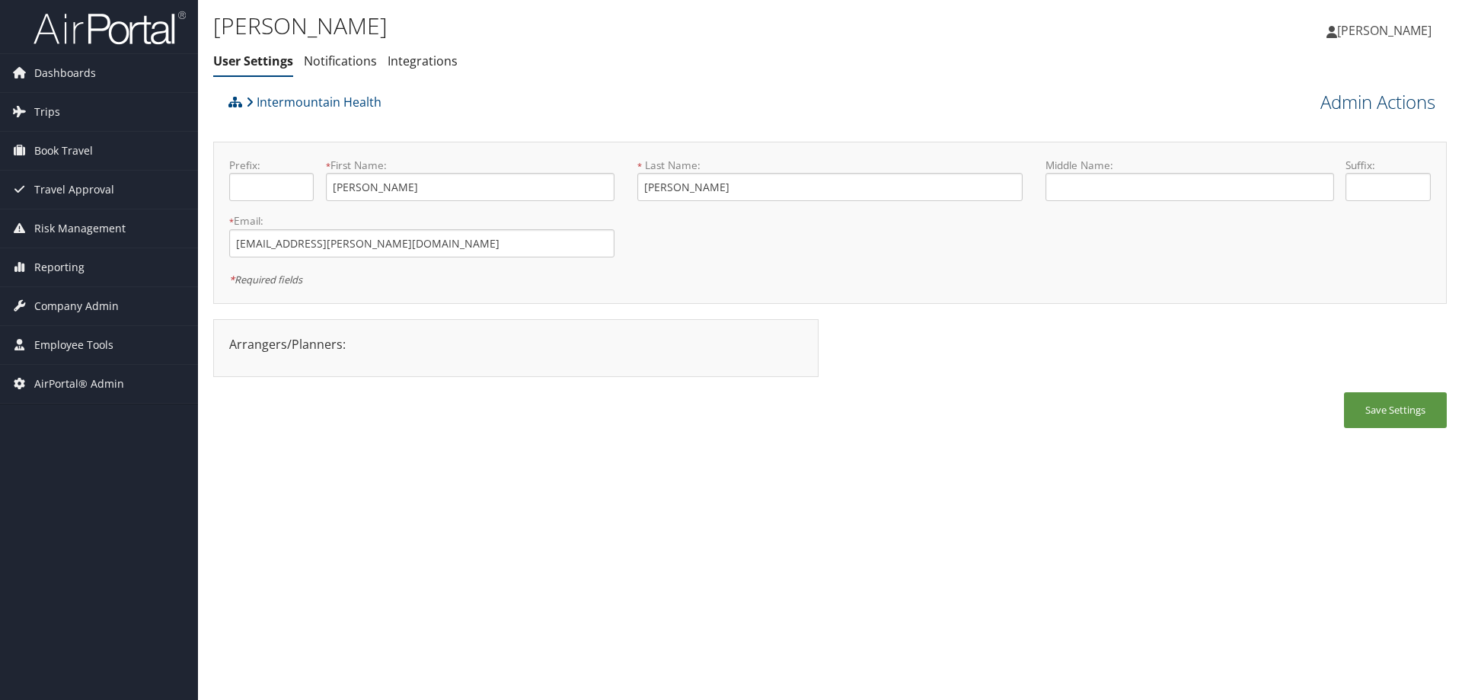
click at [1358, 104] on link "Admin Actions" at bounding box center [1378, 102] width 115 height 26
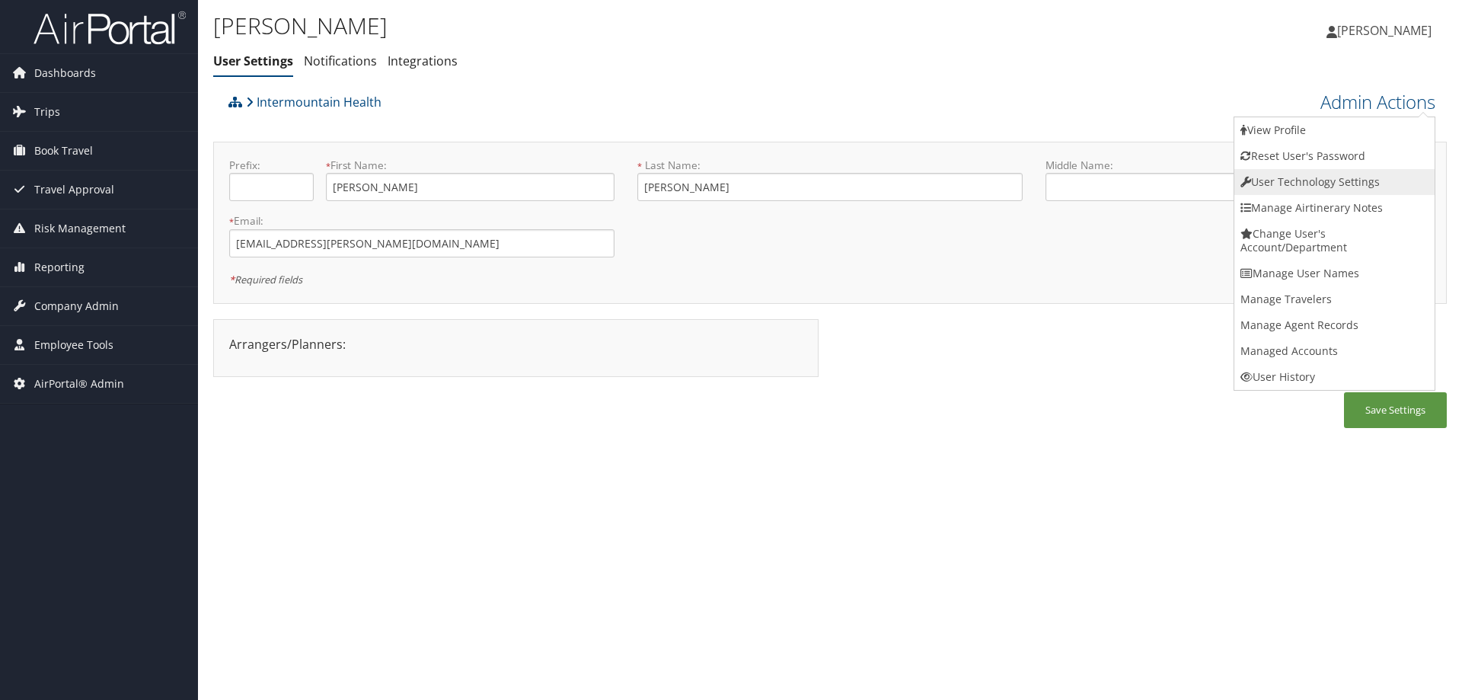
click at [1293, 182] on link "User Technology Settings" at bounding box center [1335, 182] width 200 height 26
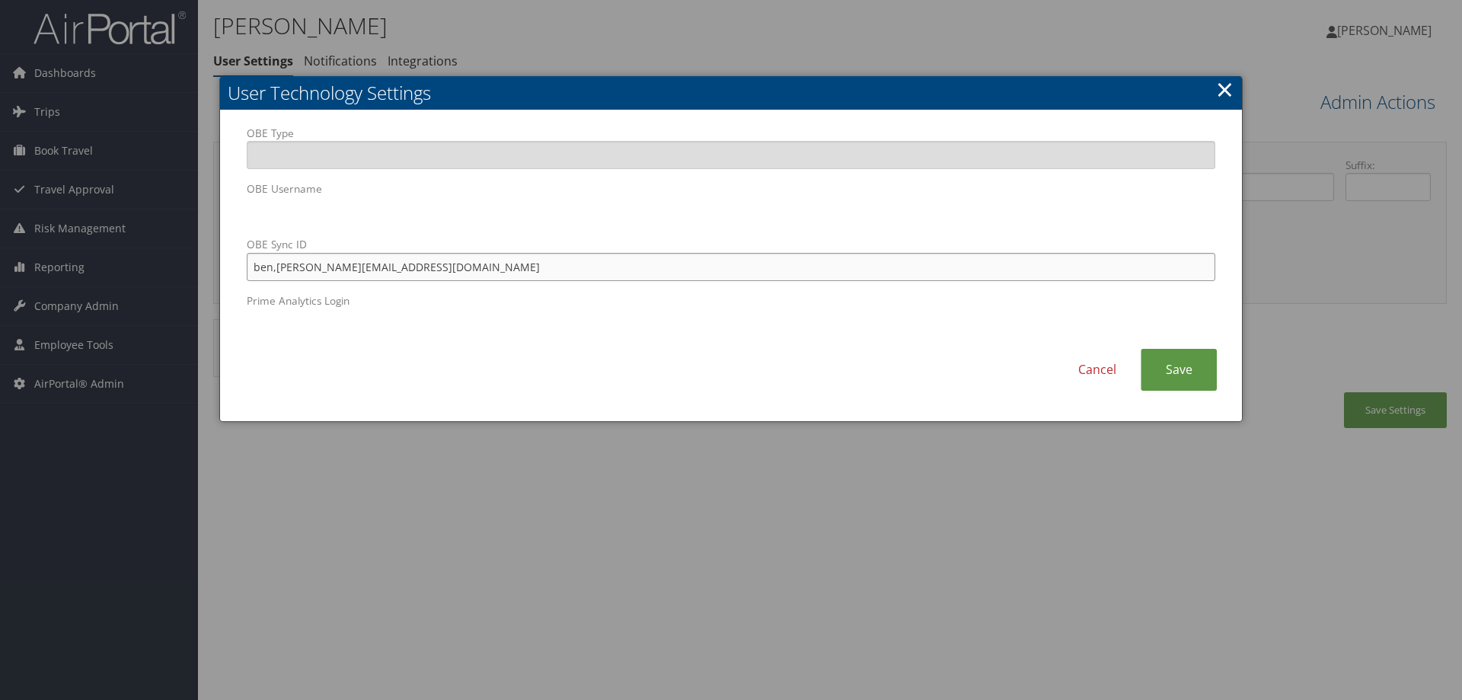
paste input "ben,keidan@imail.org"
drag, startPoint x: 483, startPoint y: 273, endPoint x: 363, endPoint y: 269, distance: 120.4
click at [363, 269] on input "ben,keidan@imail.orgben,keidan@imail.org" at bounding box center [731, 267] width 969 height 28
type input "ben,keidan@imail.org"
click at [1203, 370] on link "Save" at bounding box center [1179, 370] width 76 height 42
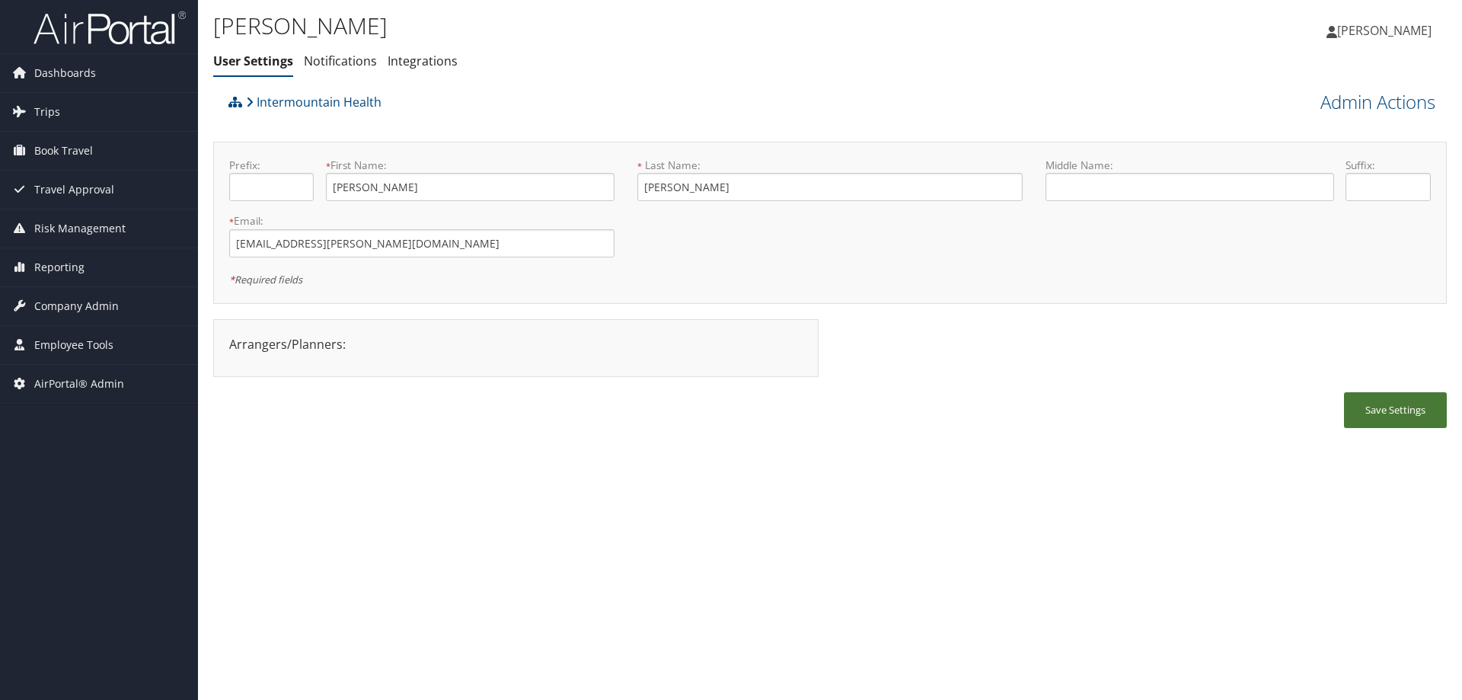
click at [1396, 411] on button "Save Settings" at bounding box center [1395, 410] width 103 height 36
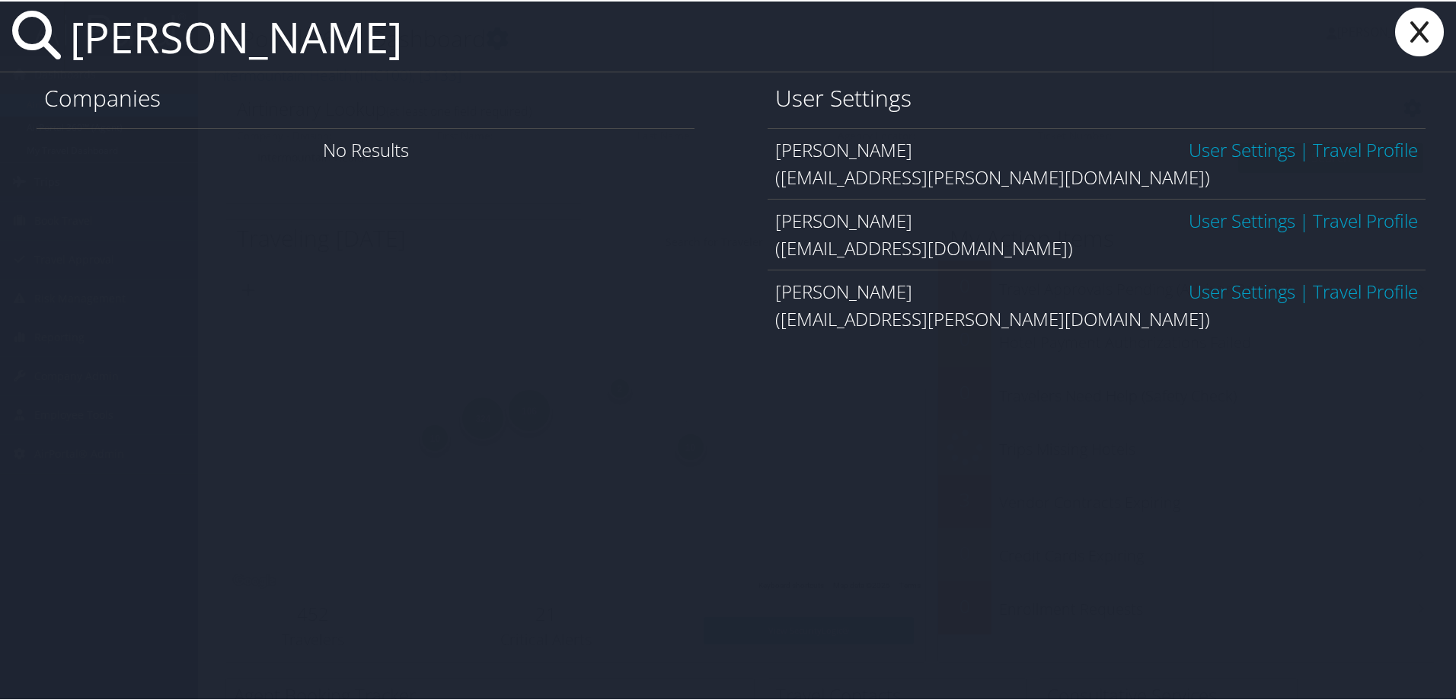
type input "keidan"
click at [1322, 143] on link "Travel Profile" at bounding box center [1365, 148] width 105 height 25
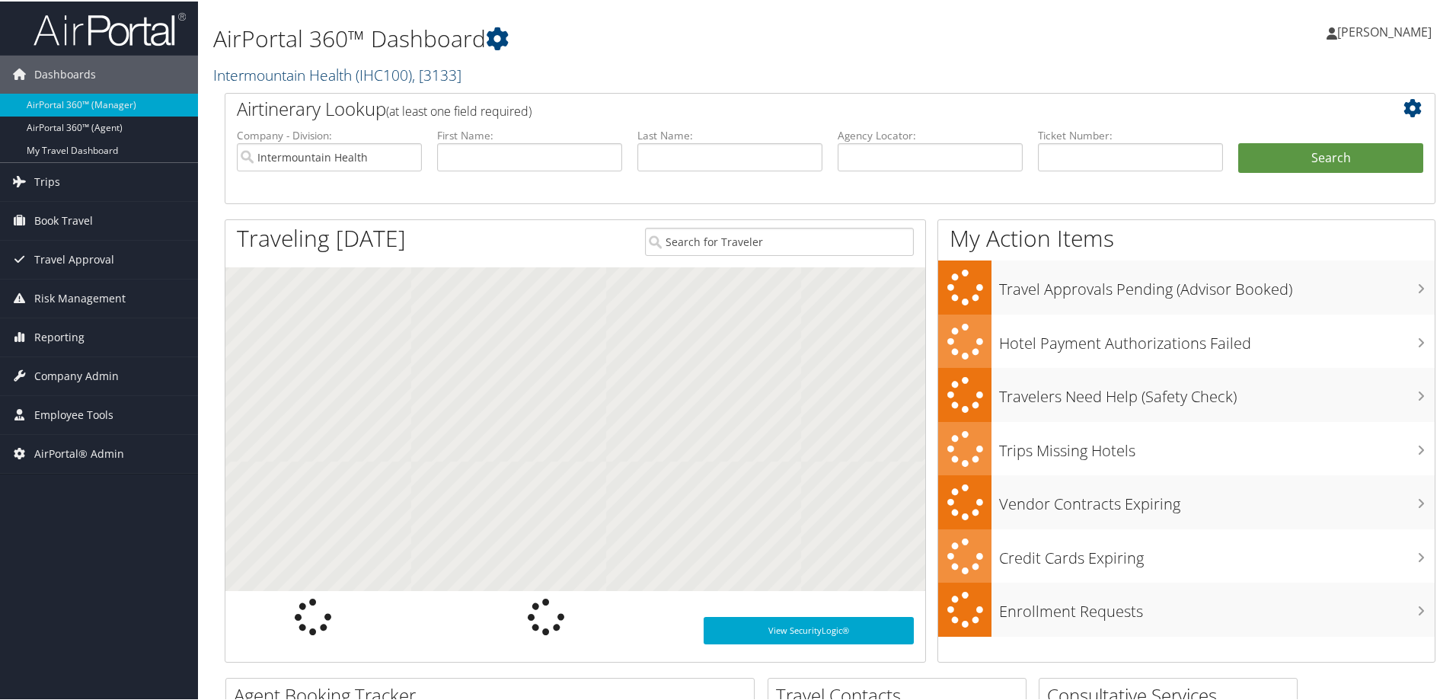
click at [255, 69] on link "Intermountain Health ( IHC100 ) , [ 3133 ]" at bounding box center [337, 73] width 248 height 21
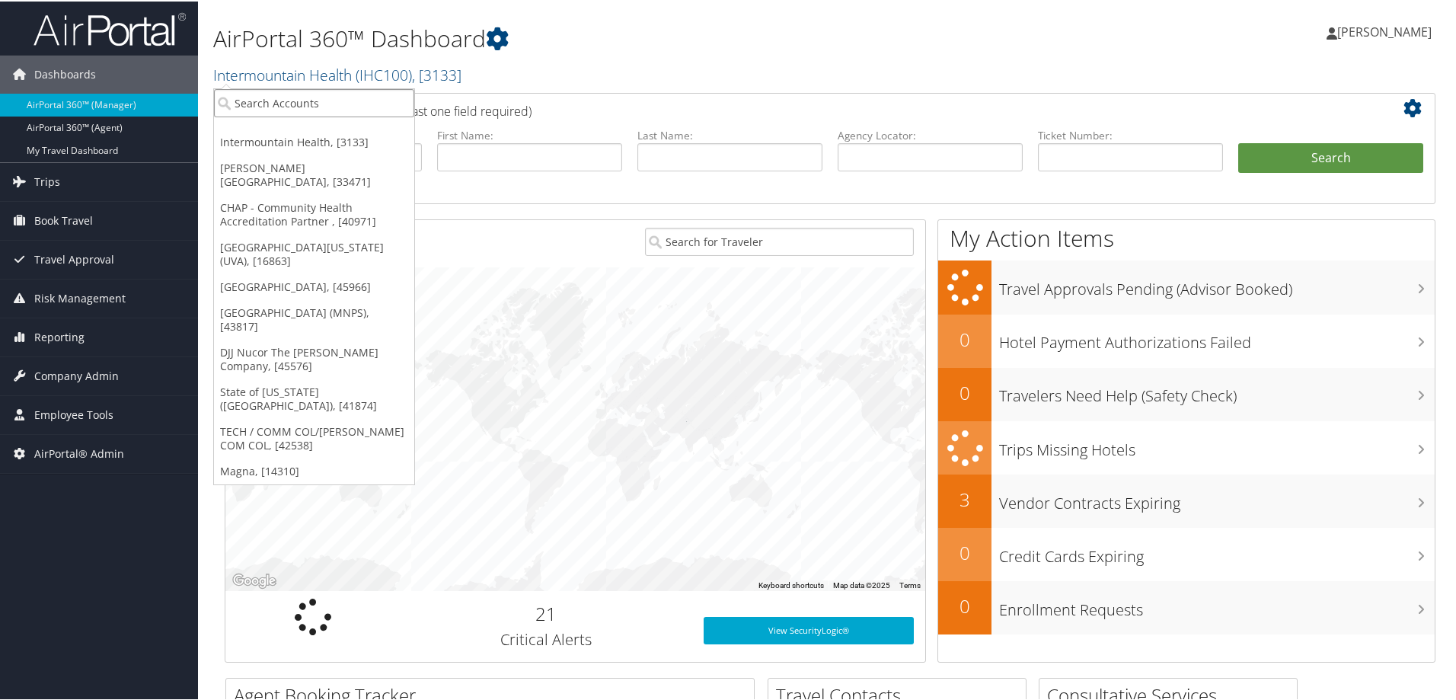
click at [347, 99] on input "search" at bounding box center [314, 102] width 200 height 28
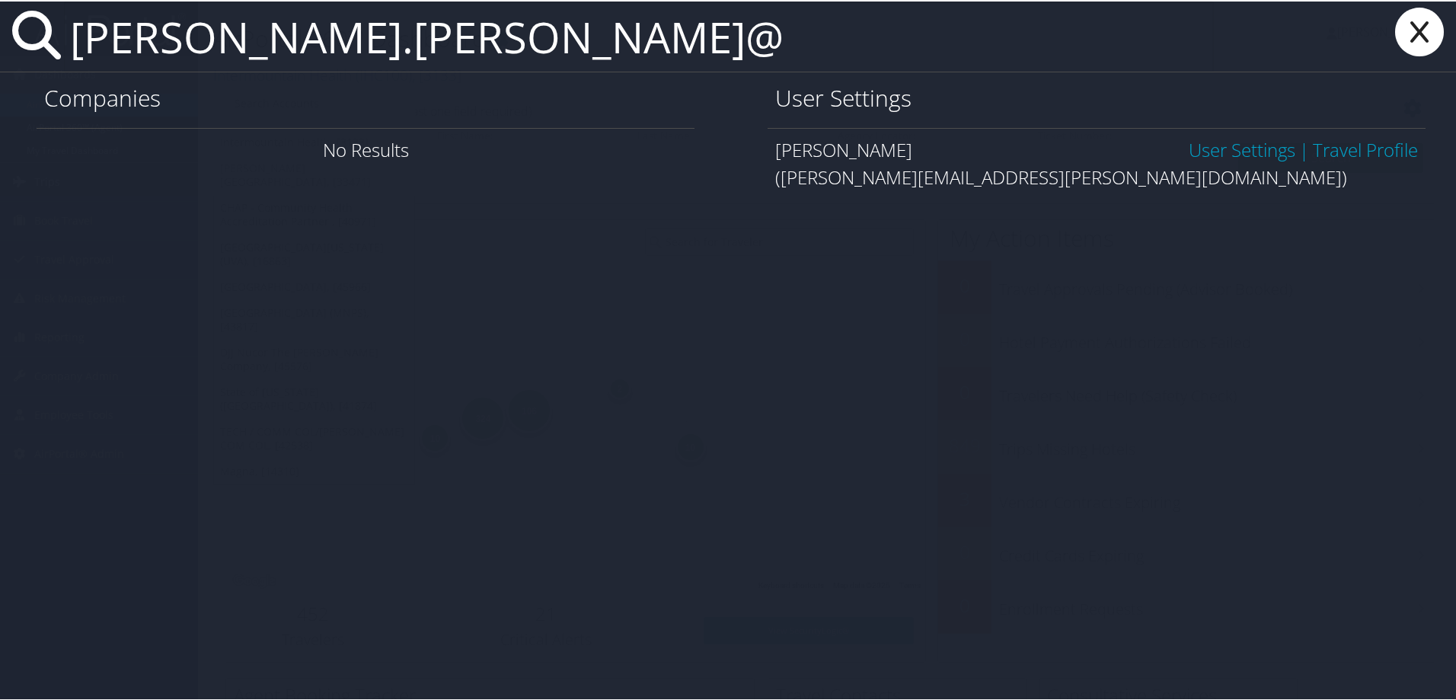
type input "[PERSON_NAME].[PERSON_NAME]@"
click at [1224, 146] on link "User Settings" at bounding box center [1242, 148] width 107 height 25
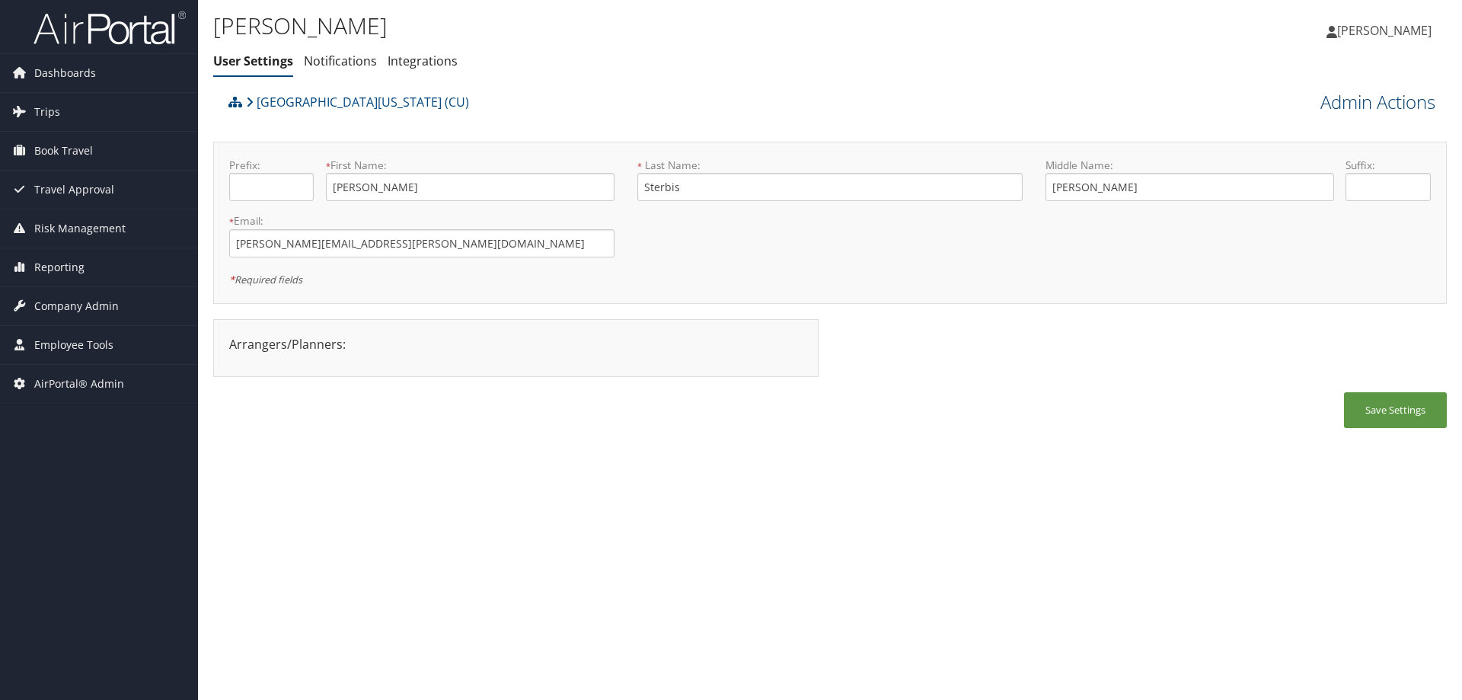
click at [1337, 101] on link "Admin Actions" at bounding box center [1378, 102] width 115 height 26
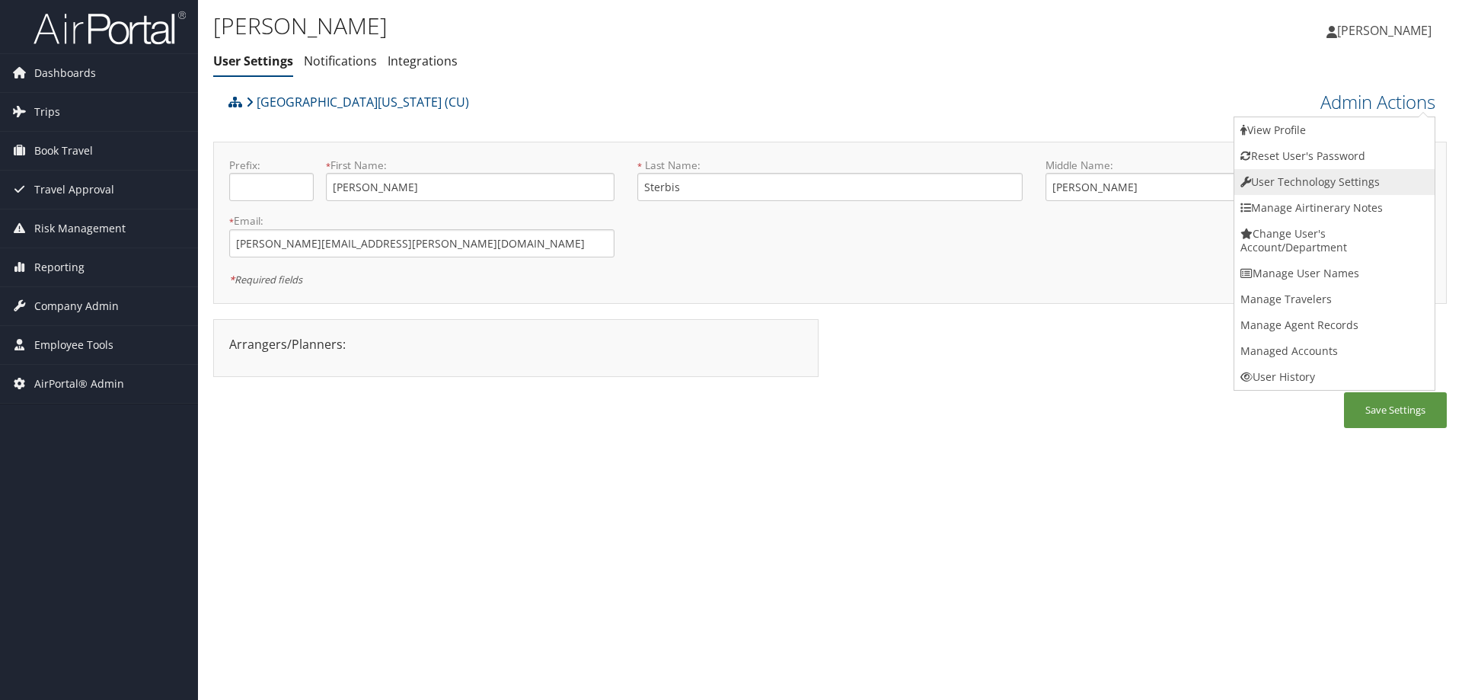
click at [1301, 180] on link "User Technology Settings" at bounding box center [1335, 182] width 200 height 26
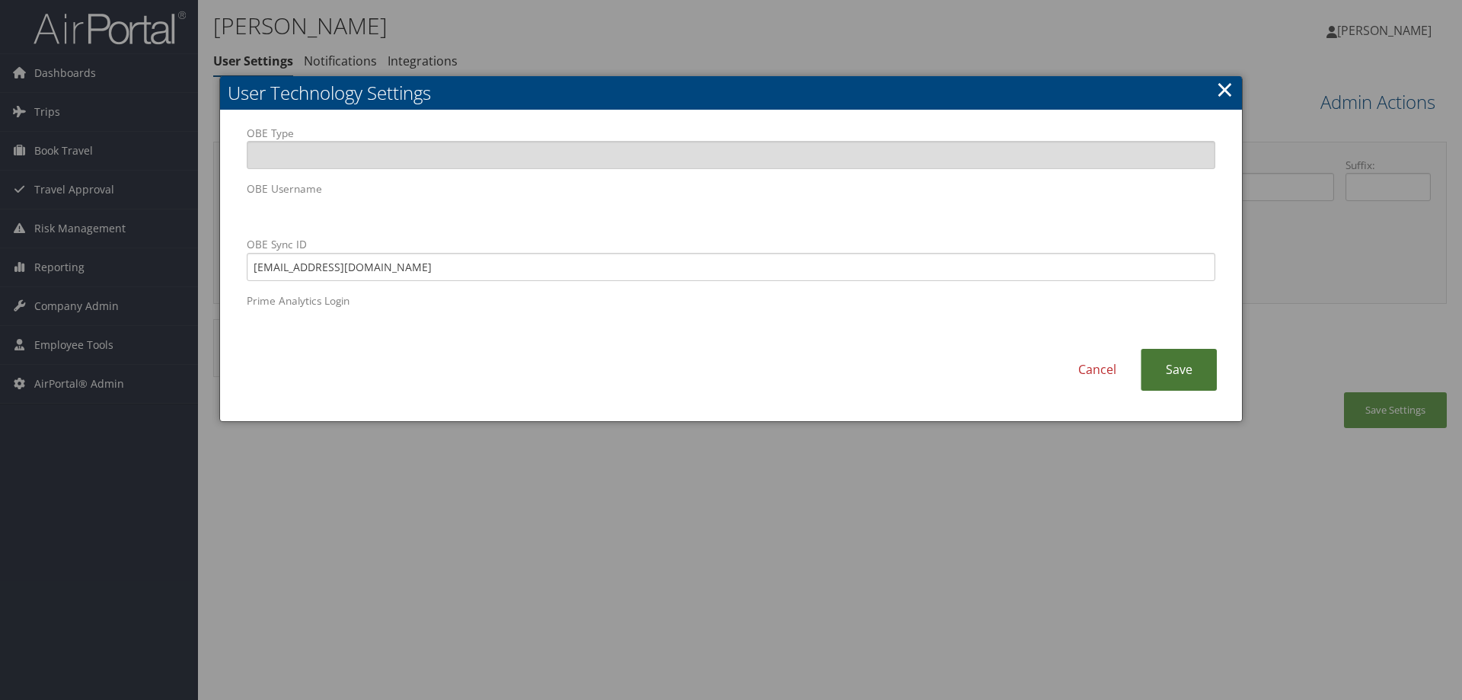
click at [1178, 369] on link "Save" at bounding box center [1179, 370] width 76 height 42
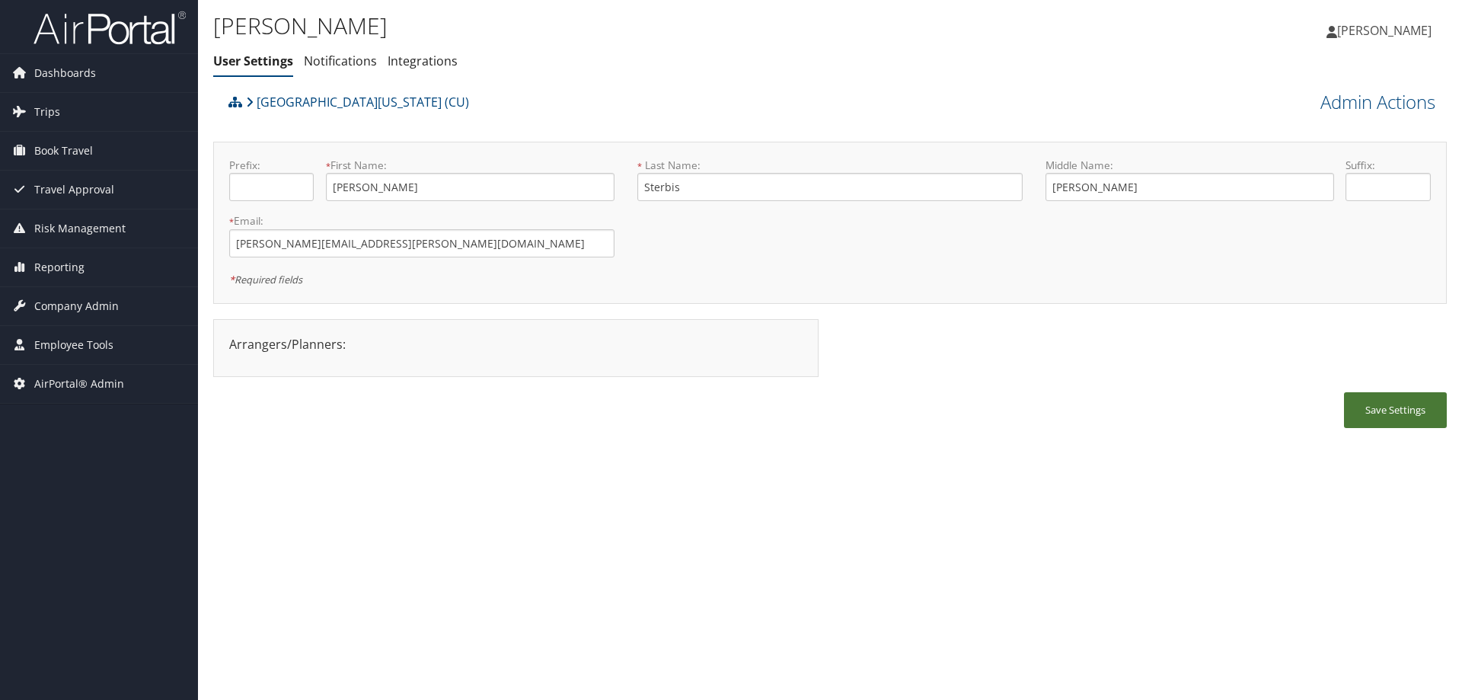
click at [1373, 414] on button "Save Settings" at bounding box center [1395, 410] width 103 height 36
click at [297, 105] on link "[GEOGRAPHIC_DATA][US_STATE] (CU)" at bounding box center [357, 102] width 223 height 30
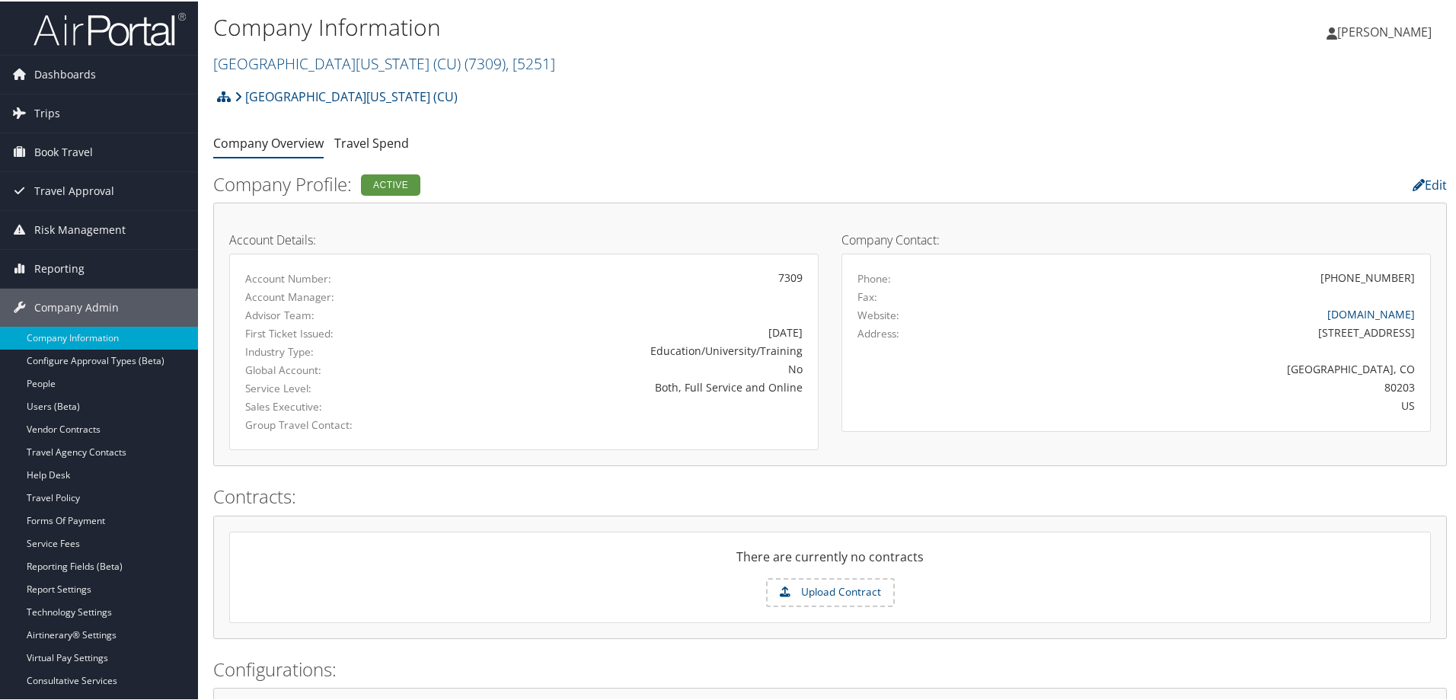
click at [314, 54] on link "[GEOGRAPHIC_DATA][US_STATE] (CU) ( 7309 ) , [ 5251 ]" at bounding box center [384, 62] width 342 height 21
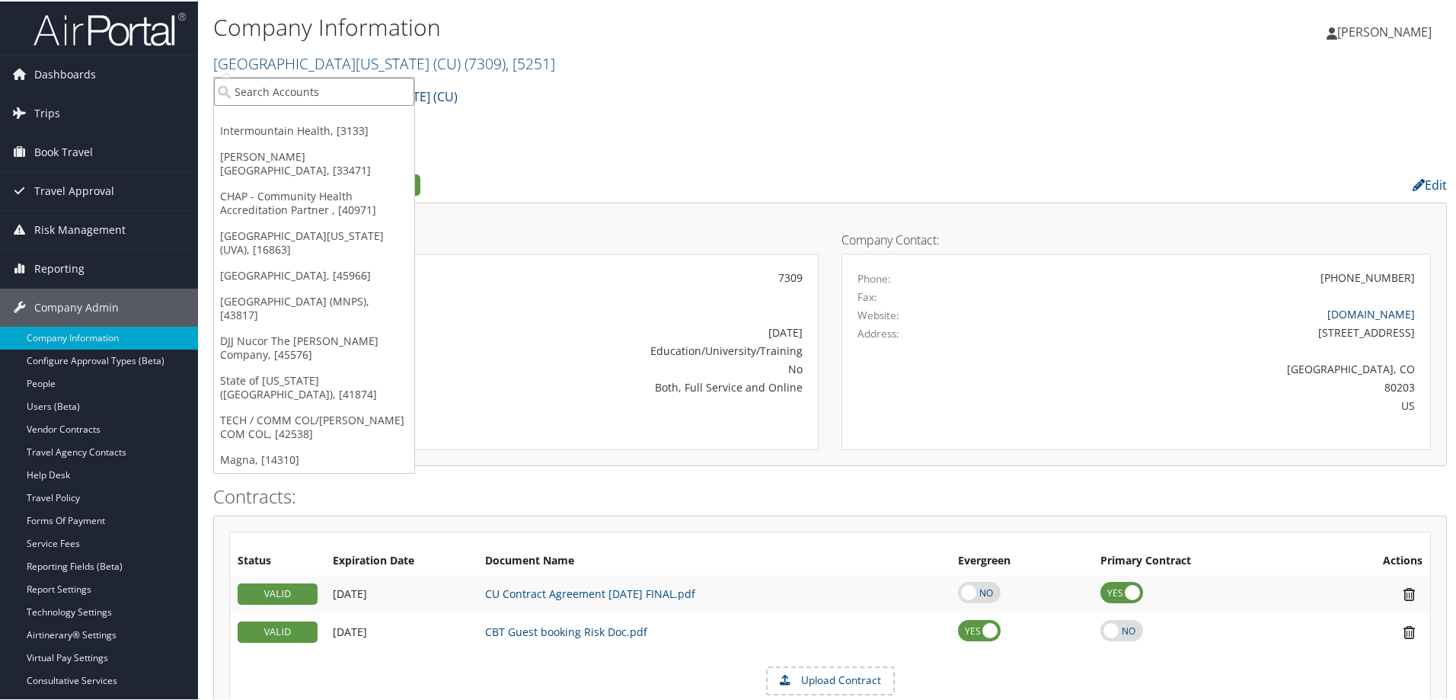
click at [331, 92] on input "search" at bounding box center [314, 90] width 200 height 28
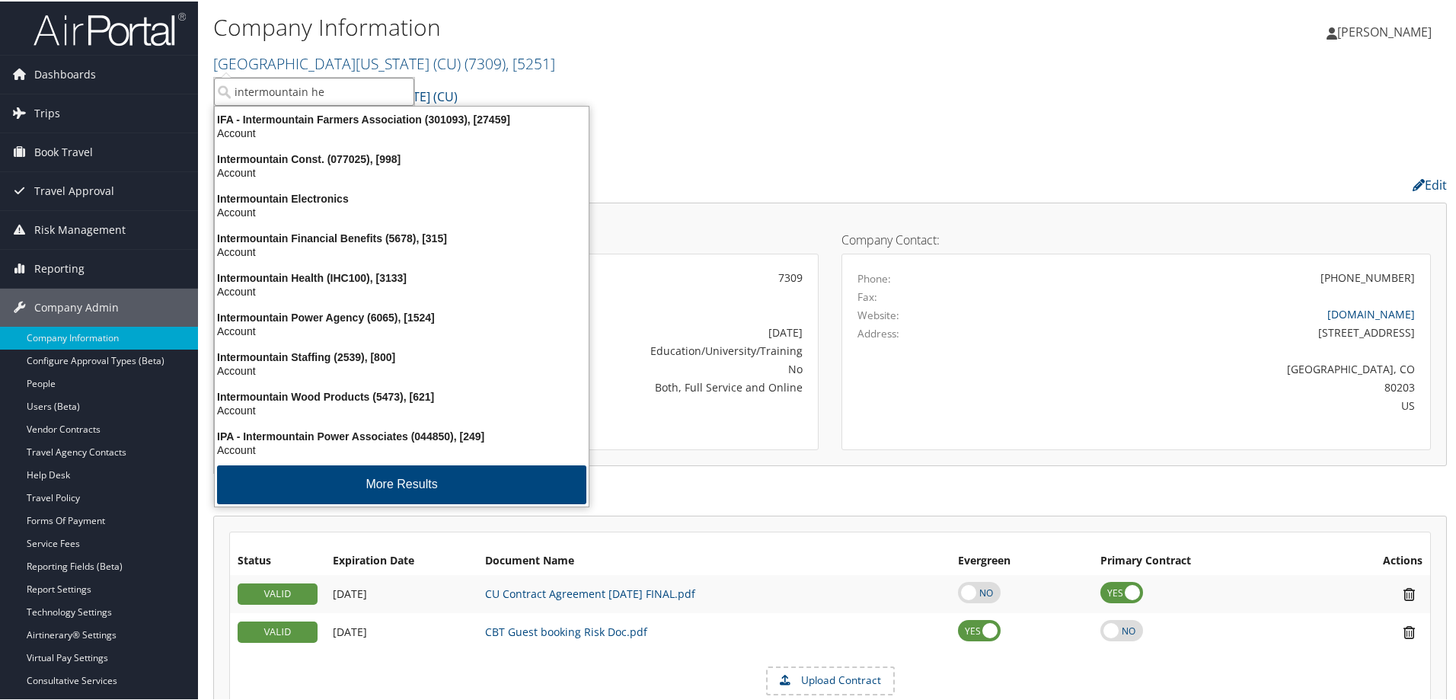
type input "intermountain hea"
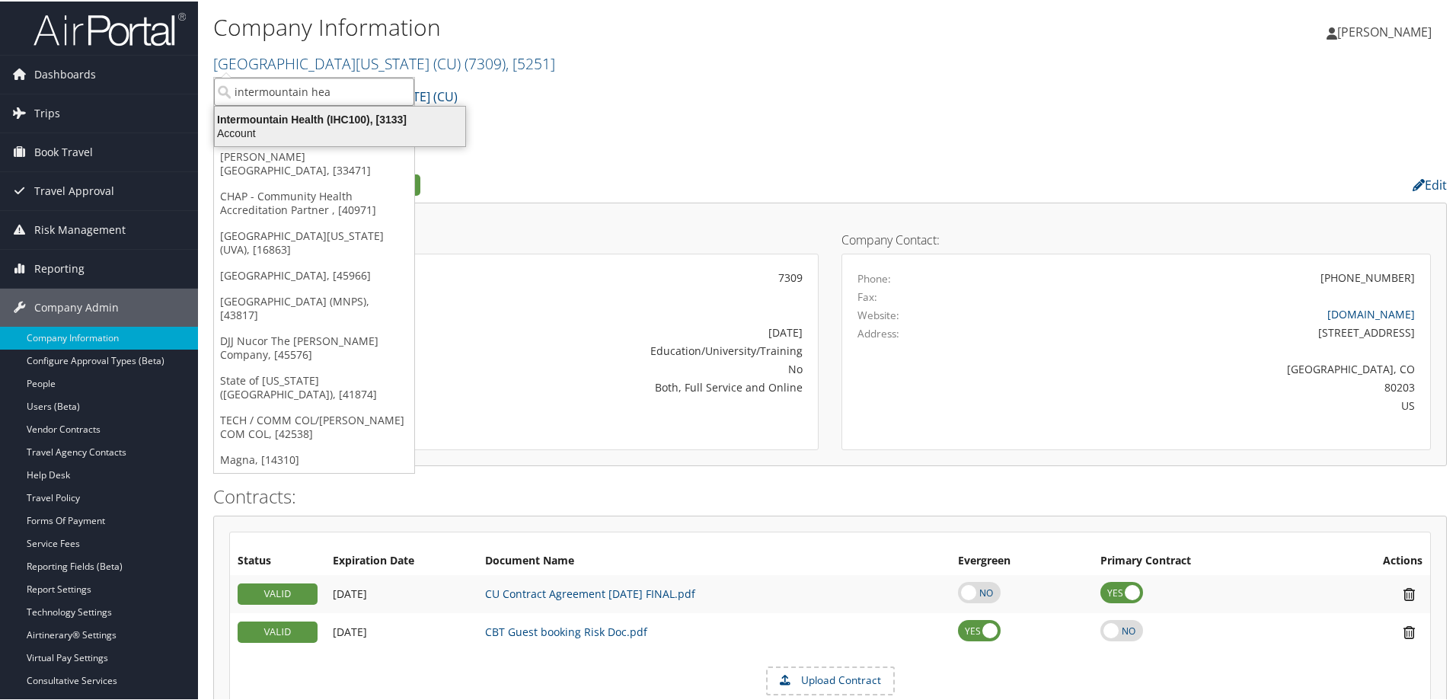
click at [350, 123] on div "Intermountain Health (IHC100), [3133]" at bounding box center [340, 118] width 269 height 14
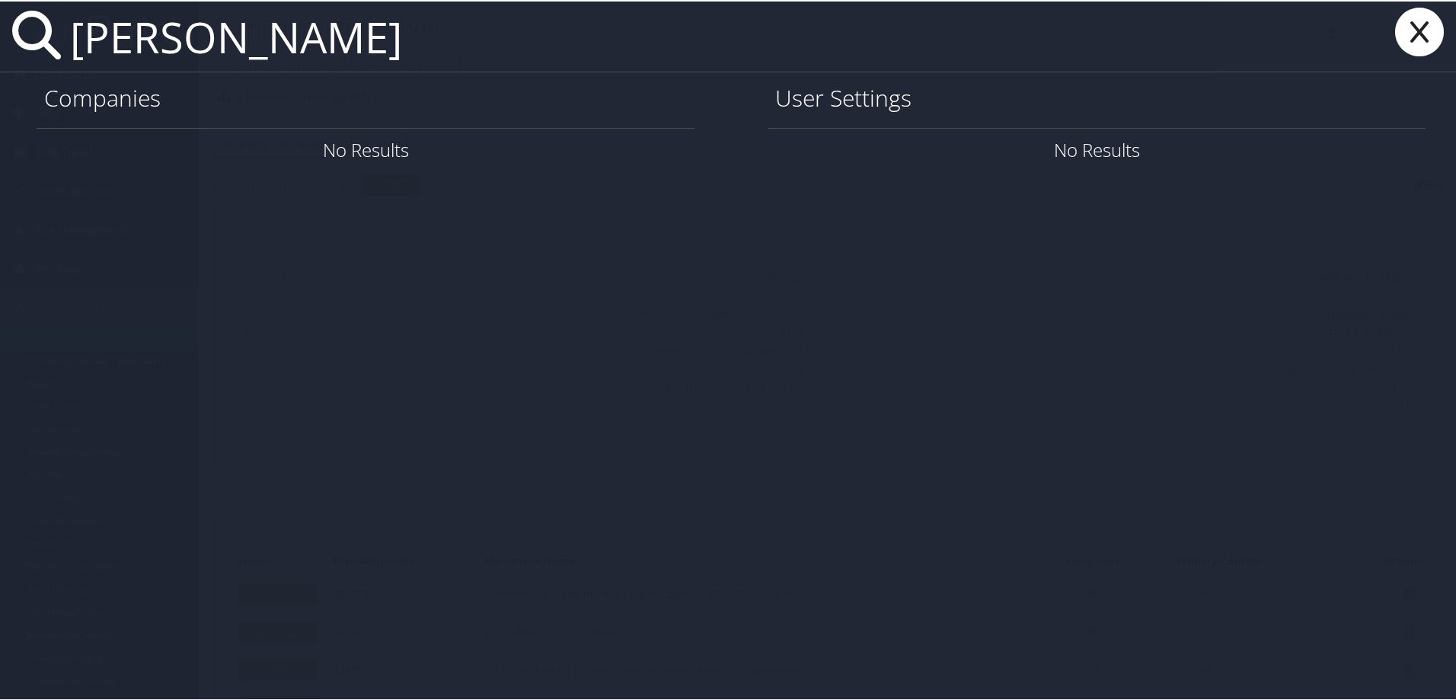
type input "[PERSON_NAME]"
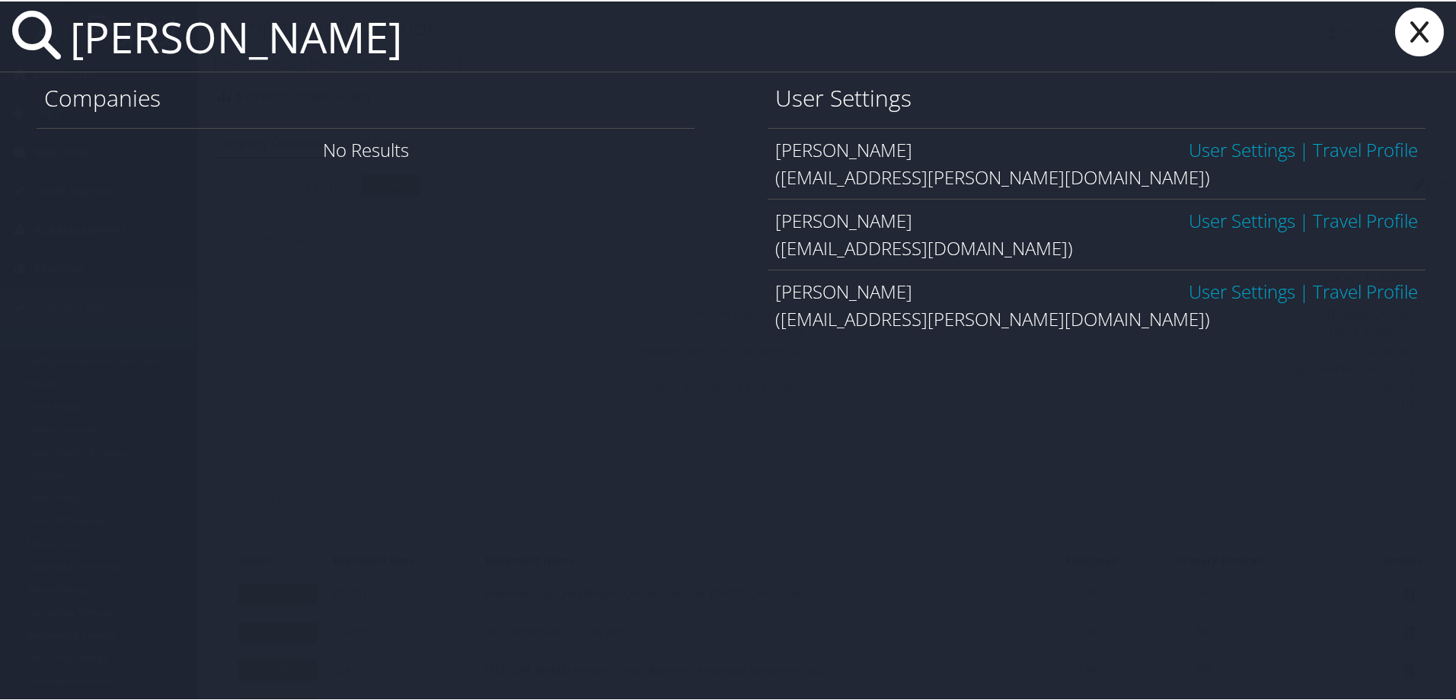
click at [1194, 148] on link "User Settings" at bounding box center [1242, 148] width 107 height 25
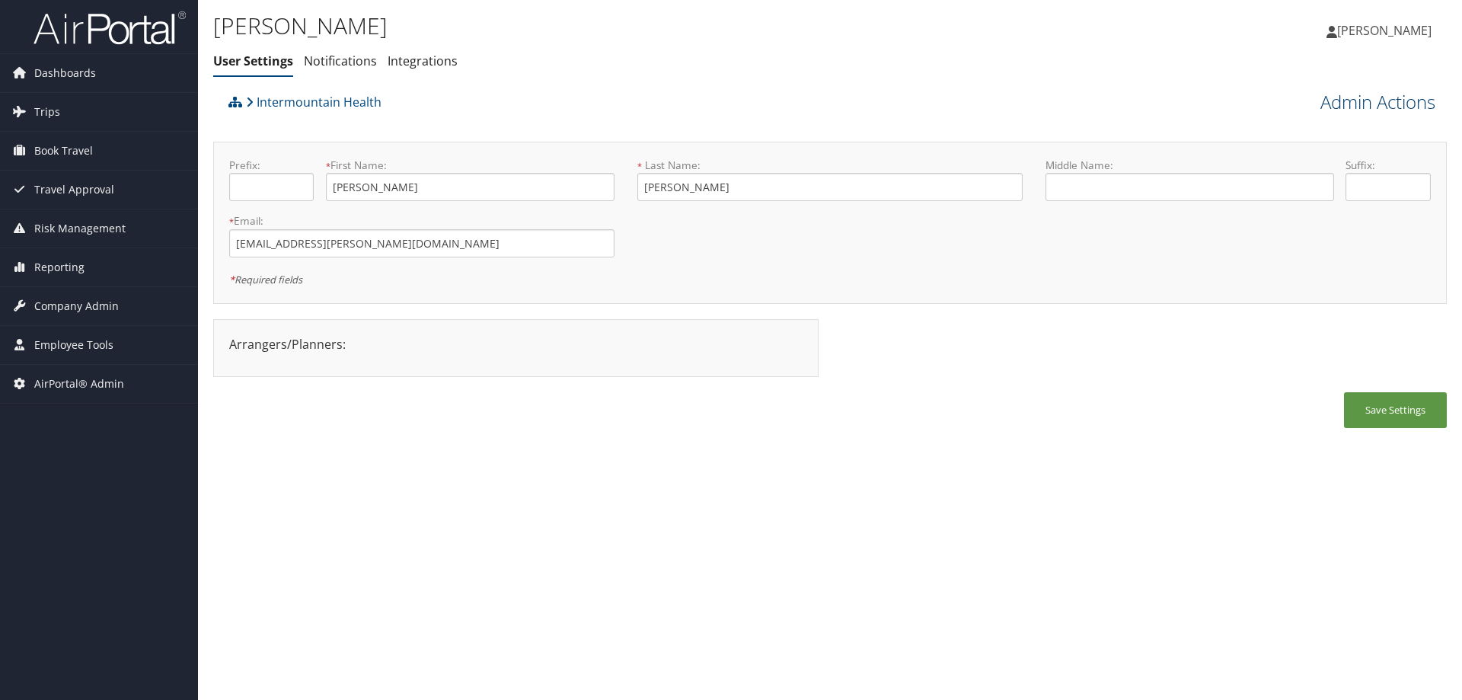
click at [1347, 102] on link "Admin Actions" at bounding box center [1378, 102] width 115 height 26
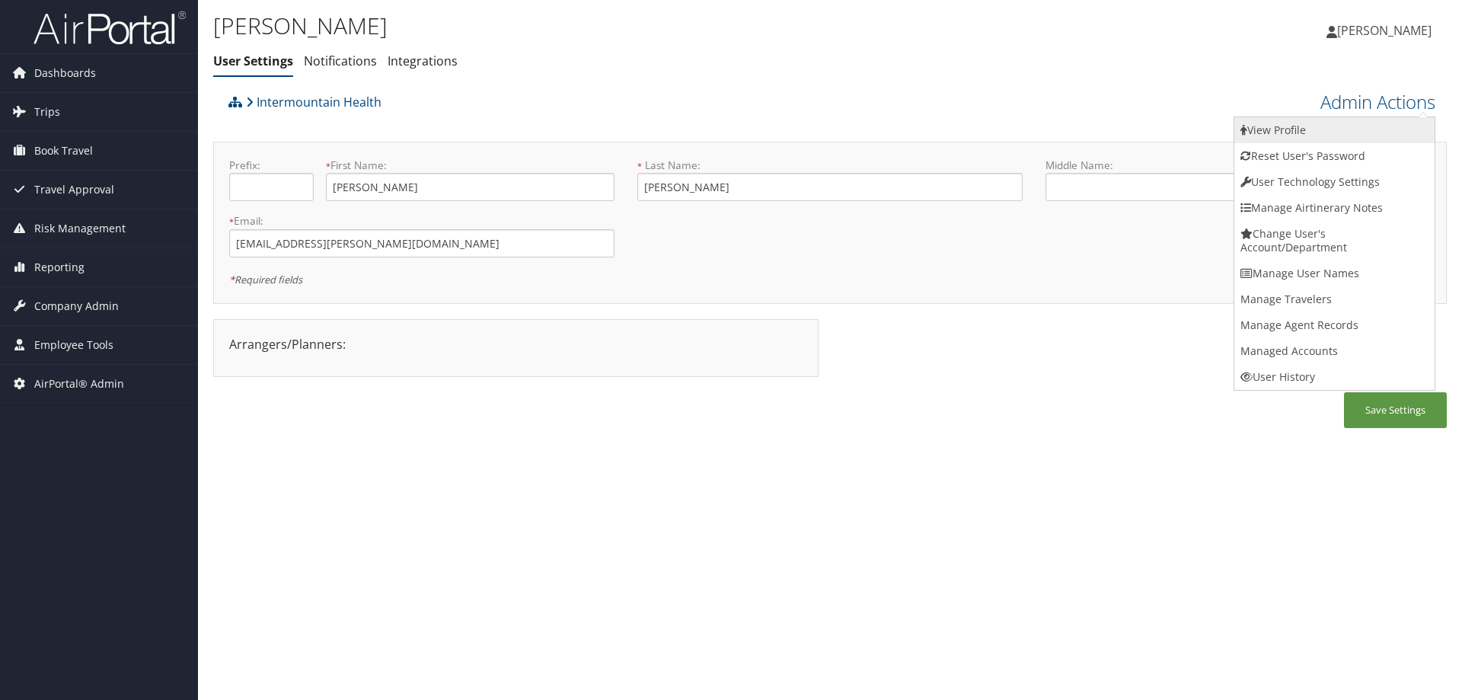
click at [1331, 126] on link "View Profile" at bounding box center [1335, 130] width 200 height 26
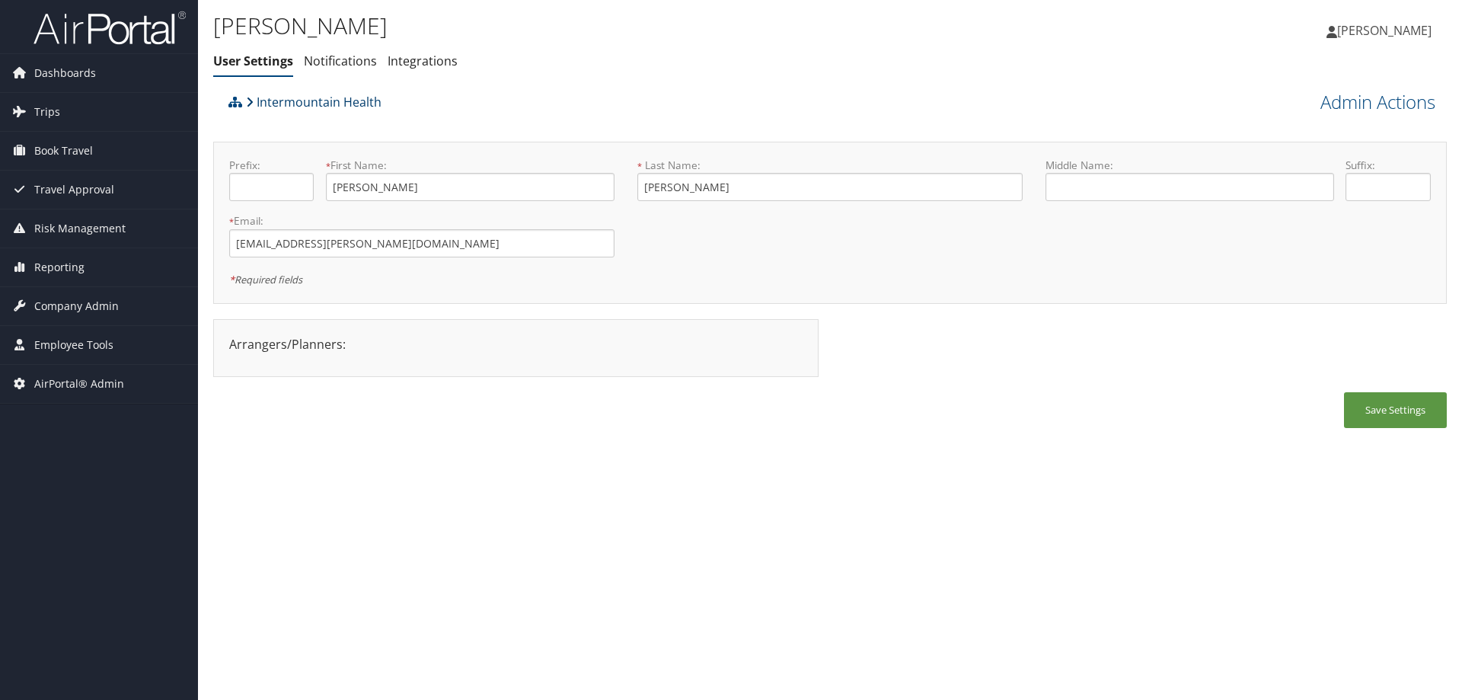
click at [324, 99] on link "Intermountain Health" at bounding box center [314, 102] width 136 height 30
click at [1349, 96] on link "Admin Actions" at bounding box center [1378, 102] width 115 height 26
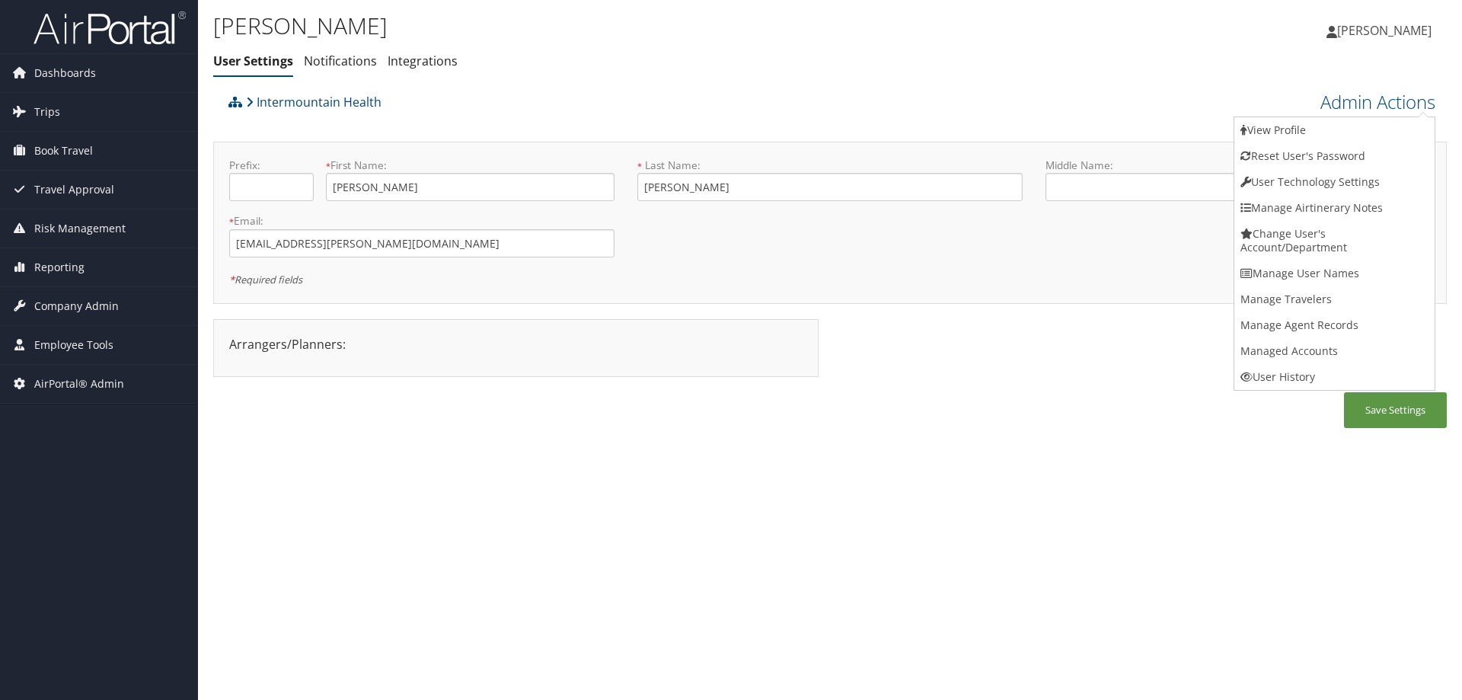
click at [1012, 530] on div "Benjamin Keidan User Settings Notifications Integrations User Settings Notifica…" at bounding box center [830, 350] width 1264 height 700
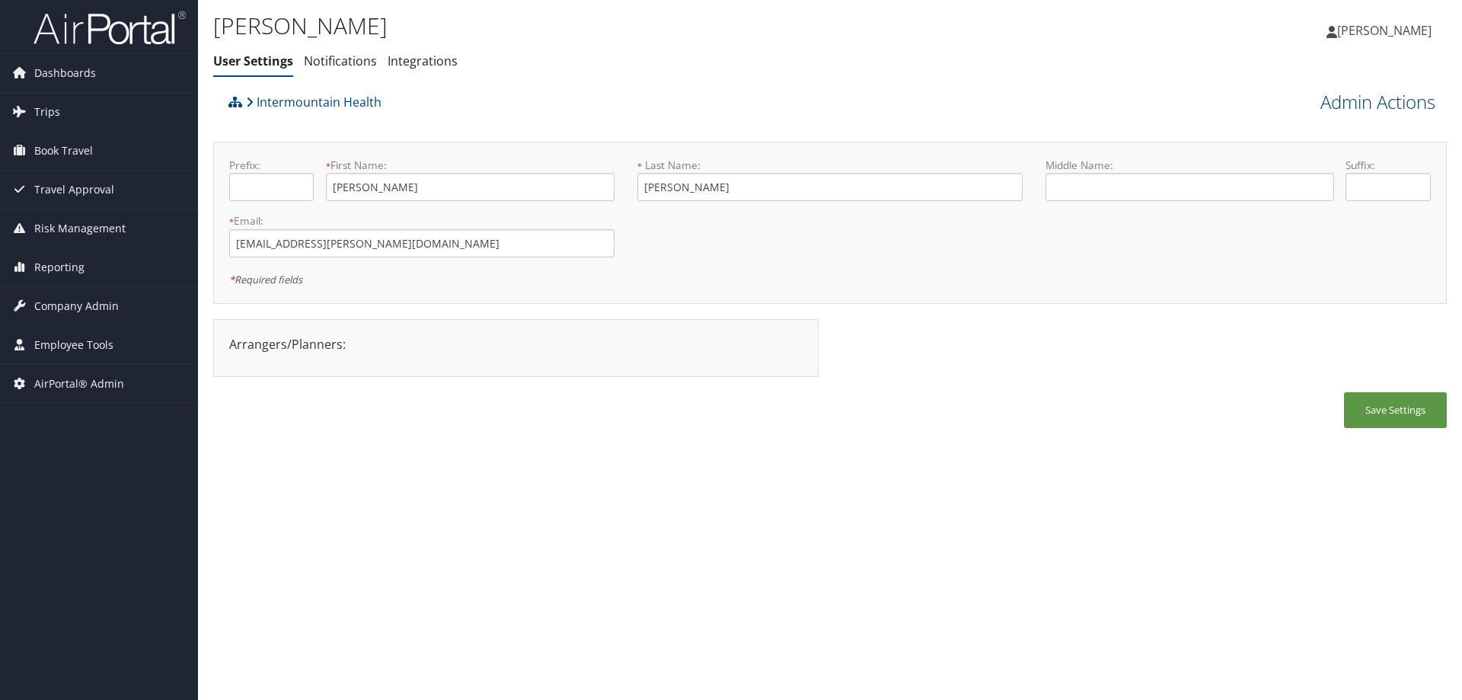
click at [1344, 96] on link "Admin Actions" at bounding box center [1378, 102] width 115 height 26
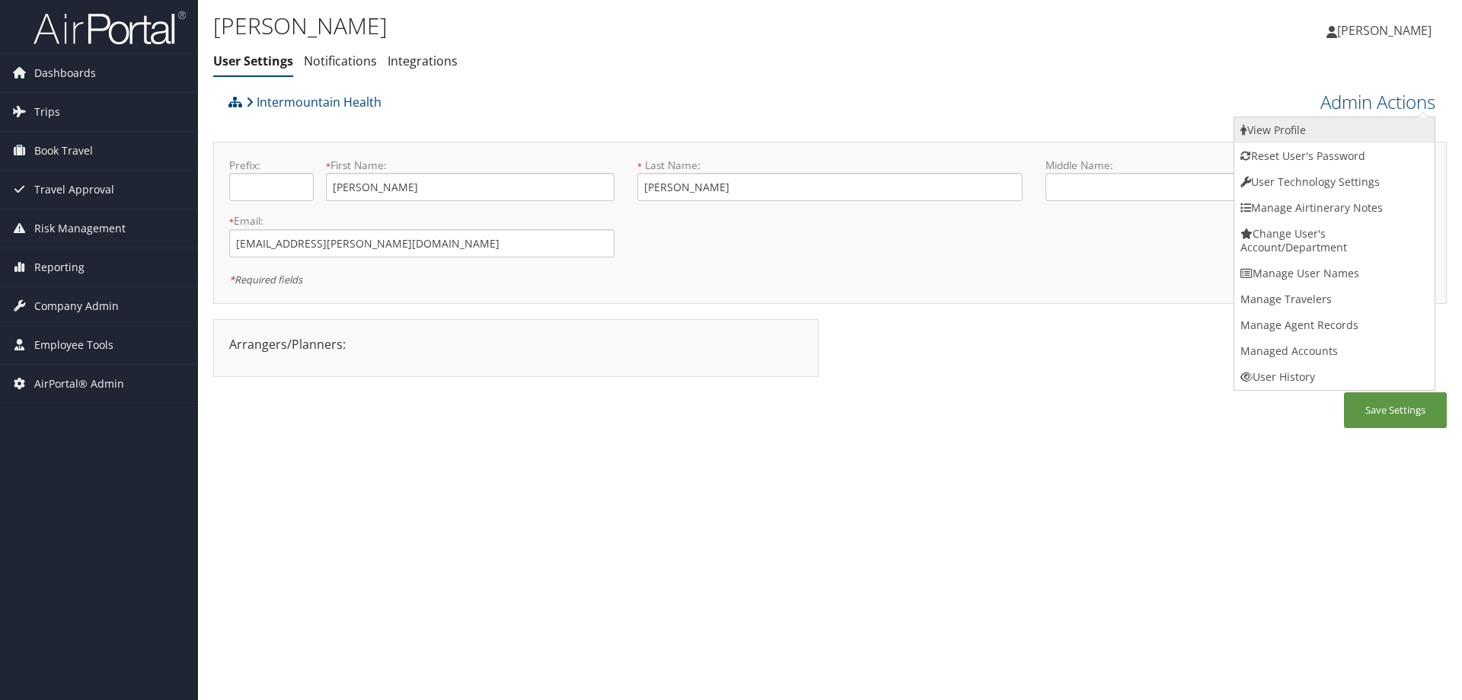
click at [1281, 129] on link "View Profile" at bounding box center [1335, 130] width 200 height 26
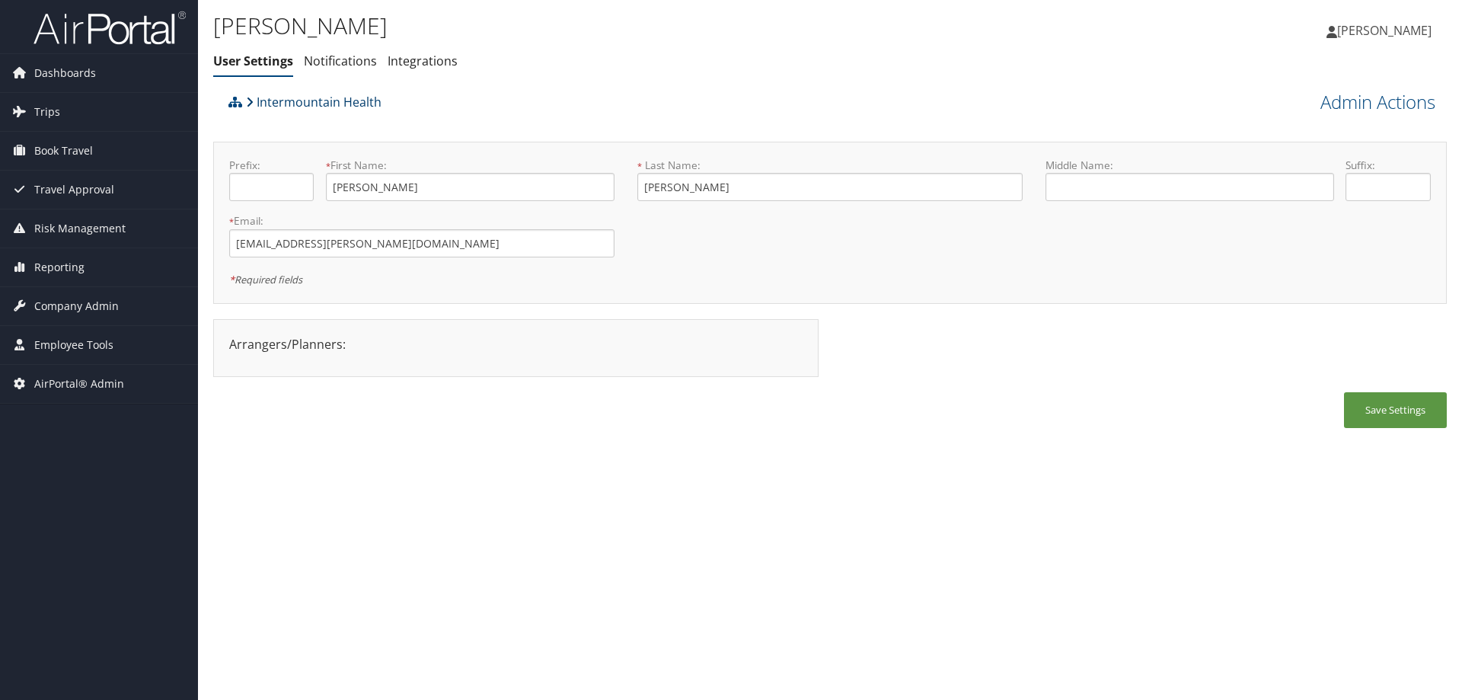
click at [299, 101] on link "Intermountain Health" at bounding box center [314, 102] width 136 height 30
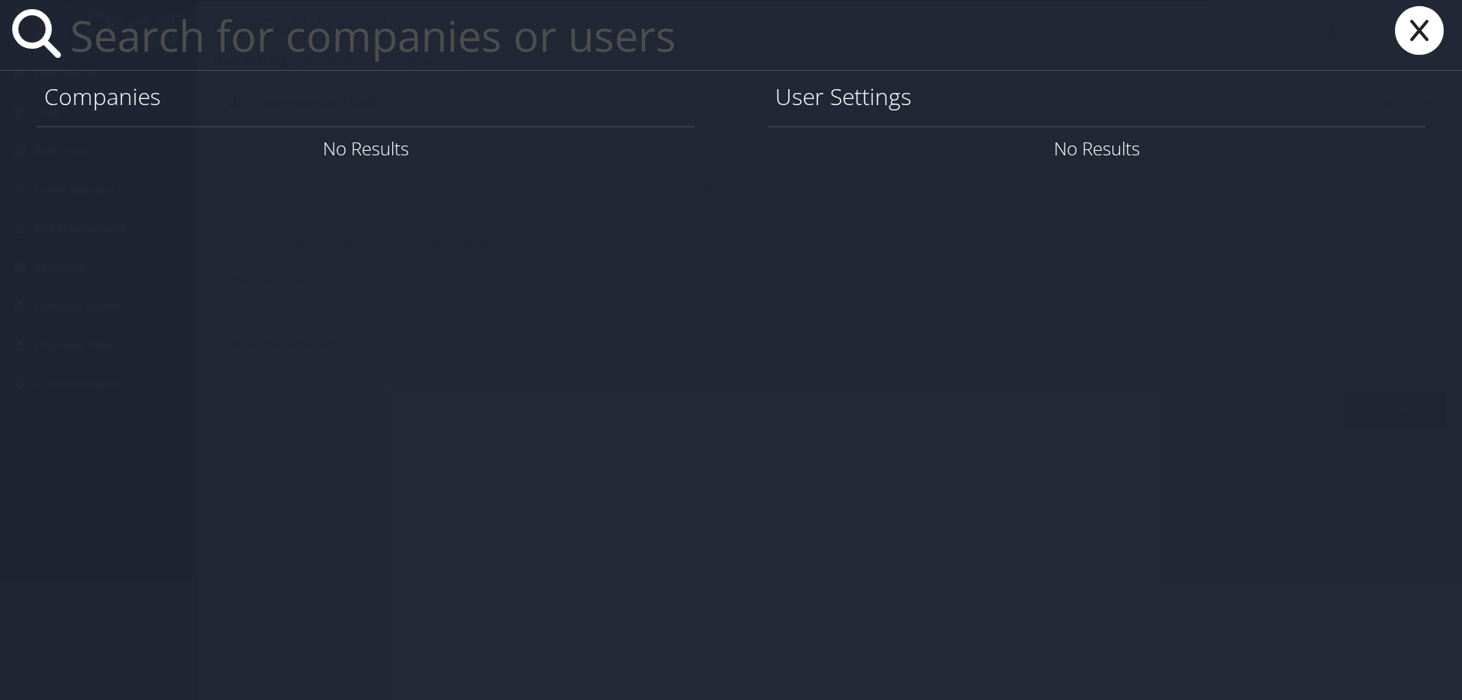
paste input "liruiqi@usc.edu>"
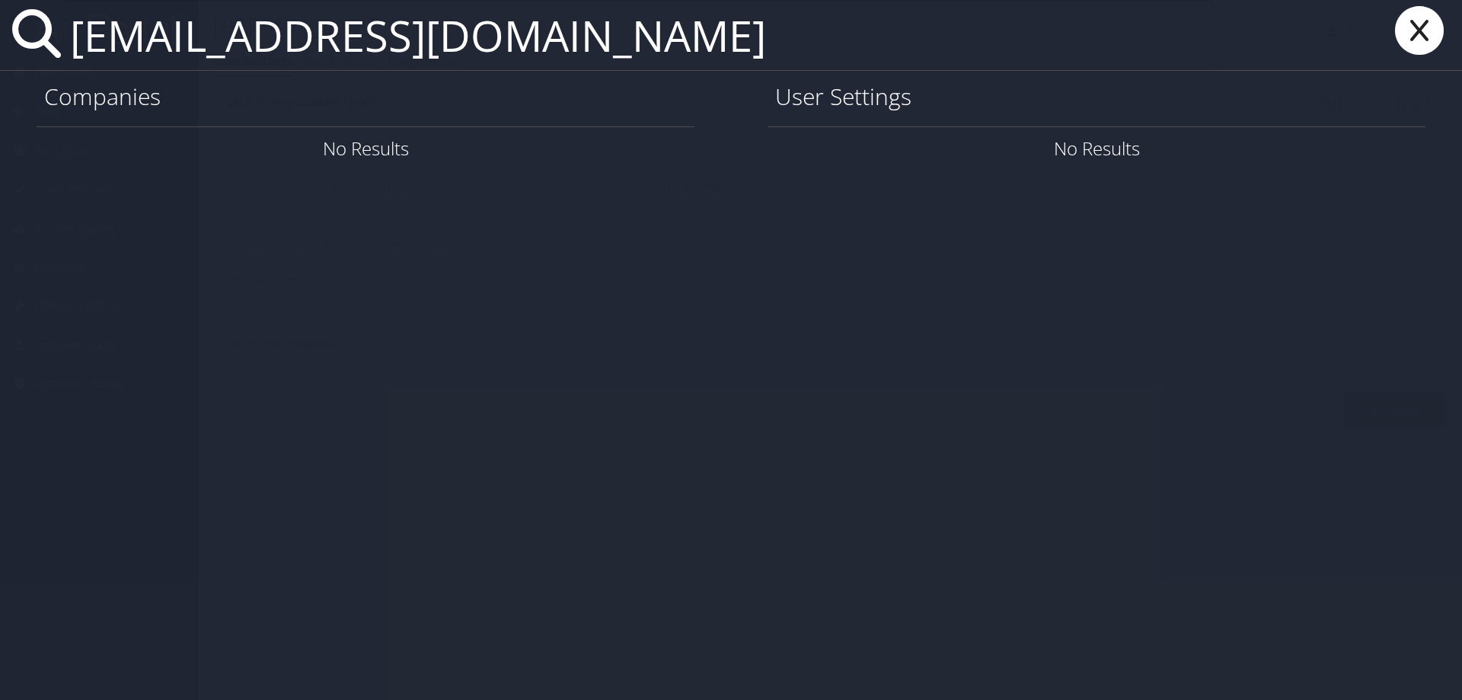
type input "liruiqi@usc.edu"
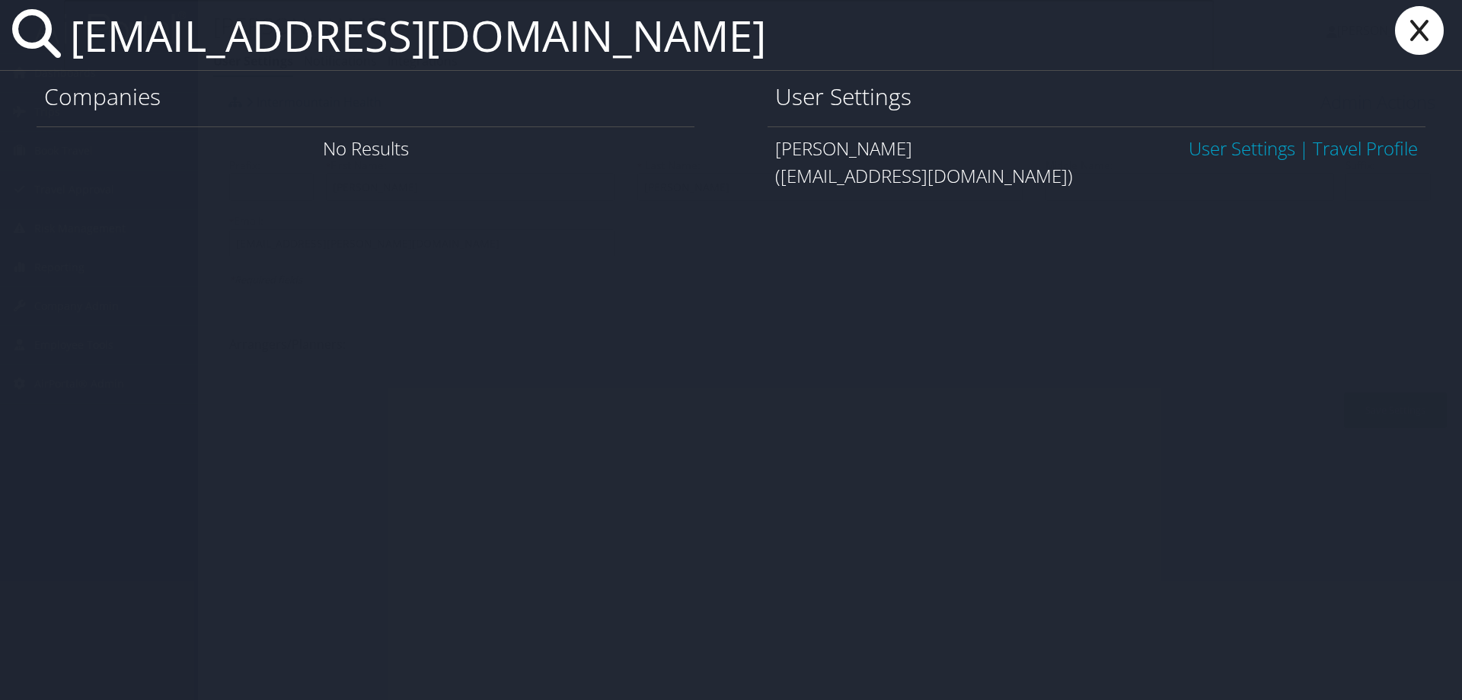
click at [1194, 147] on link "User Settings" at bounding box center [1242, 148] width 107 height 25
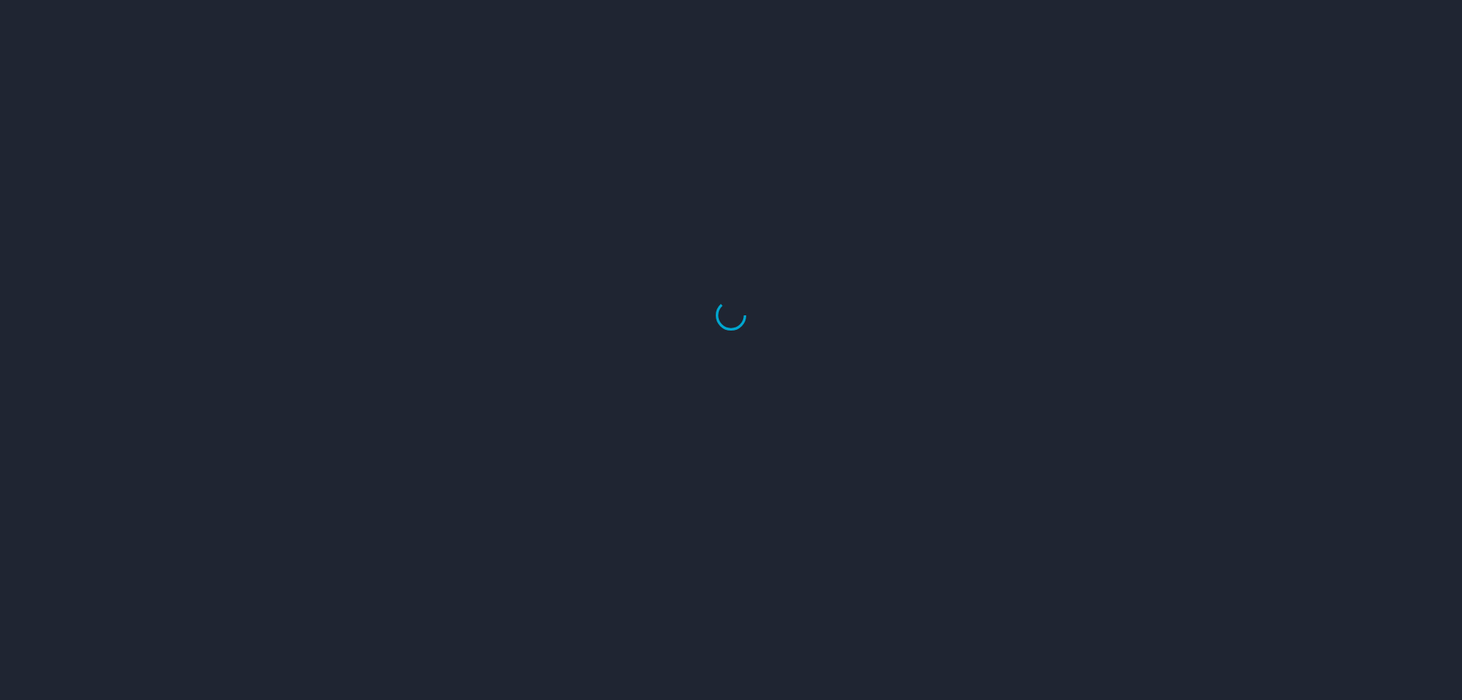
select select "US"
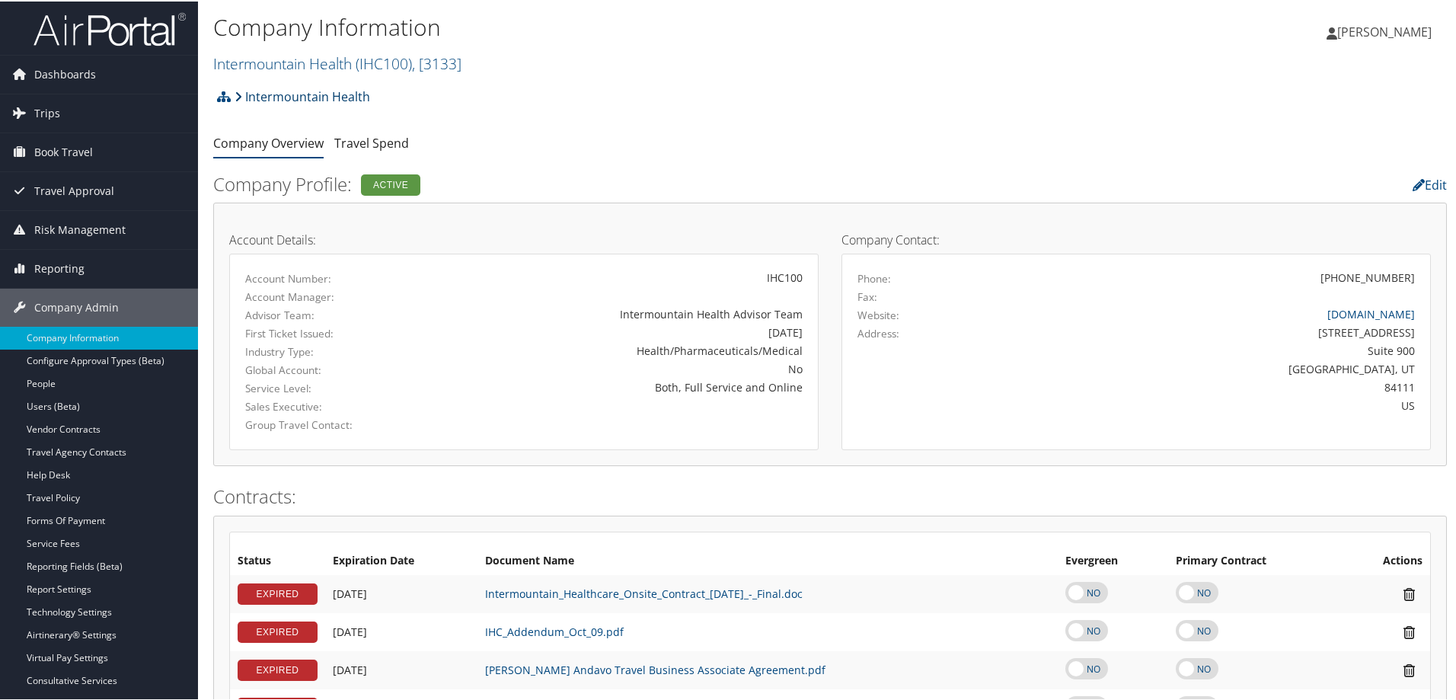
click at [265, 86] on link "Intermountain Health" at bounding box center [303, 95] width 136 height 30
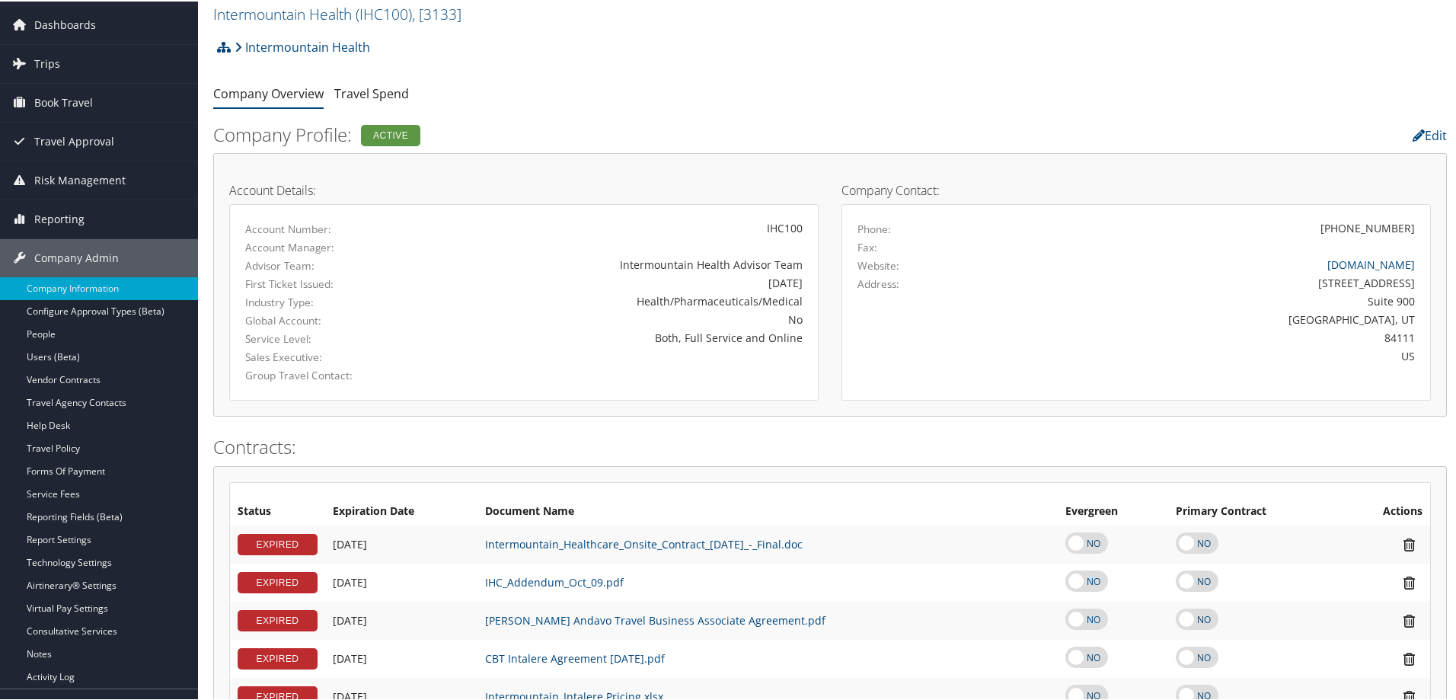
scroll to position [76, 0]
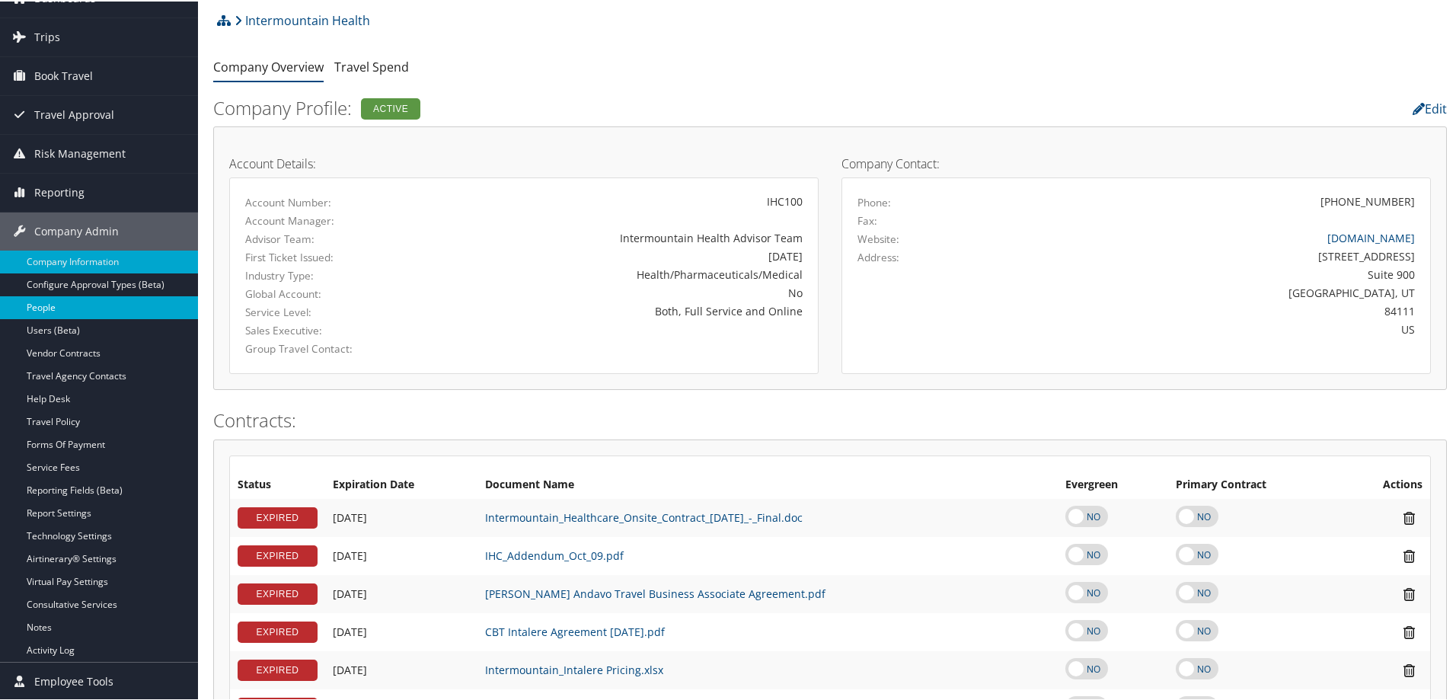
click at [94, 312] on link "People" at bounding box center [99, 306] width 198 height 23
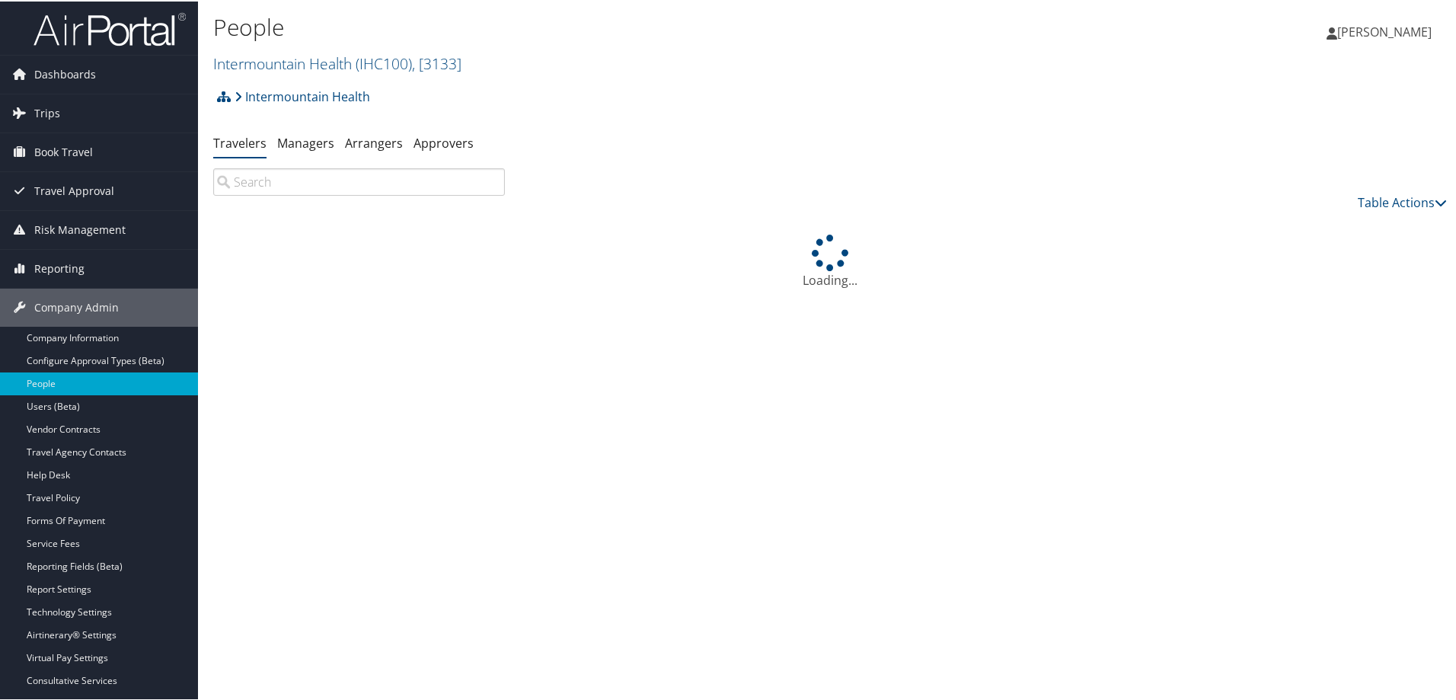
click at [305, 179] on input "search" at bounding box center [359, 180] width 292 height 27
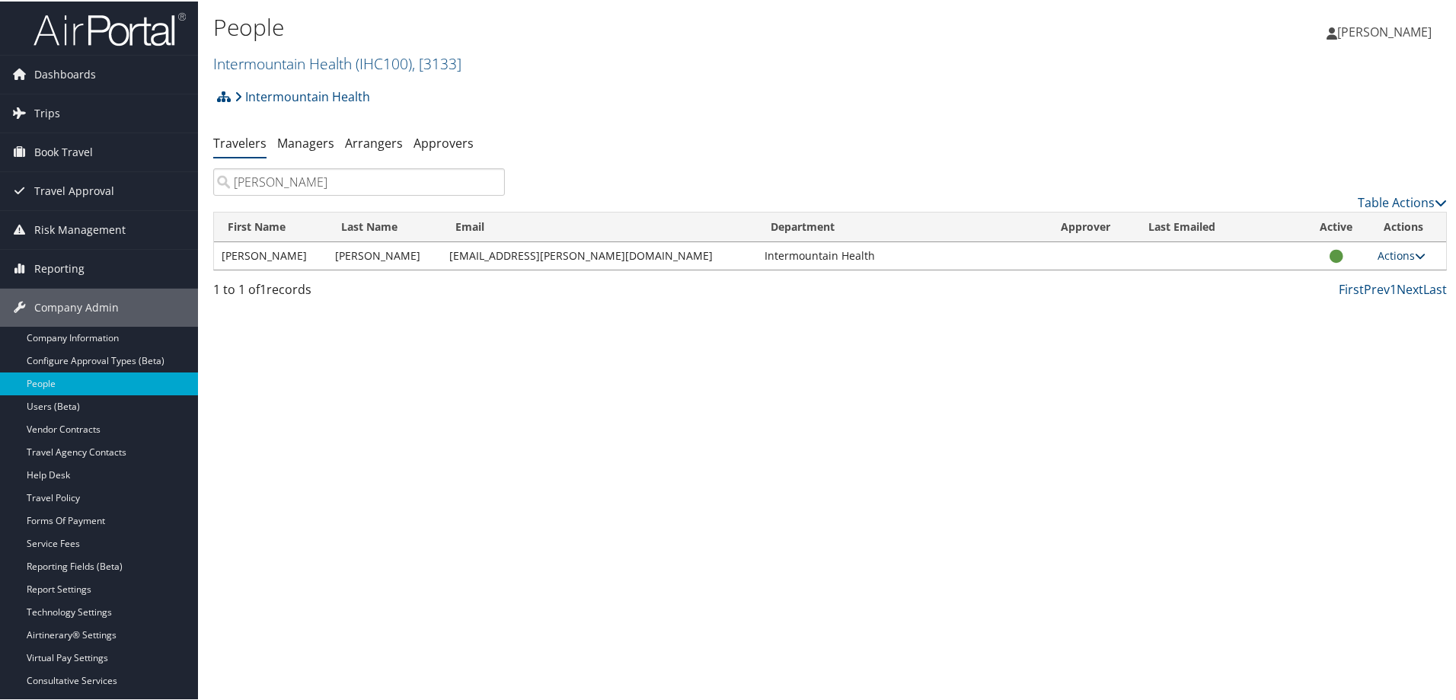
type input "keidan"
click at [1389, 257] on link "Actions" at bounding box center [1402, 254] width 48 height 14
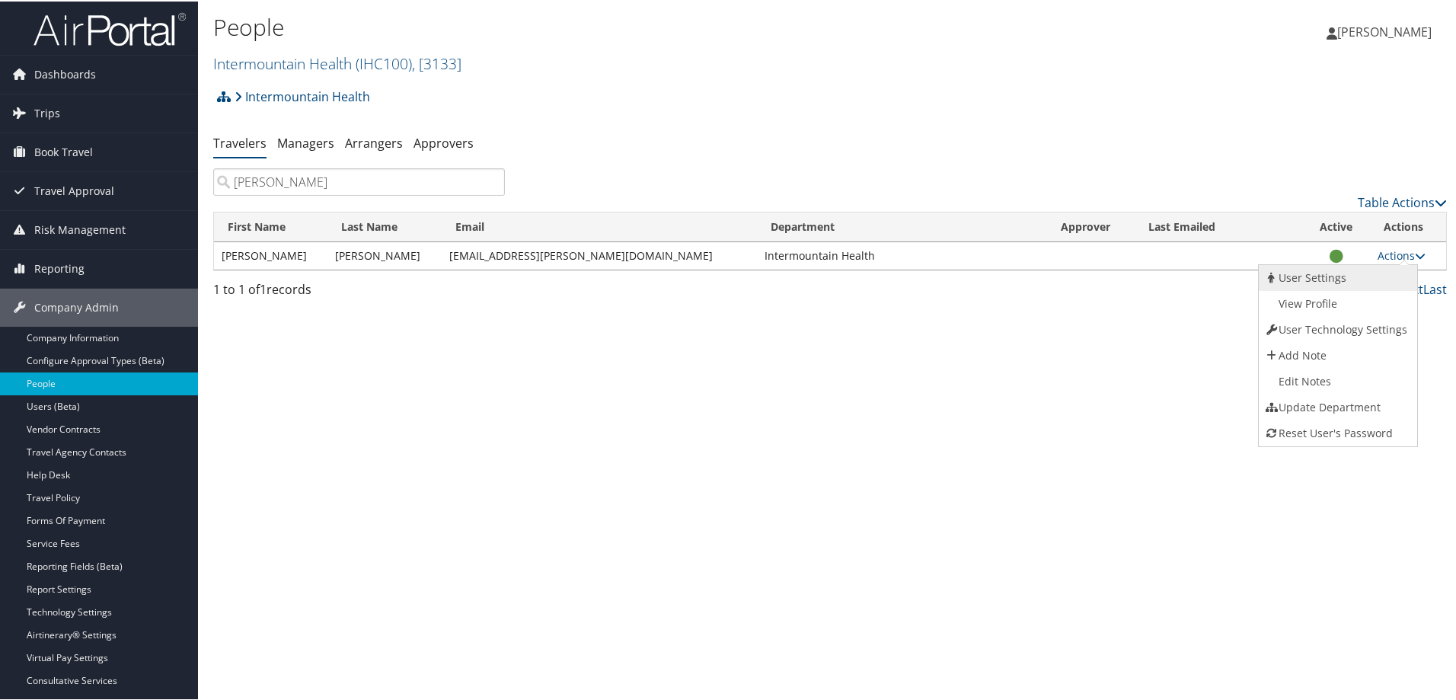
click at [1356, 279] on link "User Settings" at bounding box center [1336, 277] width 155 height 26
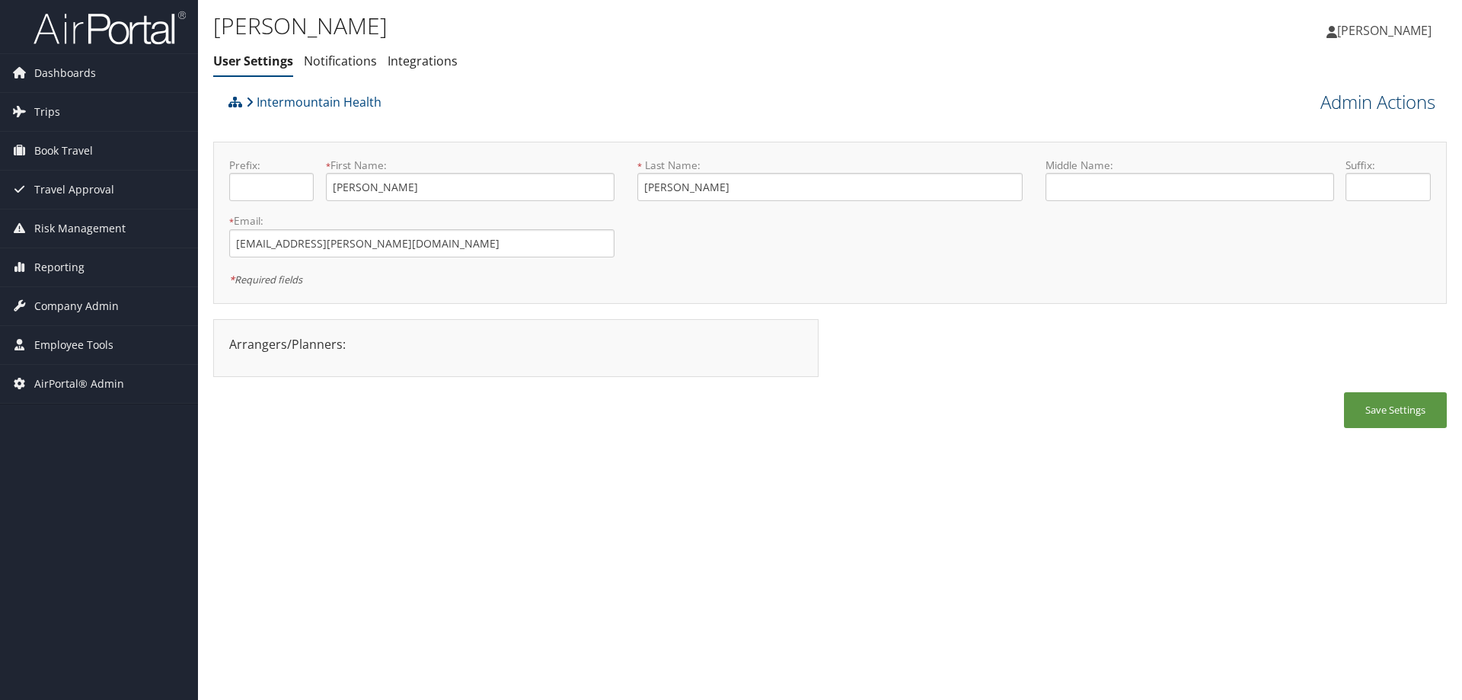
click at [1366, 96] on link "Admin Actions" at bounding box center [1378, 102] width 115 height 26
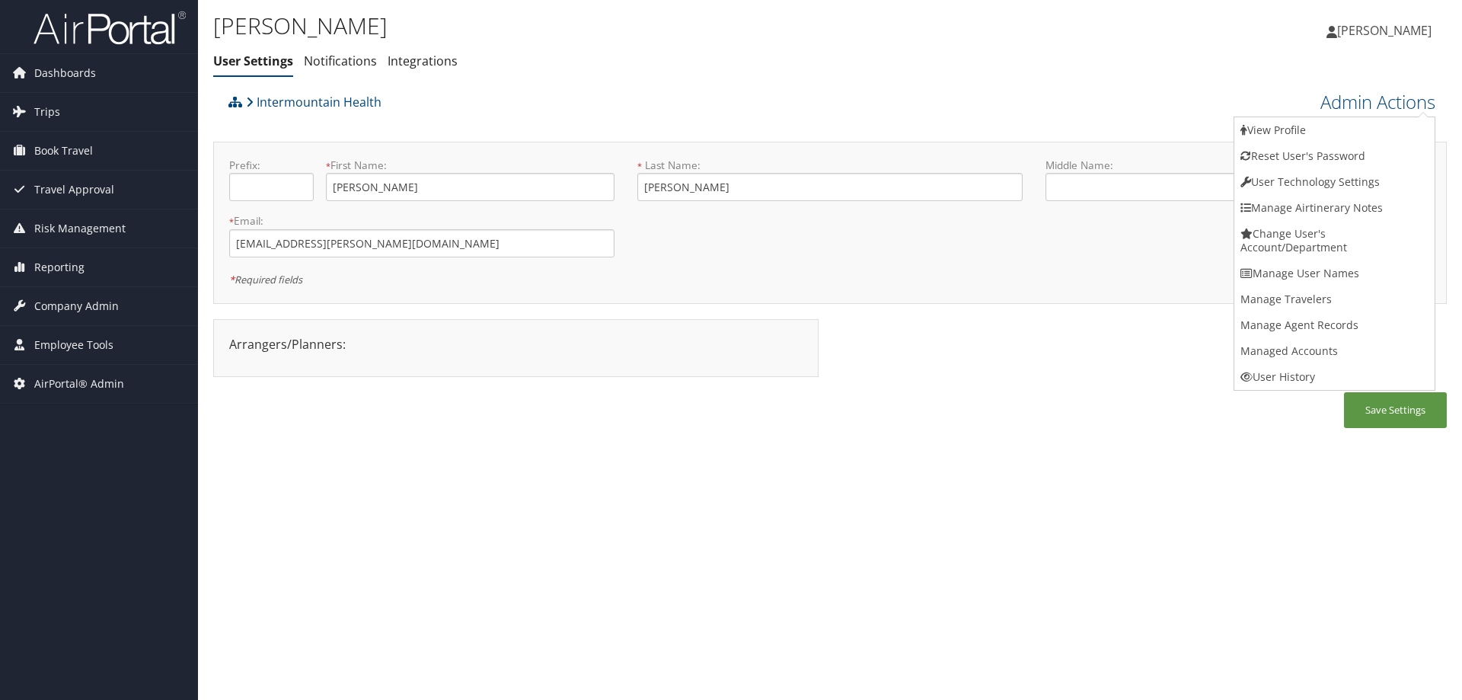
click at [1171, 392] on div "Save Settings" at bounding box center [830, 417] width 1234 height 51
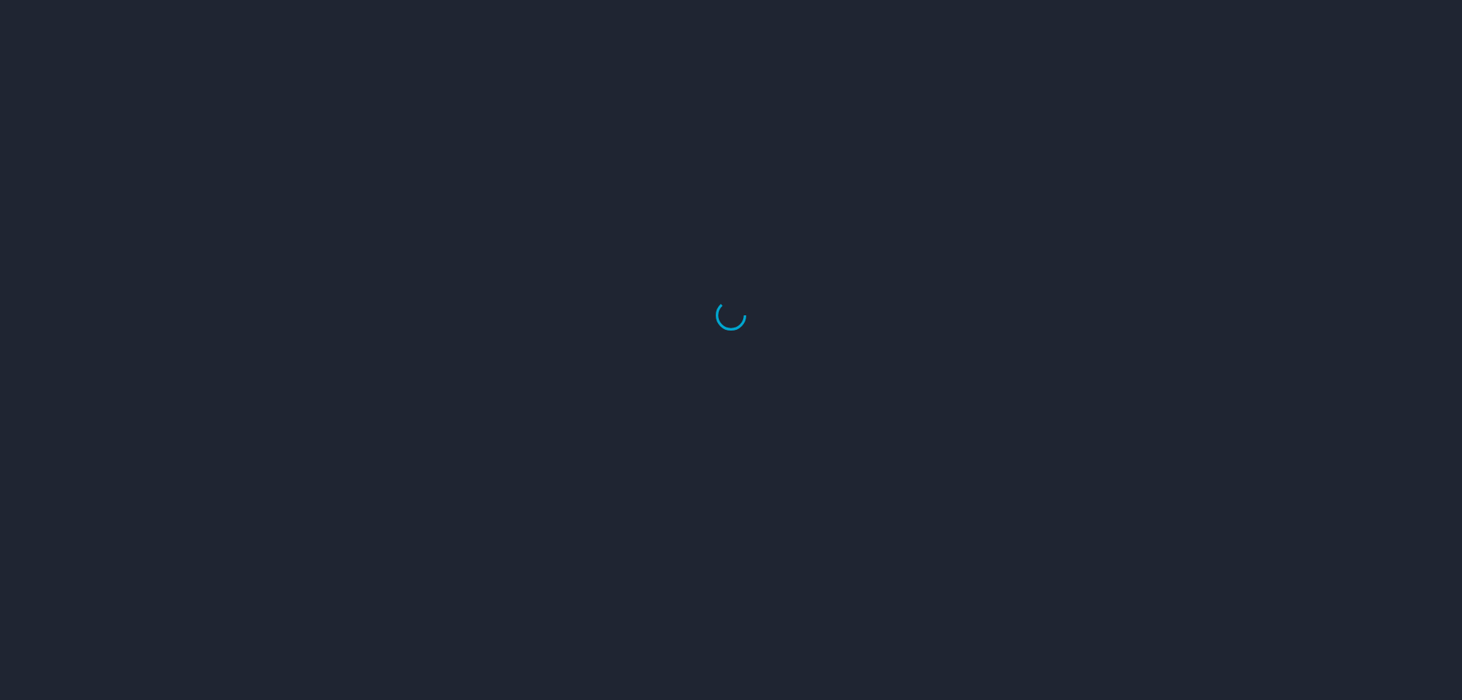
select select "US"
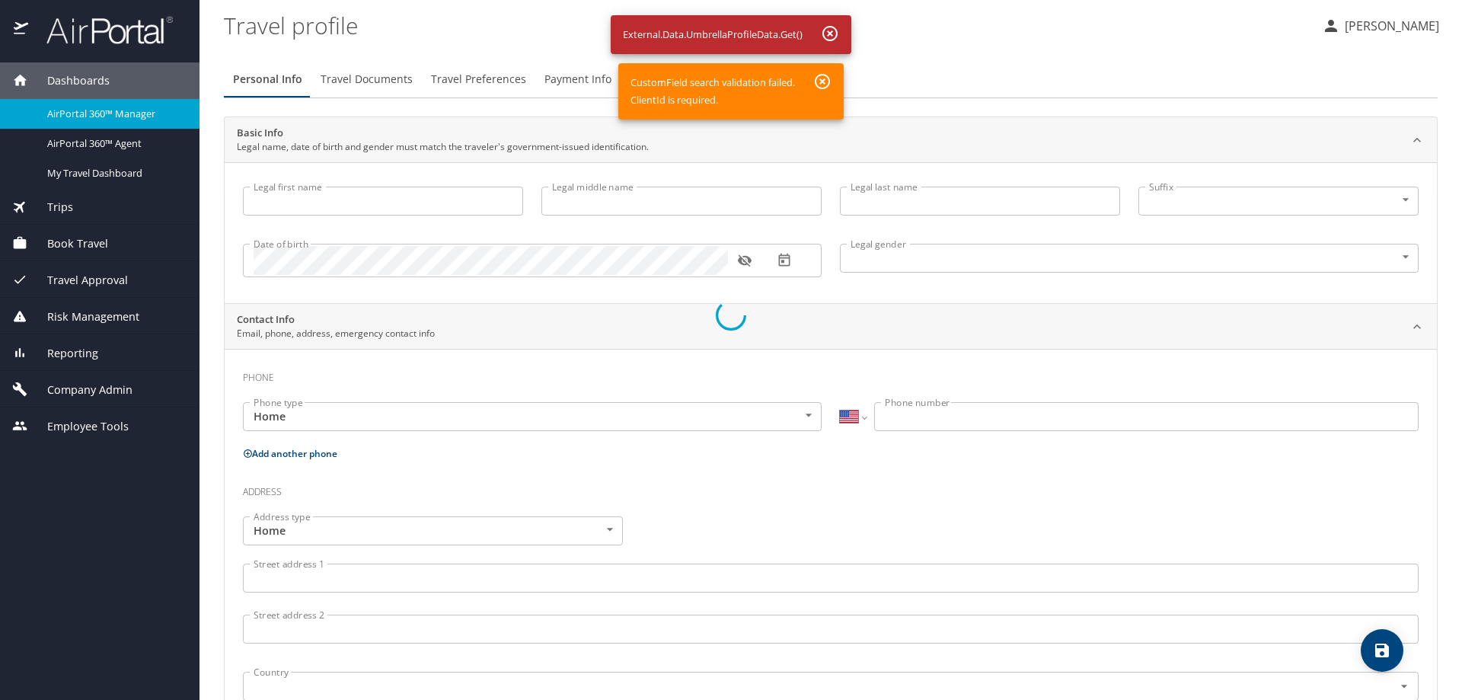
click at [392, 77] on div at bounding box center [731, 315] width 1462 height 770
click at [109, 144] on div at bounding box center [731, 315] width 1462 height 770
click at [1045, 8] on div at bounding box center [731, 315] width 1462 height 770
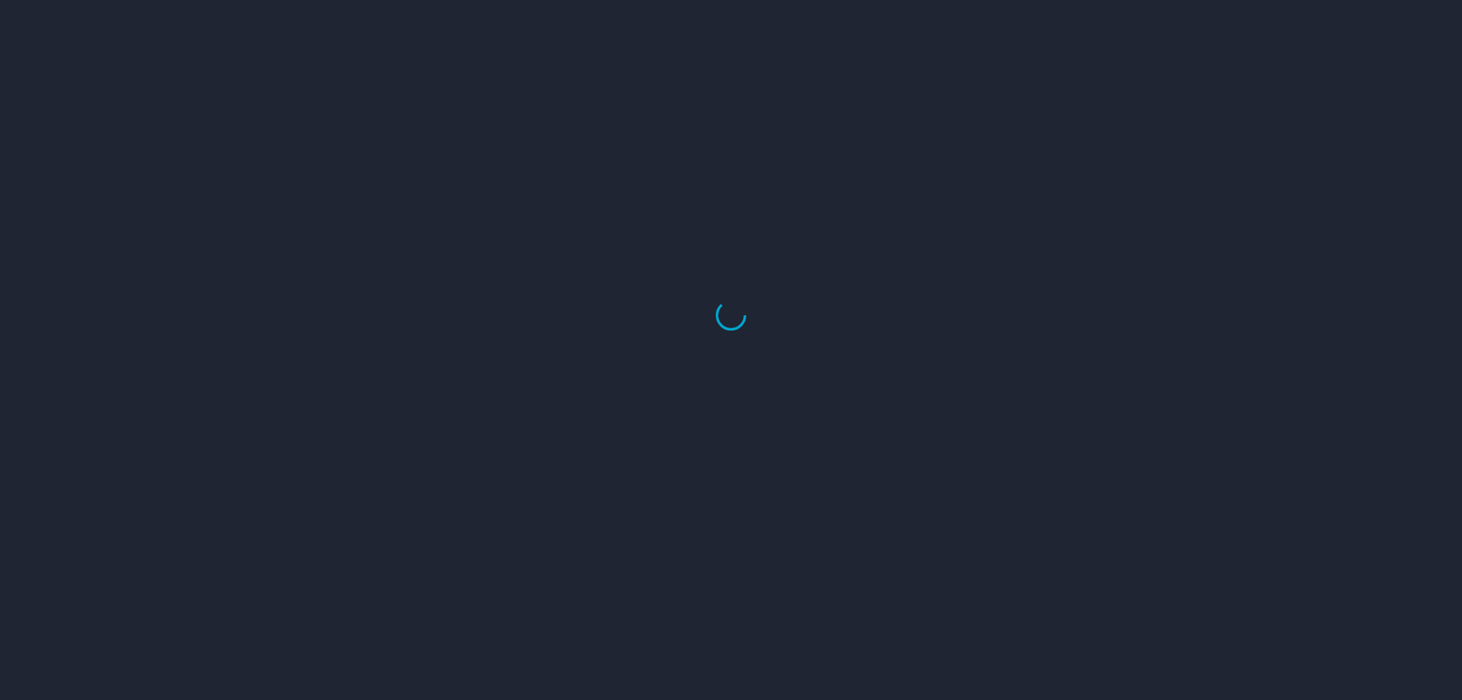
select select "US"
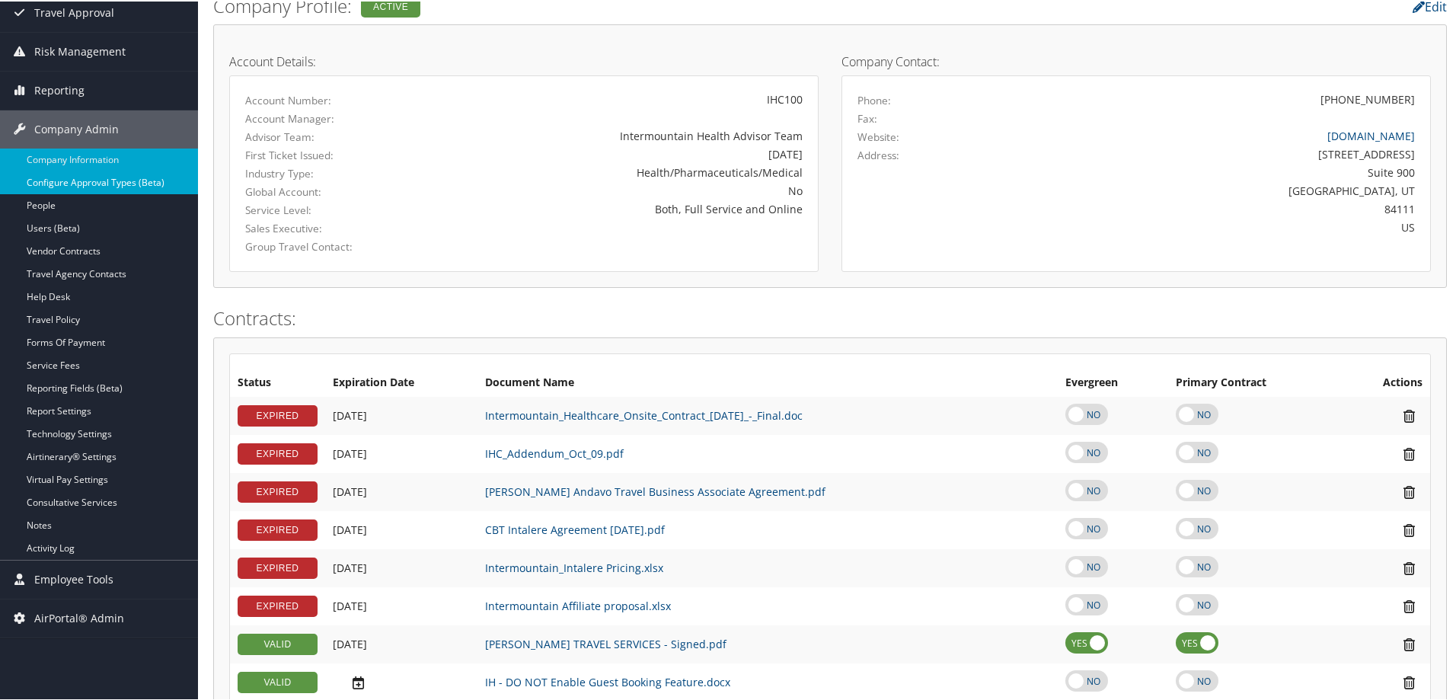
scroll to position [104, 0]
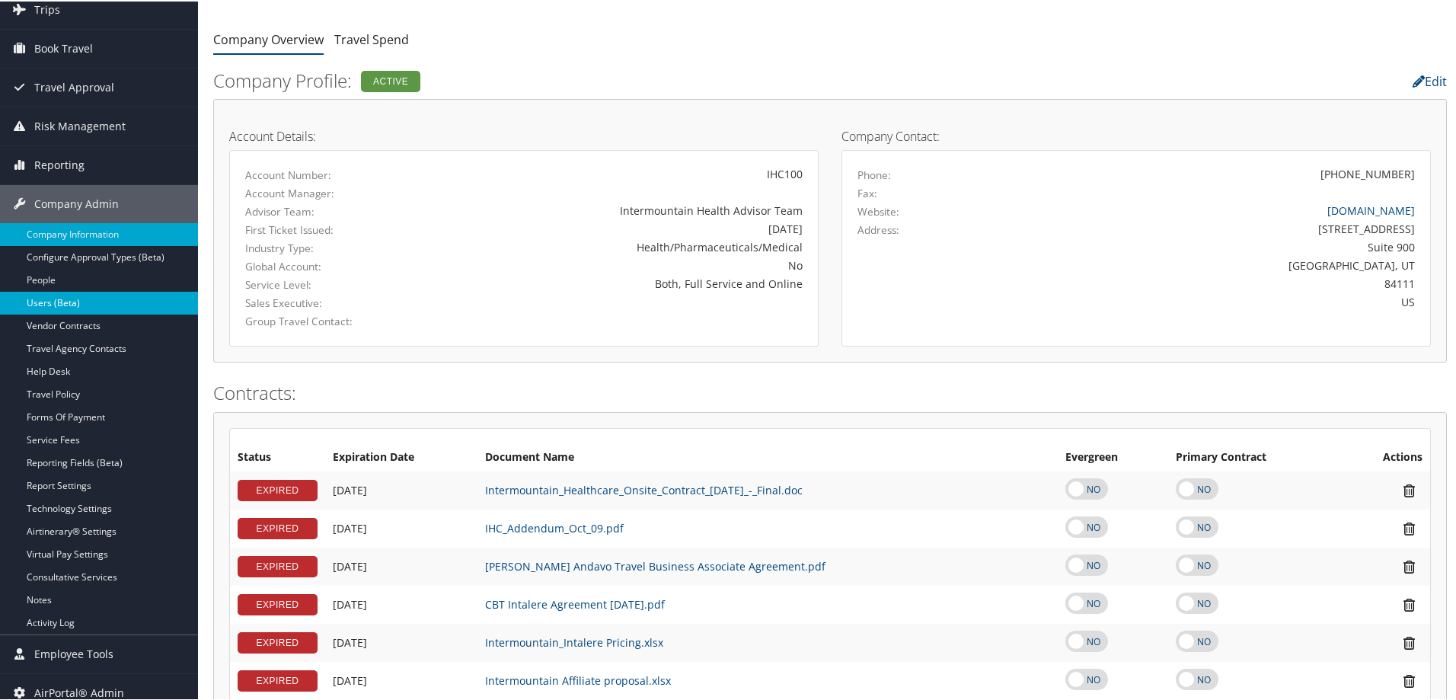
click at [95, 299] on link "Users (Beta)" at bounding box center [99, 301] width 198 height 23
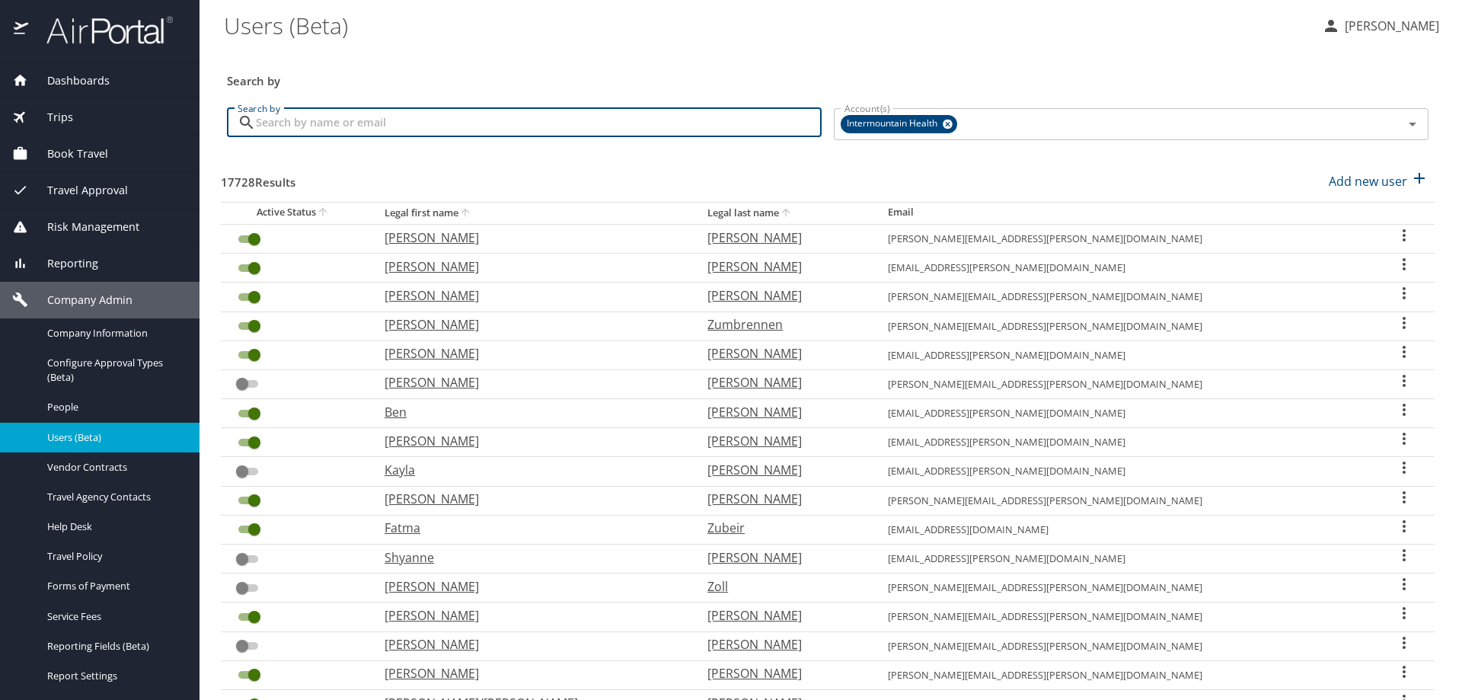
paste input "lmelso@dcc.edu"
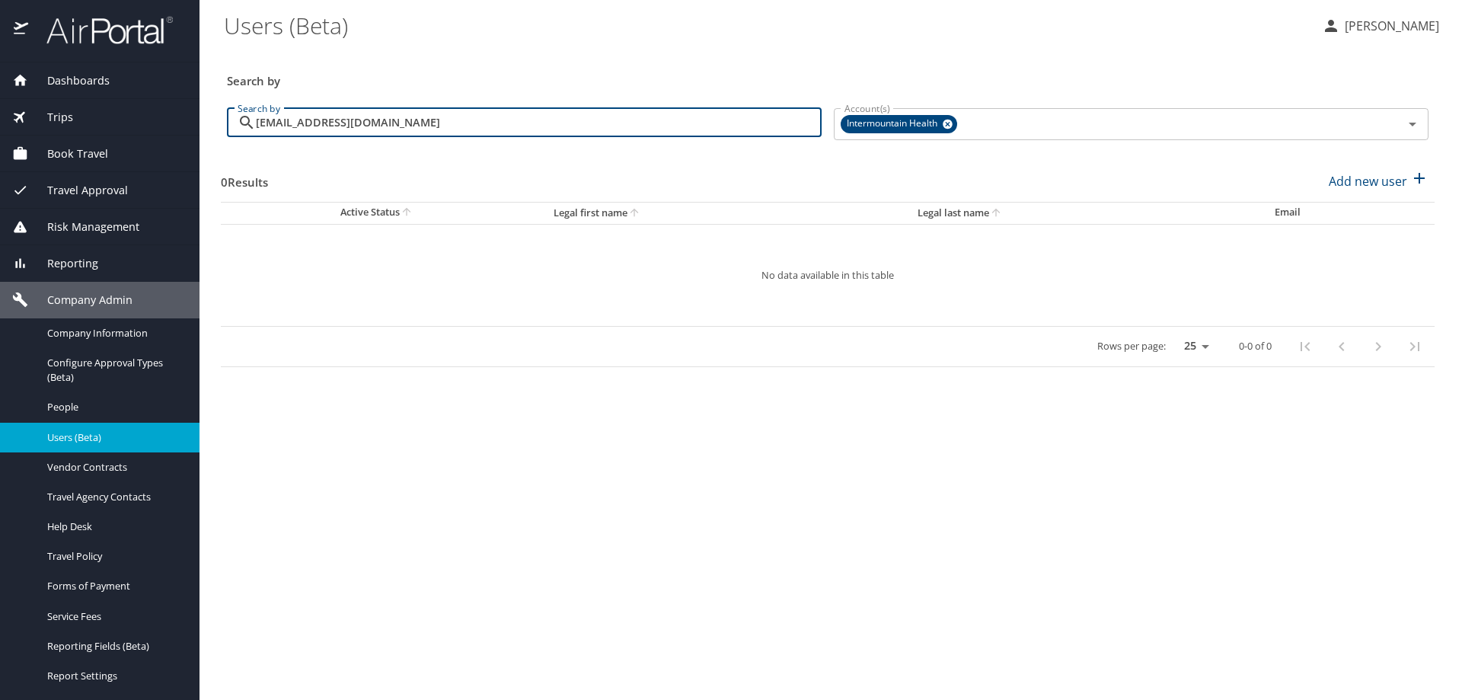
drag, startPoint x: 388, startPoint y: 125, endPoint x: 152, endPoint y: 101, distance: 237.4
click at [152, 101] on div "Dashboards AirPortal 360™ Manager AirPortal 360™ Agent My Travel Dashboard Trip…" at bounding box center [731, 350] width 1462 height 700
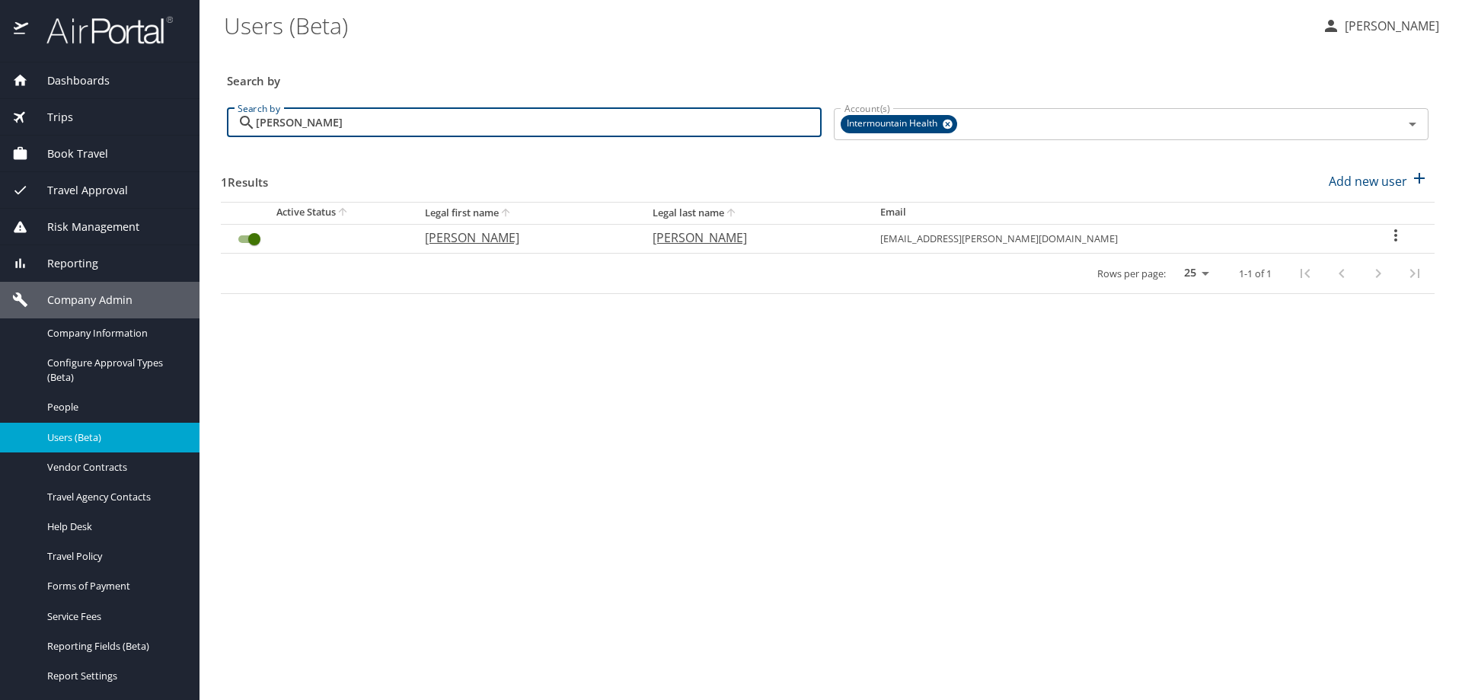
type input "keidan"
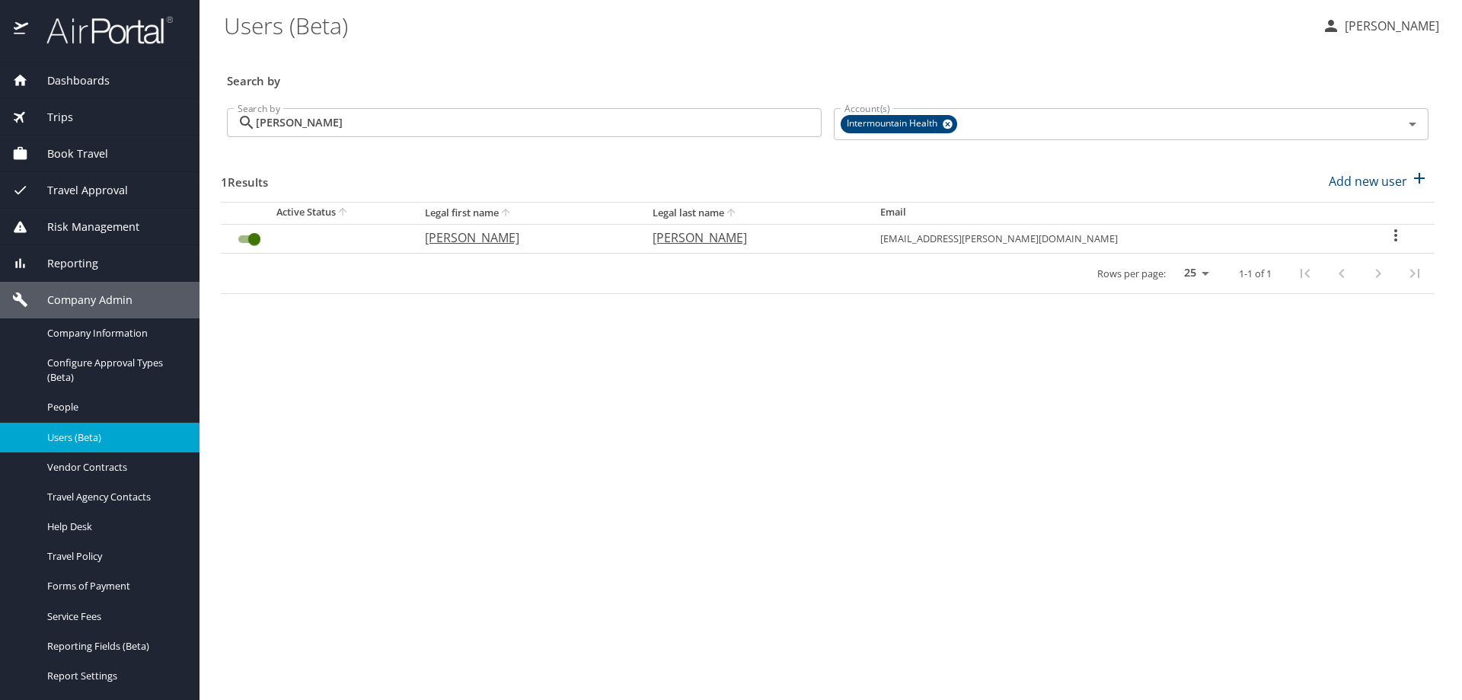
click at [1387, 235] on icon "User Search Table" at bounding box center [1396, 235] width 18 height 18
click at [1396, 640] on div at bounding box center [731, 350] width 1462 height 700
click at [1354, 181] on p "Add new user" at bounding box center [1368, 181] width 78 height 18
select select "US"
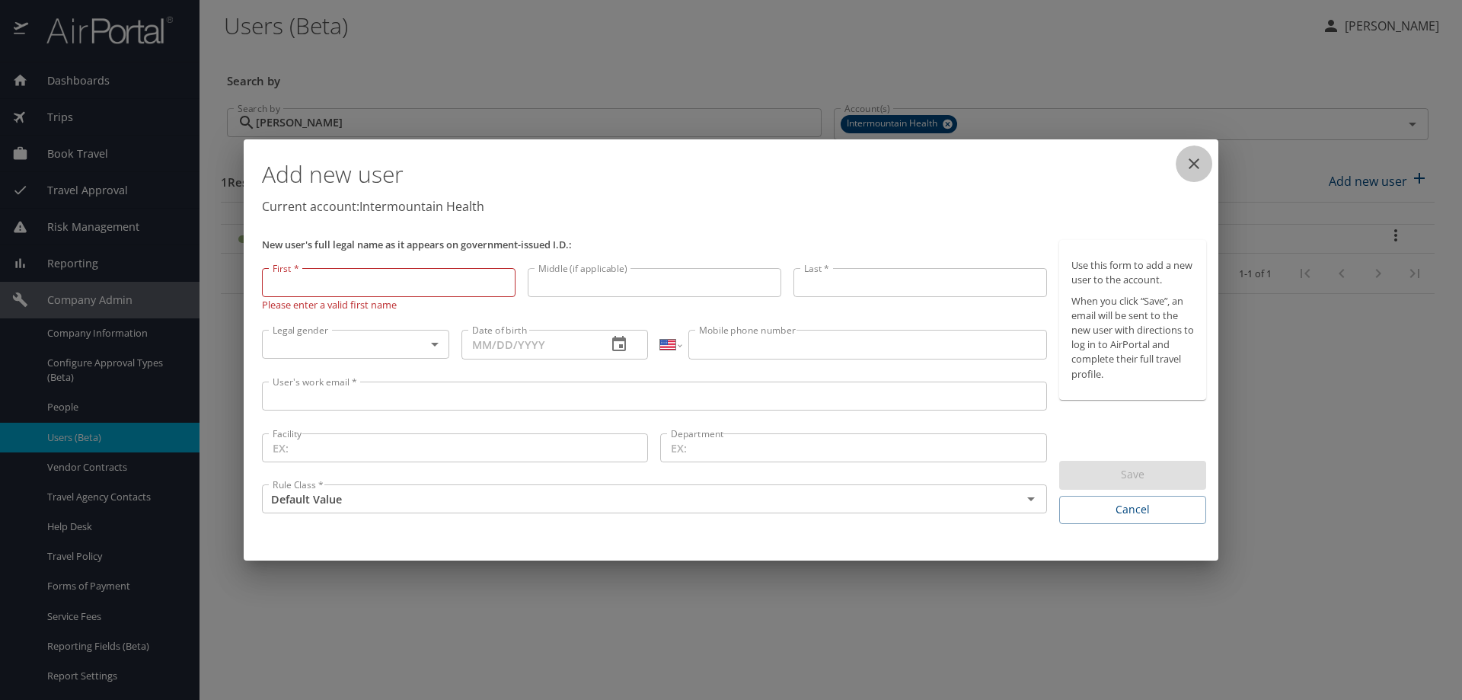
click at [1204, 155] on button "close" at bounding box center [1194, 163] width 37 height 37
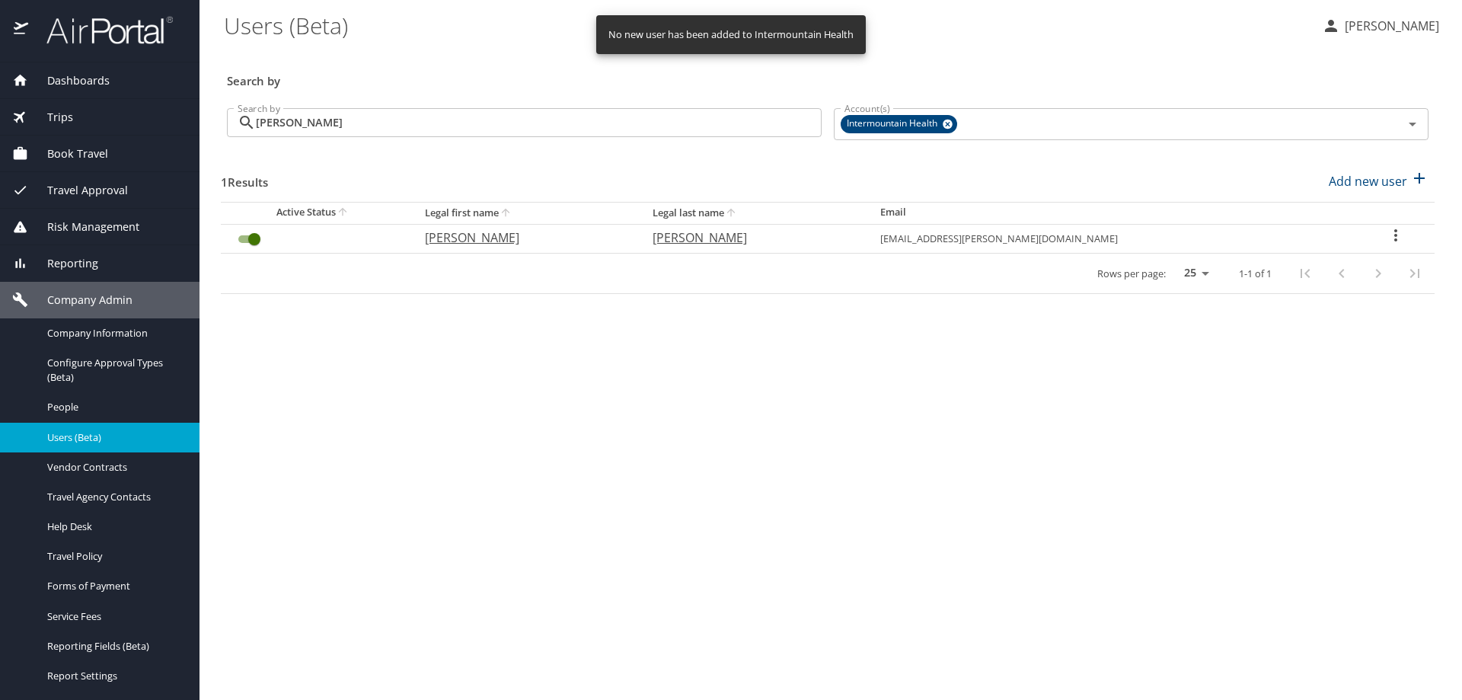
click at [1387, 236] on icon "User Search Table" at bounding box center [1396, 235] width 18 height 18
click at [1364, 296] on p "Send profile completion email" at bounding box center [1354, 292] width 172 height 18
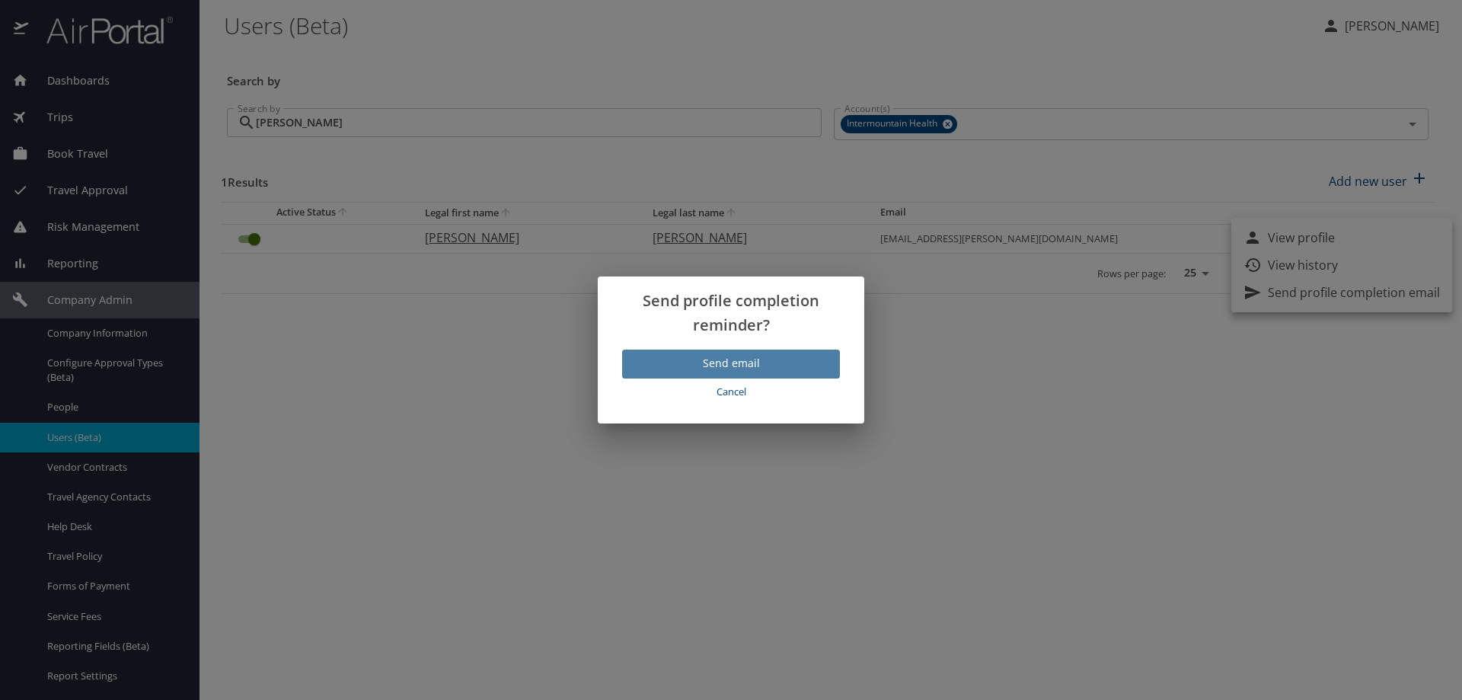
click at [775, 363] on span "Send email" at bounding box center [730, 363] width 193 height 19
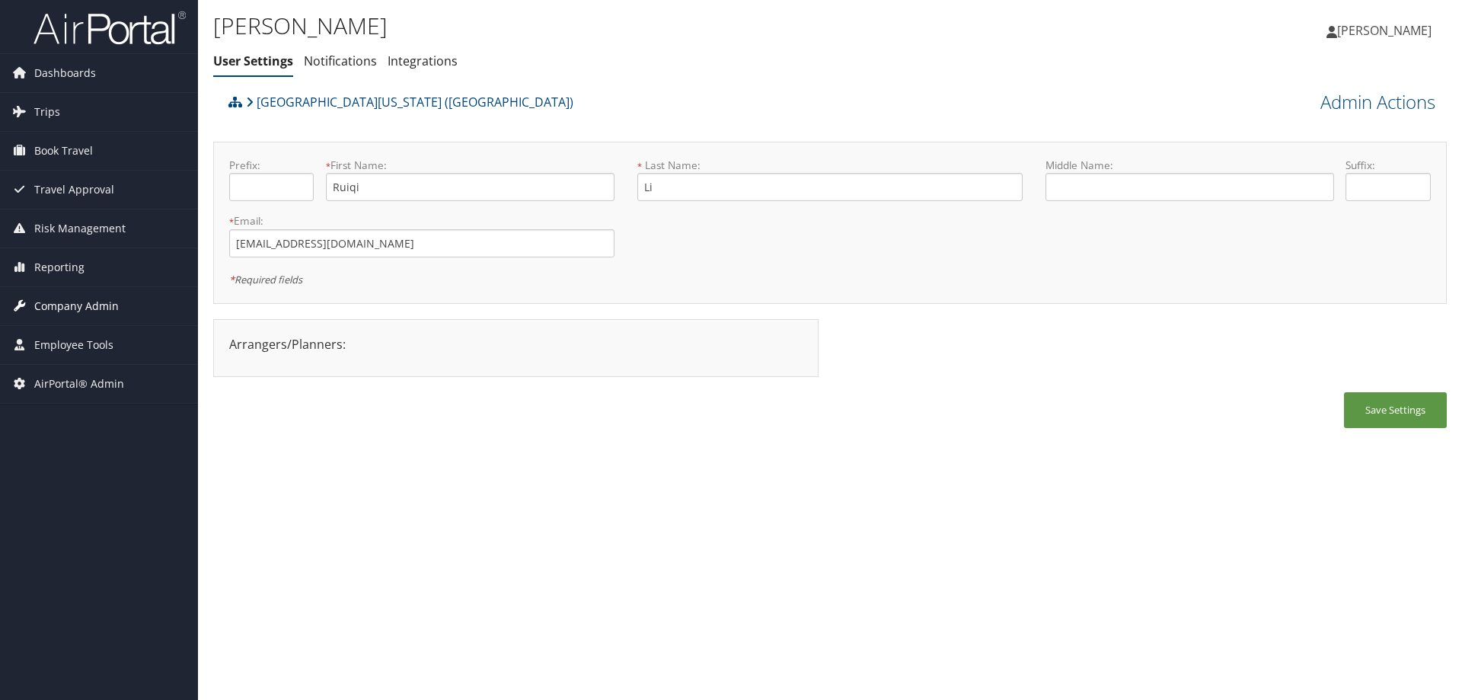
click at [84, 315] on span "Company Admin" at bounding box center [76, 306] width 85 height 38
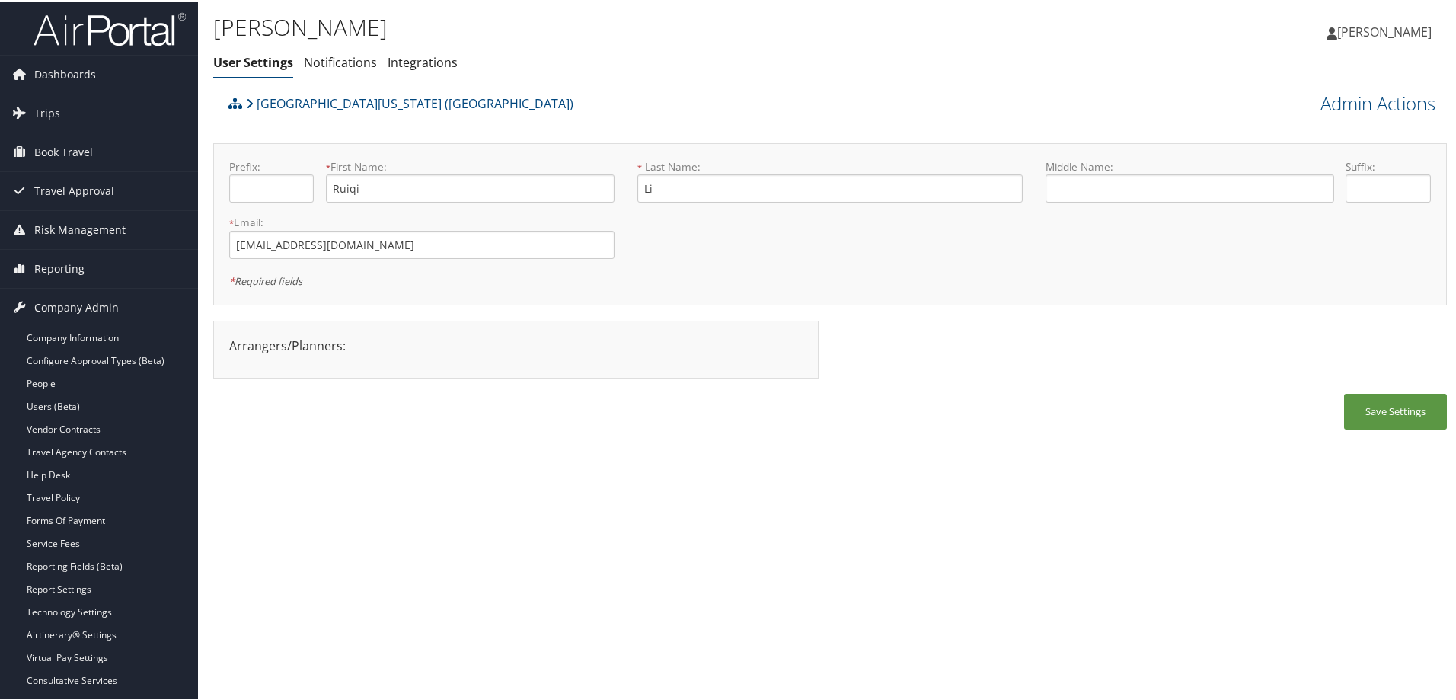
drag, startPoint x: 84, startPoint y: 315, endPoint x: 497, endPoint y: 579, distance: 490.2
click at [508, 588] on div "Ruiqi Li User Settings Notifications Integrations User Settings Notifications I…" at bounding box center [830, 350] width 1264 height 700
click at [94, 427] on link "Vendor Contracts" at bounding box center [99, 428] width 198 height 23
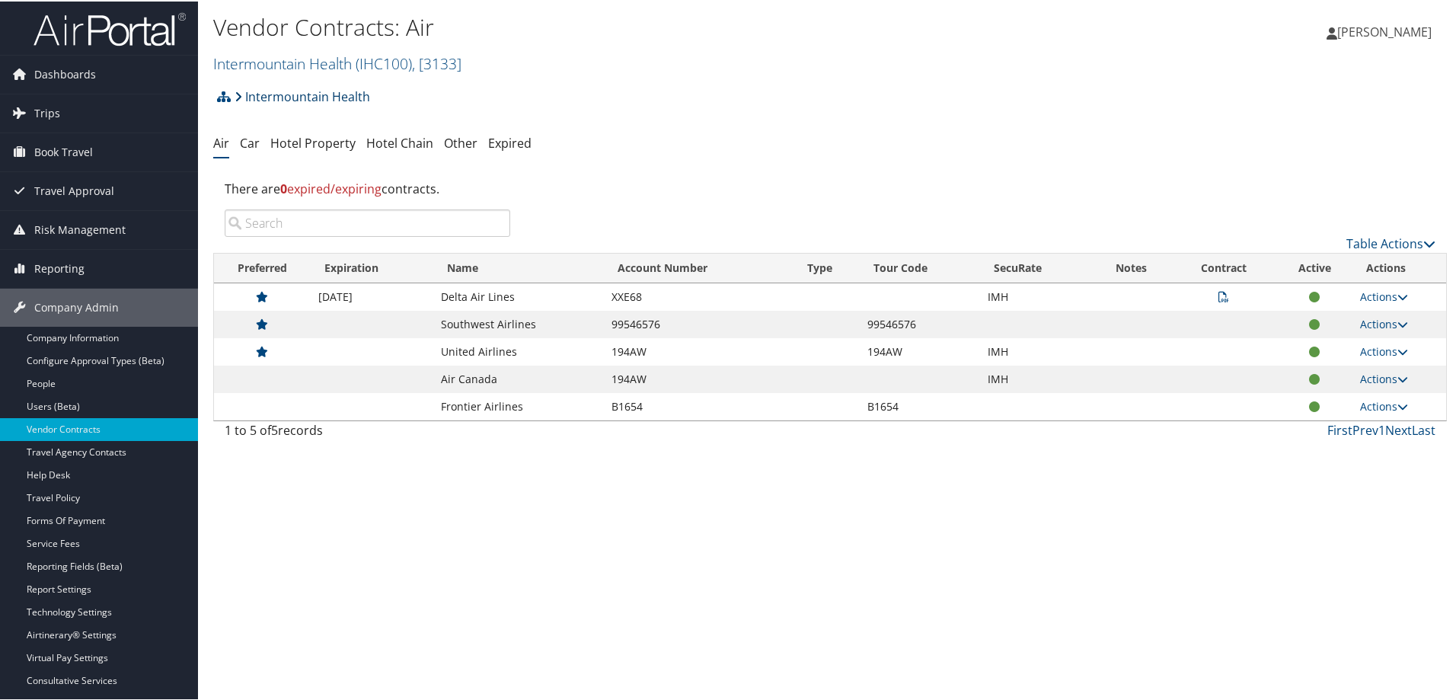
click at [275, 93] on link "Intermountain Health" at bounding box center [303, 95] width 136 height 30
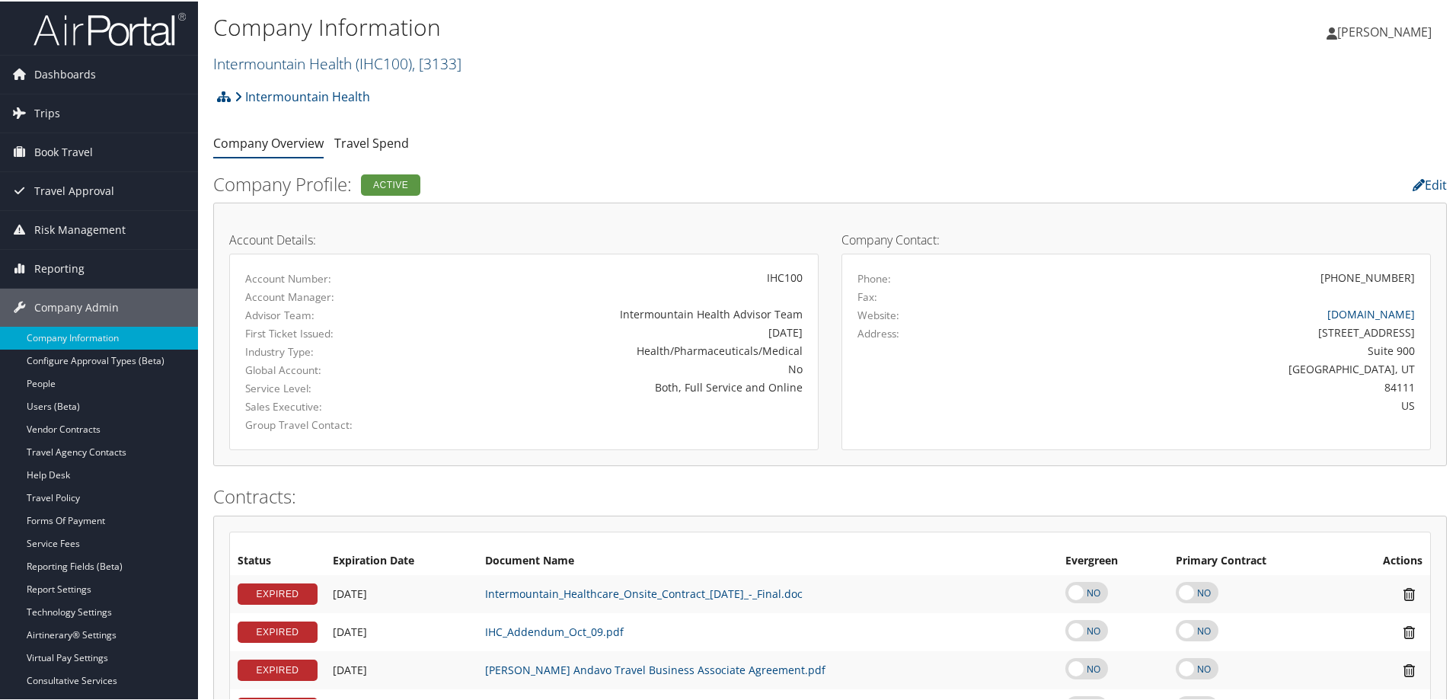
click at [289, 66] on link "Intermountain Health ( IHC100 ) , [ 3133 ]" at bounding box center [337, 62] width 248 height 21
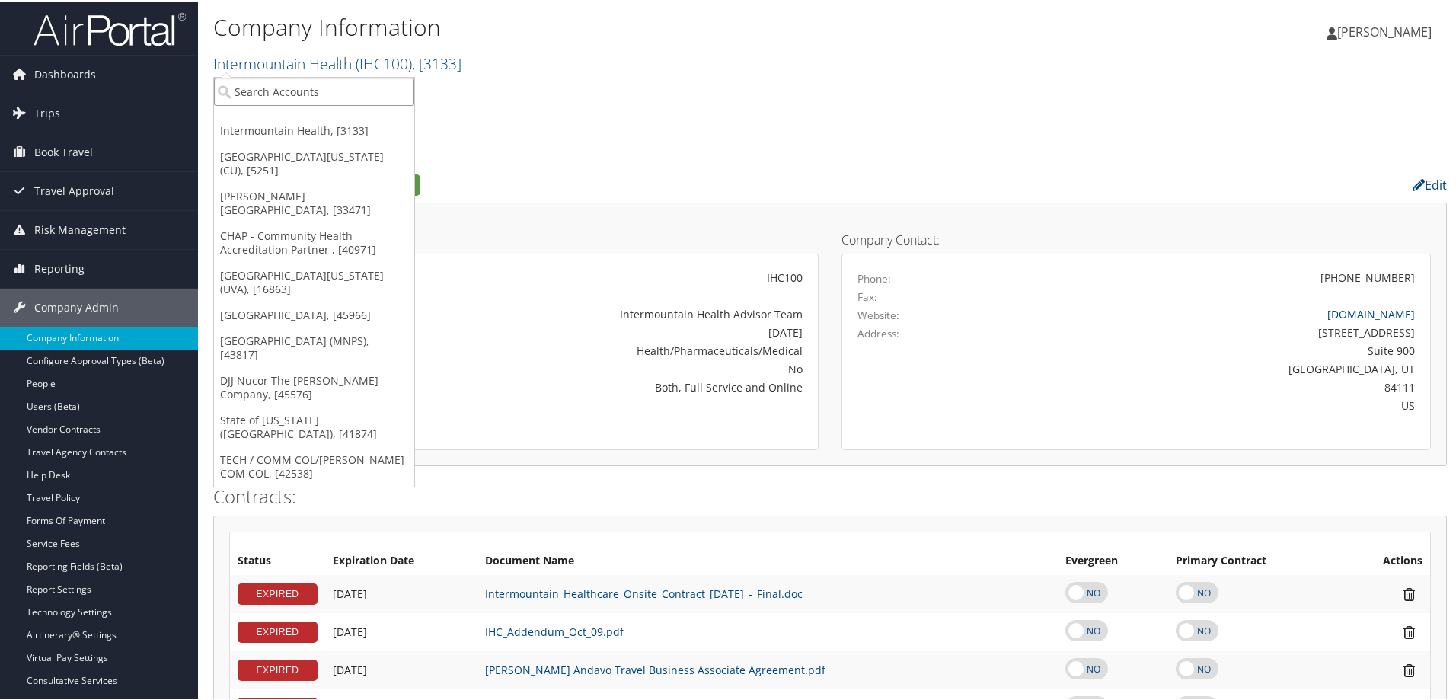
click at [267, 94] on input "search" at bounding box center [314, 90] width 200 height 28
type input "usc"
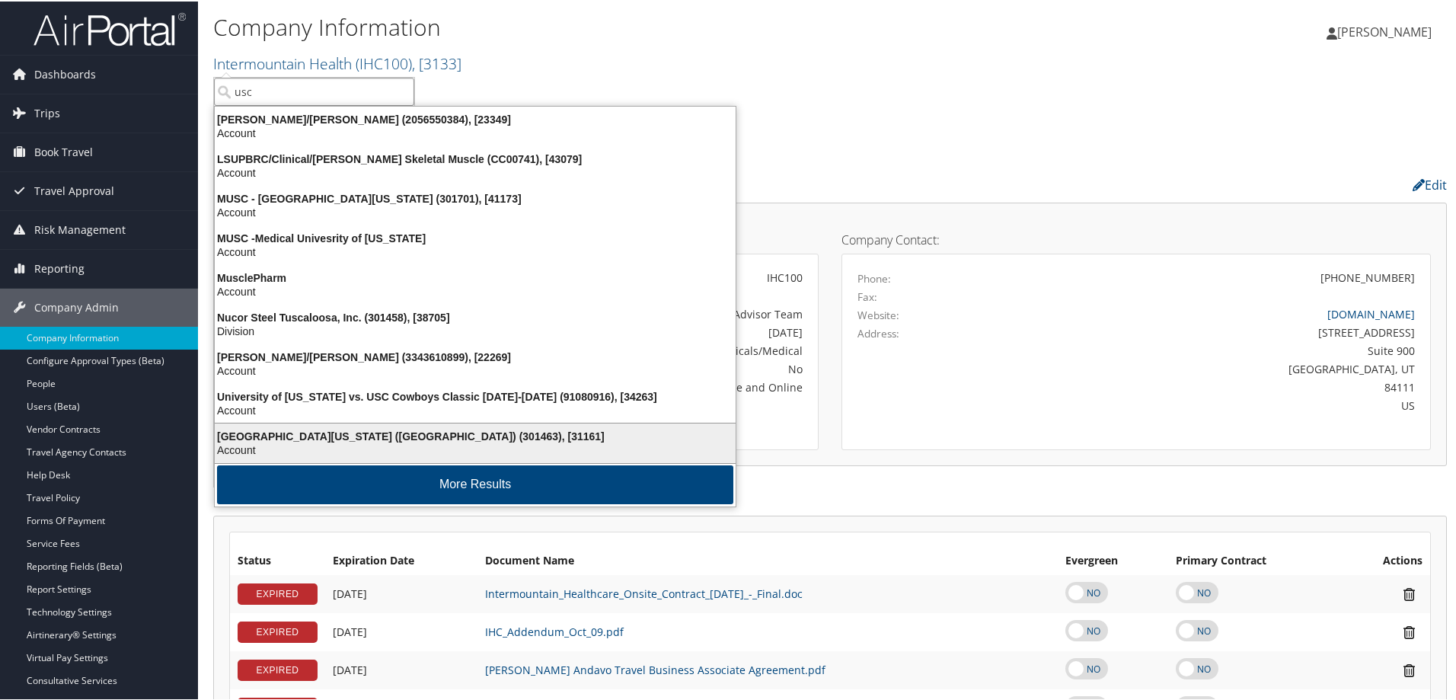
click at [372, 432] on div "University of Southern California (USC) (301463), [31161]" at bounding box center [475, 435] width 539 height 14
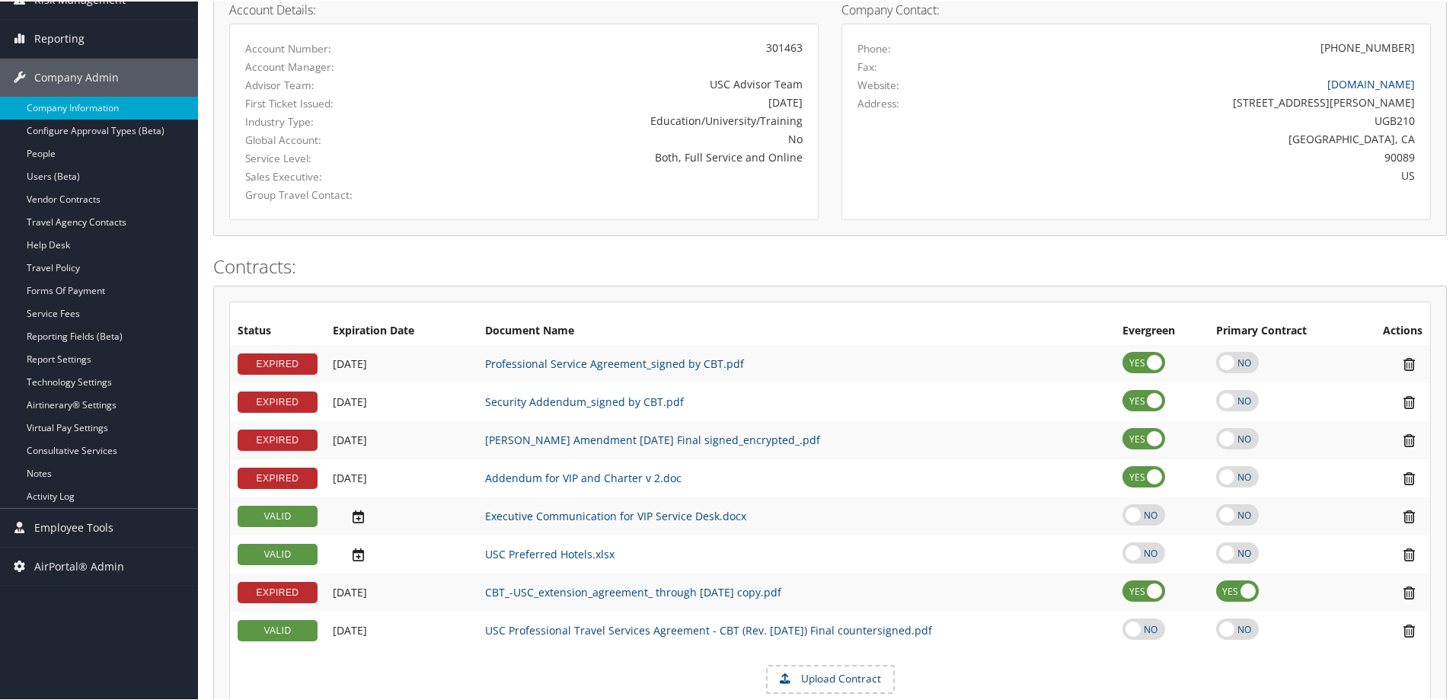
scroll to position [229, 0]
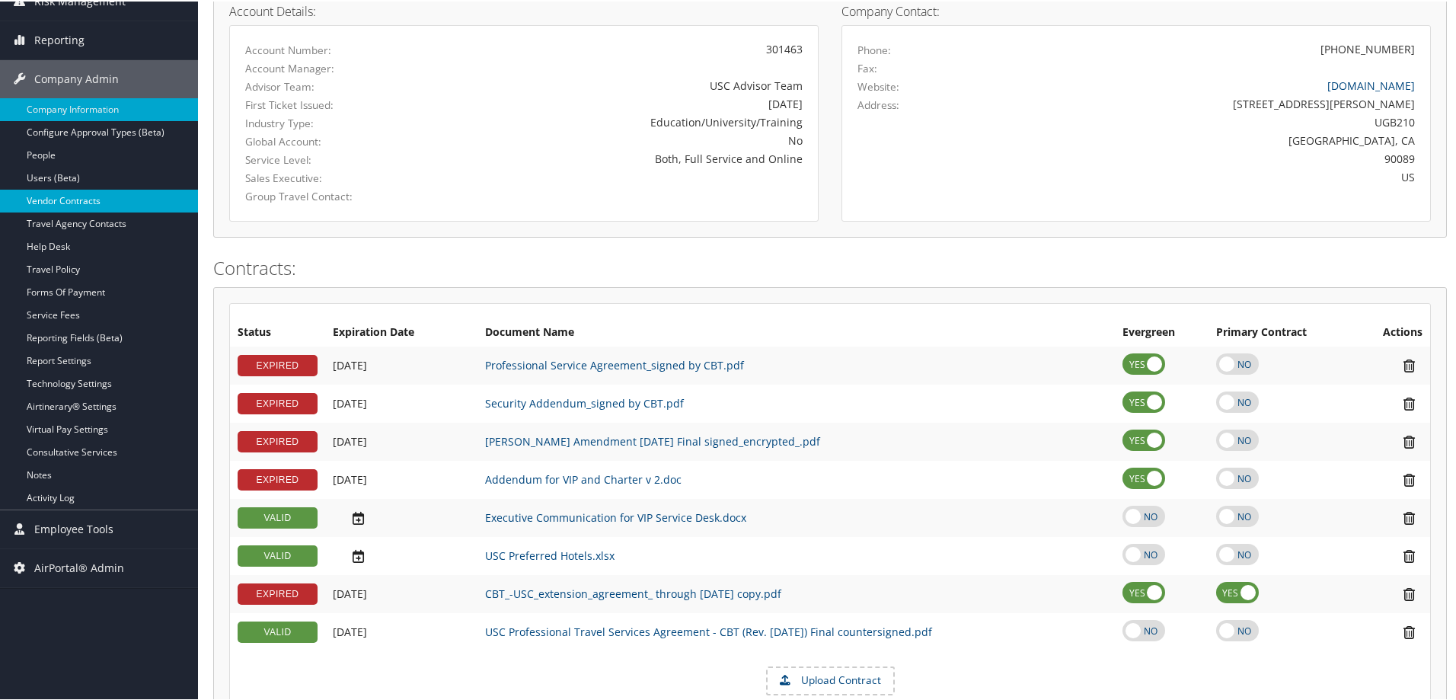
click at [106, 205] on link "Vendor Contracts" at bounding box center [99, 199] width 198 height 23
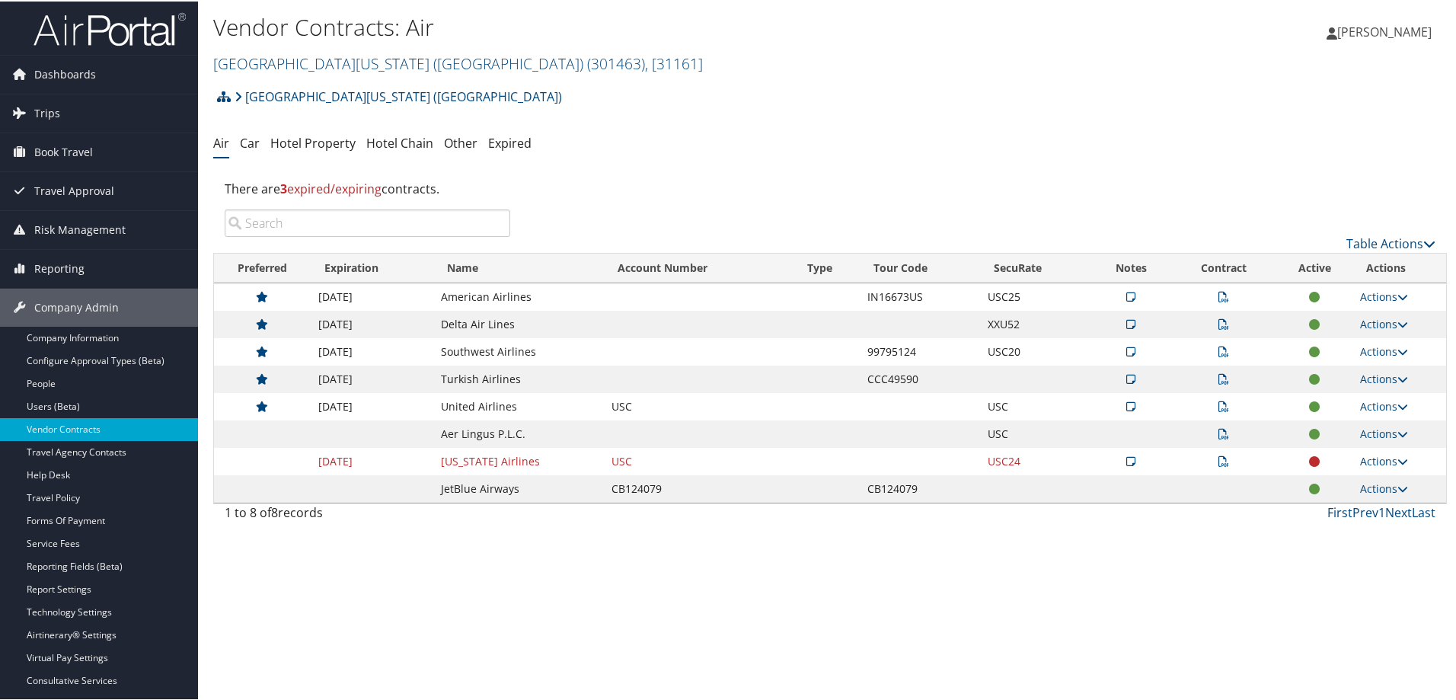
click at [235, 148] on ul "Air Car Hotel Property Hotel Chain Other Expired" at bounding box center [830, 142] width 1234 height 27
click at [250, 142] on link "Car" at bounding box center [250, 141] width 20 height 17
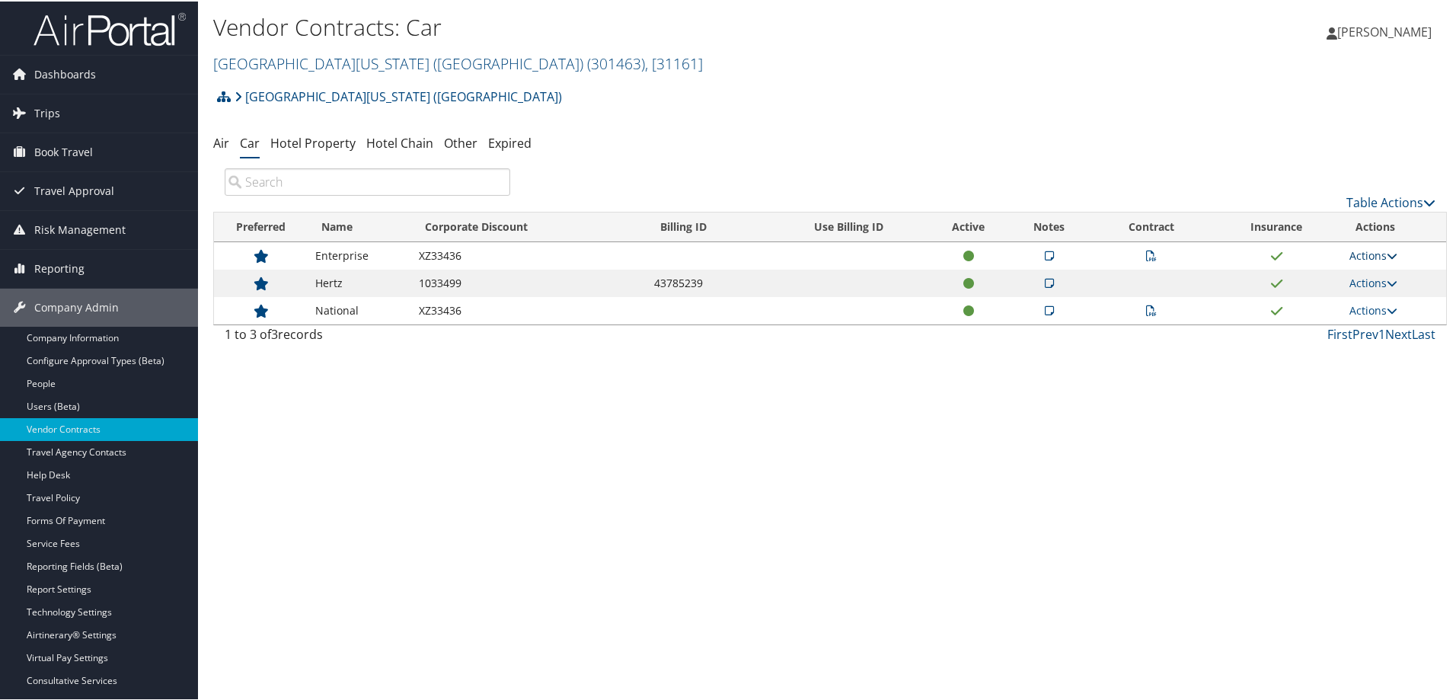
click at [1389, 252] on icon at bounding box center [1392, 254] width 11 height 11
click at [1352, 267] on link "View Notes" at bounding box center [1337, 277] width 101 height 26
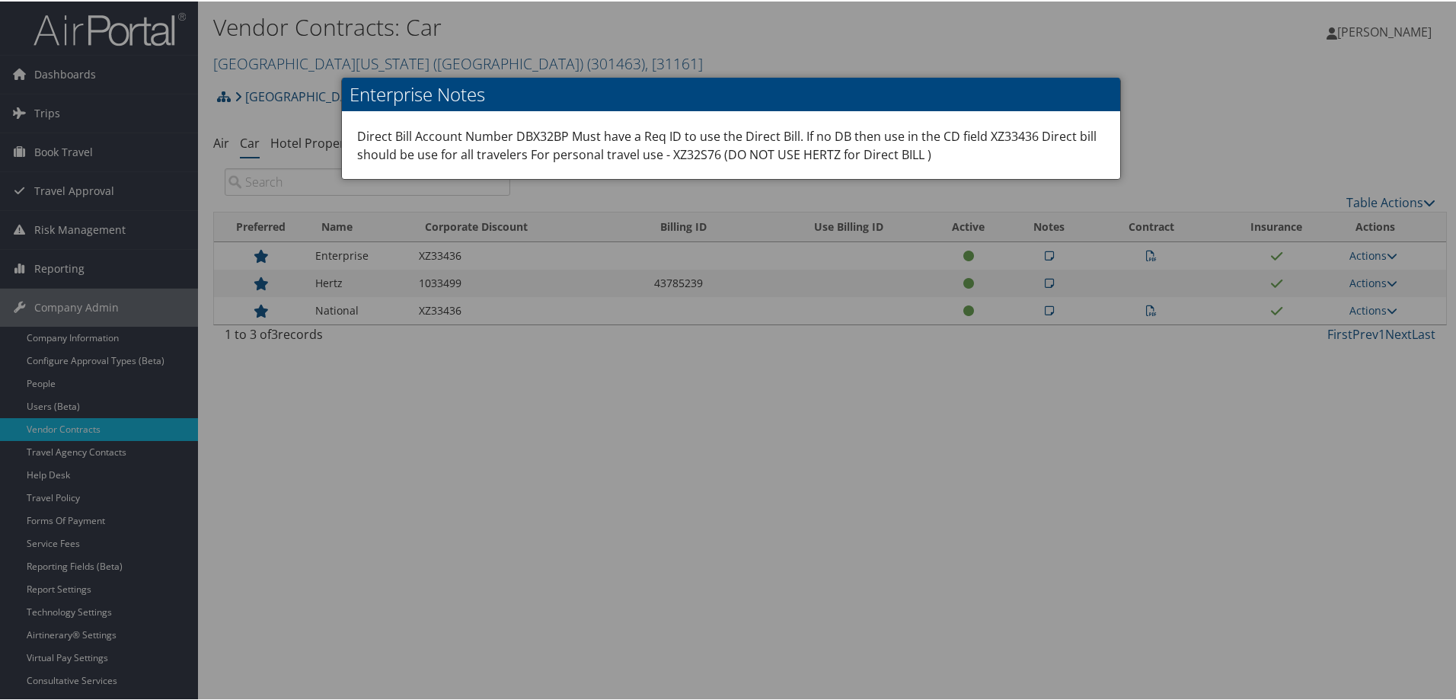
click at [1390, 257] on div at bounding box center [731, 350] width 1462 height 700
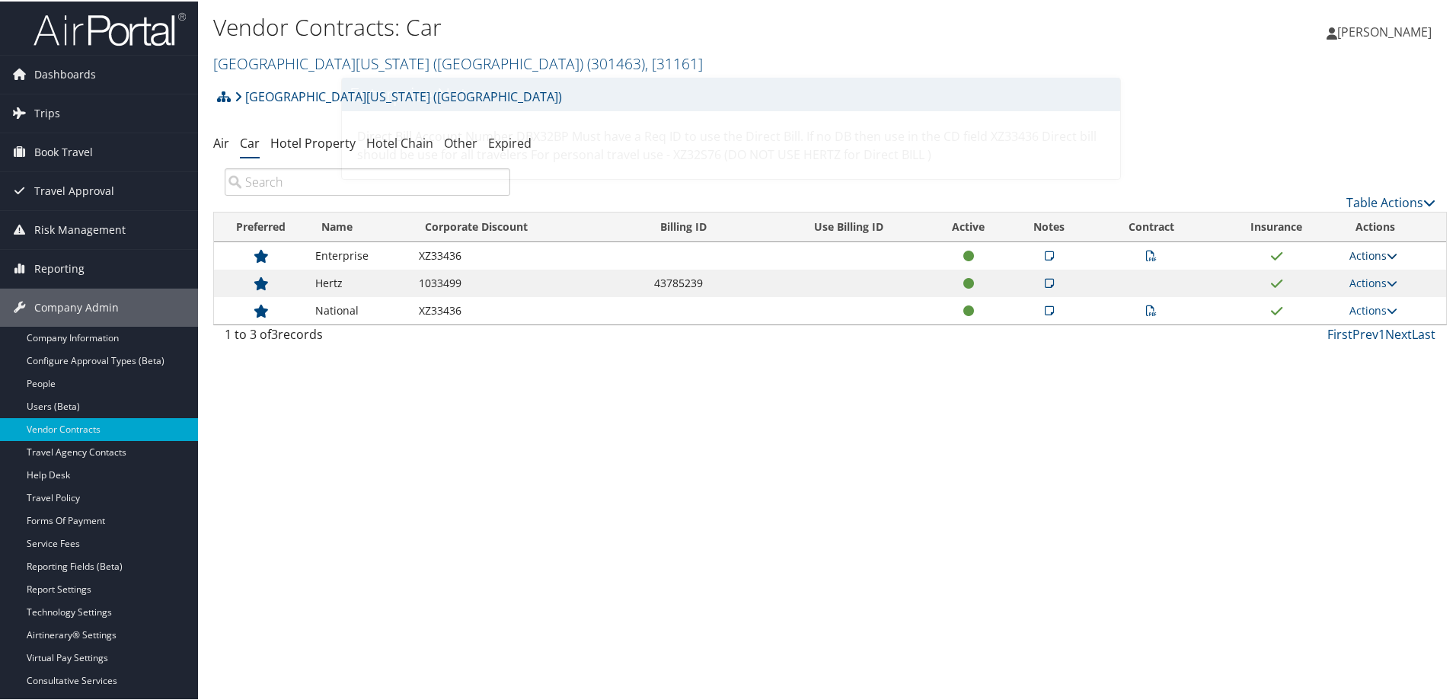
click at [1387, 254] on icon at bounding box center [1392, 254] width 11 height 11
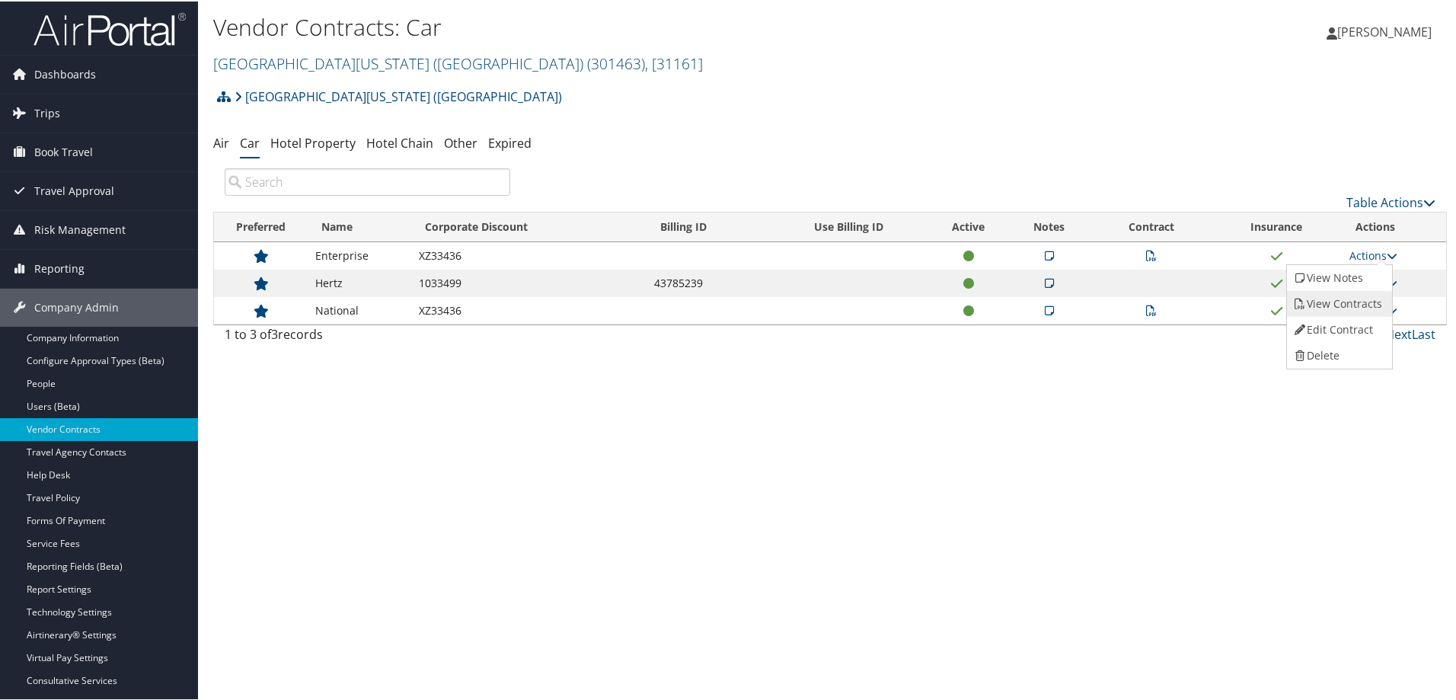
click at [1377, 296] on link "View Contracts" at bounding box center [1337, 302] width 101 height 26
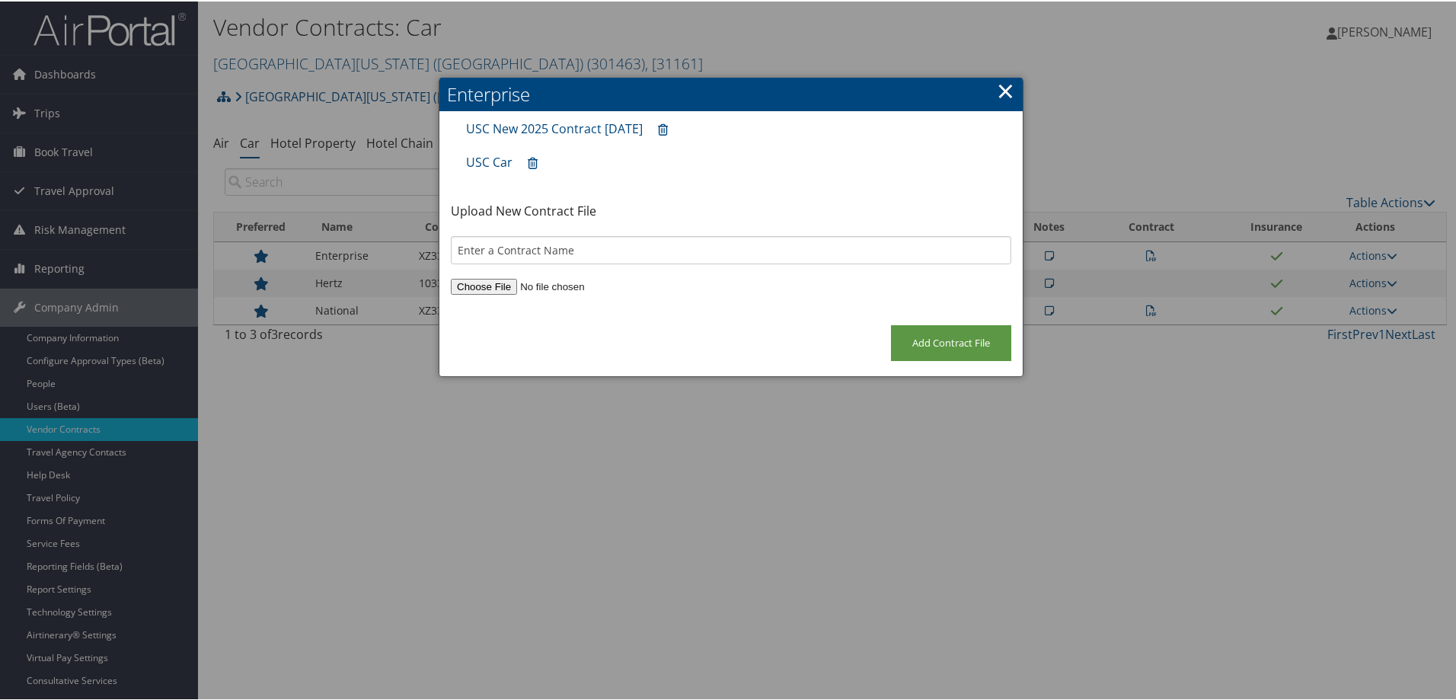
click at [1136, 77] on div at bounding box center [731, 350] width 1462 height 700
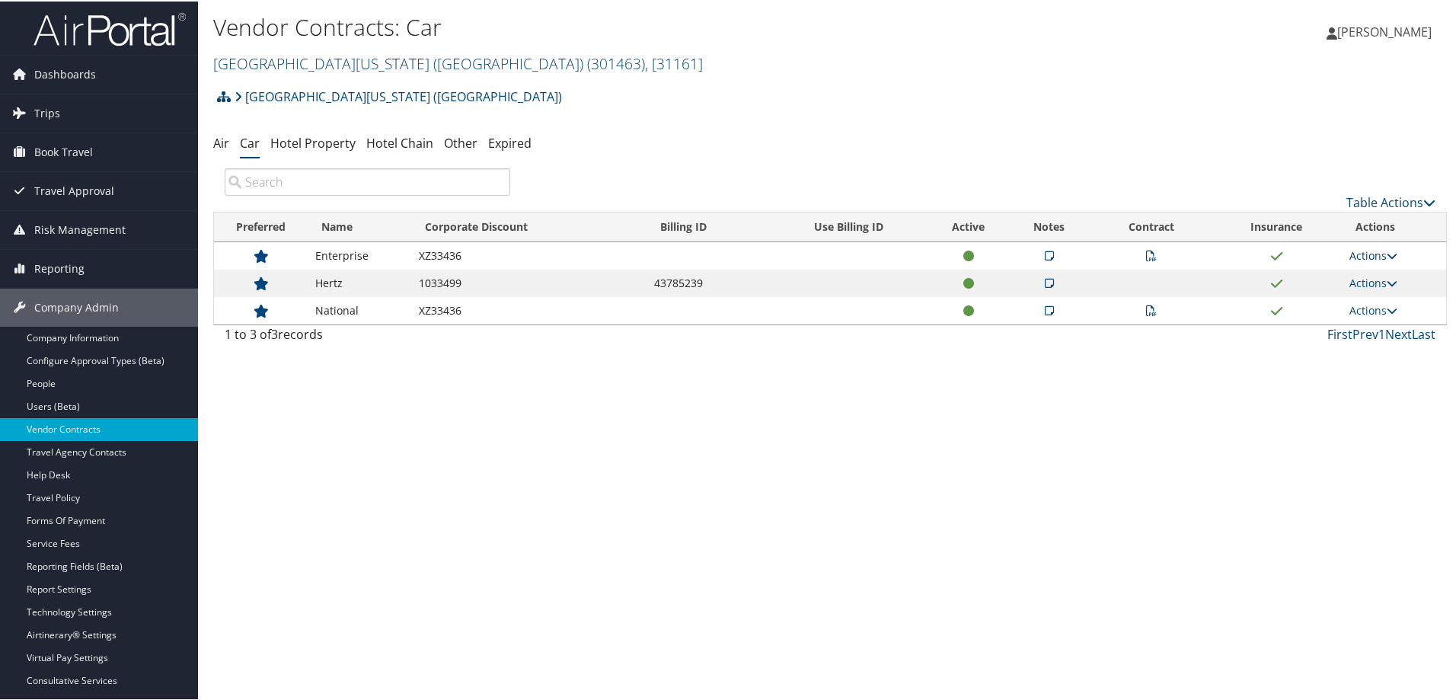
click at [1351, 251] on link "Actions" at bounding box center [1374, 254] width 48 height 14
click at [1340, 271] on link "View Notes" at bounding box center [1337, 277] width 101 height 26
